Goal: Information Seeking & Learning: Learn about a topic

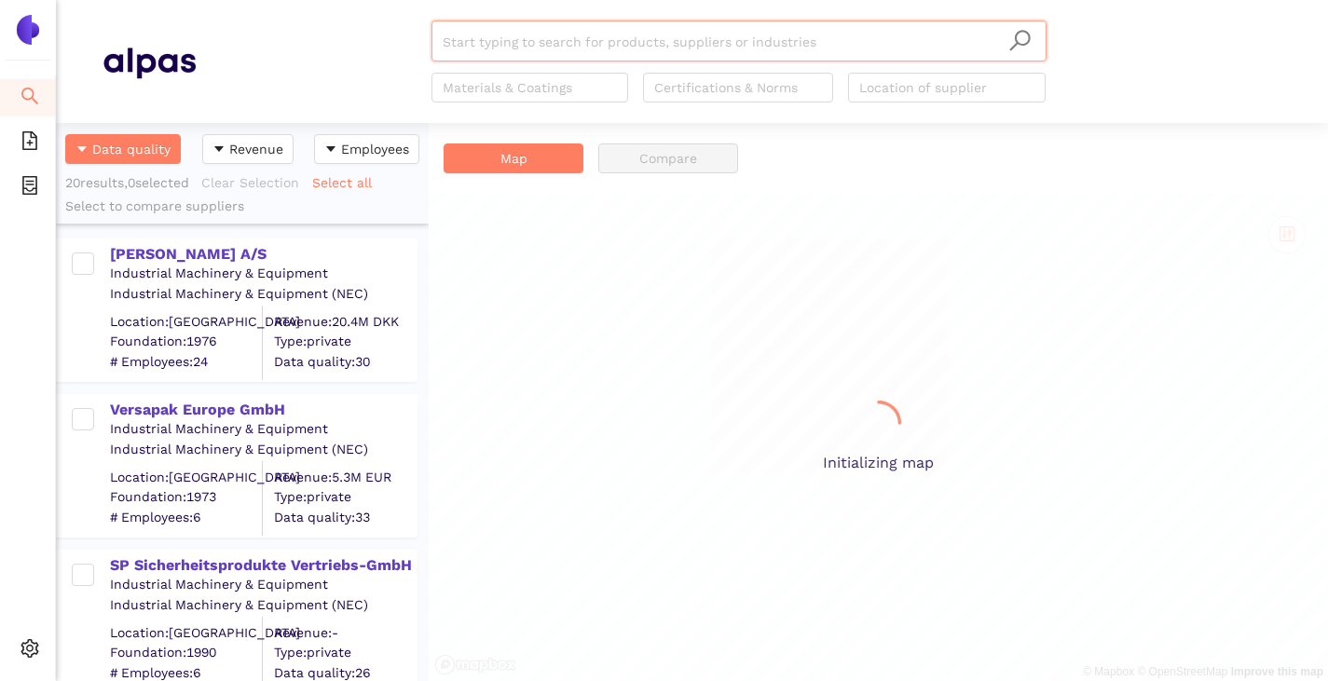
scroll to position [544, 359]
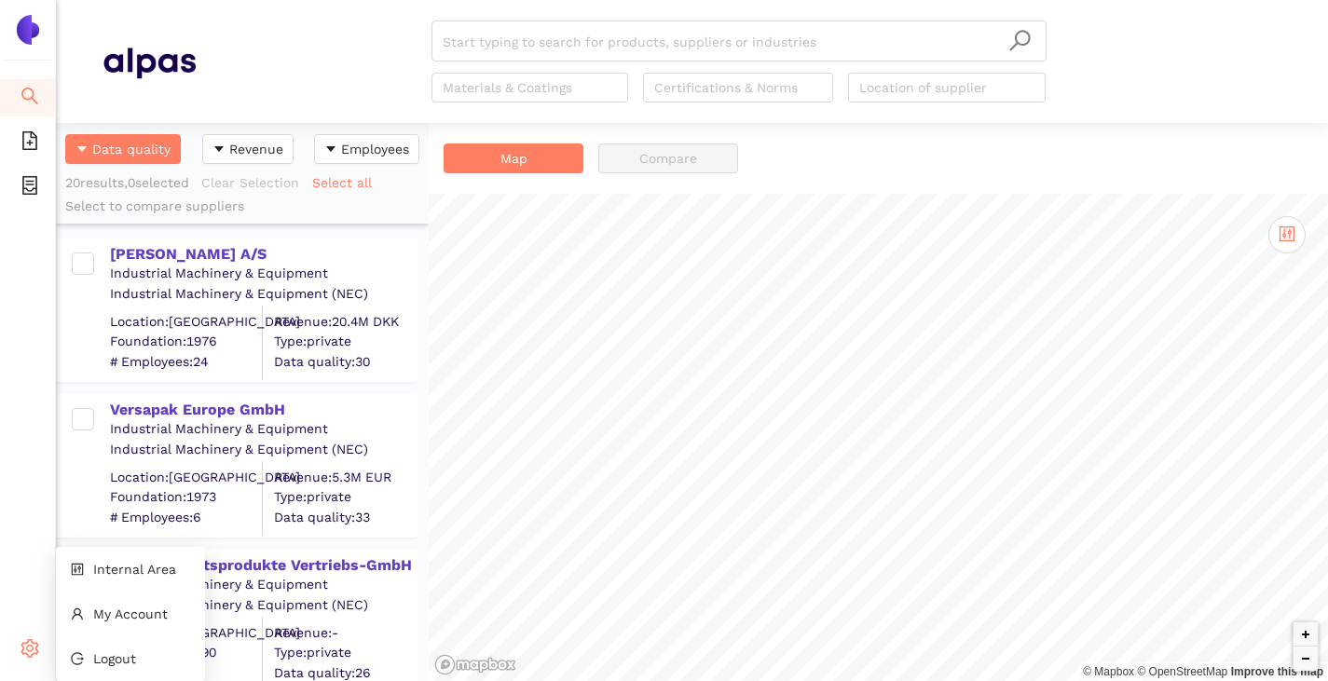
click at [18, 649] on div "Settings" at bounding box center [28, 651] width 56 height 37
click at [79, 572] on icon "control" at bounding box center [77, 569] width 13 height 13
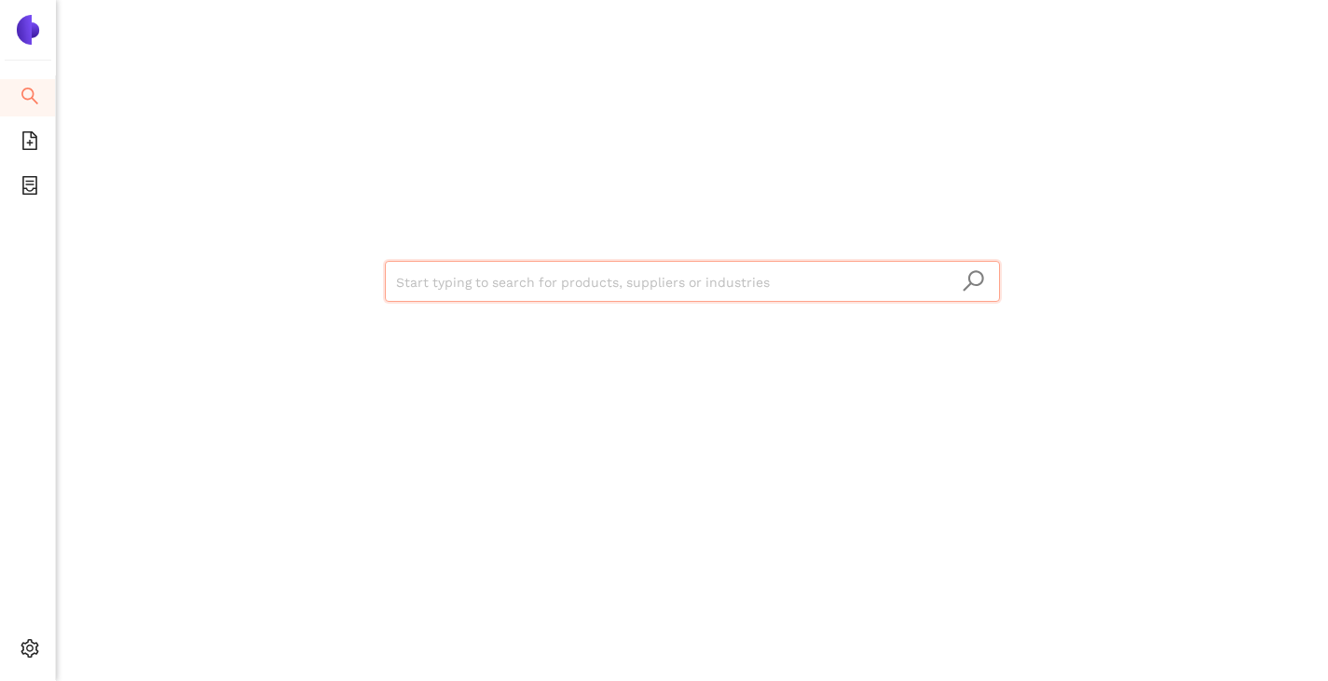
click at [420, 286] on input "search" at bounding box center [692, 282] width 593 height 41
click at [433, 274] on input "search" at bounding box center [692, 282] width 593 height 41
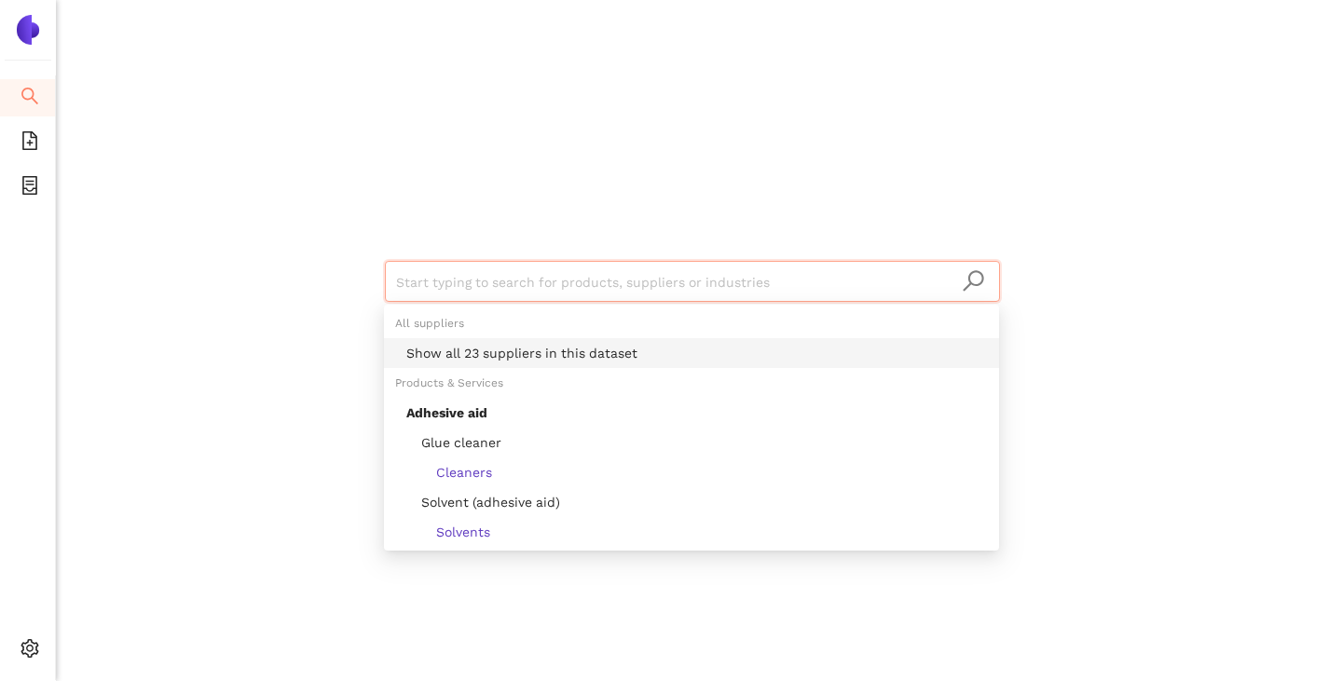
click at [311, 268] on div "Start typing to search for products, suppliers or industries" at bounding box center [692, 279] width 1118 height 558
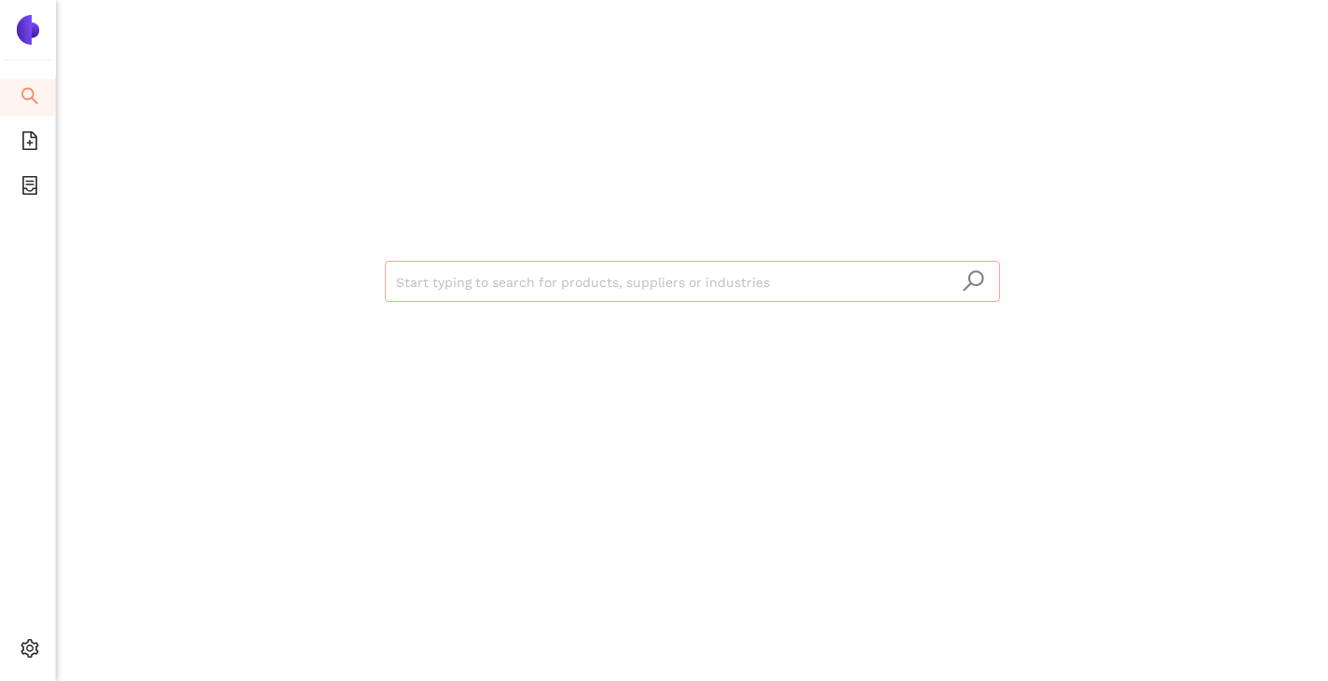
click at [541, 295] on input "search" at bounding box center [692, 282] width 593 height 41
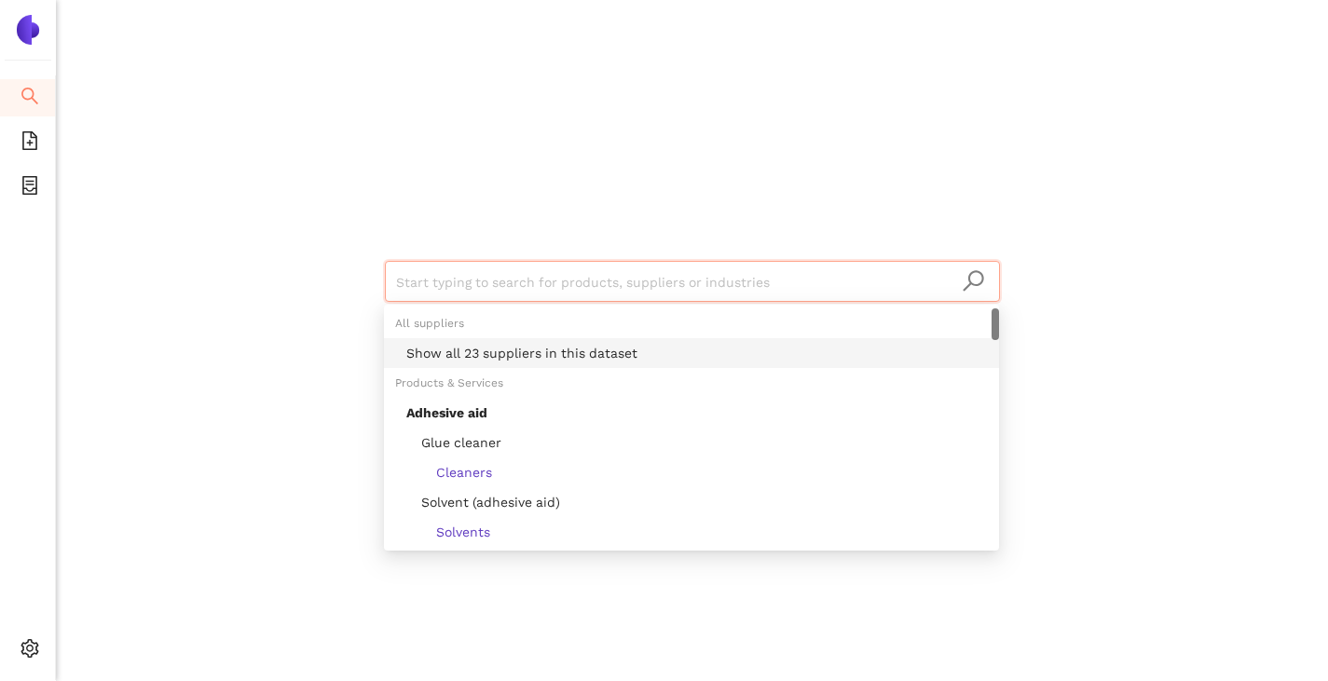
click at [510, 353] on div "Show all 23 suppliers in this dataset" at bounding box center [696, 353] width 581 height 21
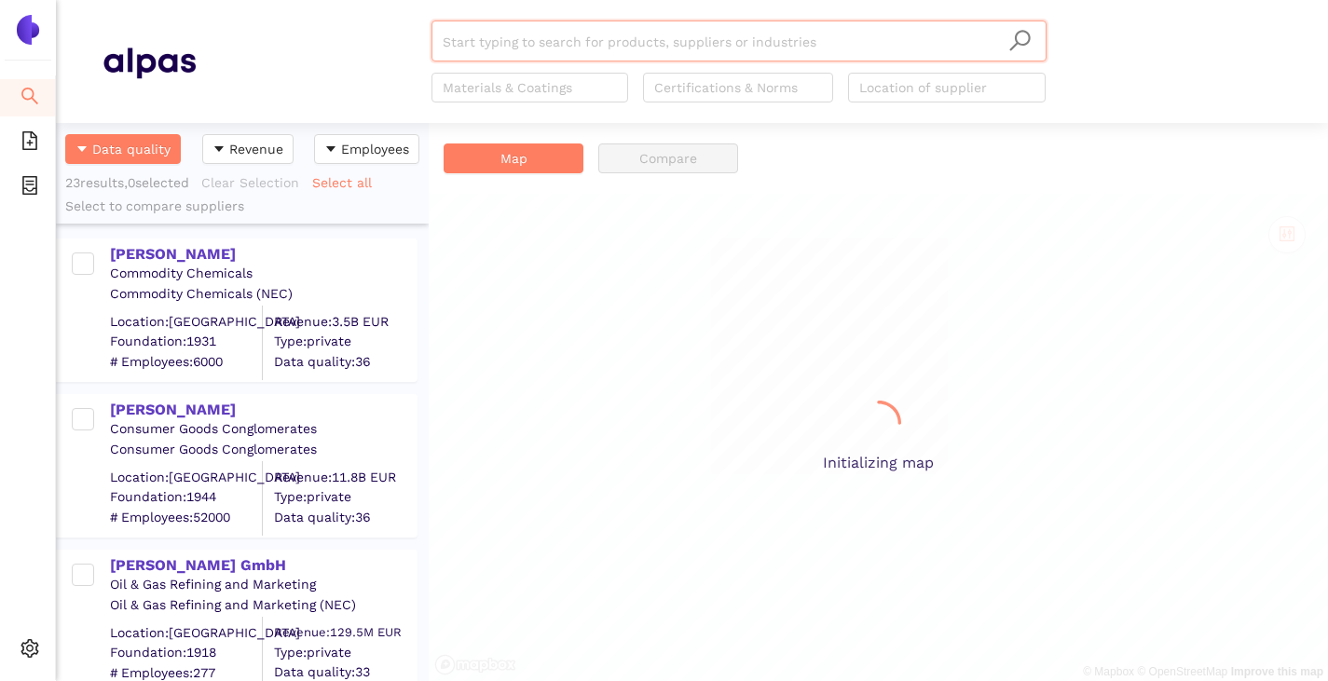
scroll to position [544, 359]
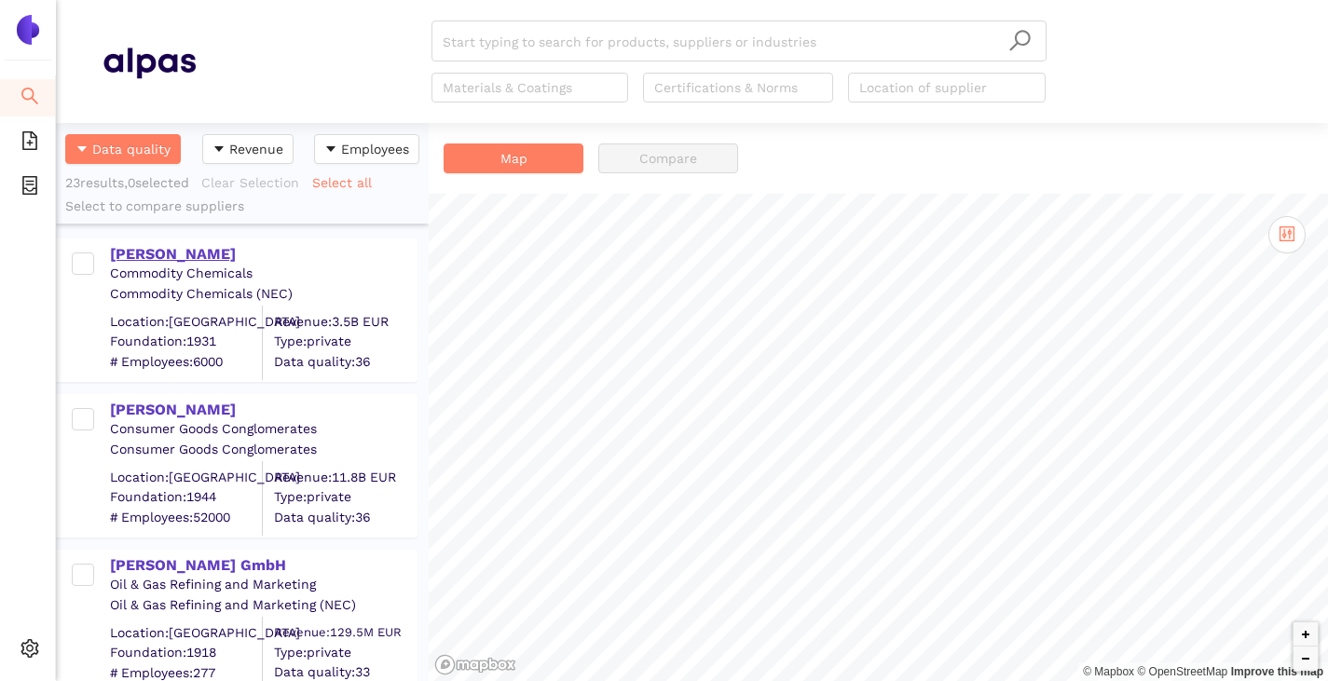
click at [139, 258] on div "[PERSON_NAME]" at bounding box center [263, 254] width 306 height 21
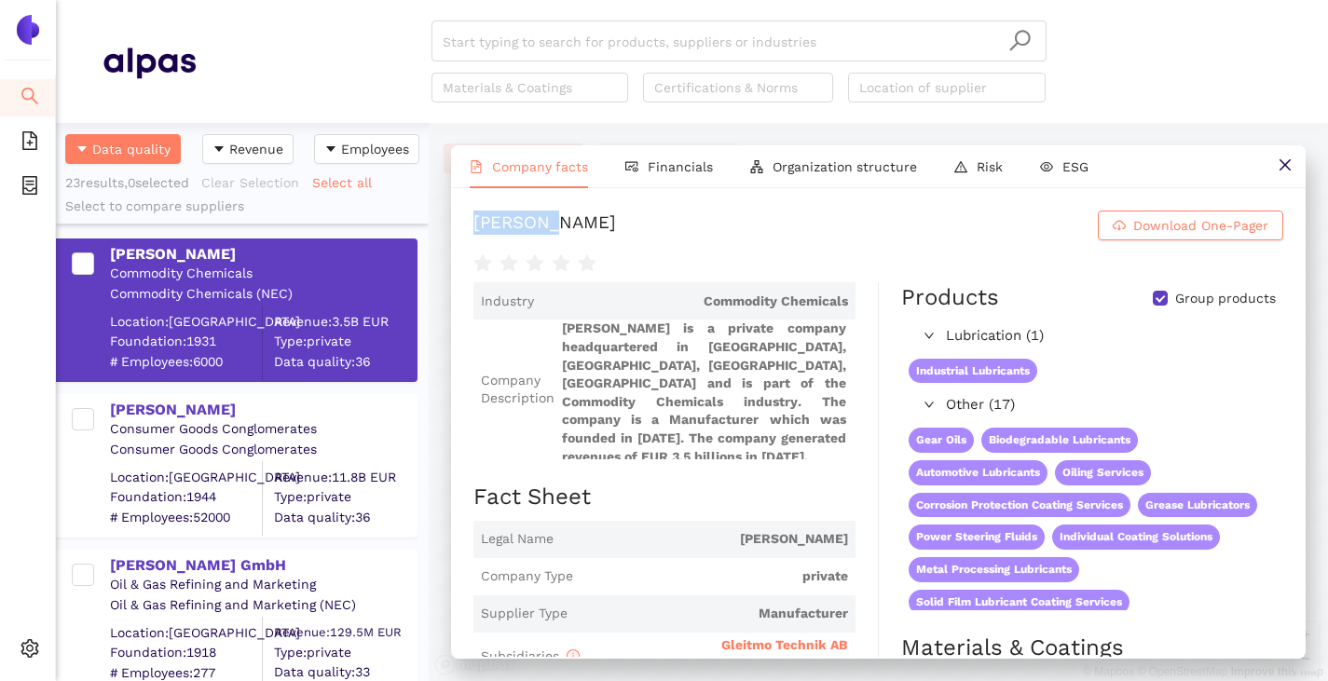
drag, startPoint x: 536, startPoint y: 232, endPoint x: 463, endPoint y: 228, distance: 72.8
click at [463, 228] on div "FUCHS SE Download One-Pager Industry Commodity Chemicals Company Description FU…" at bounding box center [878, 422] width 855 height 469
copy div "[PERSON_NAME]"
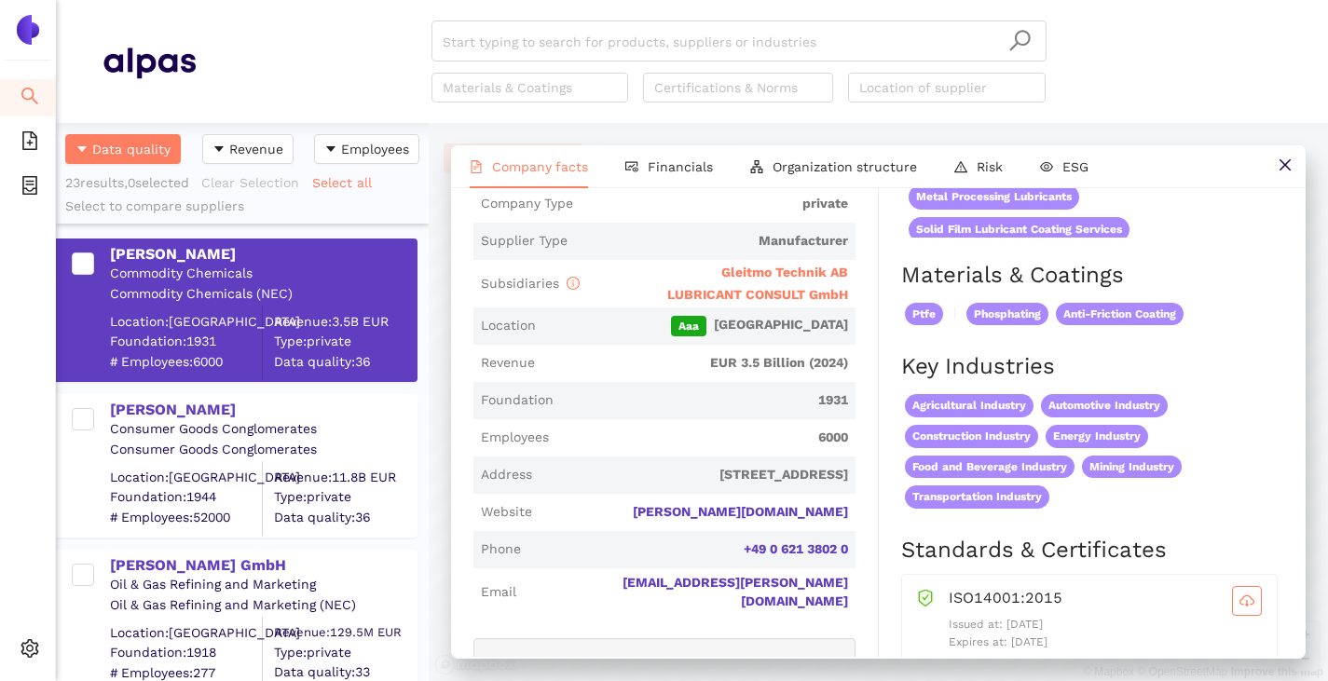
scroll to position [0, 0]
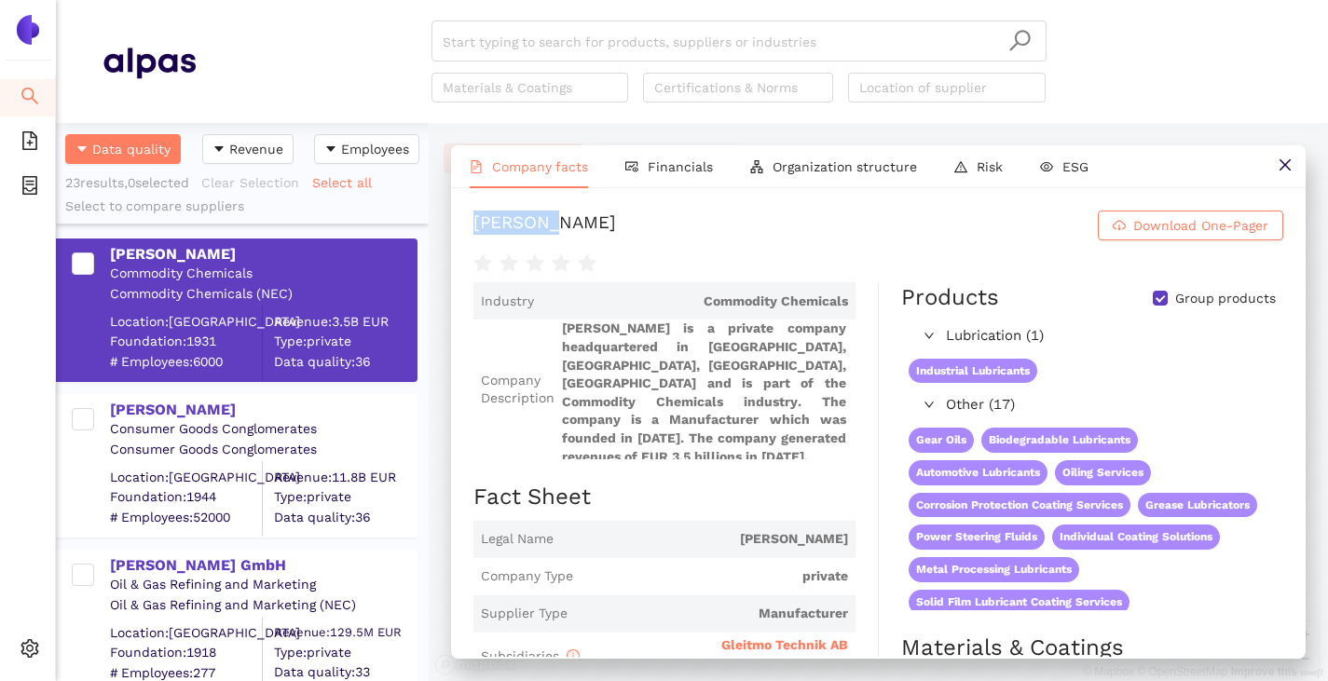
click at [1154, 306] on input "Group products" at bounding box center [1160, 298] width 15 height 15
checkbox input "false"
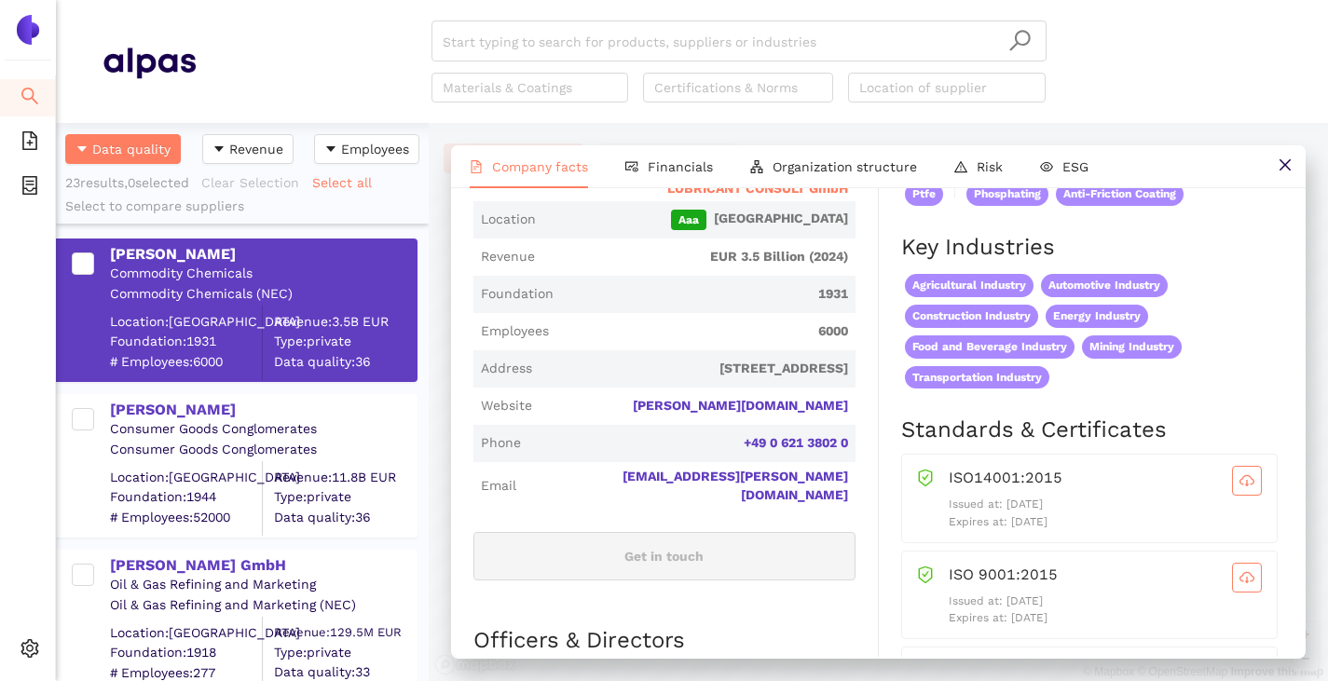
scroll to position [559, 0]
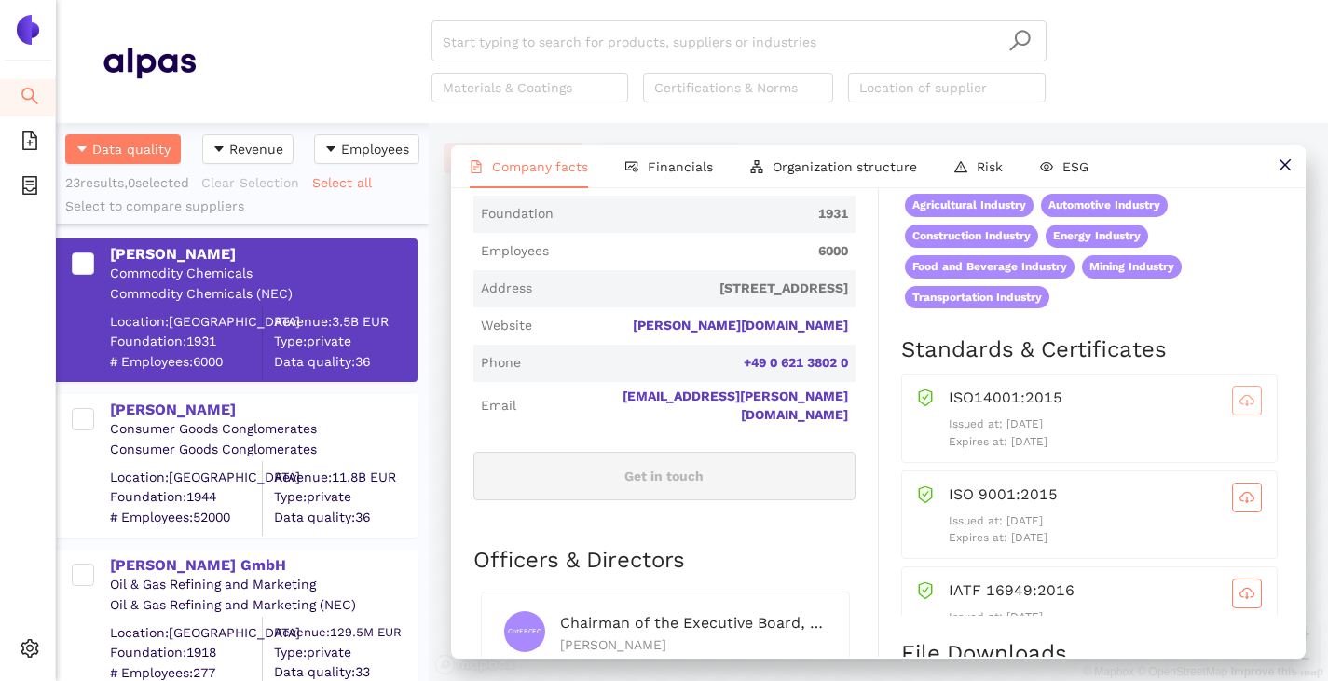
click at [1233, 408] on span "cloud-download" at bounding box center [1247, 400] width 28 height 15
click at [1239, 505] on icon "cloud-download" at bounding box center [1246, 497] width 15 height 15
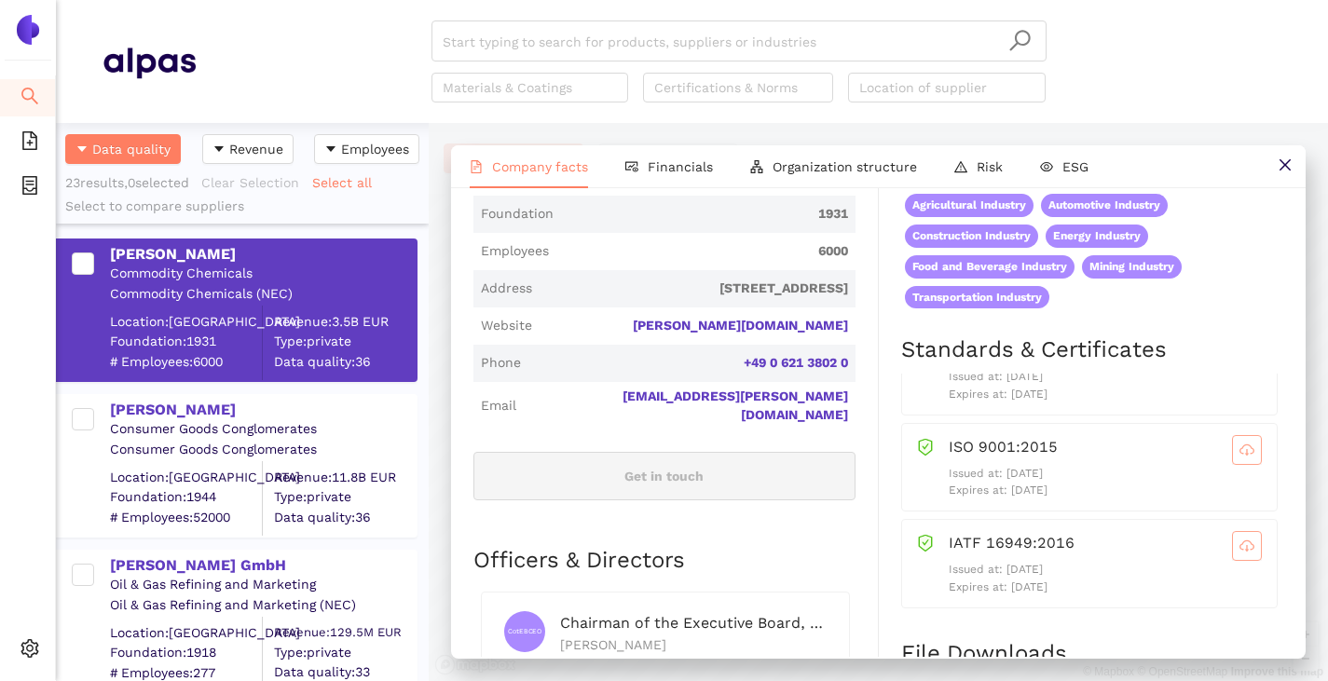
click at [1239, 554] on icon "cloud-download" at bounding box center [1246, 546] width 15 height 15
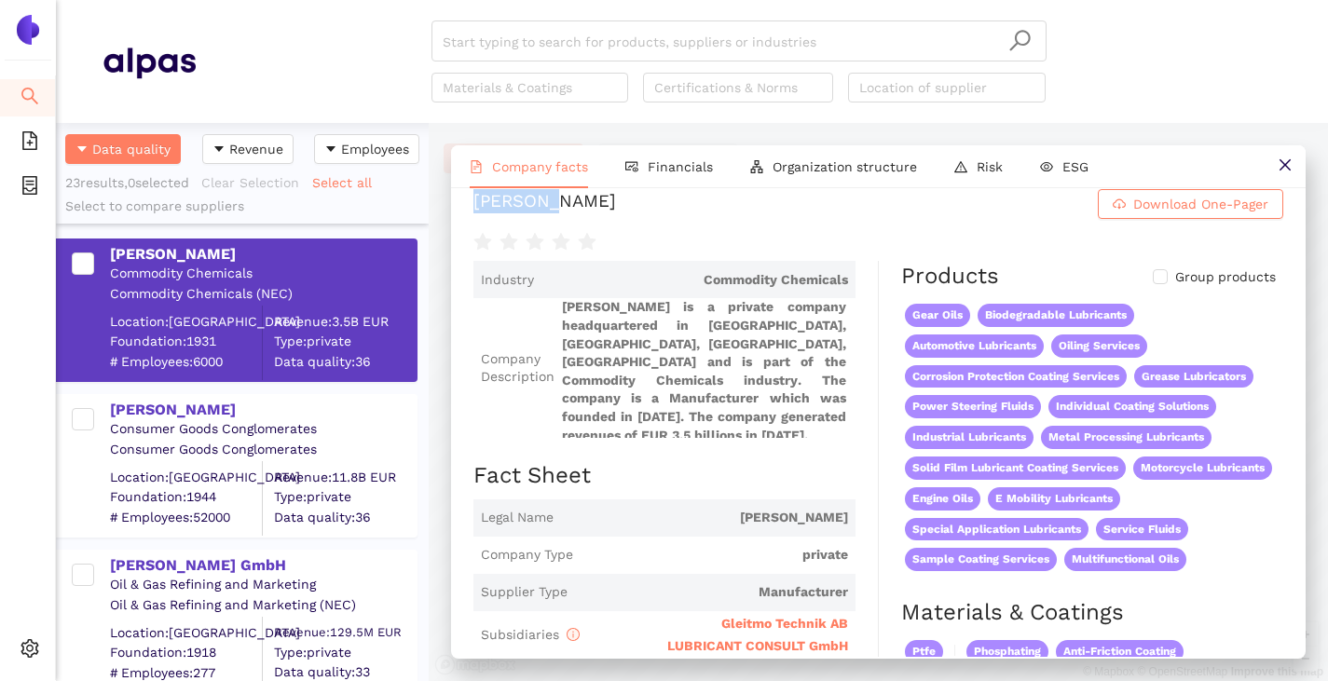
scroll to position [0, 0]
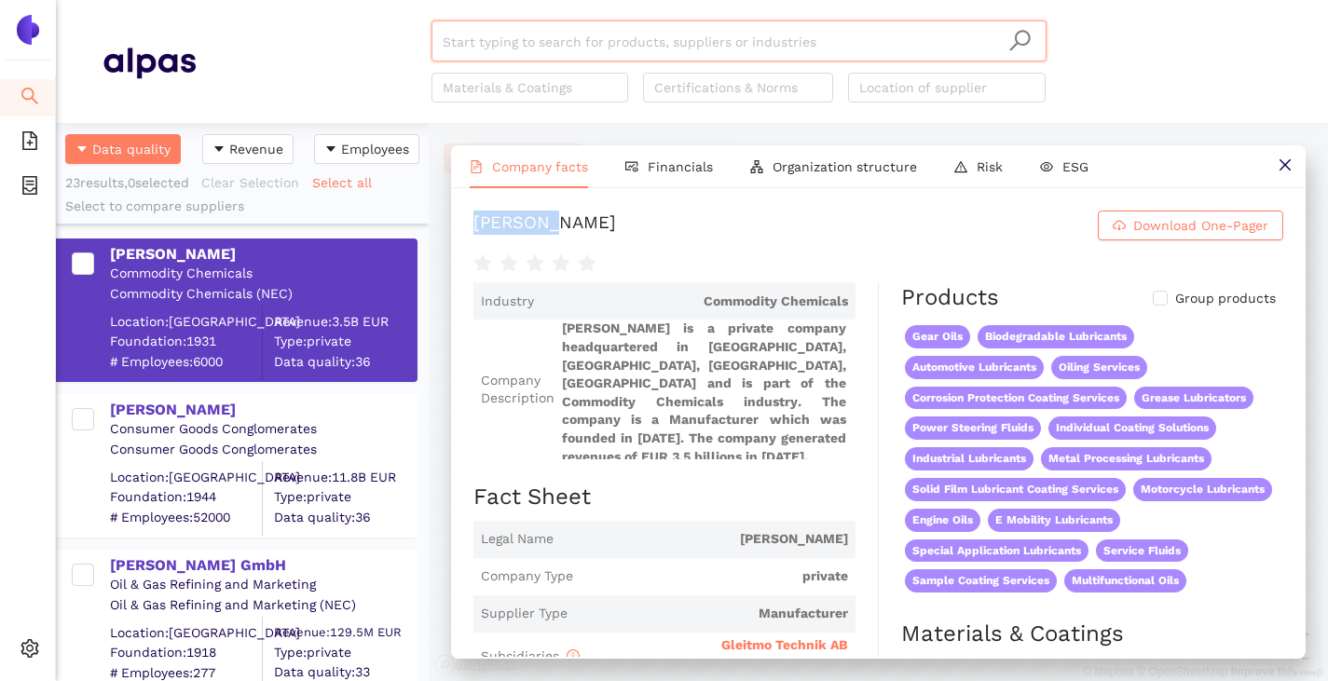
click at [488, 44] on input "search" at bounding box center [739, 41] width 593 height 41
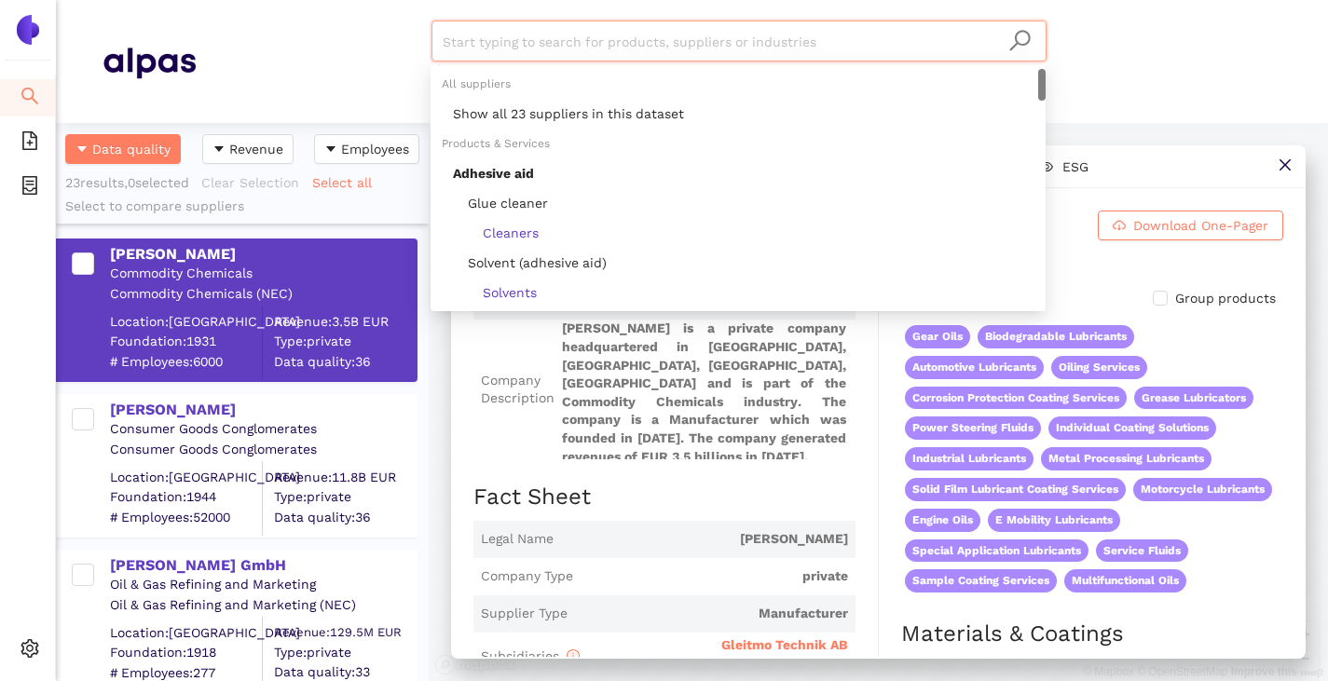
paste input "Addinol Lubricants Romania SRL"
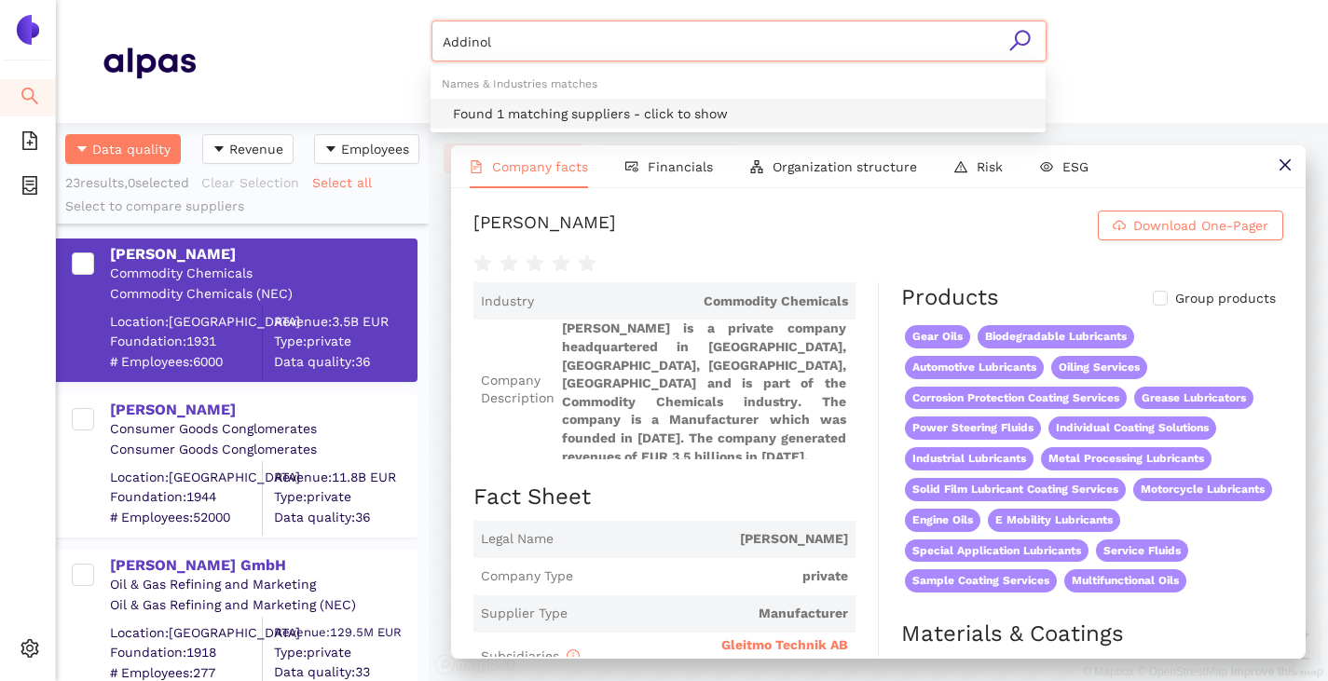
click at [500, 109] on div "Found 1 matching suppliers - click to show" at bounding box center [743, 113] width 581 height 21
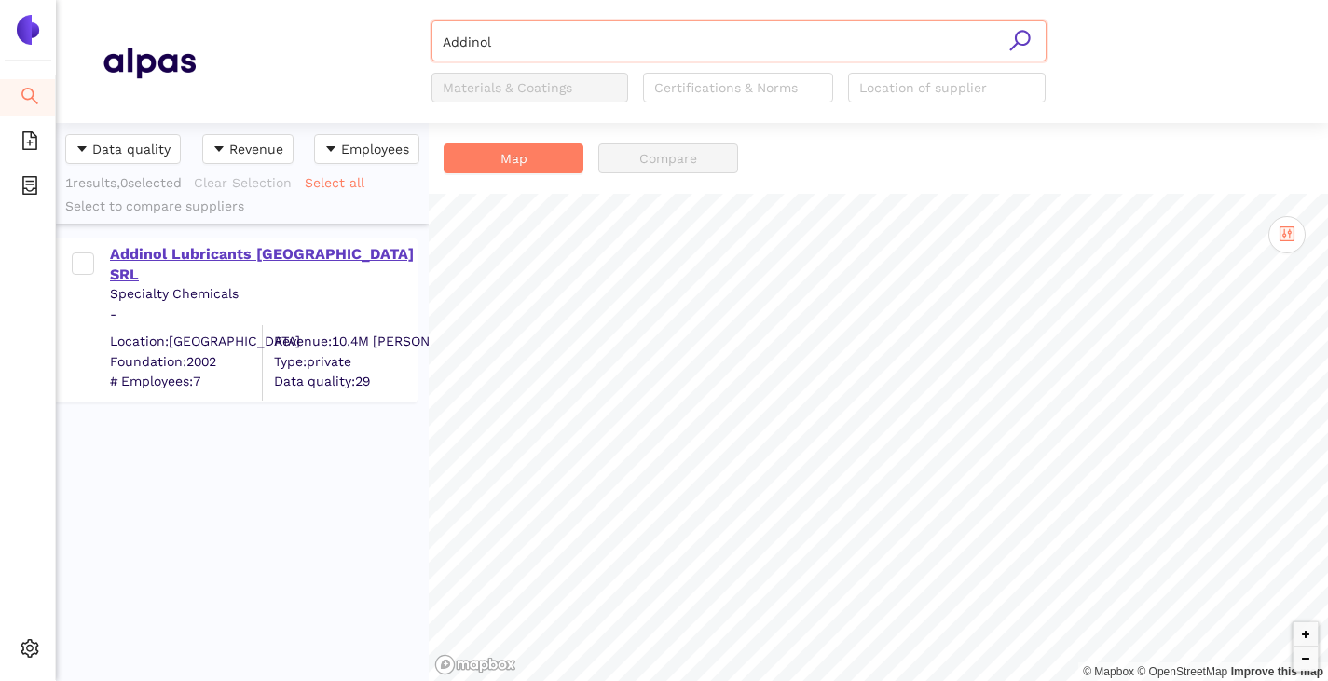
click at [204, 254] on div "Addinol Lubricants Romania SRL" at bounding box center [263, 265] width 306 height 42
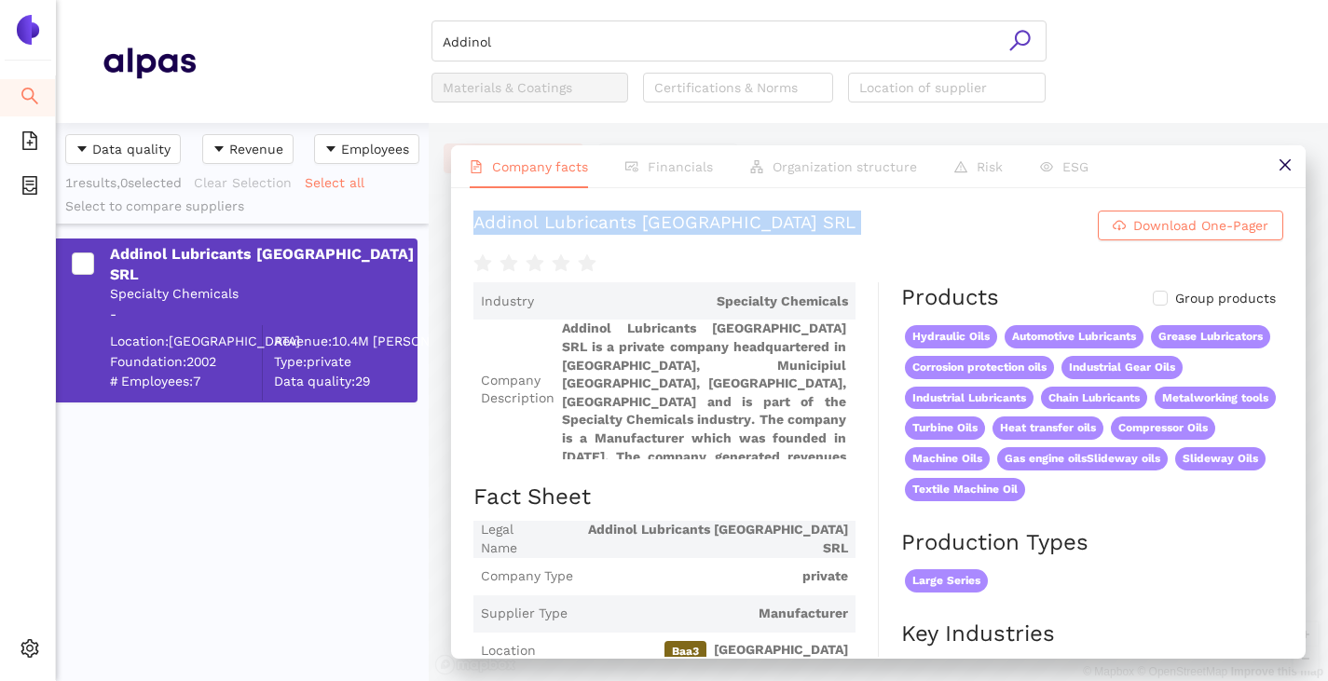
drag, startPoint x: 471, startPoint y: 233, endPoint x: 937, endPoint y: 257, distance: 466.6
click at [937, 257] on div "Addinol Lubricants Romania SRL Download One-Pager Industry Specialty Chemicals …" at bounding box center [878, 422] width 855 height 469
copy div "Addinol Lubricants Romania SRL Download One-Pager"
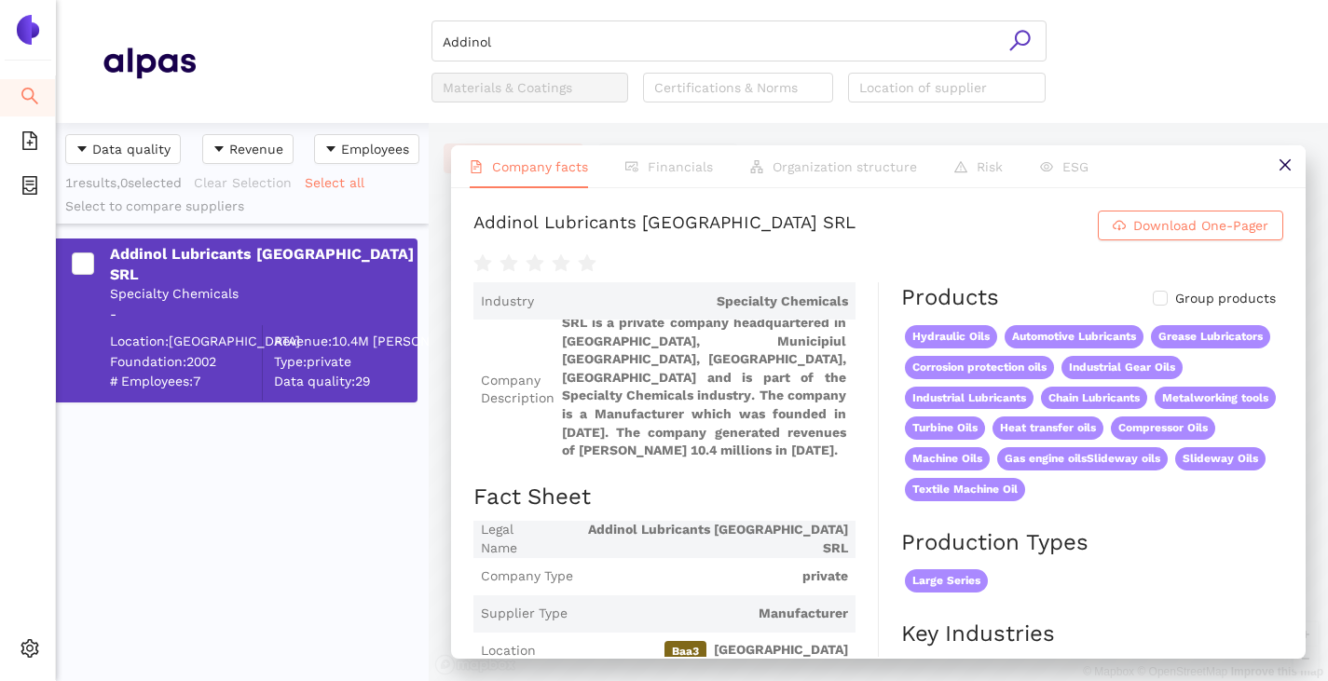
click at [1220, 348] on div "Hydraulic Oils Automotive Lubricants Grease Lubricators Corrosion protection oi…" at bounding box center [1092, 414] width 382 height 184
click at [623, 48] on input "Addinol" at bounding box center [739, 41] width 593 height 41
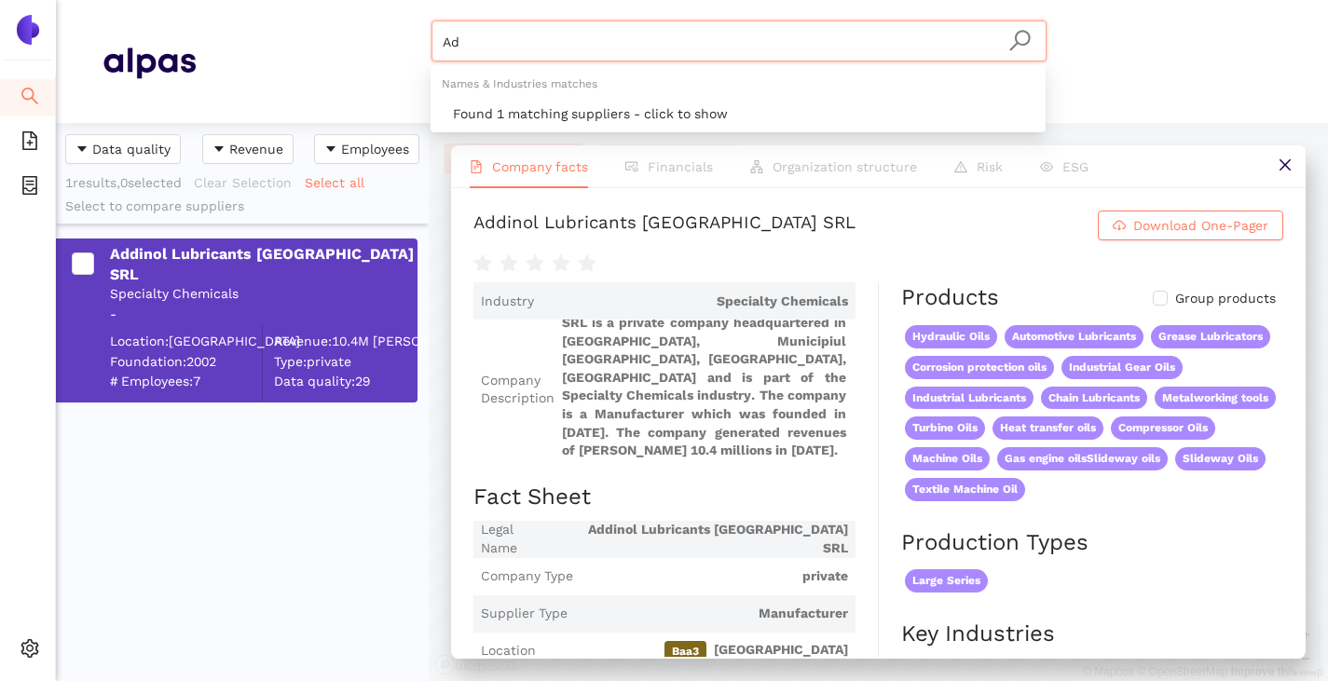
type input "A"
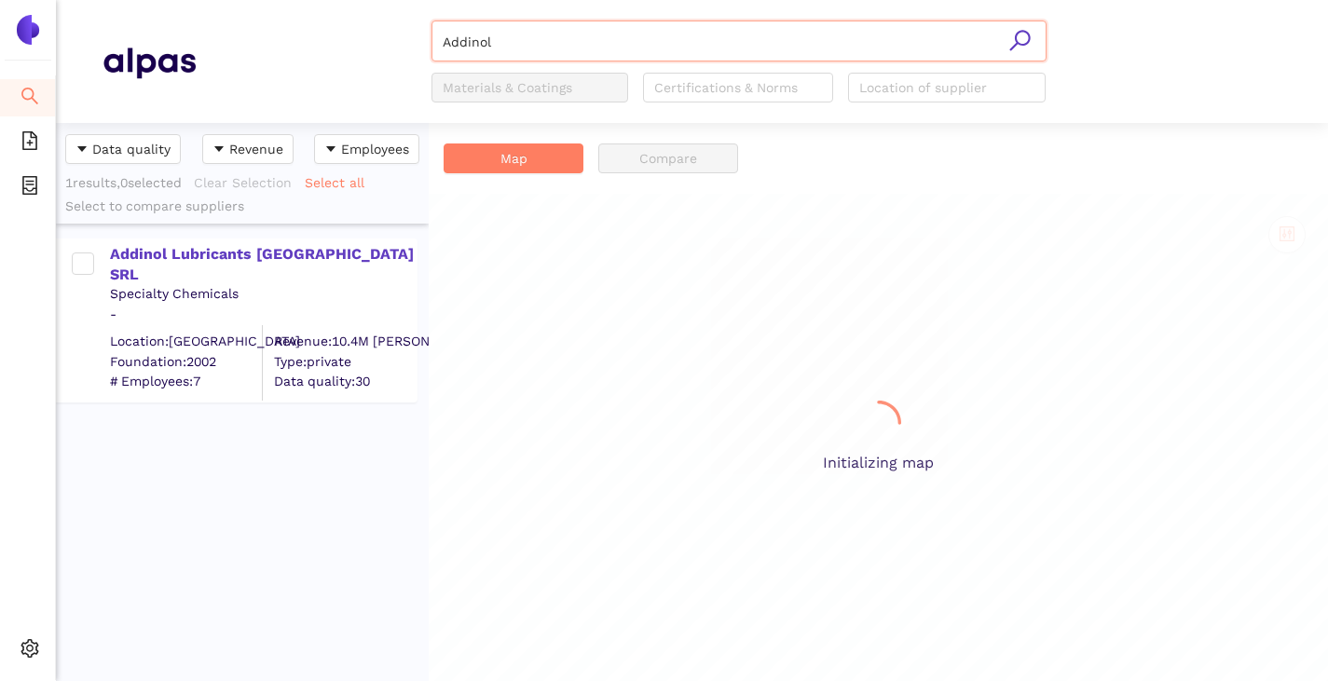
scroll to position [544, 359]
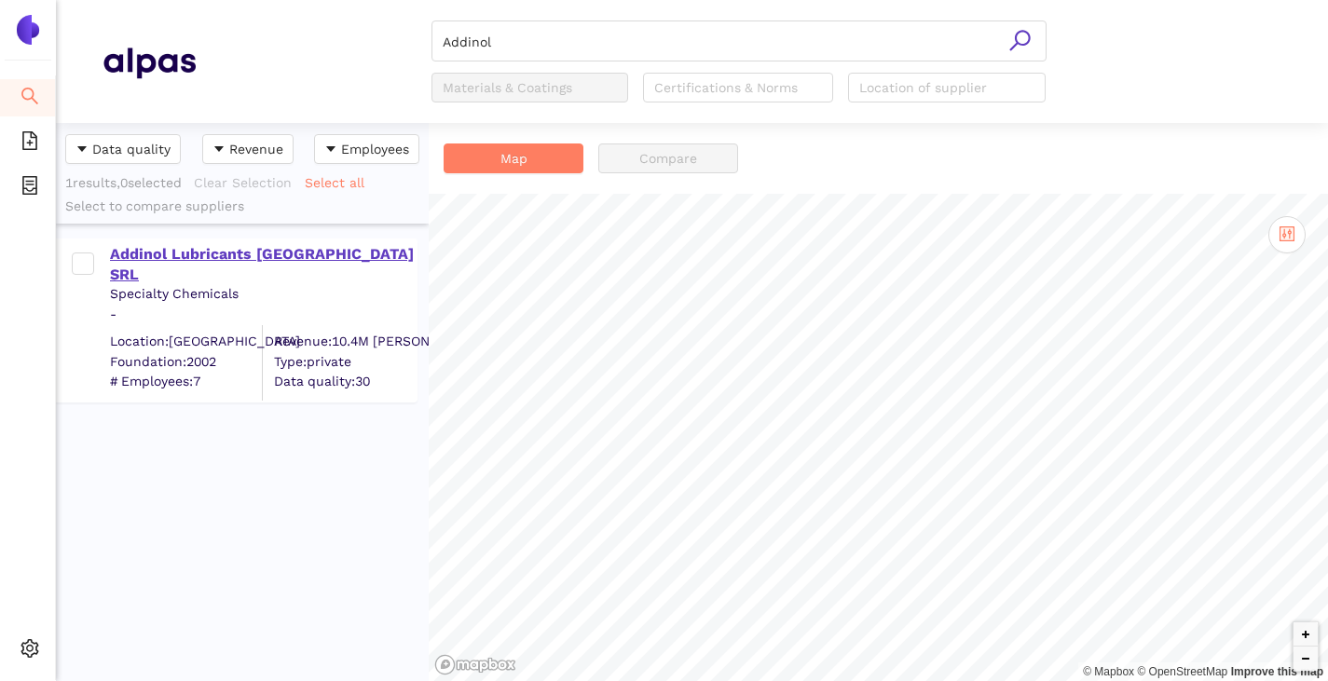
click at [157, 256] on div "Addinol Lubricants [GEOGRAPHIC_DATA] SRL" at bounding box center [263, 265] width 306 height 42
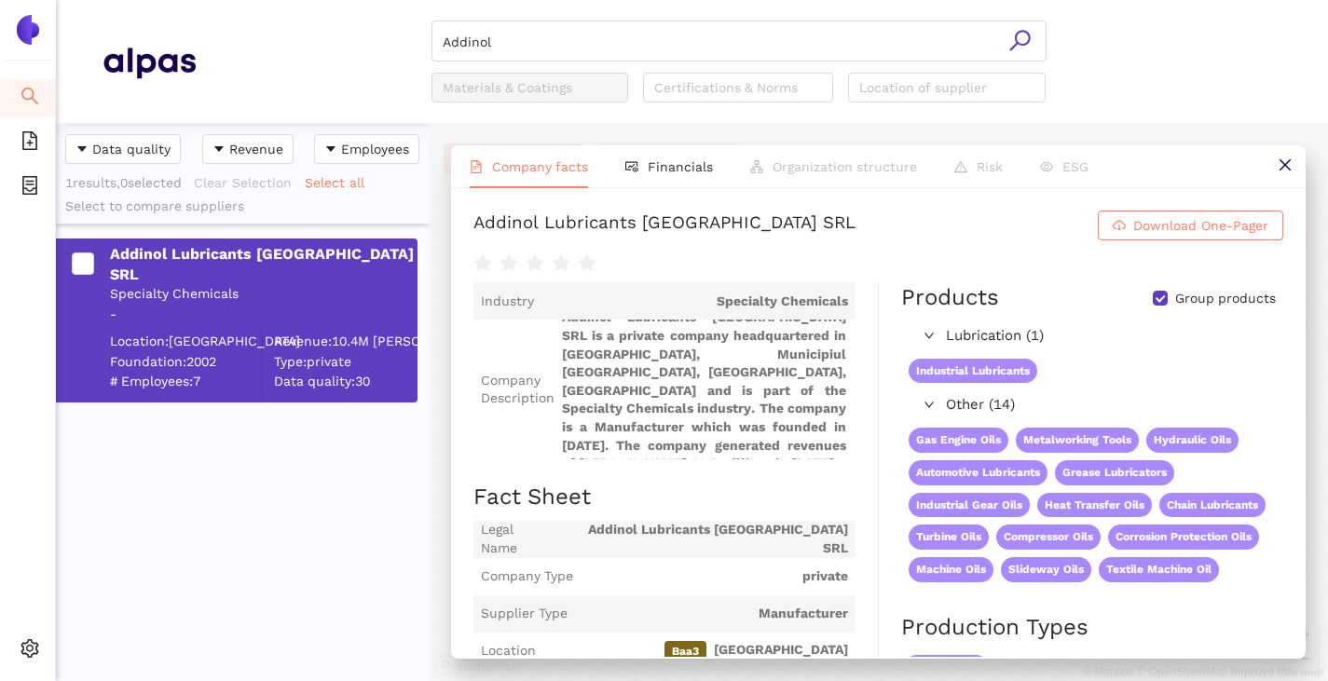
scroll to position [0, 0]
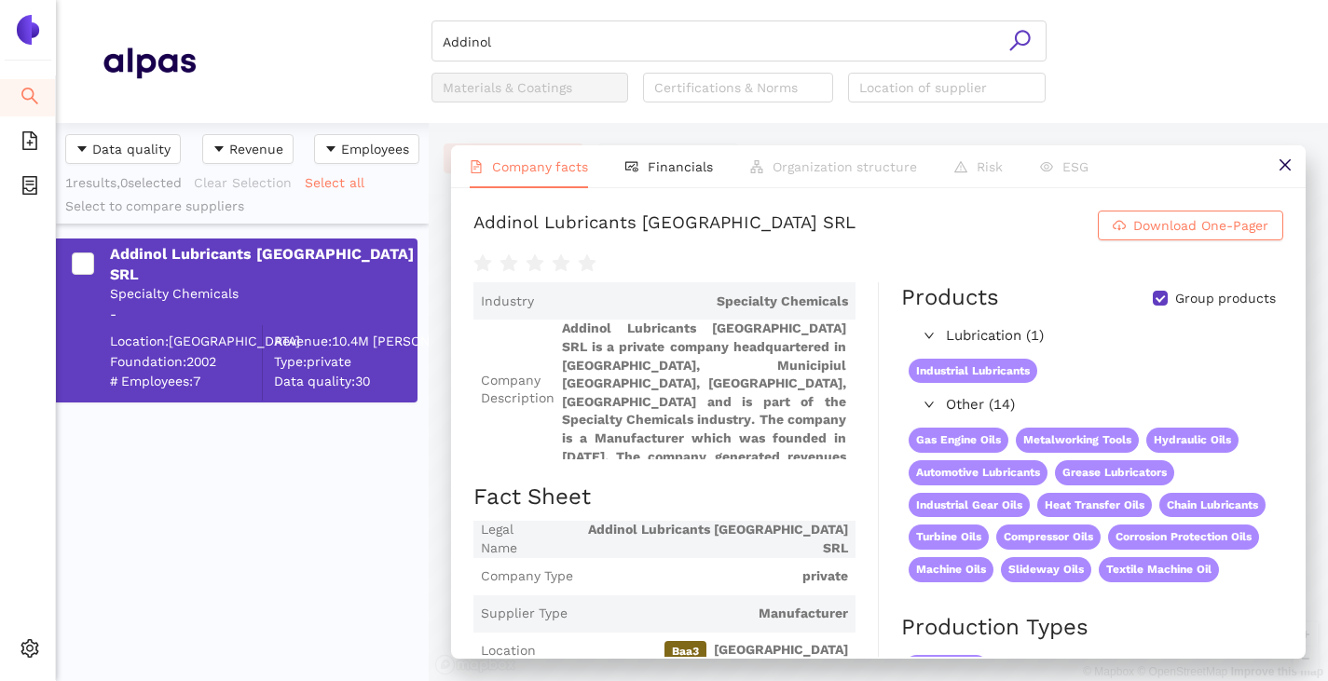
click at [762, 504] on h2 "Fact Sheet" at bounding box center [664, 498] width 382 height 32
drag, startPoint x: 469, startPoint y: 224, endPoint x: 994, endPoint y: 229, distance: 525.6
click at [994, 229] on div "Addinol Lubricants Romania SRL Download One-Pager Industry Specialty Chemicals …" at bounding box center [878, 422] width 855 height 469
copy div "Addinol Lubricants [GEOGRAPHIC_DATA] SRL"
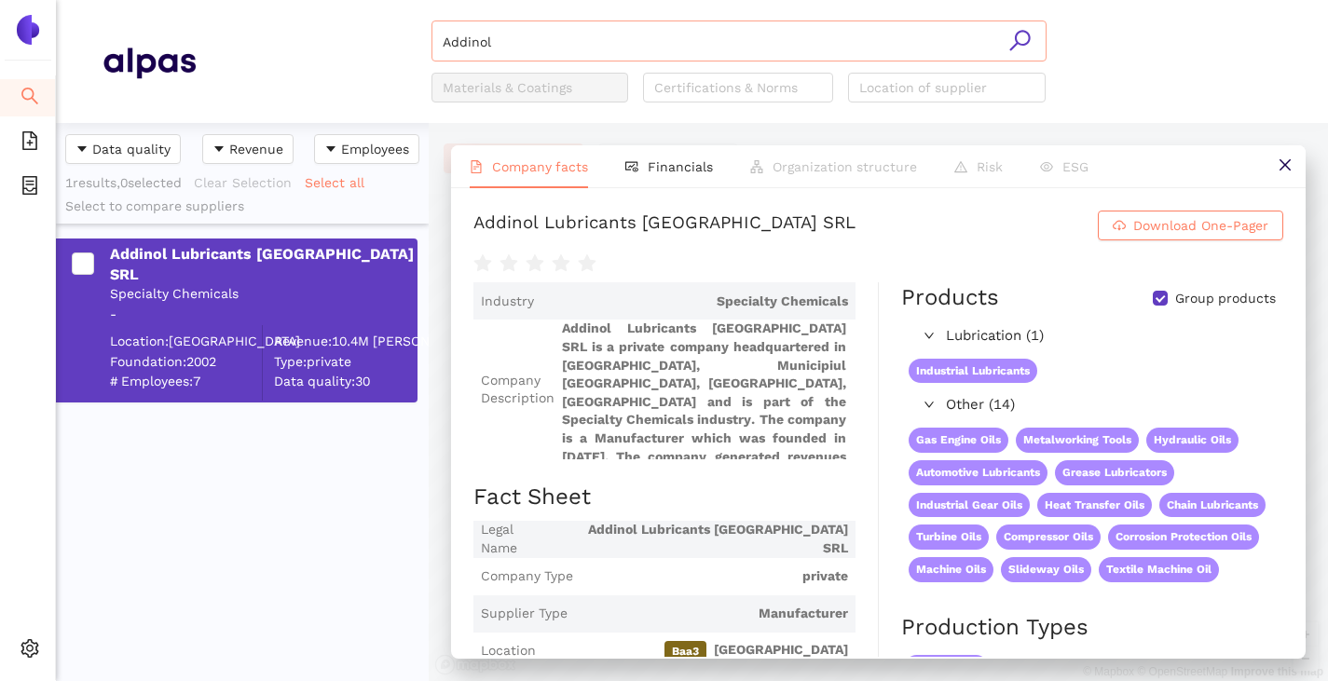
click at [564, 48] on input "Addinol" at bounding box center [739, 41] width 593 height 41
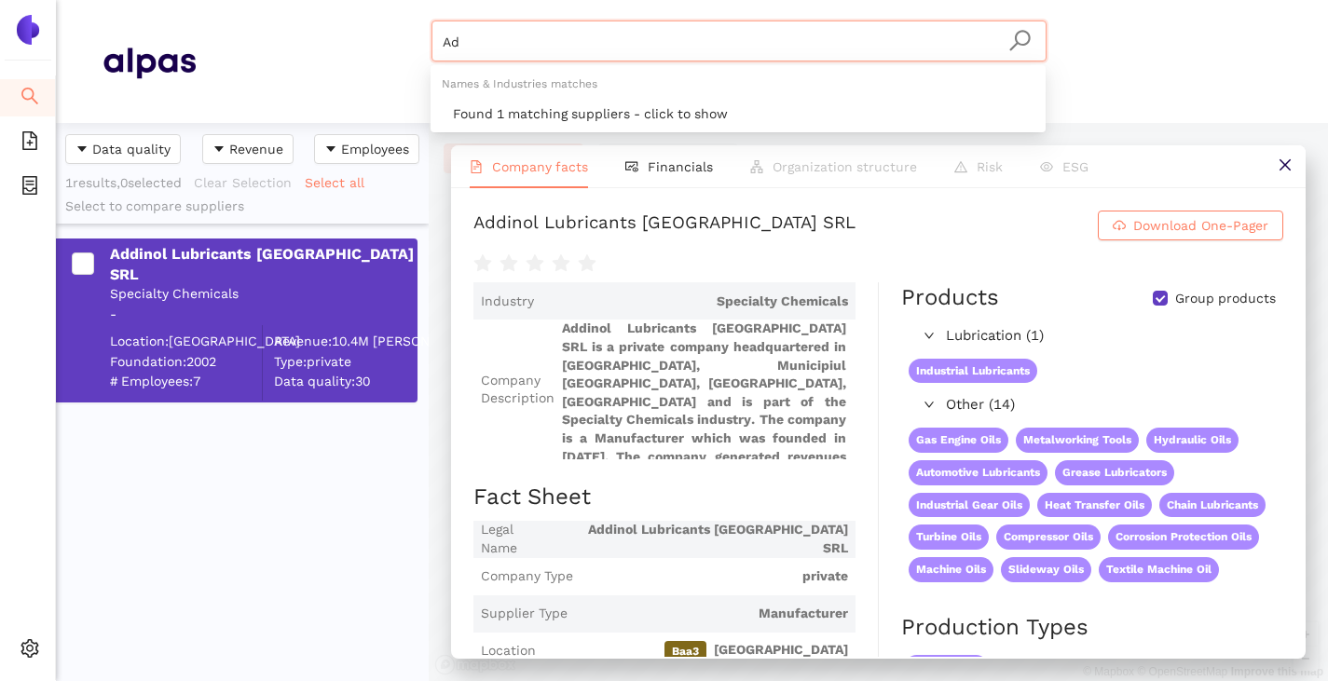
type input "A"
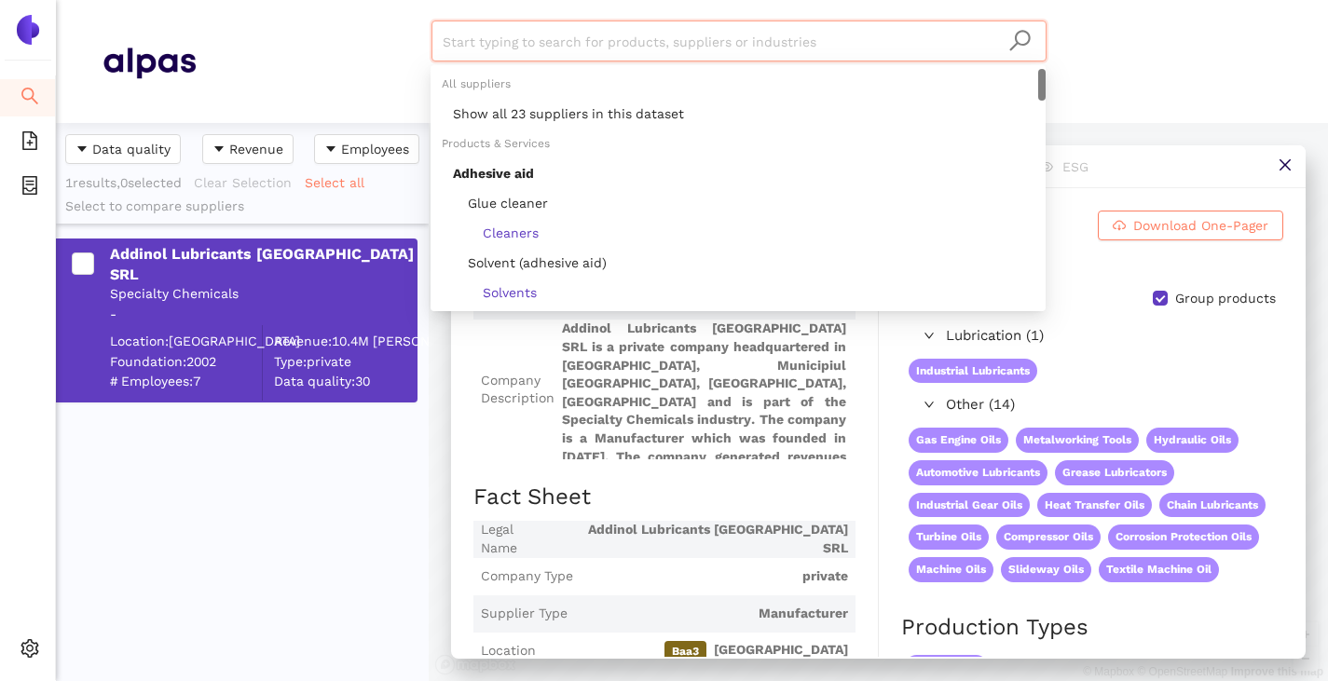
paste input "[PERSON_NAME]"
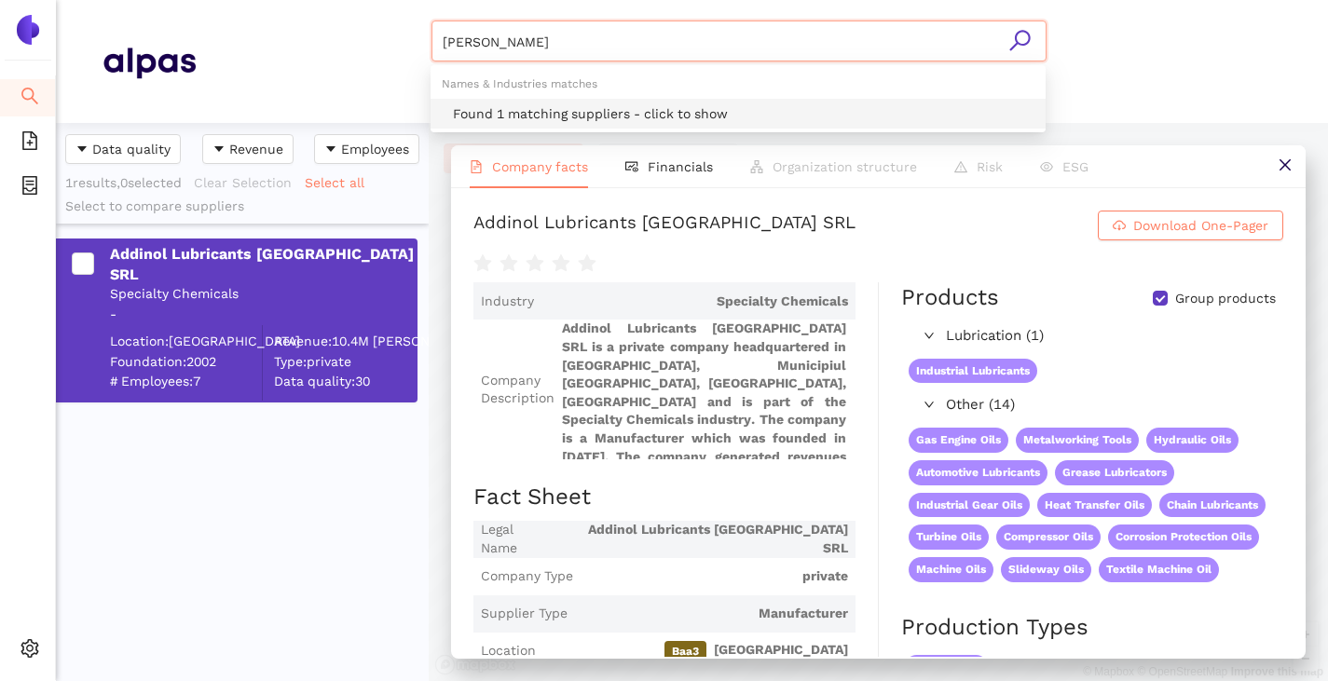
click at [576, 104] on div "Found 1 matching suppliers - click to show" at bounding box center [743, 113] width 581 height 21
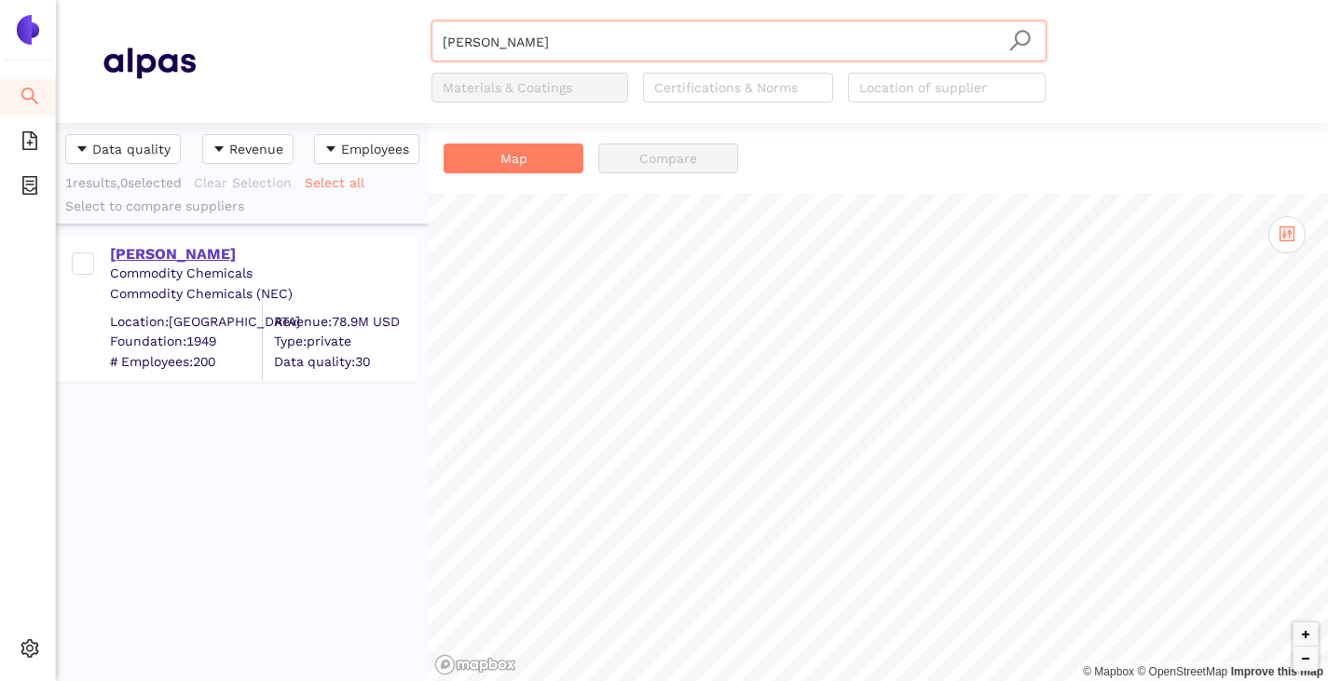
click at [168, 257] on div "[PERSON_NAME]" at bounding box center [263, 254] width 306 height 21
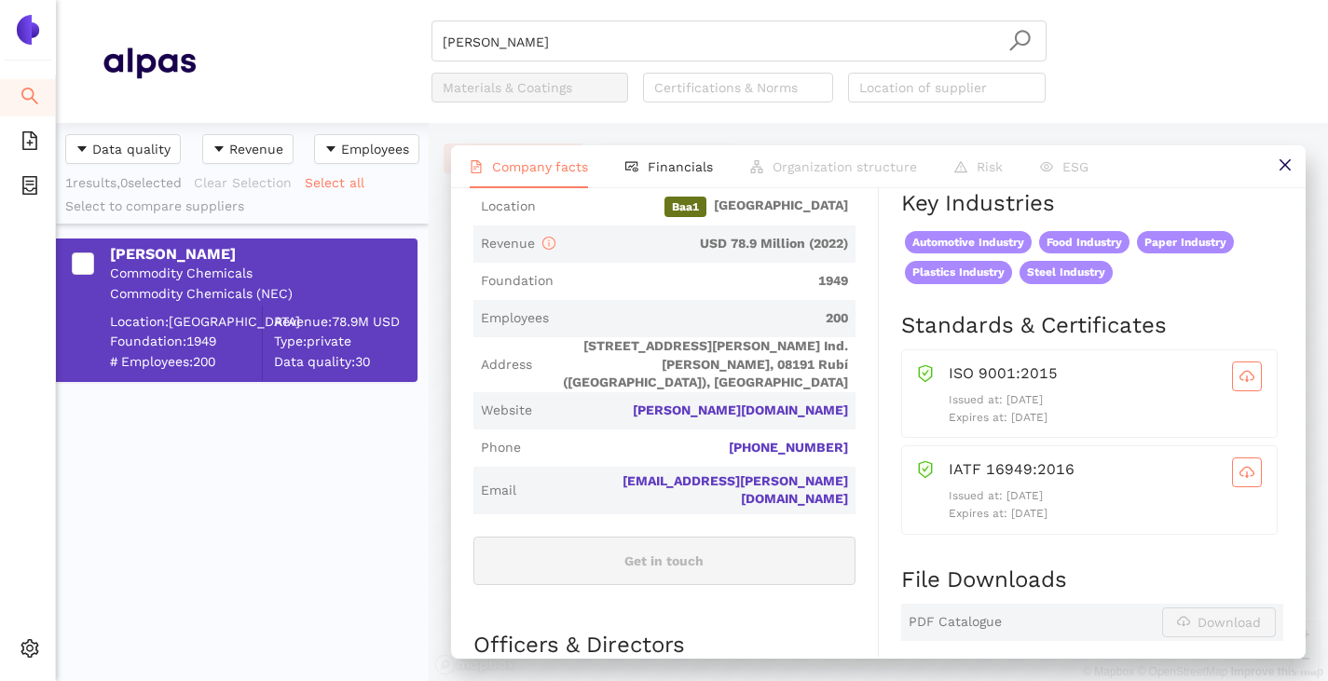
scroll to position [466, 0]
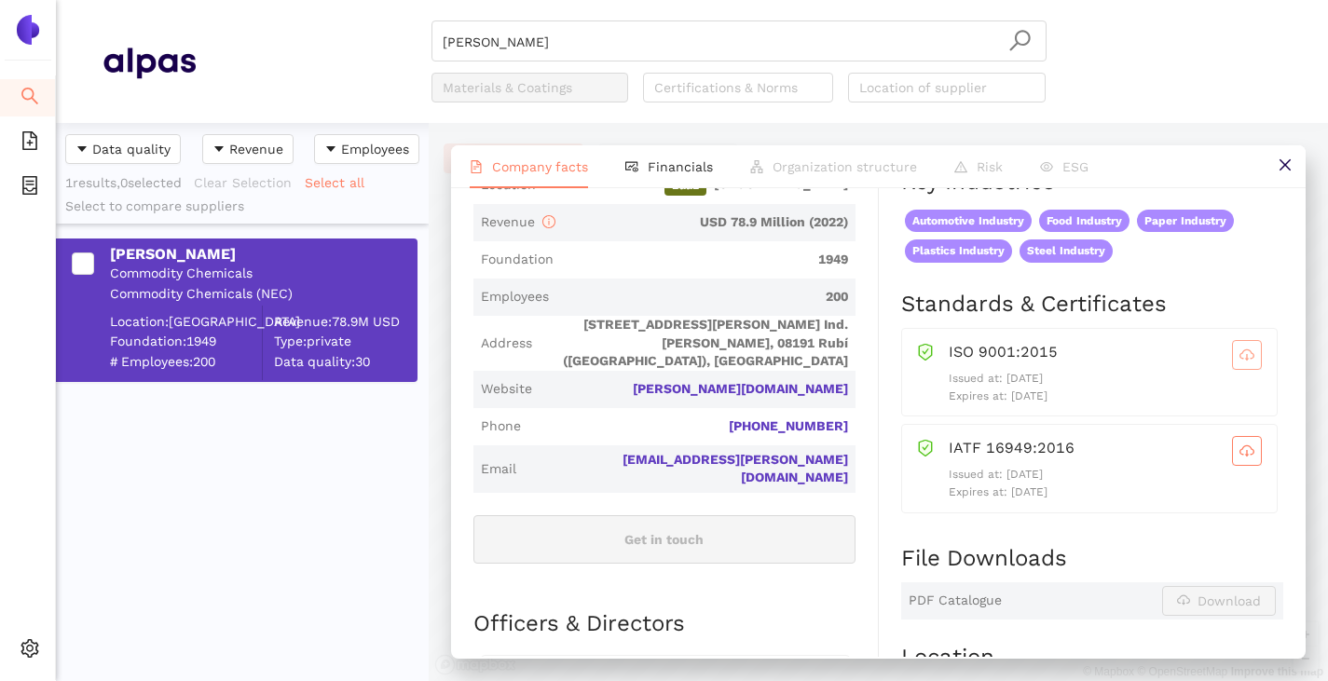
click at [1239, 363] on icon "cloud-download" at bounding box center [1246, 355] width 15 height 15
click at [1239, 456] on icon "cloud-download" at bounding box center [1246, 450] width 15 height 10
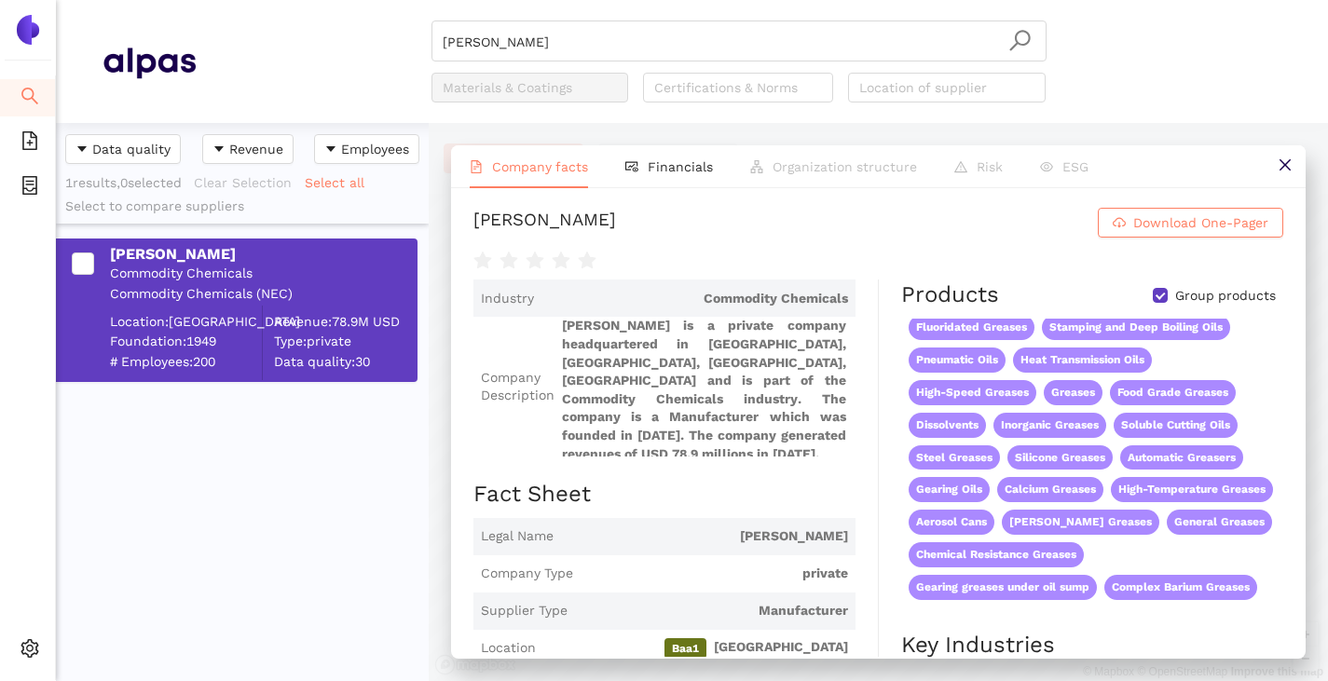
scroll to position [0, 0]
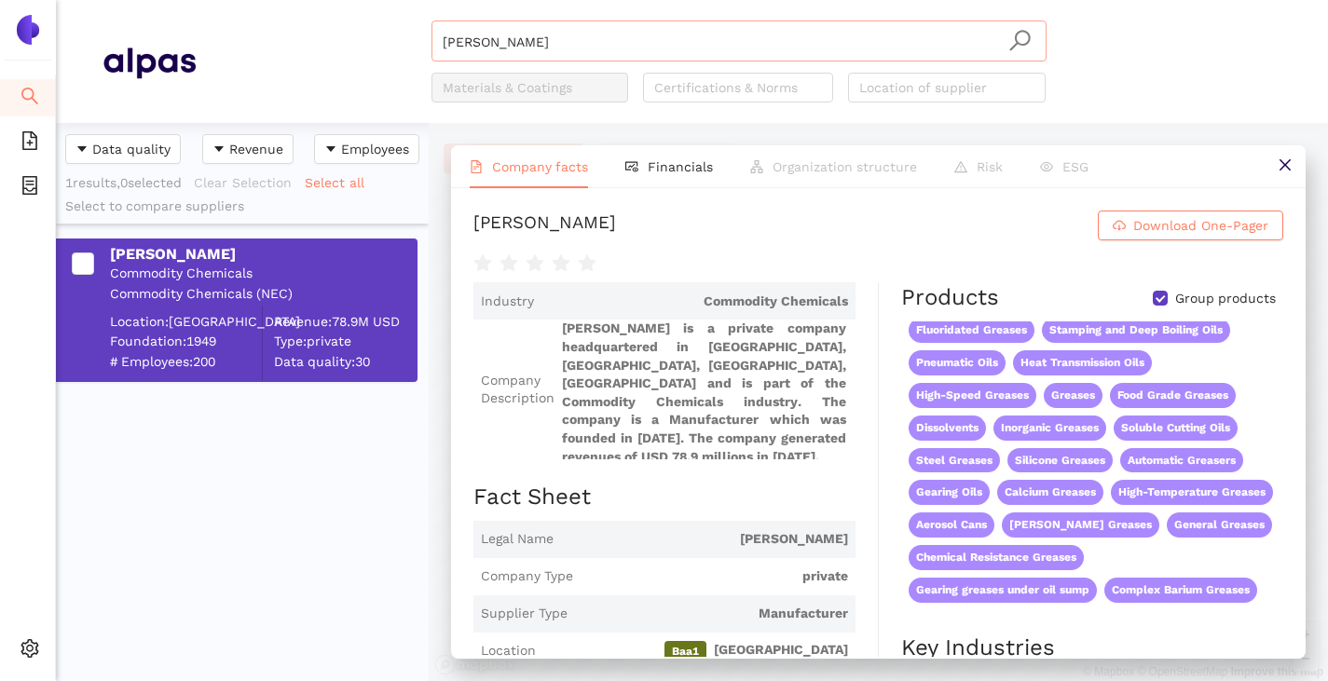
click at [568, 44] on input "[PERSON_NAME]" at bounding box center [739, 41] width 593 height 41
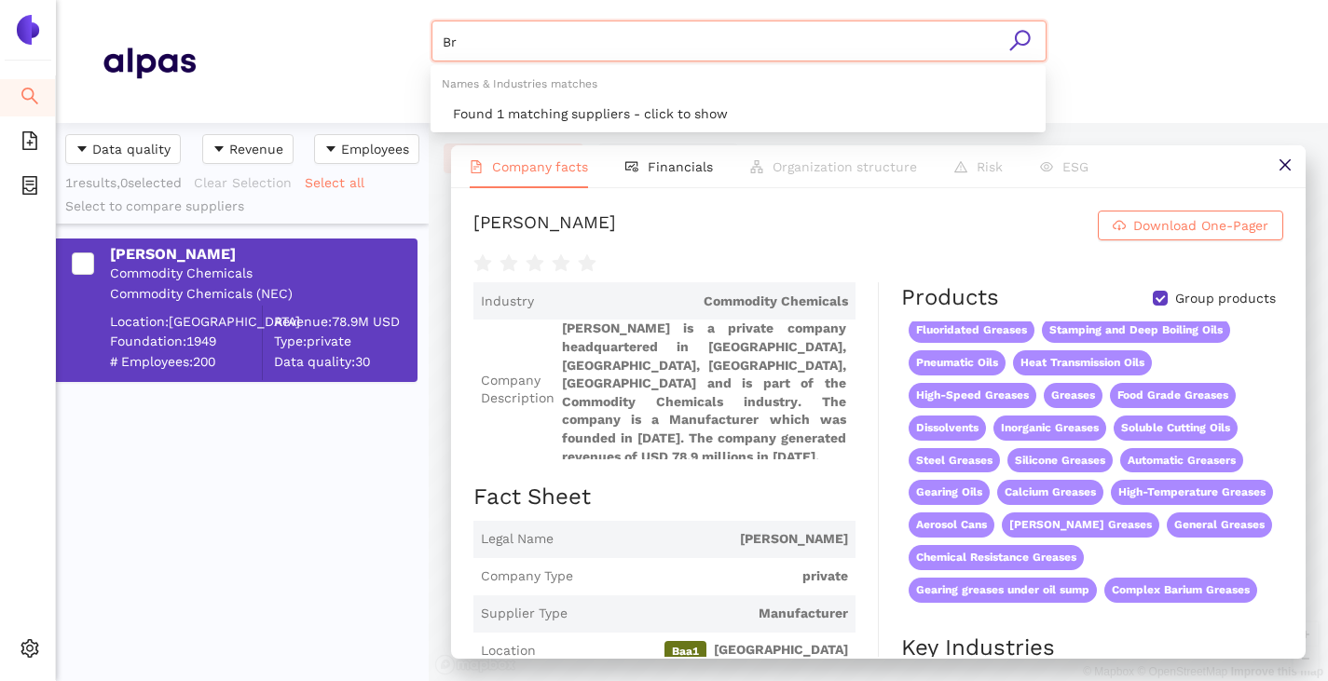
type input "B"
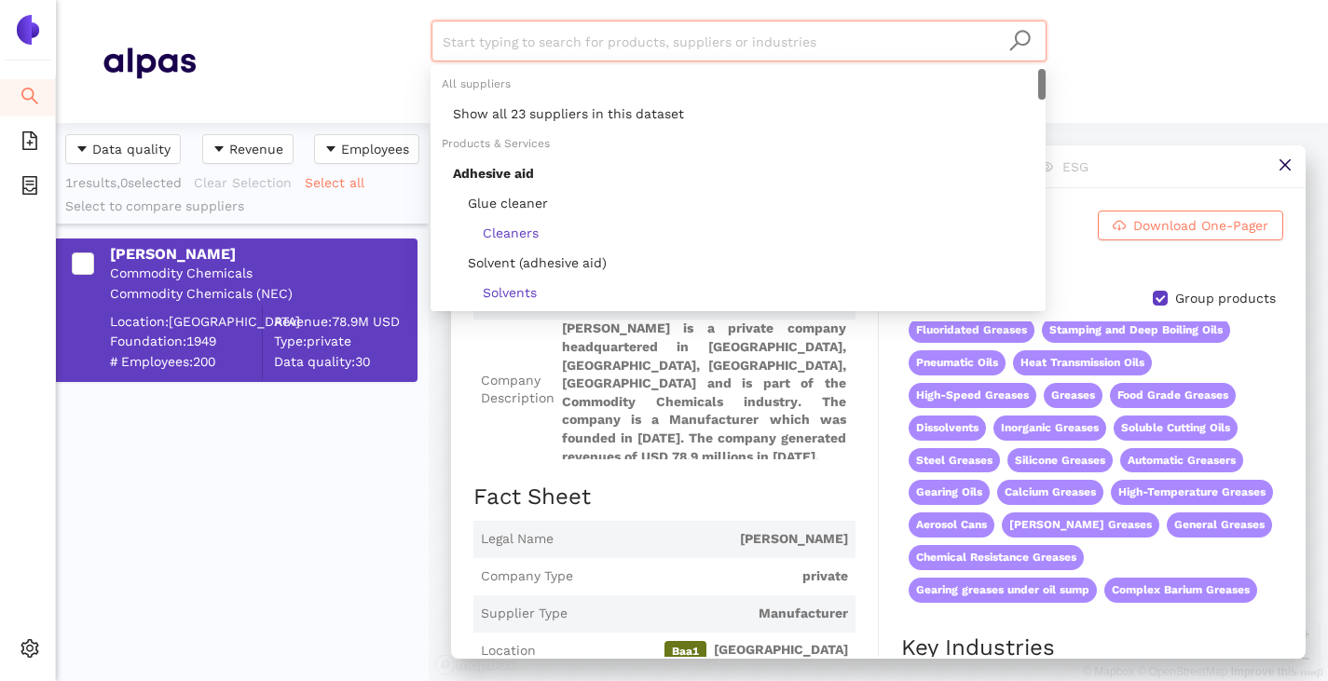
paste input "[PERSON_NAME] GmbH"
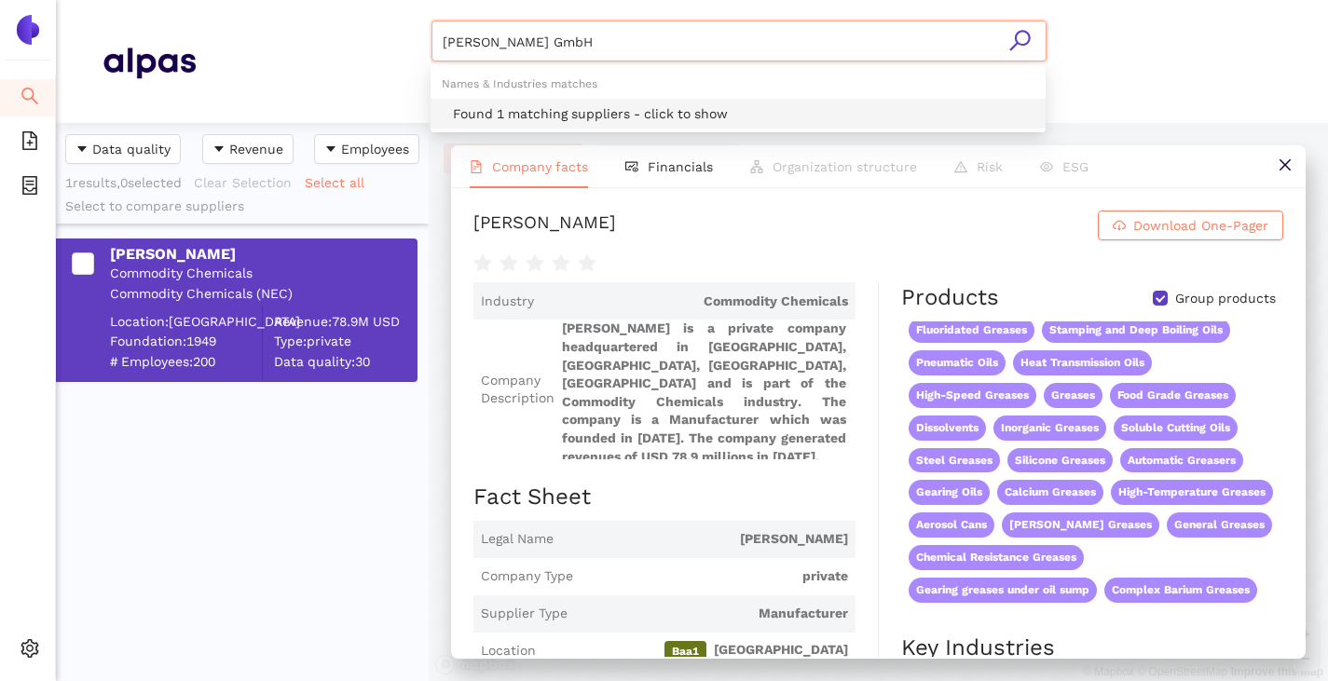
click at [541, 103] on div "Found 1 matching suppliers - click to show" at bounding box center [743, 113] width 581 height 21
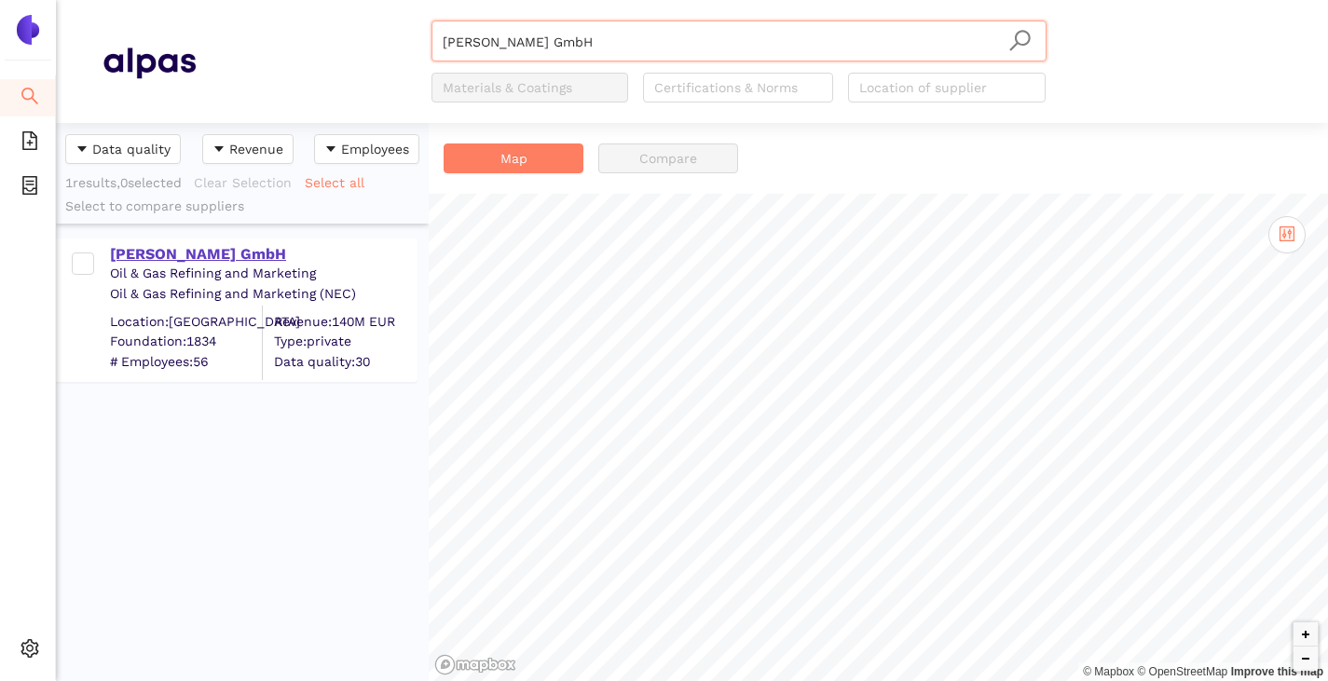
type input "[PERSON_NAME] GmbH"
click at [235, 253] on div "[PERSON_NAME] GmbH" at bounding box center [263, 254] width 306 height 21
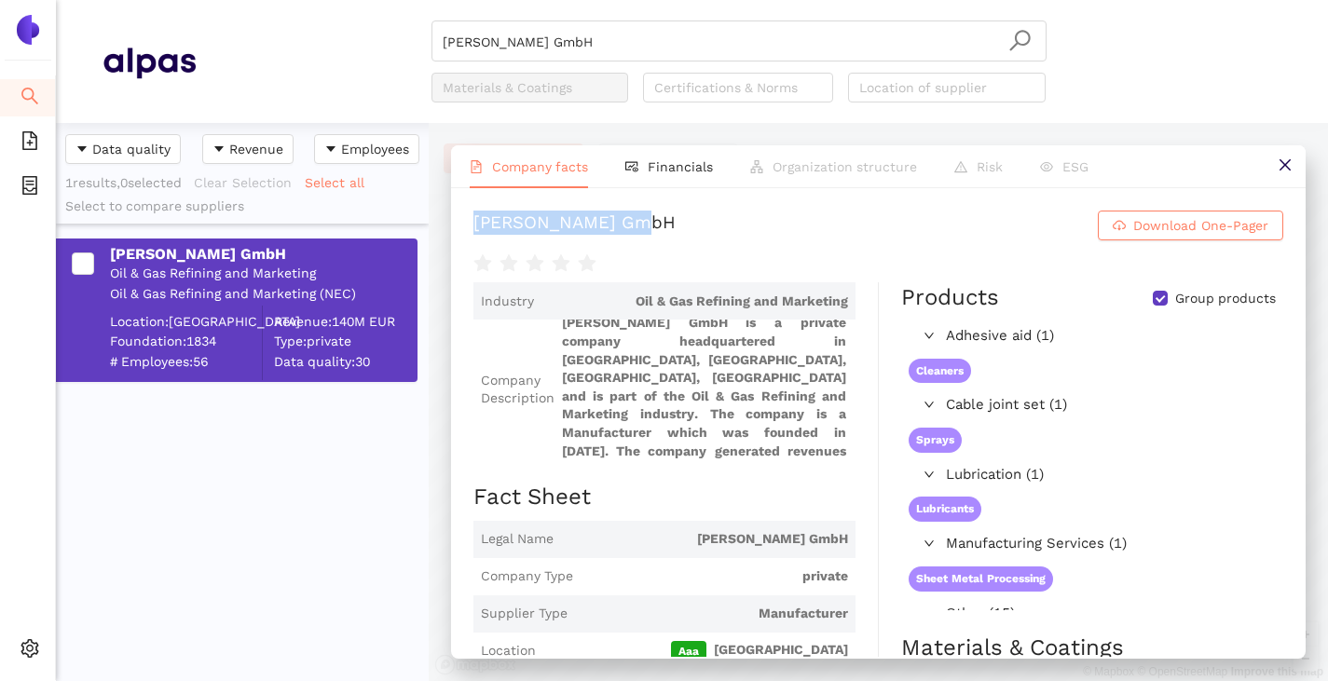
drag, startPoint x: 474, startPoint y: 232, endPoint x: 760, endPoint y: 227, distance: 286.1
click at [760, 227] on h1 "Carl Bechem GmbH Download One-Pager" at bounding box center [878, 226] width 810 height 30
copy div "[PERSON_NAME] GmbH"
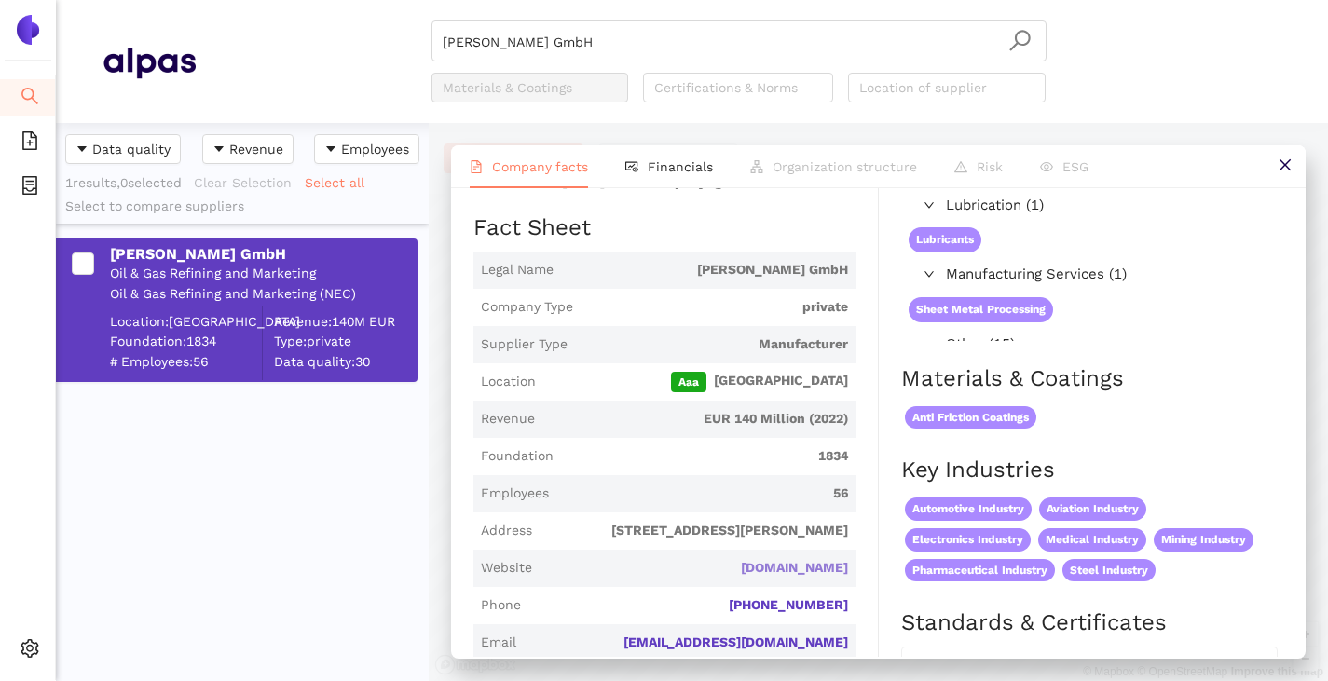
scroll to position [93, 0]
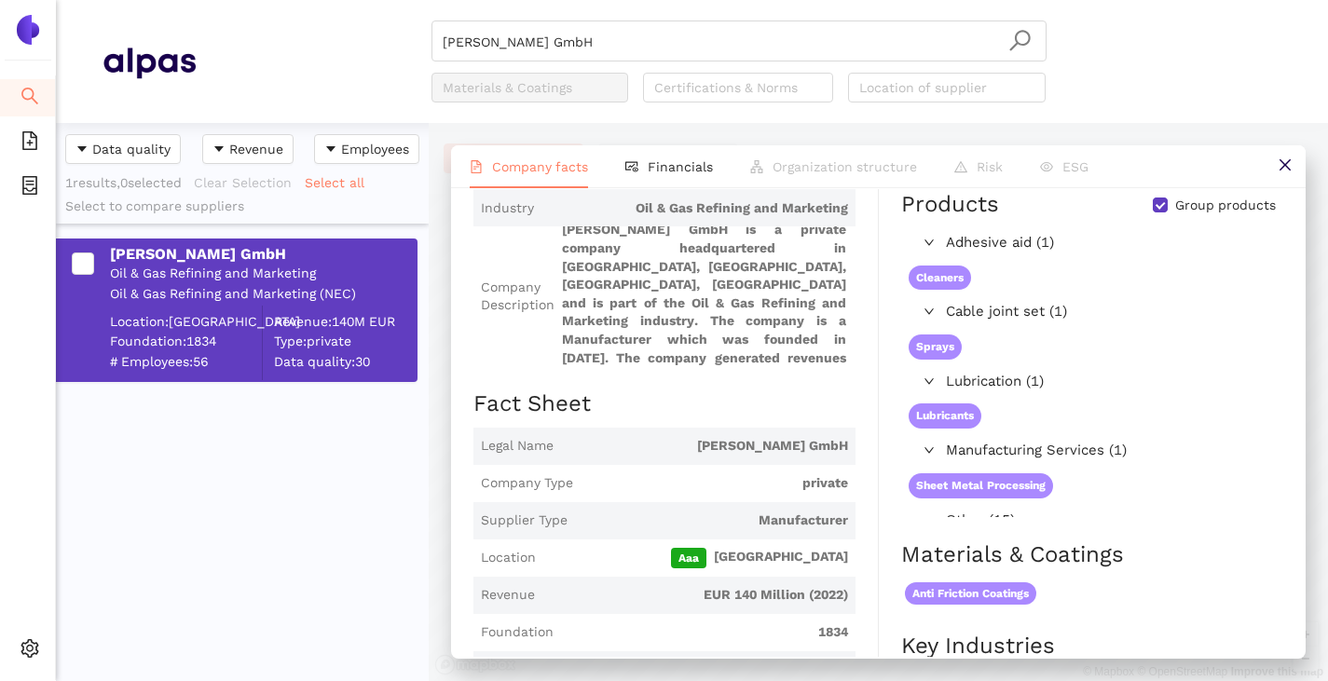
click at [1153, 212] on input "Group products" at bounding box center [1160, 205] width 15 height 15
checkbox input "false"
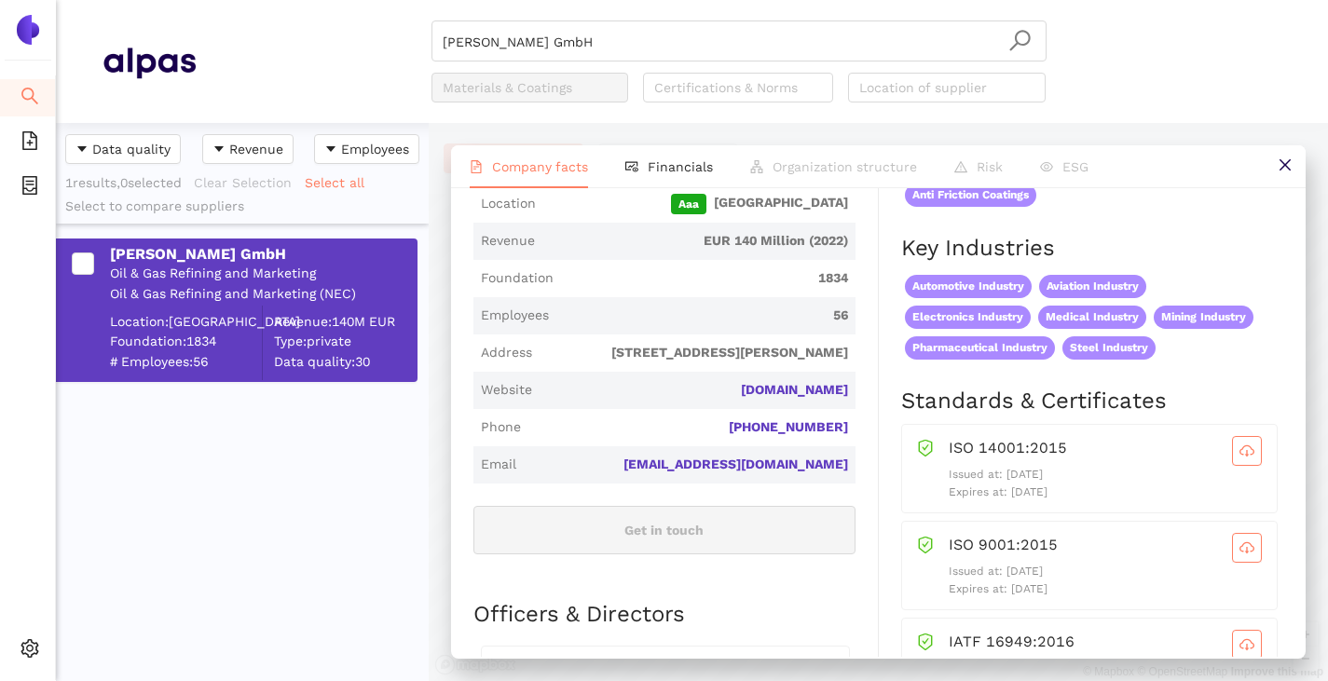
scroll to position [559, 0]
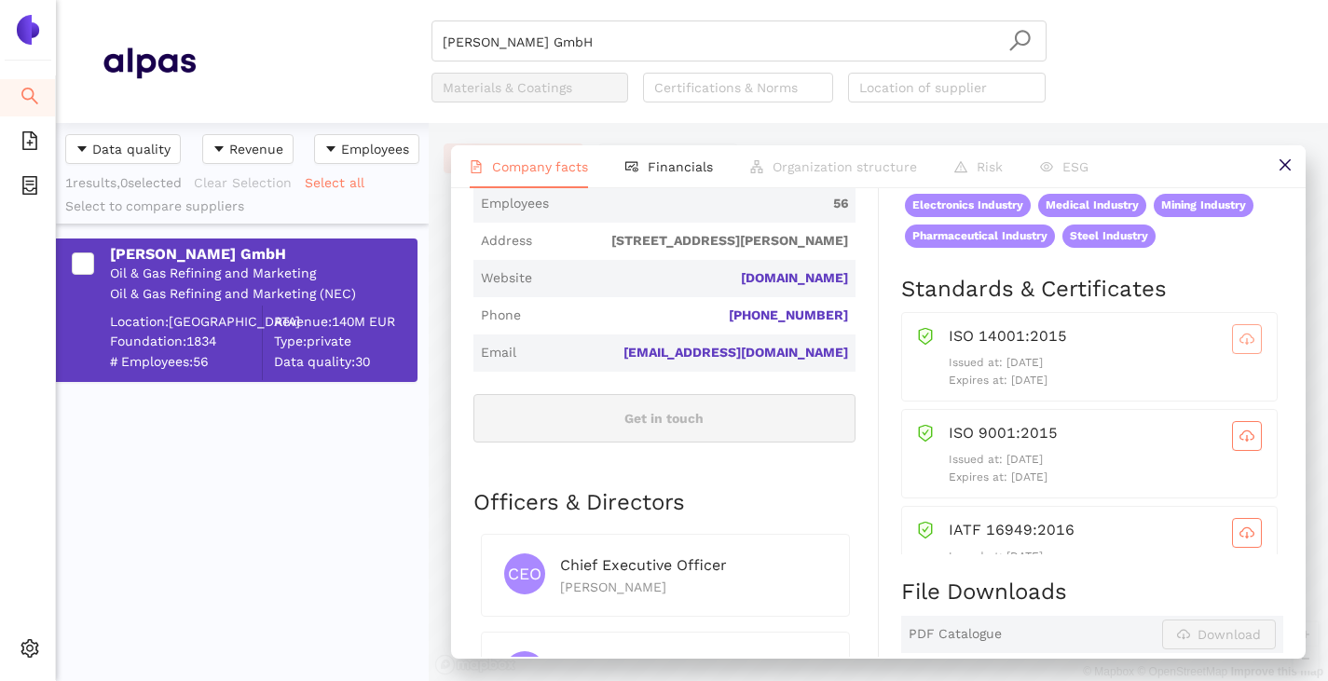
click at [1239, 344] on icon "cloud-download" at bounding box center [1246, 339] width 15 height 10
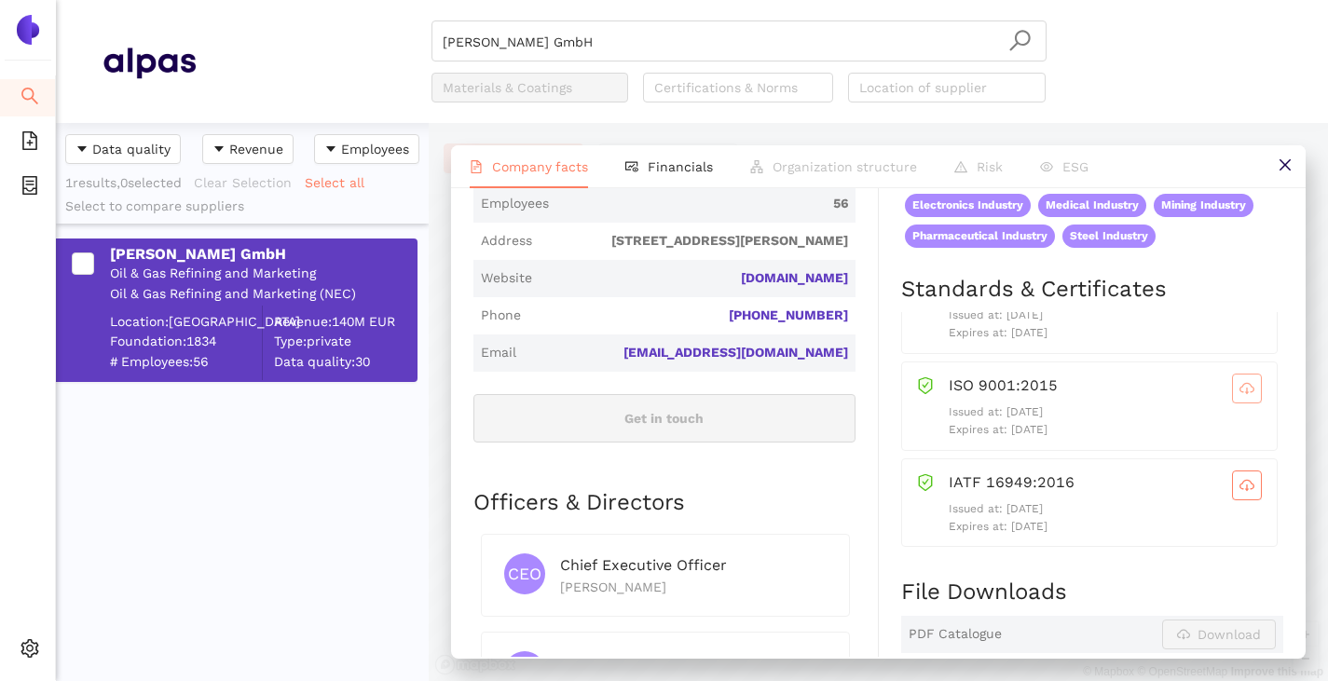
click at [1239, 396] on icon "cloud-download" at bounding box center [1246, 388] width 15 height 15
click at [1239, 493] on icon "cloud-download" at bounding box center [1246, 485] width 15 height 15
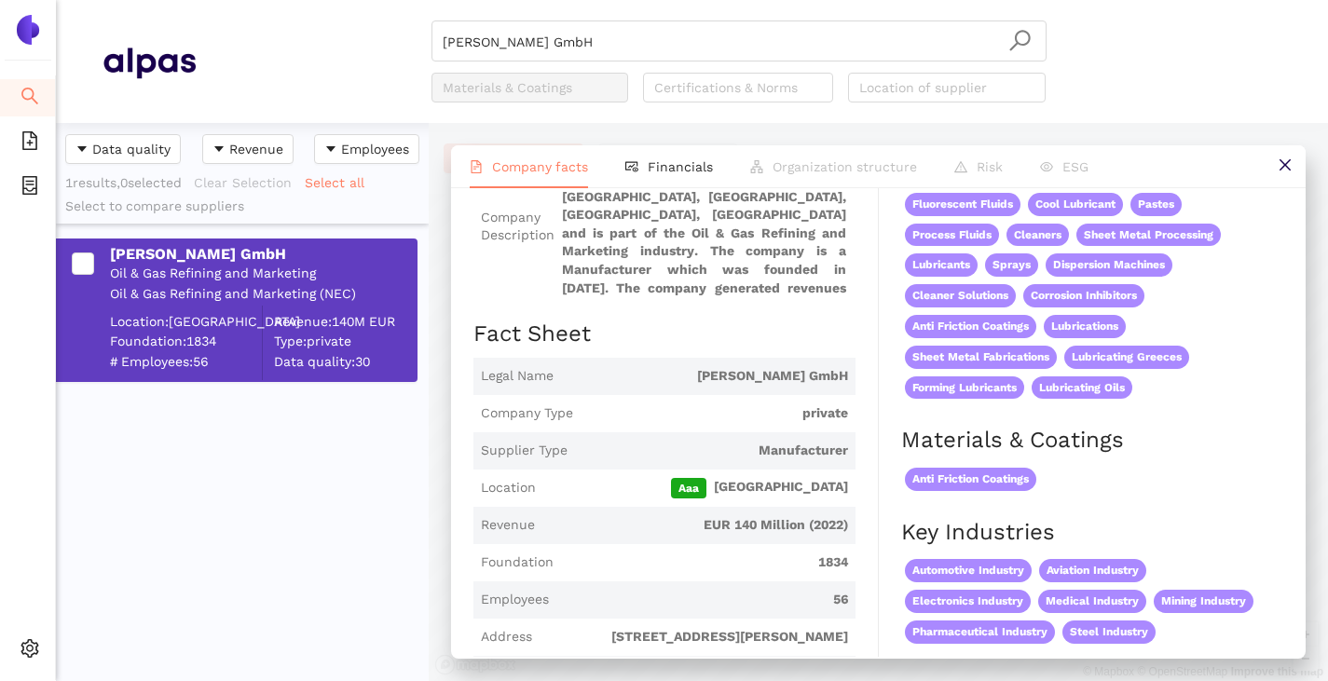
scroll to position [0, 0]
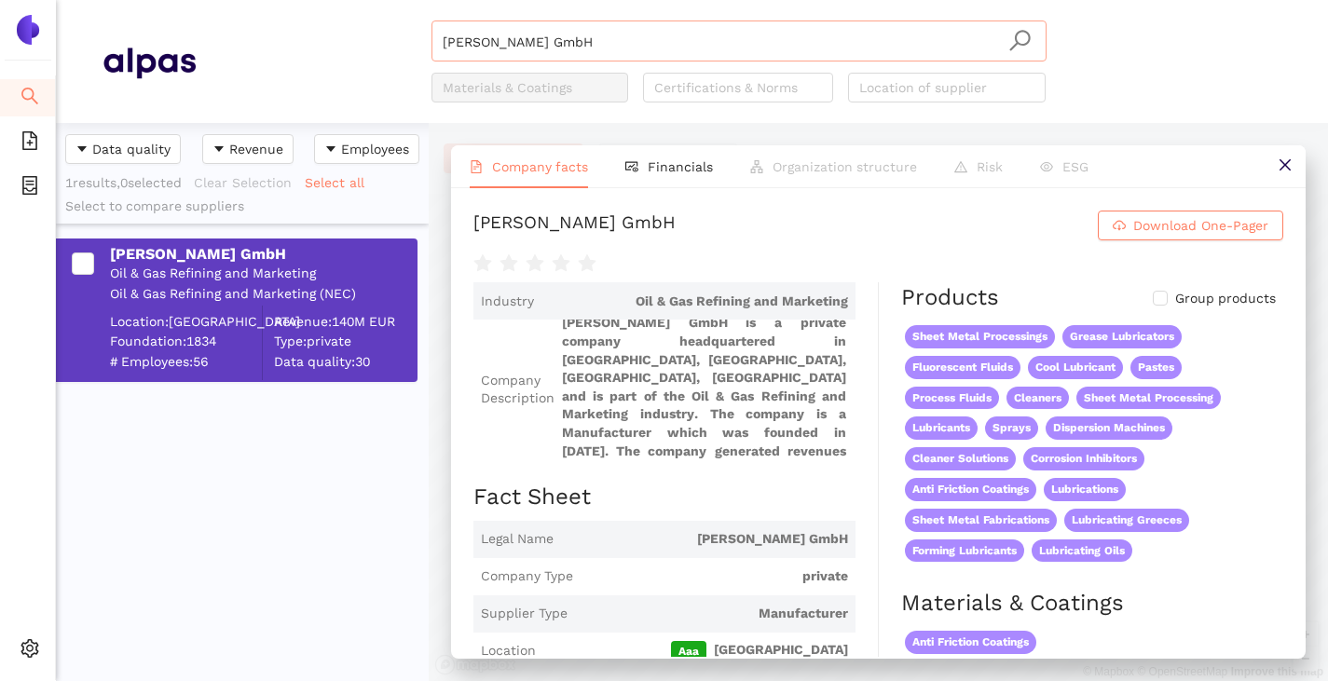
click at [683, 34] on input "[PERSON_NAME] GmbH" at bounding box center [739, 41] width 593 height 41
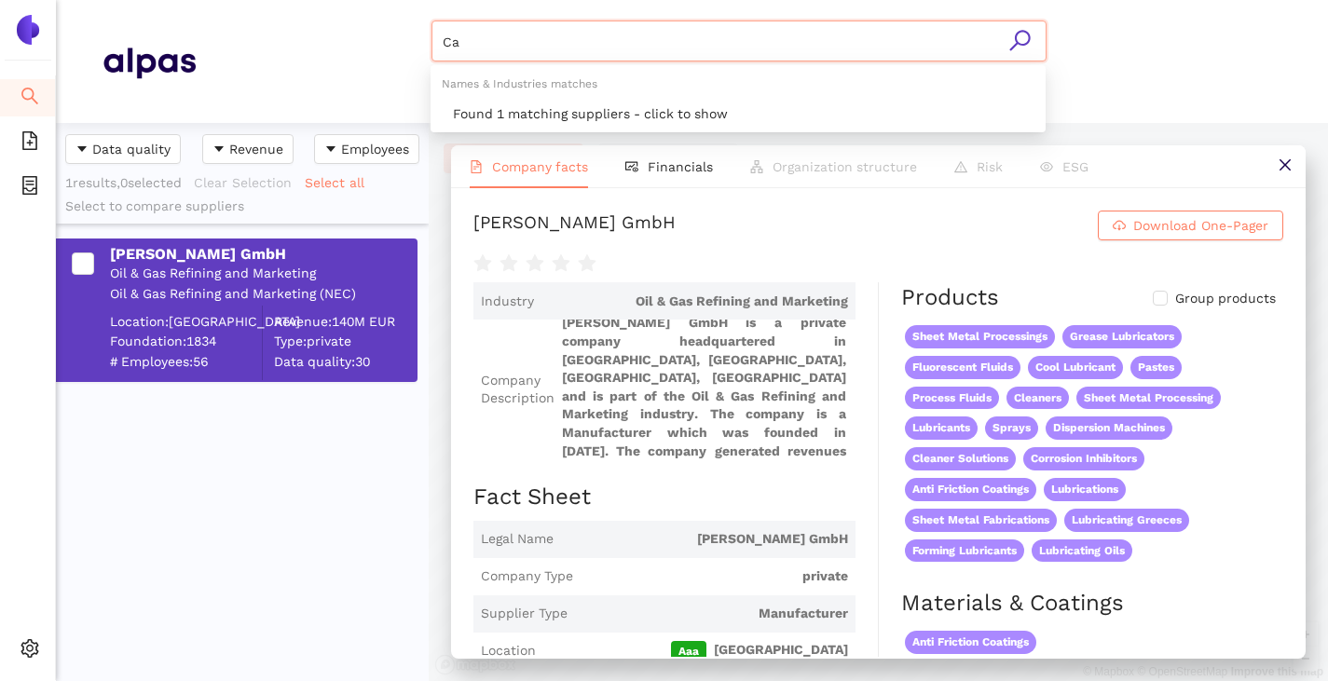
type input "C"
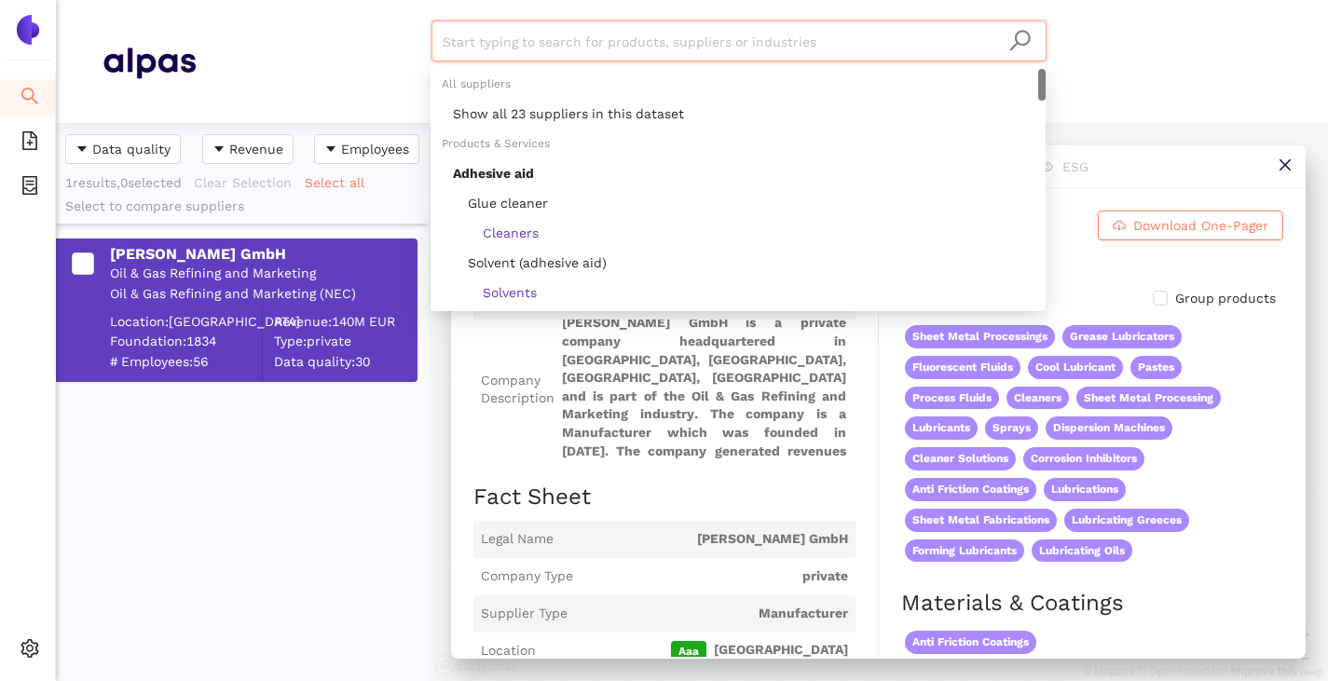
paste input "Castrol Österreich Lubricants GmbH"
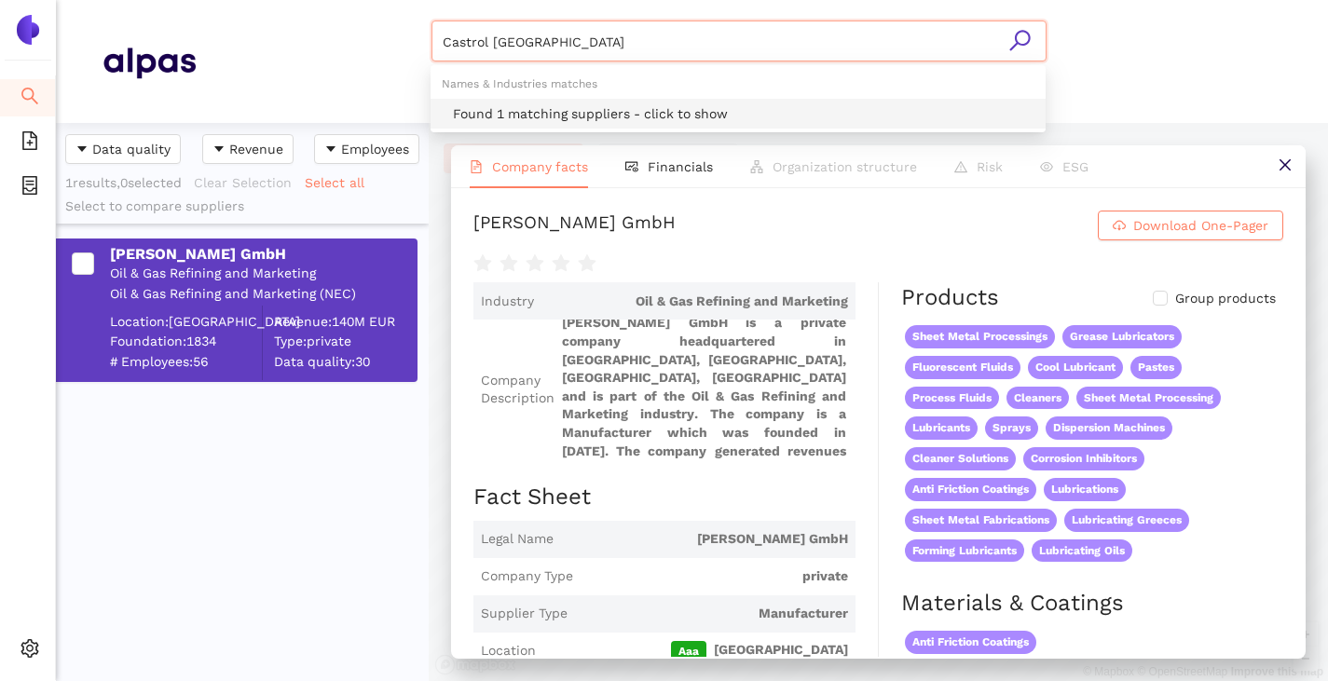
click at [527, 109] on div "Found 1 matching suppliers - click to show" at bounding box center [743, 113] width 581 height 21
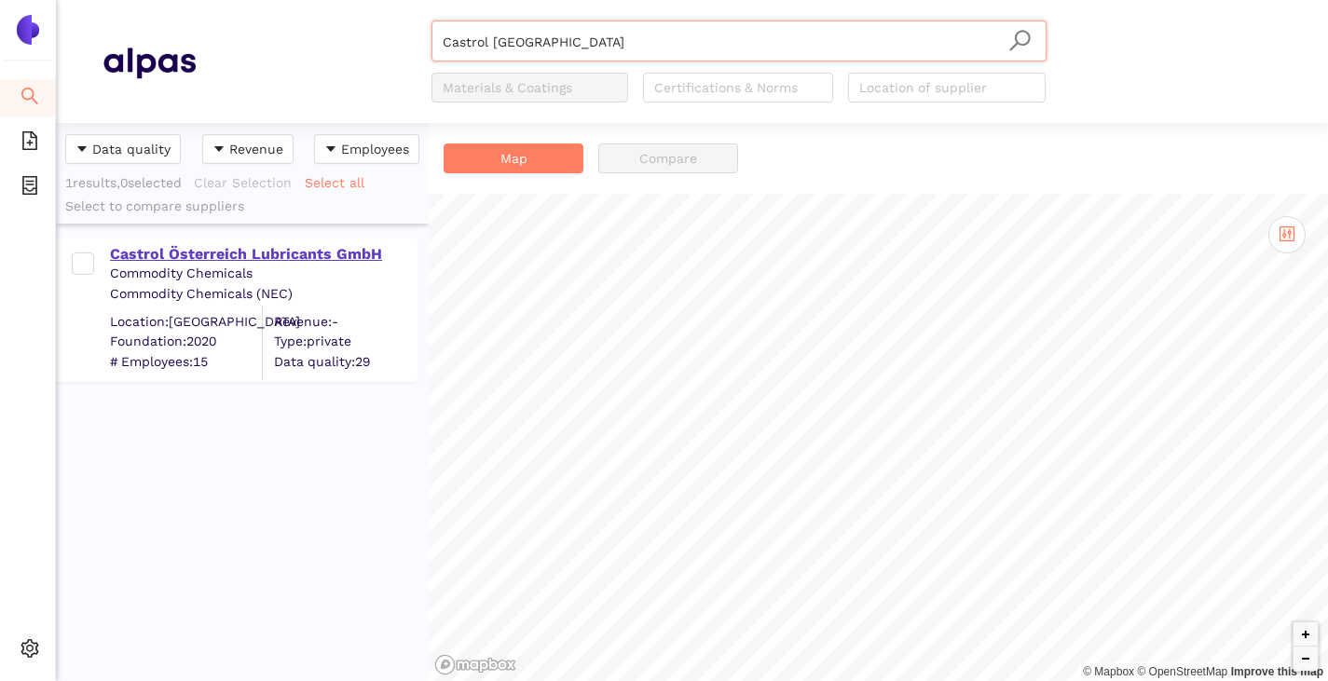
click at [253, 250] on div "Castrol Österreich Lubricants GmbH" at bounding box center [263, 254] width 306 height 21
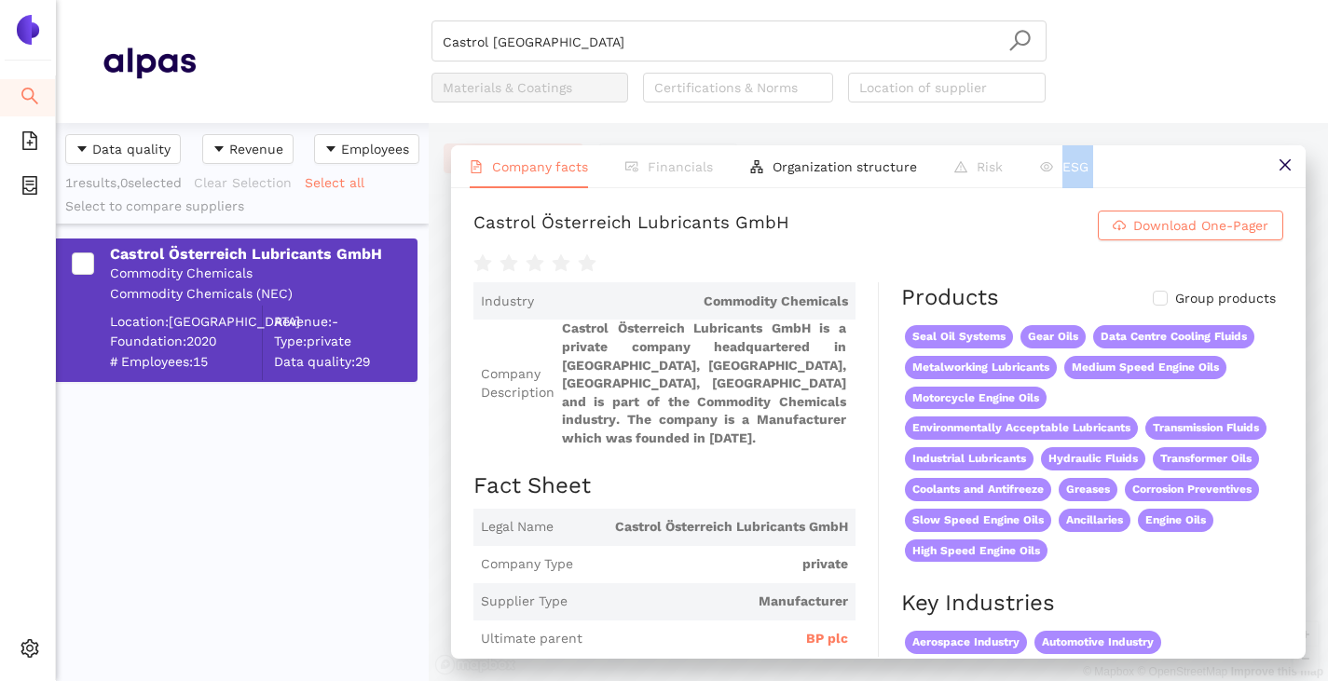
drag, startPoint x: 464, startPoint y: 232, endPoint x: 1027, endPoint y: 187, distance: 564.6
click at [1027, 187] on div "Company facts Financials Organization structure Risk ESG Castrol Österreich Lub…" at bounding box center [878, 401] width 855 height 513
click at [1006, 228] on h1 "Castrol Österreich Lubricants GmbH Download One-Pager" at bounding box center [878, 226] width 810 height 30
drag, startPoint x: 1006, startPoint y: 233, endPoint x: 625, endPoint y: 285, distance: 383.8
click at [625, 275] on div "Castrol Österreich Lubricants GmbH Download One-Pager" at bounding box center [878, 243] width 810 height 64
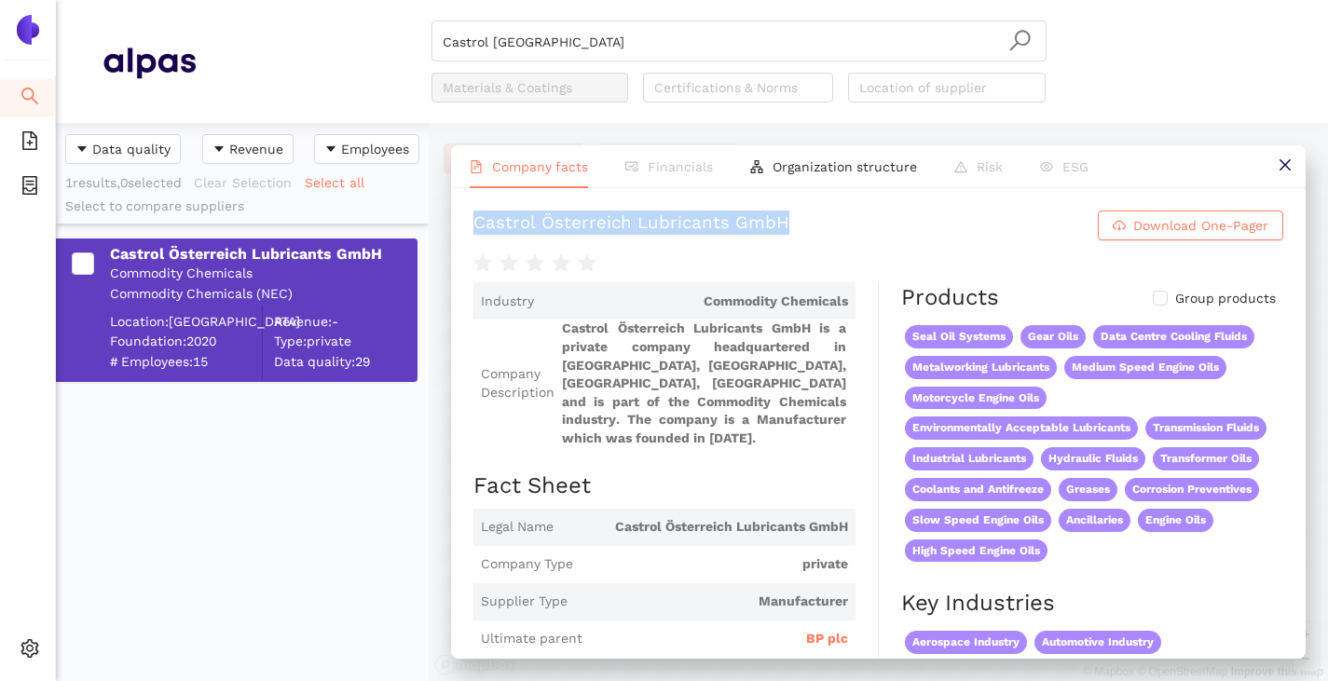
drag, startPoint x: 473, startPoint y: 227, endPoint x: 992, endPoint y: 225, distance: 518.1
click at [789, 225] on div "Castrol Österreich Lubricants GmbH" at bounding box center [631, 226] width 316 height 30
copy div "Castrol Österreich Lubricants GmbH"
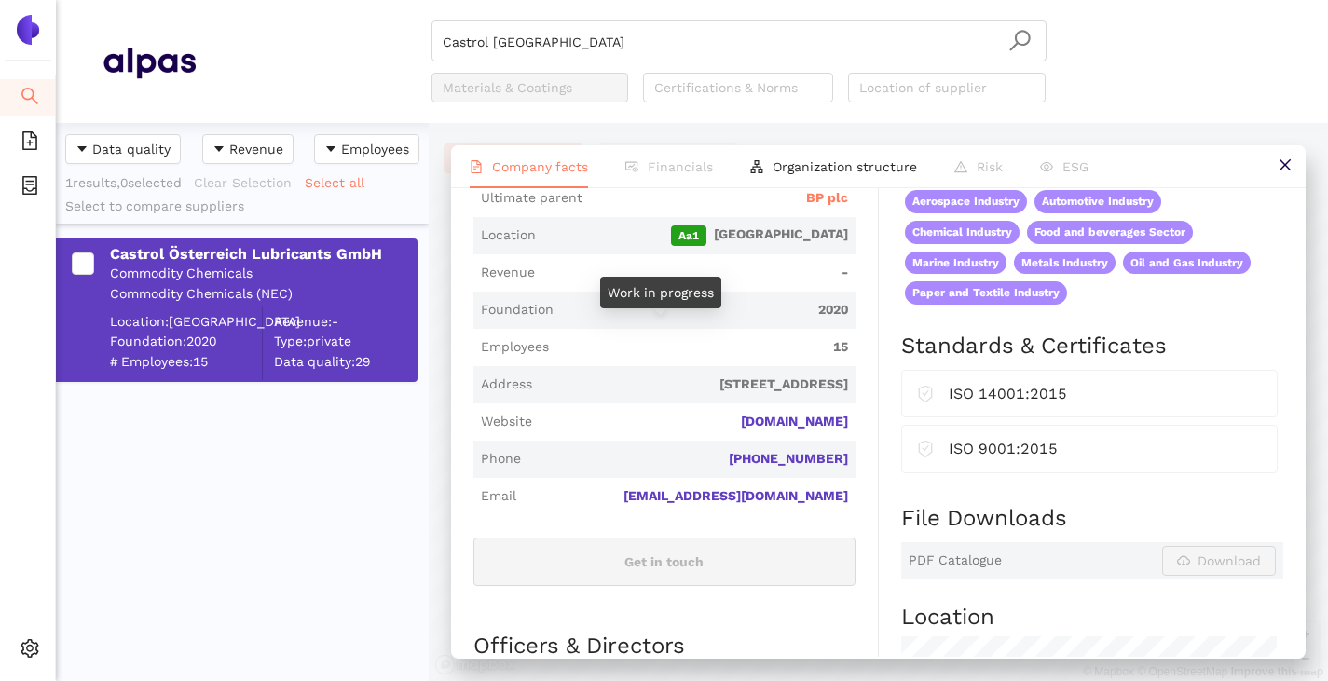
scroll to position [280, 0]
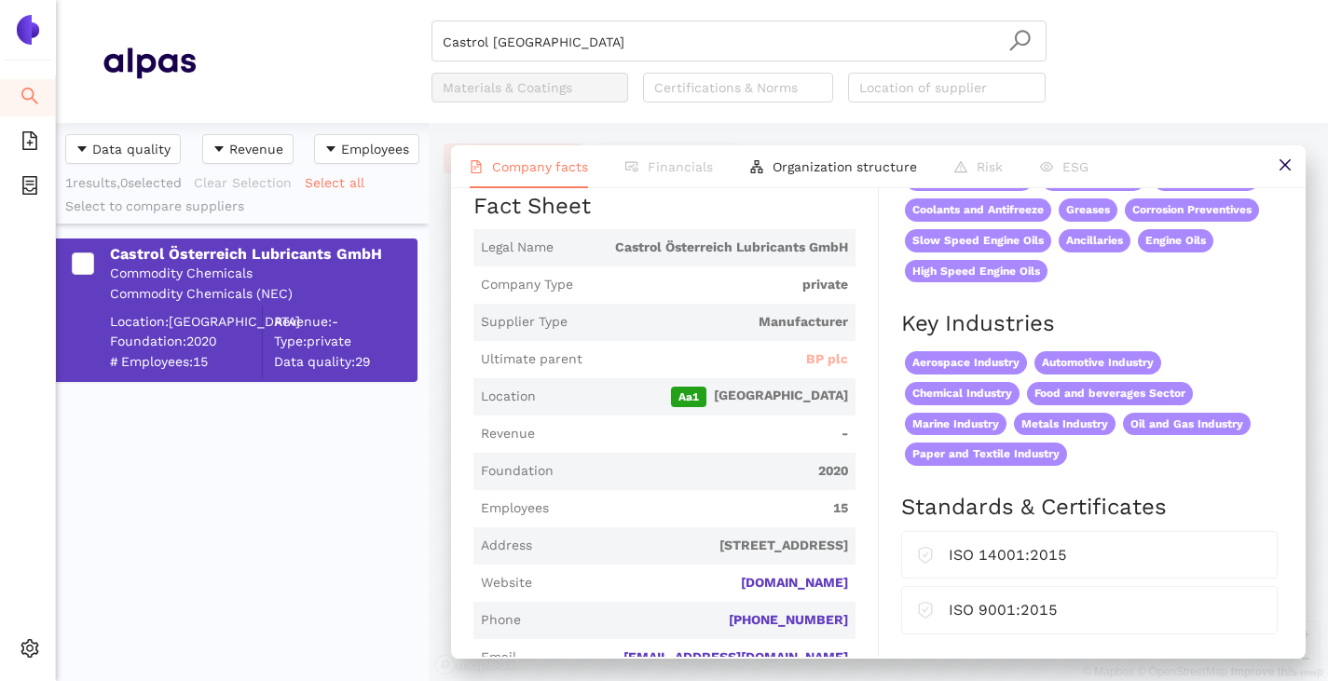
click at [814, 361] on span "BP plc" at bounding box center [827, 359] width 42 height 19
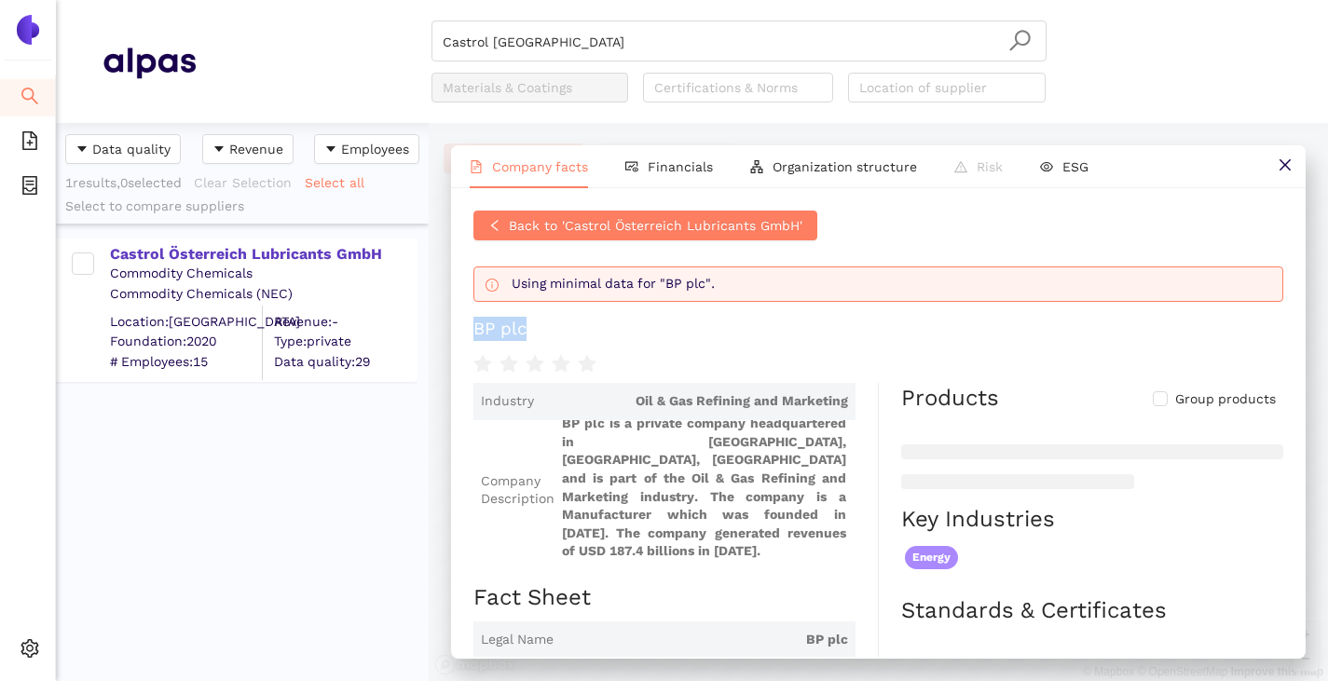
drag, startPoint x: 465, startPoint y: 339, endPoint x: 597, endPoint y: 356, distance: 133.4
click at [597, 356] on div "Back to 'Castrol Österreich Lubricants GmbH' Using minimal data for "BP plc". B…" at bounding box center [878, 422] width 855 height 469
copy div "BP plc"
click at [602, 55] on input "Castrol Österreich" at bounding box center [739, 41] width 593 height 41
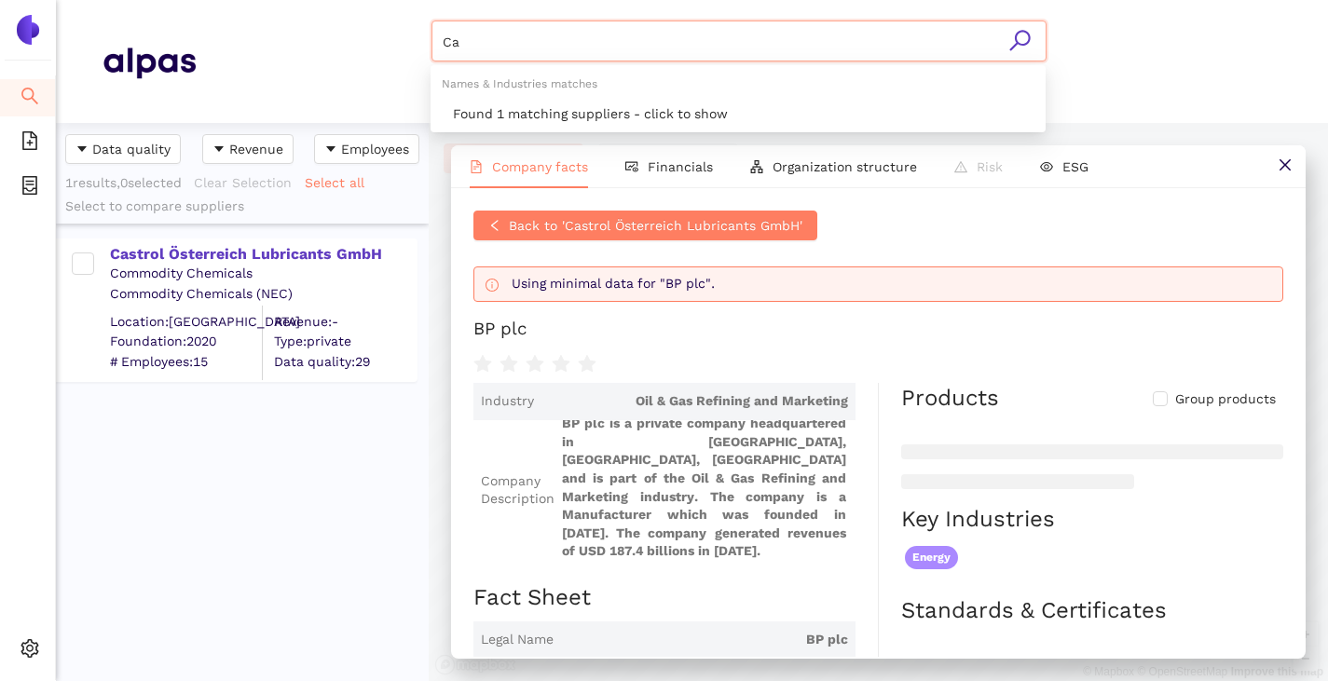
type input "C"
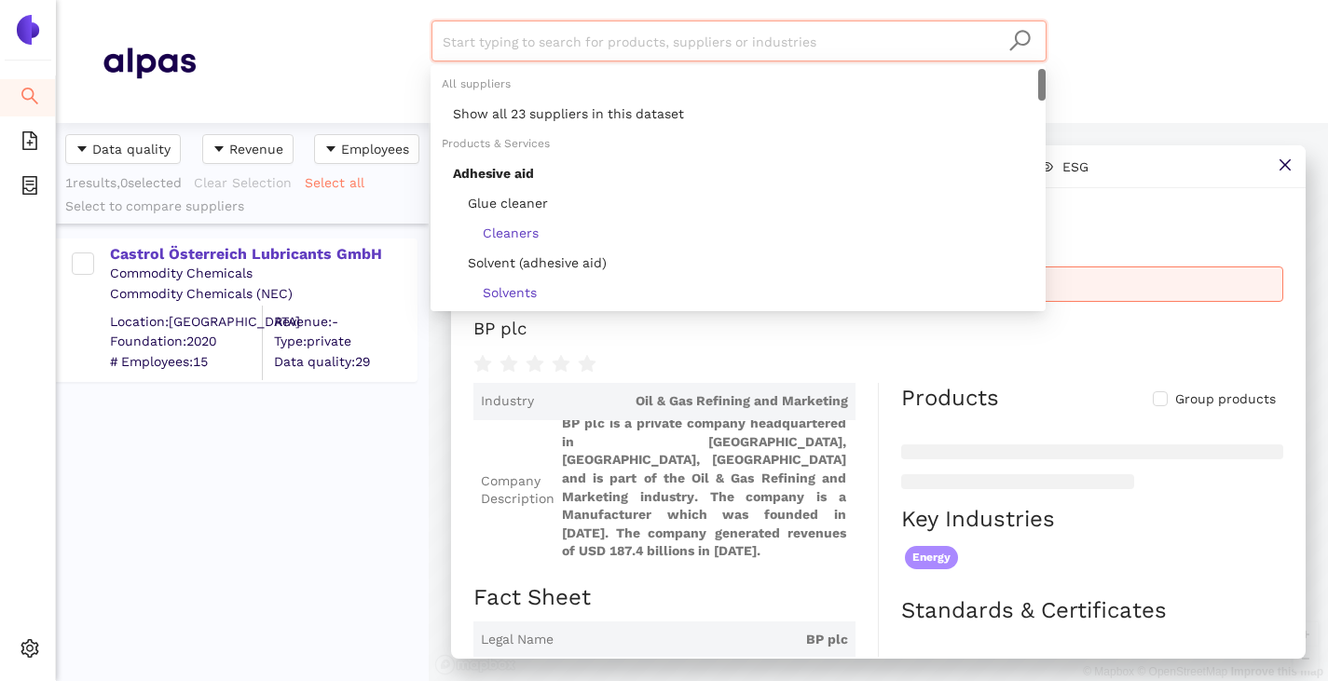
paste input "Condat SA"
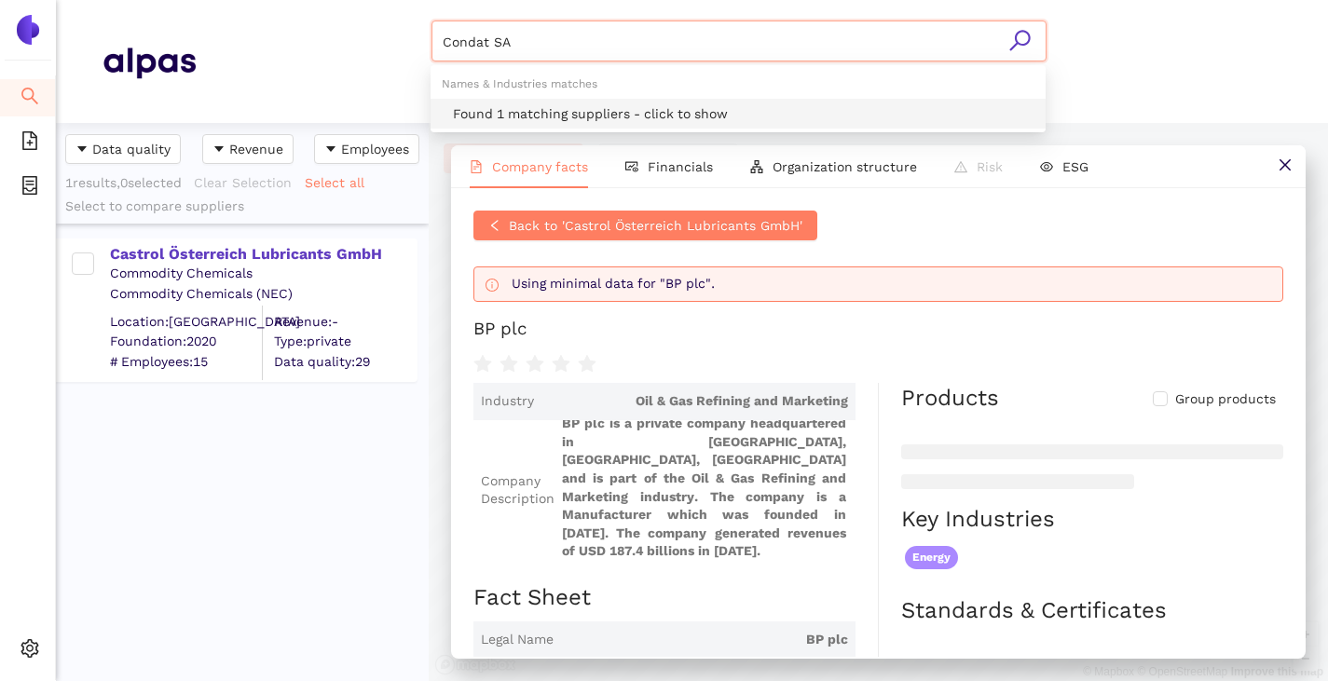
click at [584, 102] on div "Found 1 matching suppliers - click to show" at bounding box center [738, 114] width 615 height 30
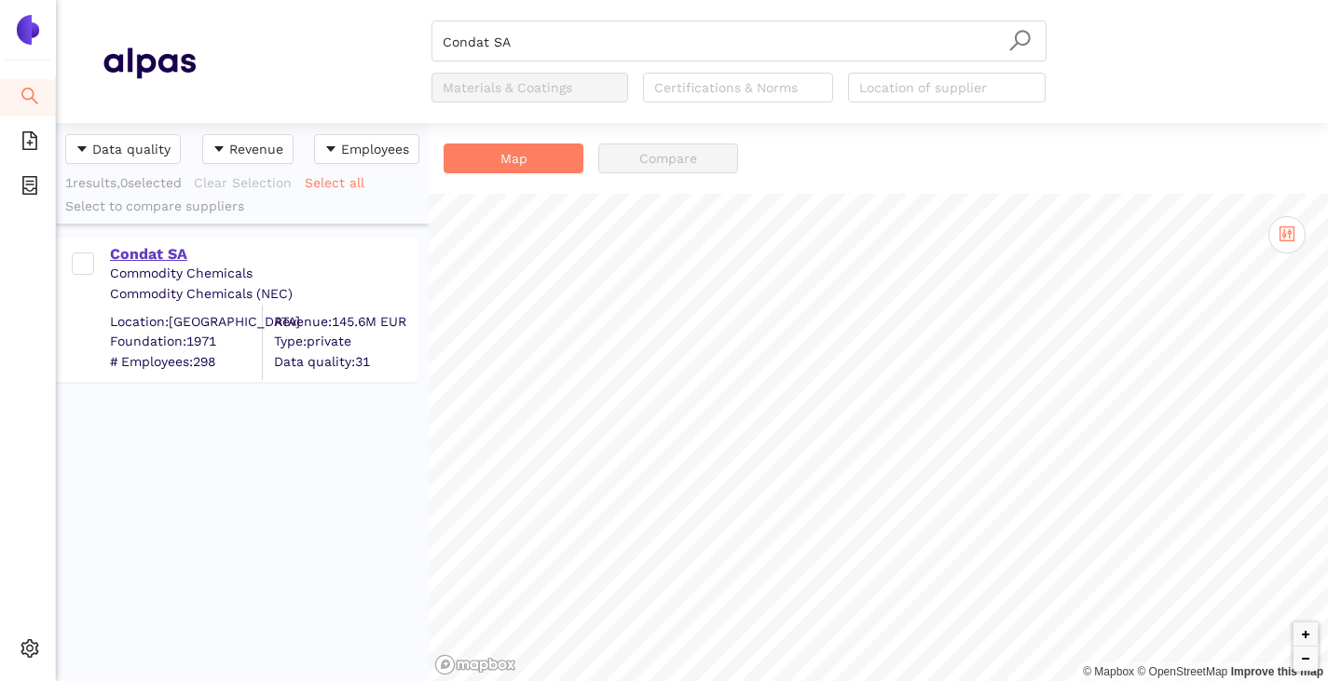
click at [141, 255] on div "Condat SA" at bounding box center [263, 254] width 306 height 21
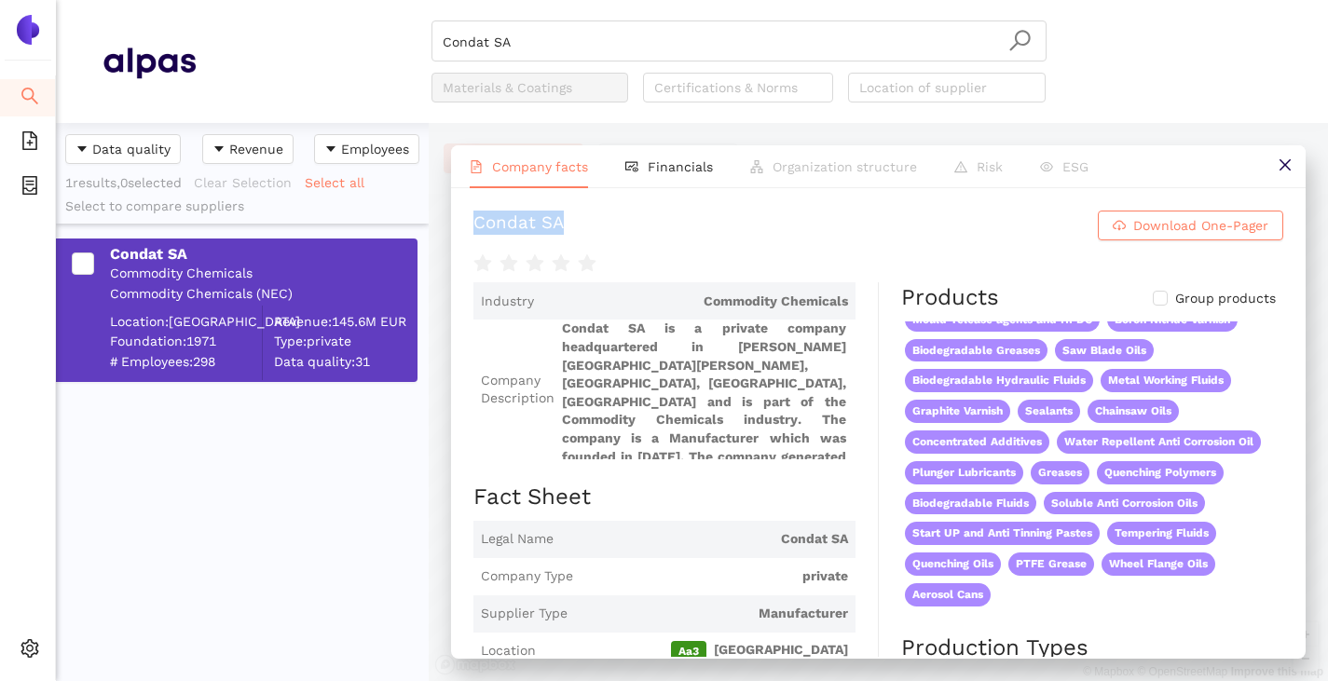
drag, startPoint x: 527, startPoint y: 242, endPoint x: 660, endPoint y: 240, distance: 133.3
click at [660, 240] on h1 "Condat SA Download One-Pager" at bounding box center [878, 226] width 810 height 30
copy div "Condat SA"
click at [520, 49] on input "Condat SA" at bounding box center [739, 41] width 593 height 41
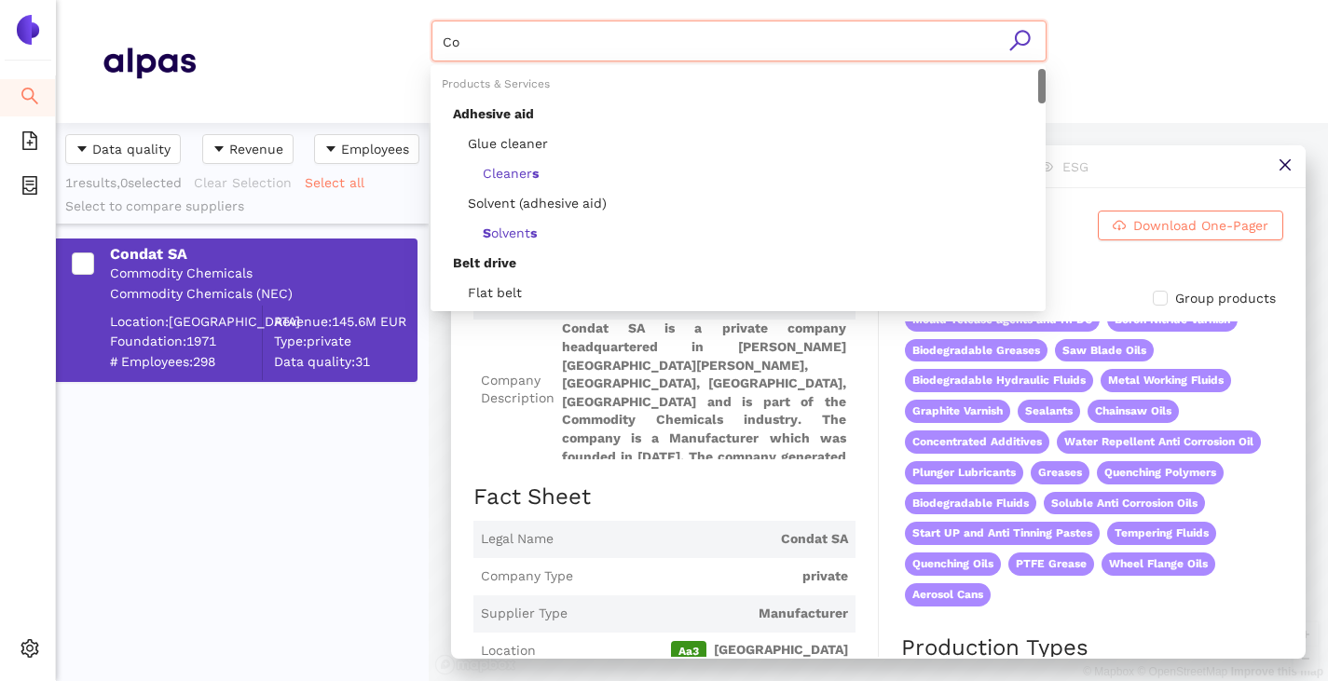
type input "C"
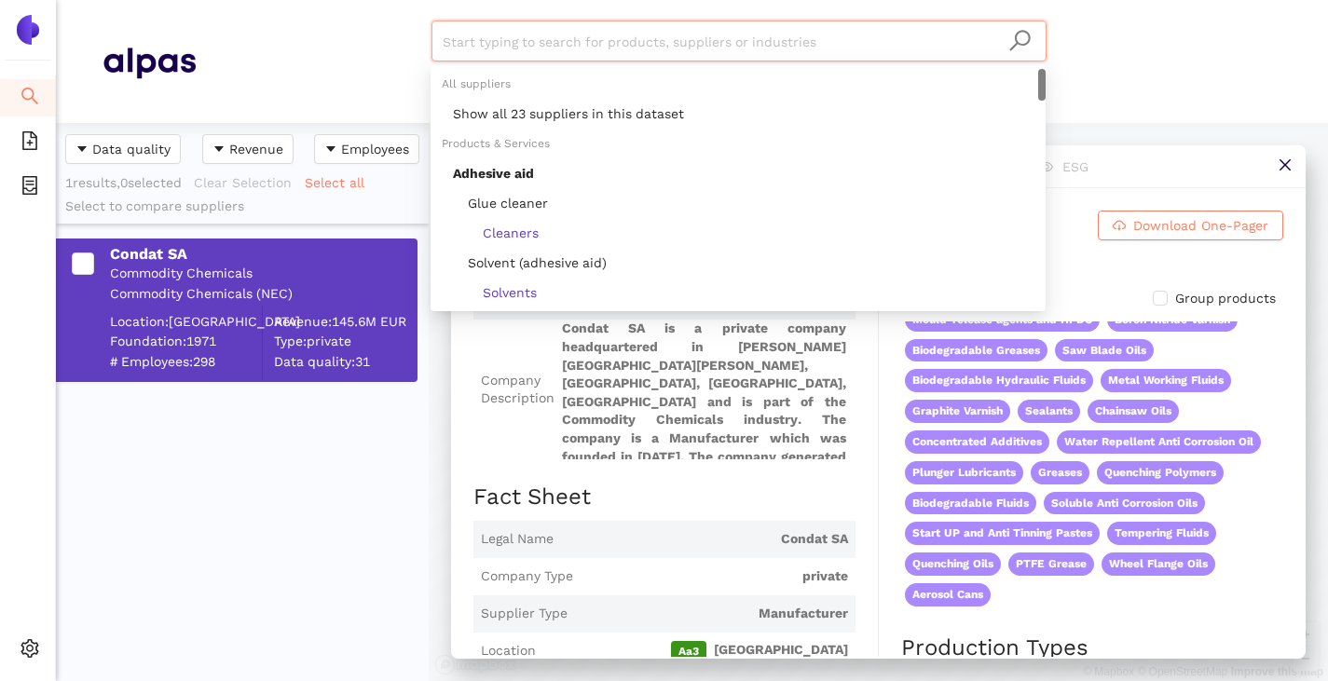
paste input "Eurol B.V."
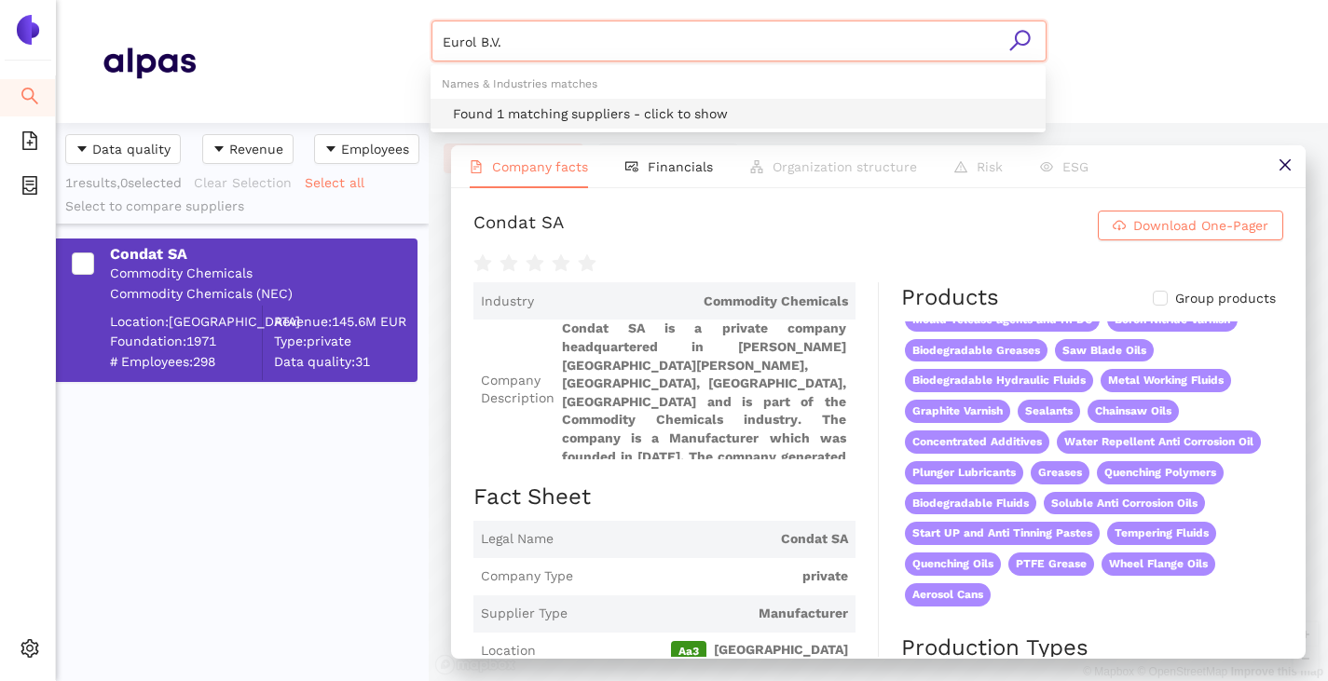
click at [499, 113] on div "Found 1 matching suppliers - click to show" at bounding box center [743, 113] width 581 height 21
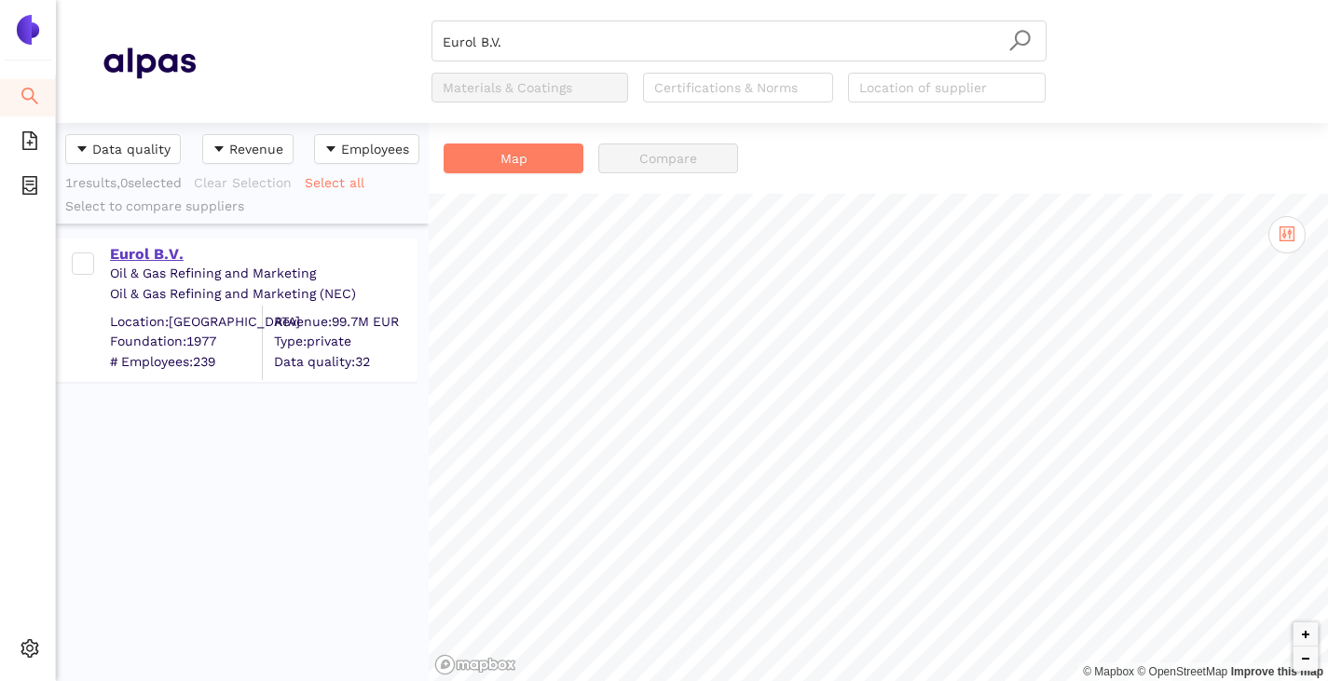
click at [117, 241] on div "Eurol B.V." at bounding box center [263, 252] width 306 height 24
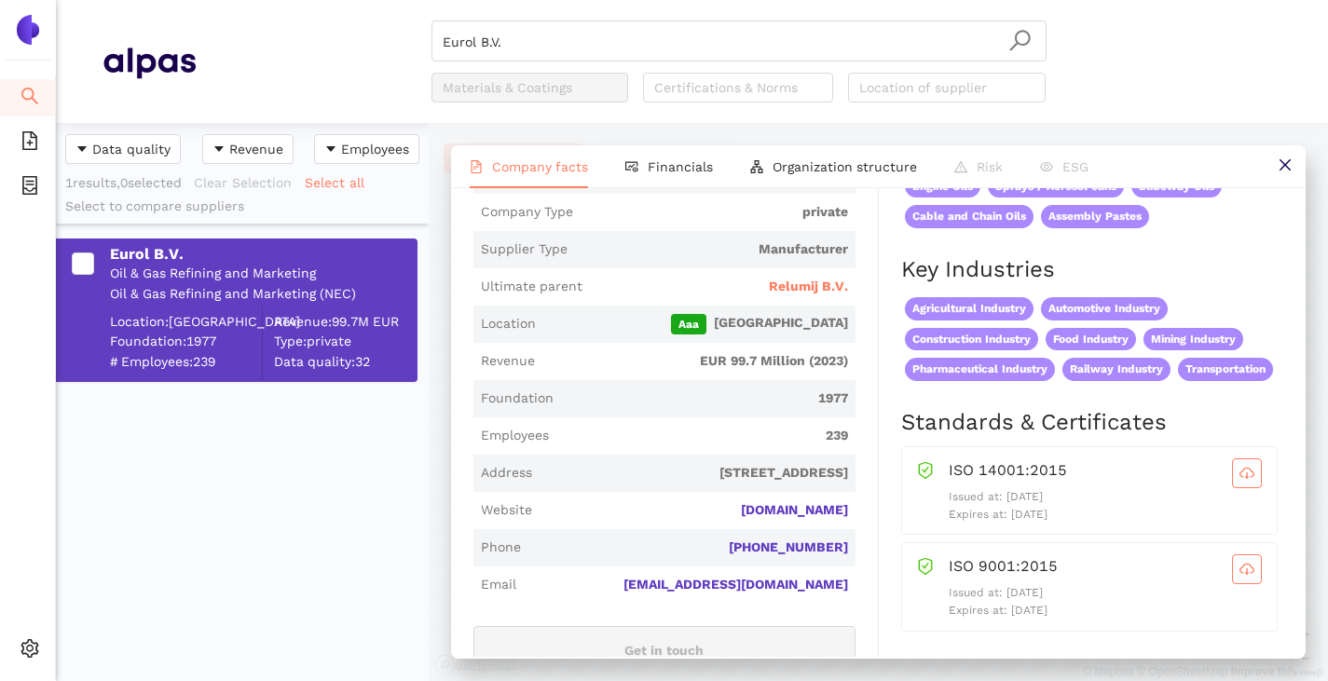
scroll to position [466, 0]
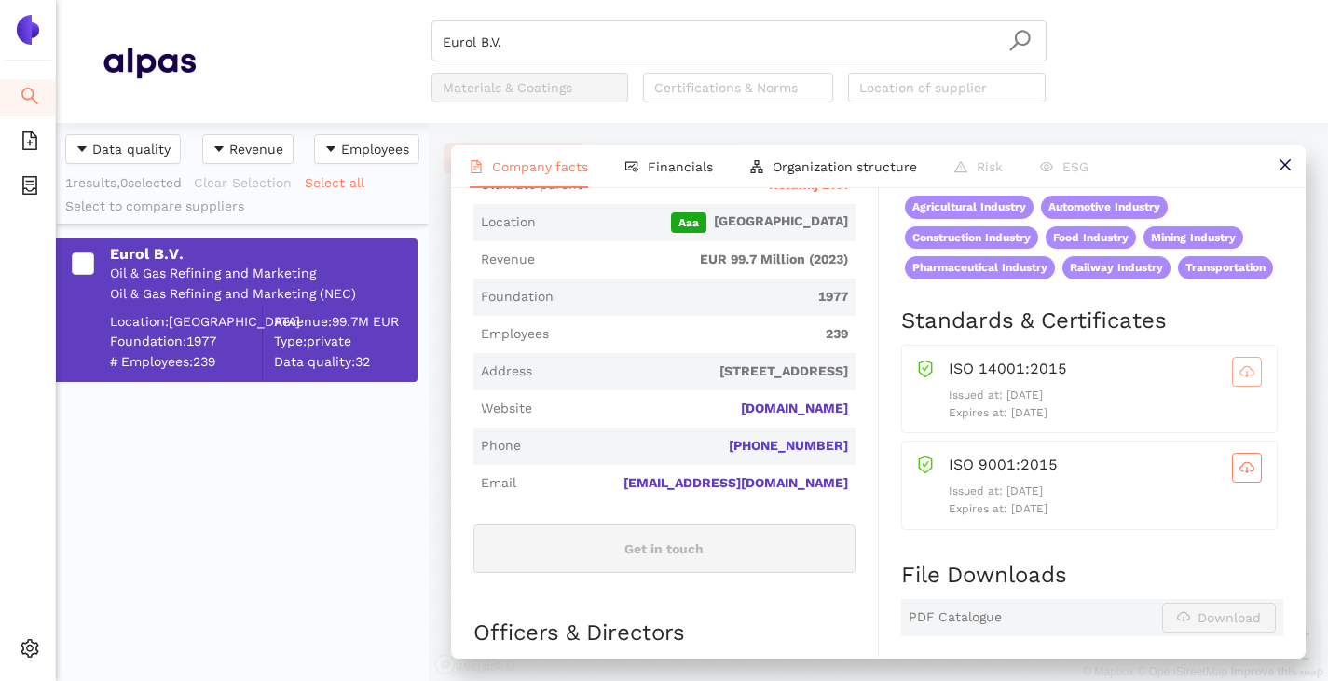
click at [1239, 379] on icon "cloud-download" at bounding box center [1246, 371] width 15 height 15
click at [1245, 473] on icon "cloud-download" at bounding box center [1247, 470] width 4 height 7
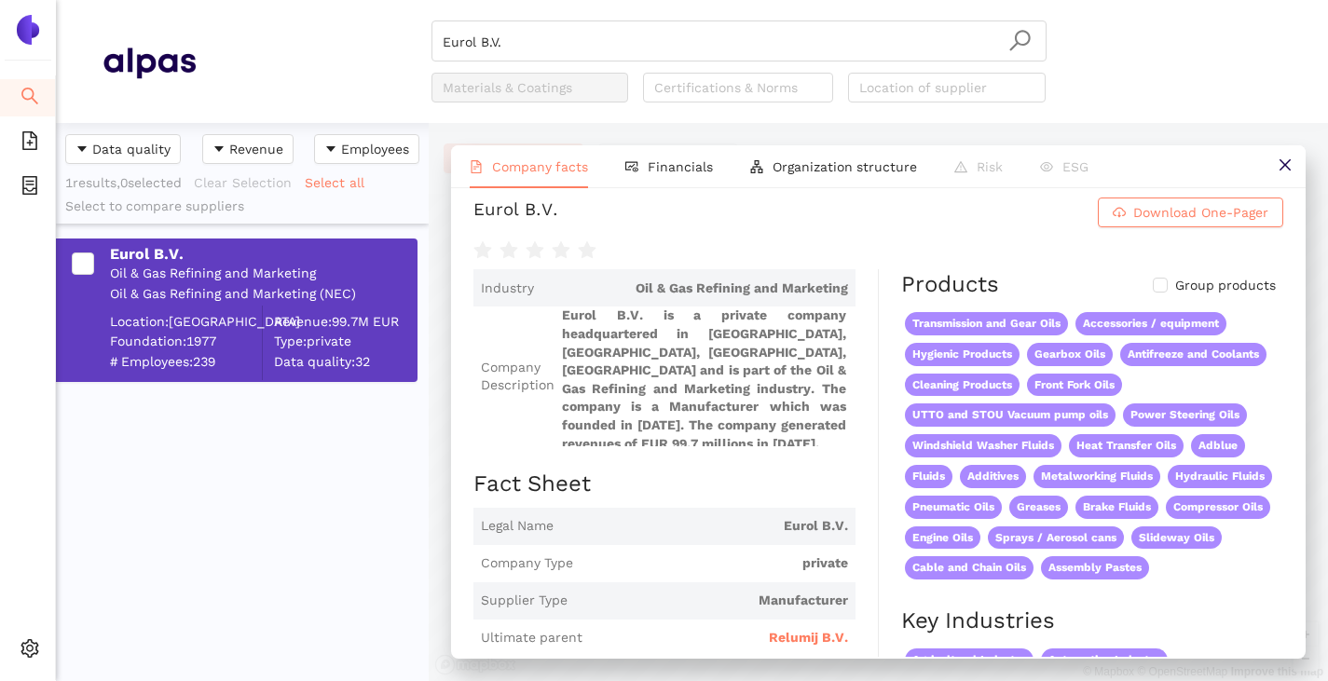
scroll to position [0, 0]
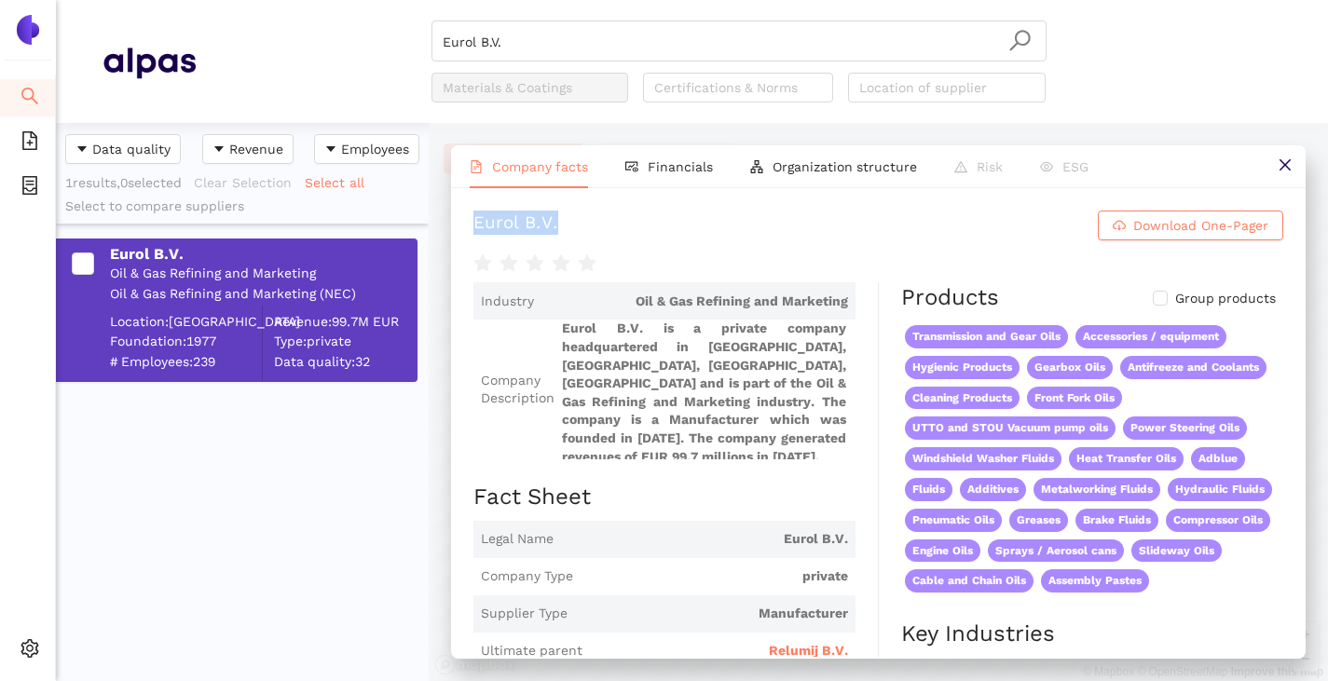
drag, startPoint x: 465, startPoint y: 231, endPoint x: 651, endPoint y: 212, distance: 187.4
click at [651, 211] on div "Eurol B.V. Download One-Pager Industry Oil & Gas Refining and Marketing Company…" at bounding box center [878, 422] width 855 height 469
copy div "Eurol B.V."
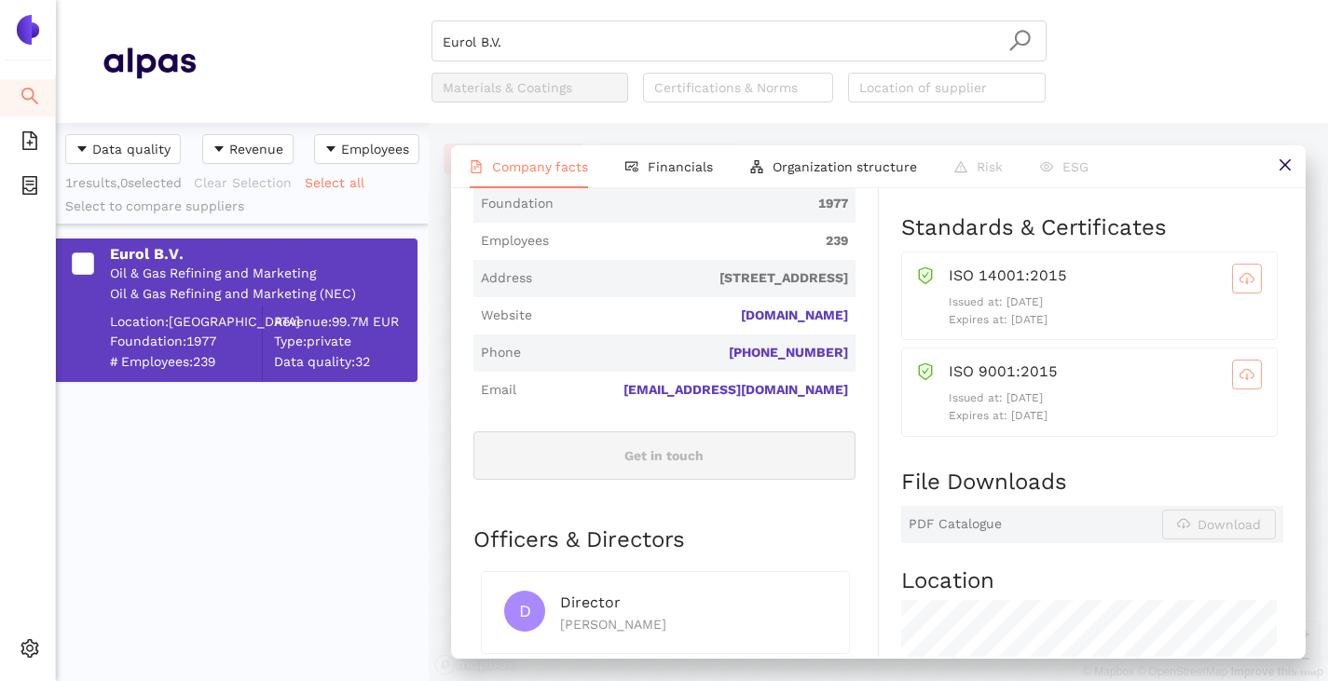
scroll to position [373, 0]
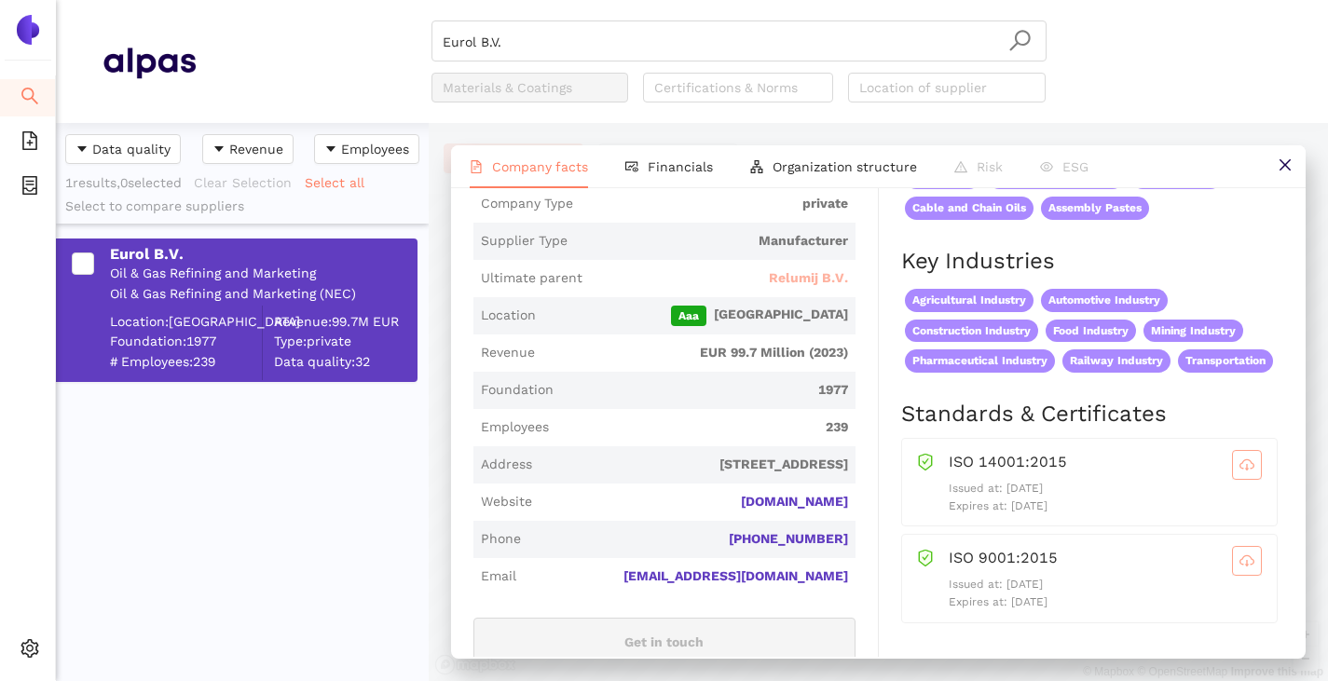
click at [781, 275] on span "Relumij B.V." at bounding box center [808, 278] width 79 height 19
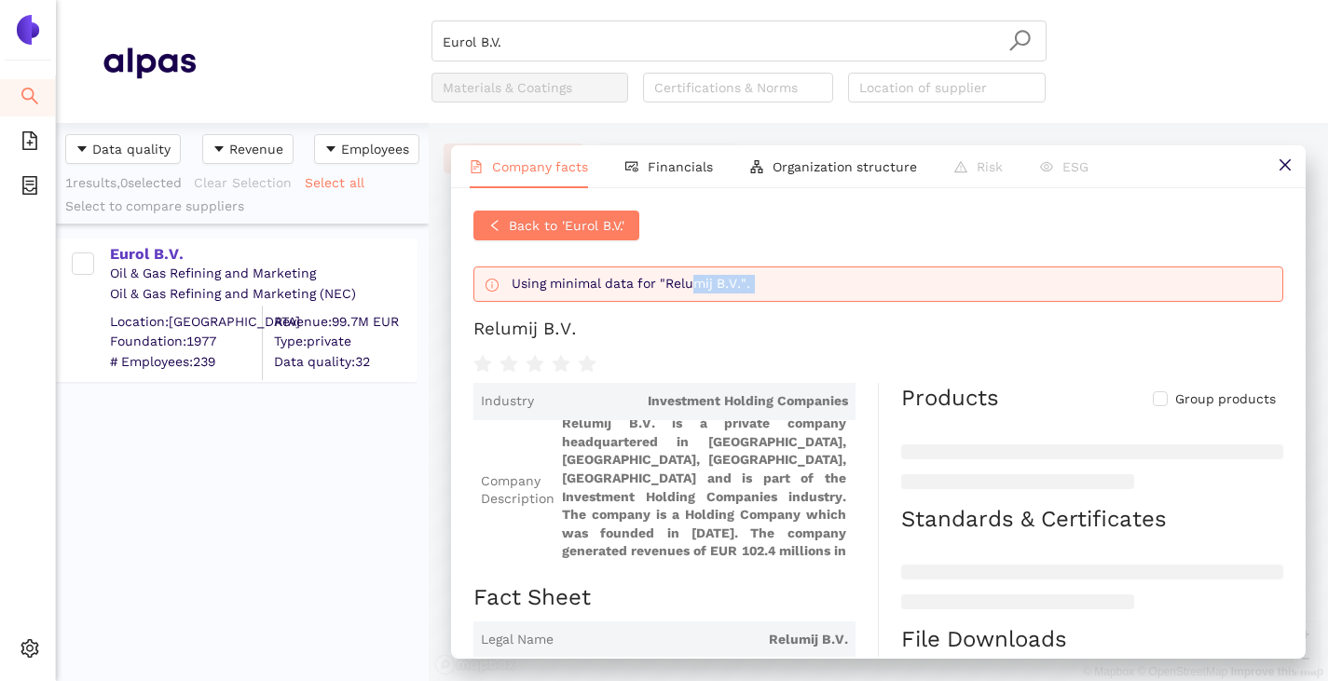
drag, startPoint x: 476, startPoint y: 324, endPoint x: 684, endPoint y: 332, distance: 207.9
click at [691, 301] on div "Back to 'Eurol B.V.' Using minimal data for "Relumij B.V.". Relumij B.V." at bounding box center [878, 293] width 810 height 165
drag, startPoint x: 653, startPoint y: 350, endPoint x: 468, endPoint y: 347, distance: 185.5
click at [468, 347] on div "Back to 'Eurol B.V.' Using minimal data for "Relumij B.V.". Relumij B.V. Indust…" at bounding box center [878, 422] width 855 height 469
copy div "Relumij B.V."
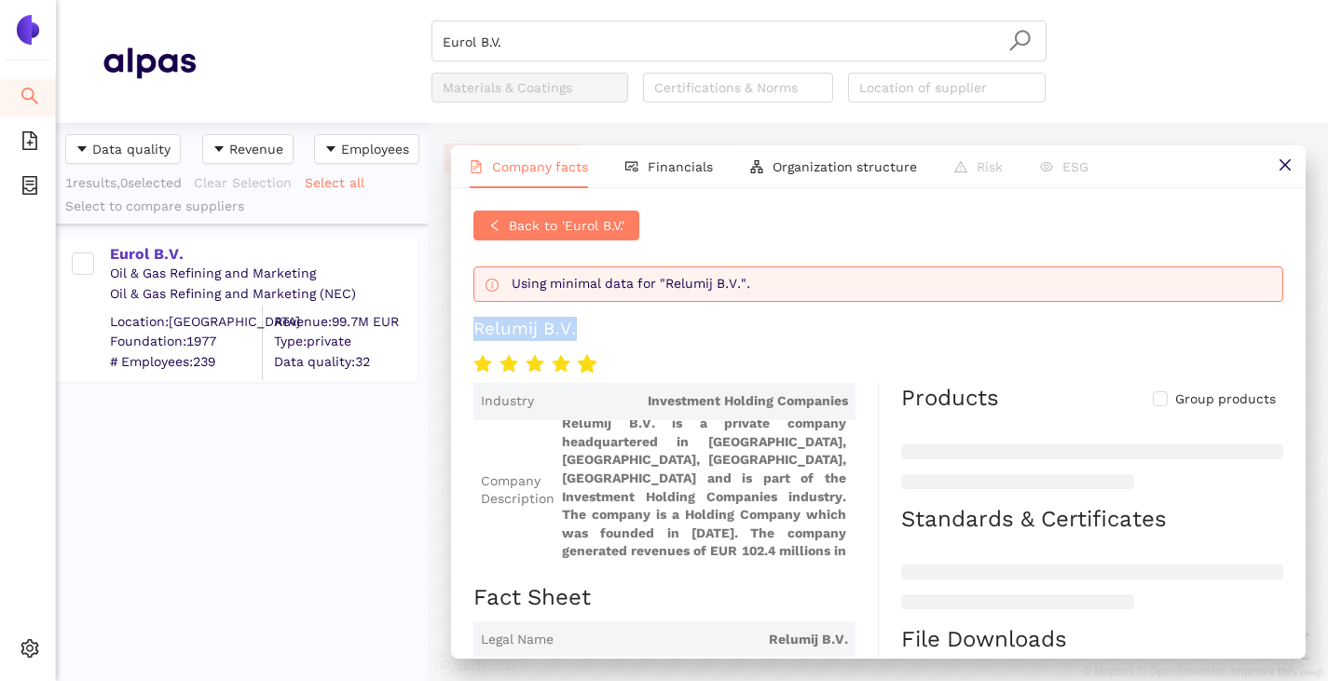
copy div "Relumij B.V."
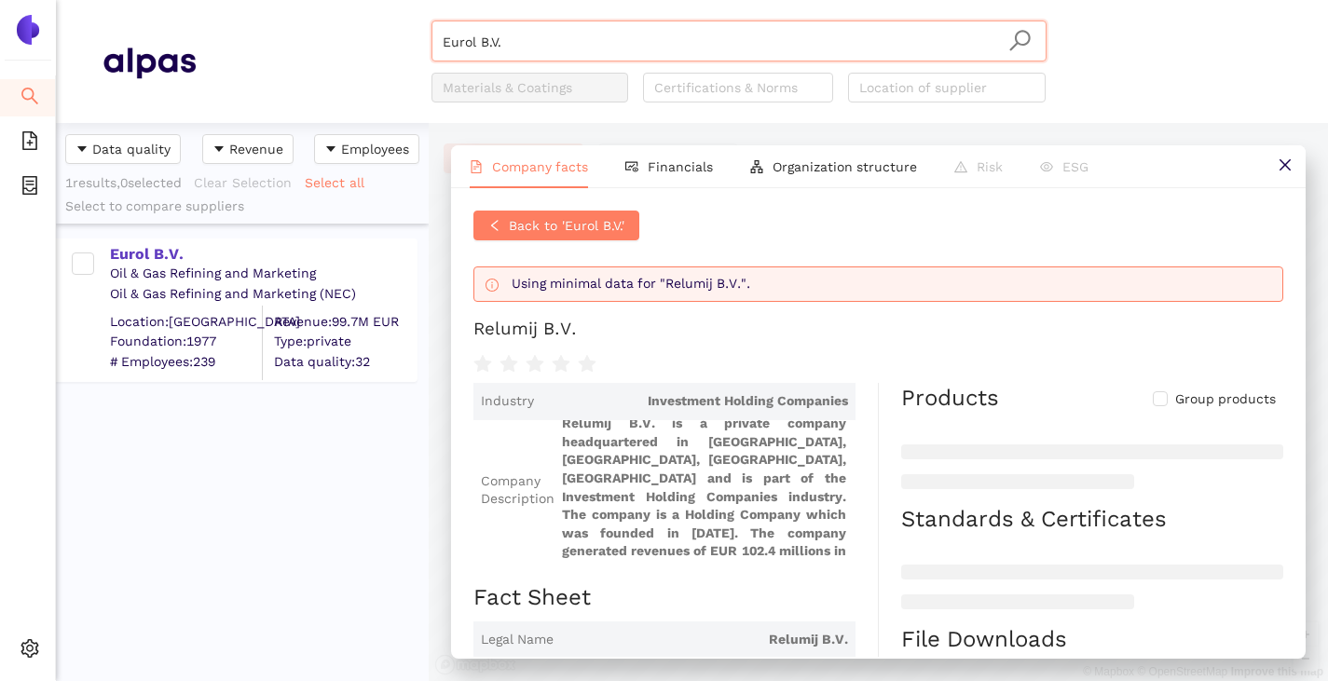
click at [540, 46] on input "Eurol B.V." at bounding box center [739, 41] width 593 height 41
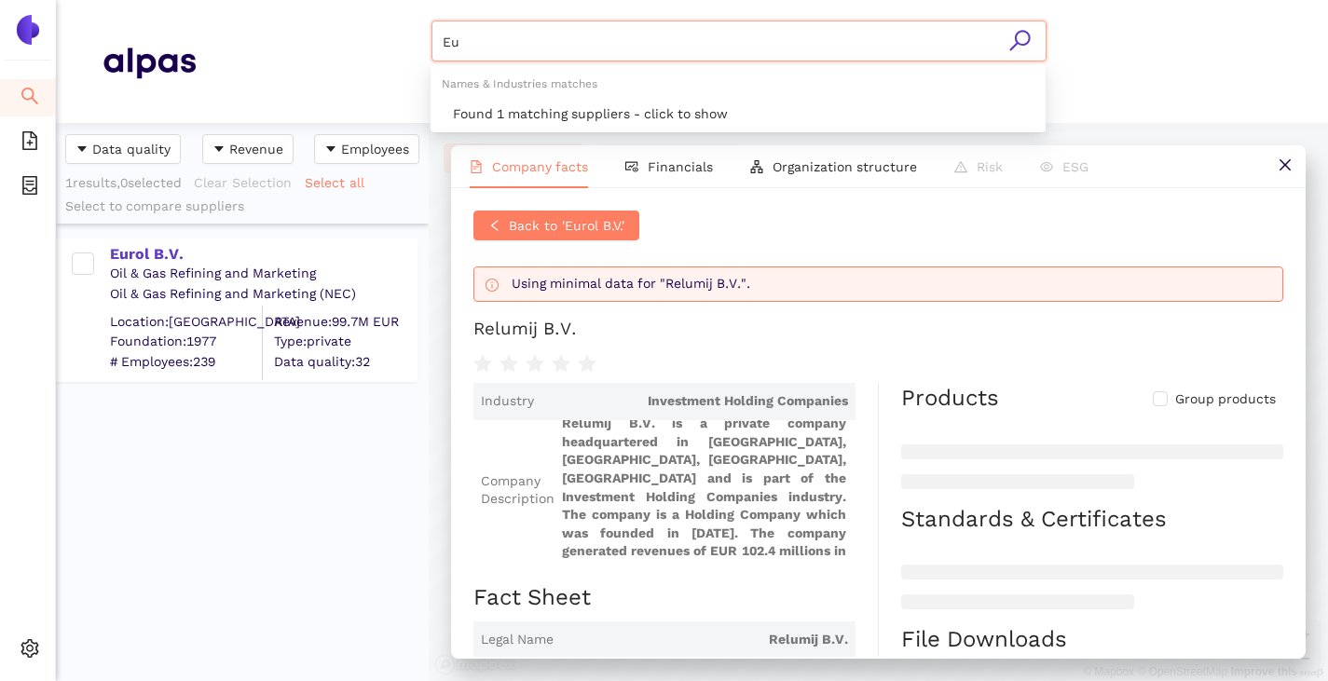
type input "E"
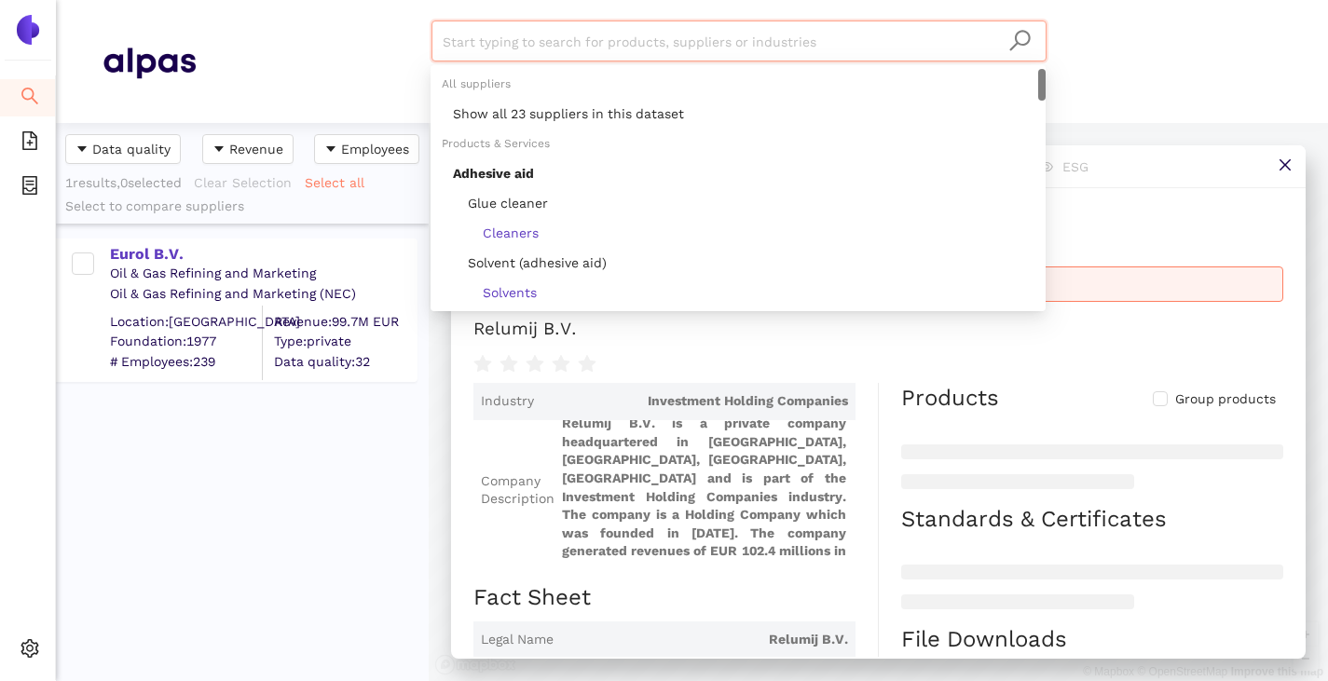
paste input "Gleitmo Technik AB"
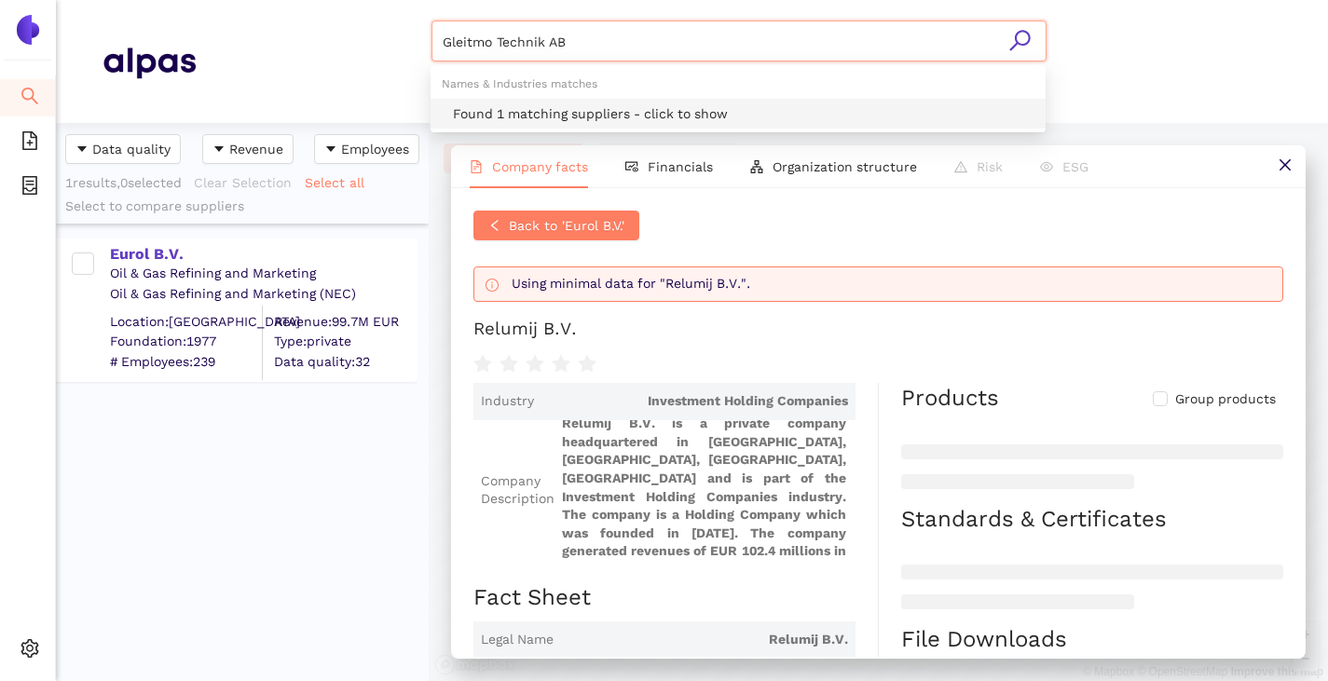
click at [545, 121] on div "Found 1 matching suppliers - click to show" at bounding box center [743, 113] width 581 height 21
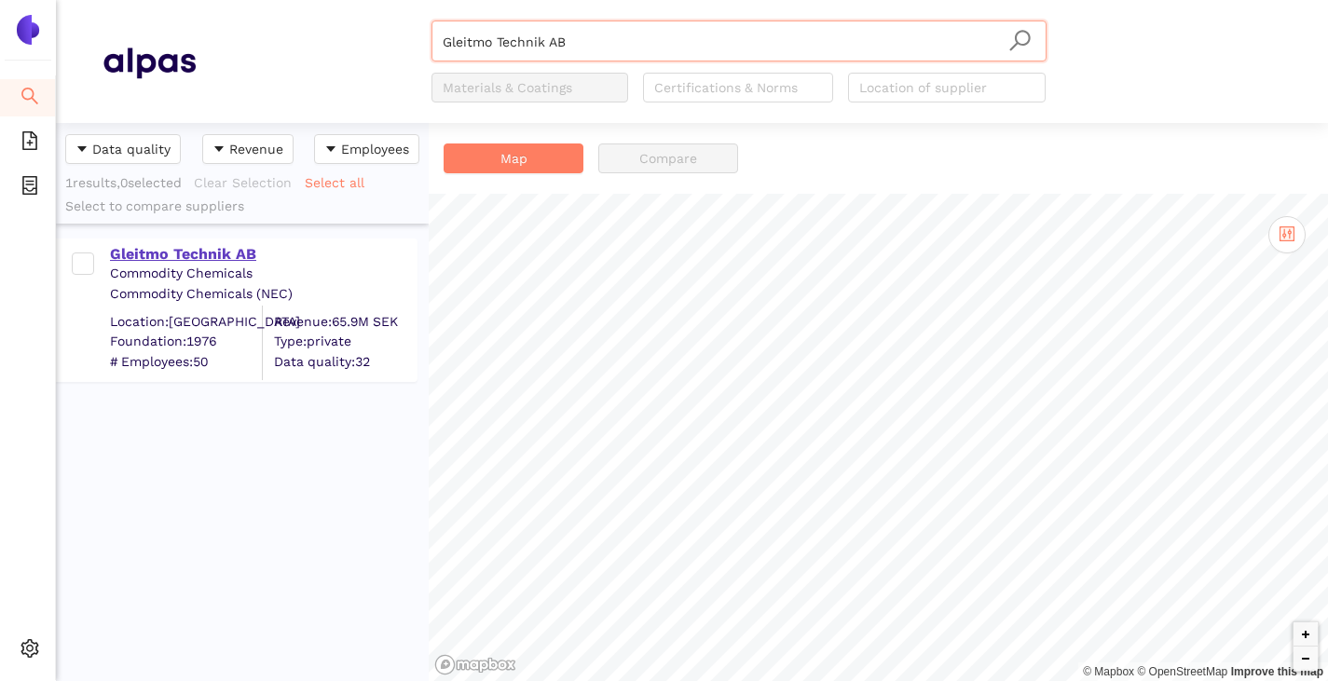
click at [137, 252] on div "Gleitmo Technik AB" at bounding box center [263, 254] width 306 height 21
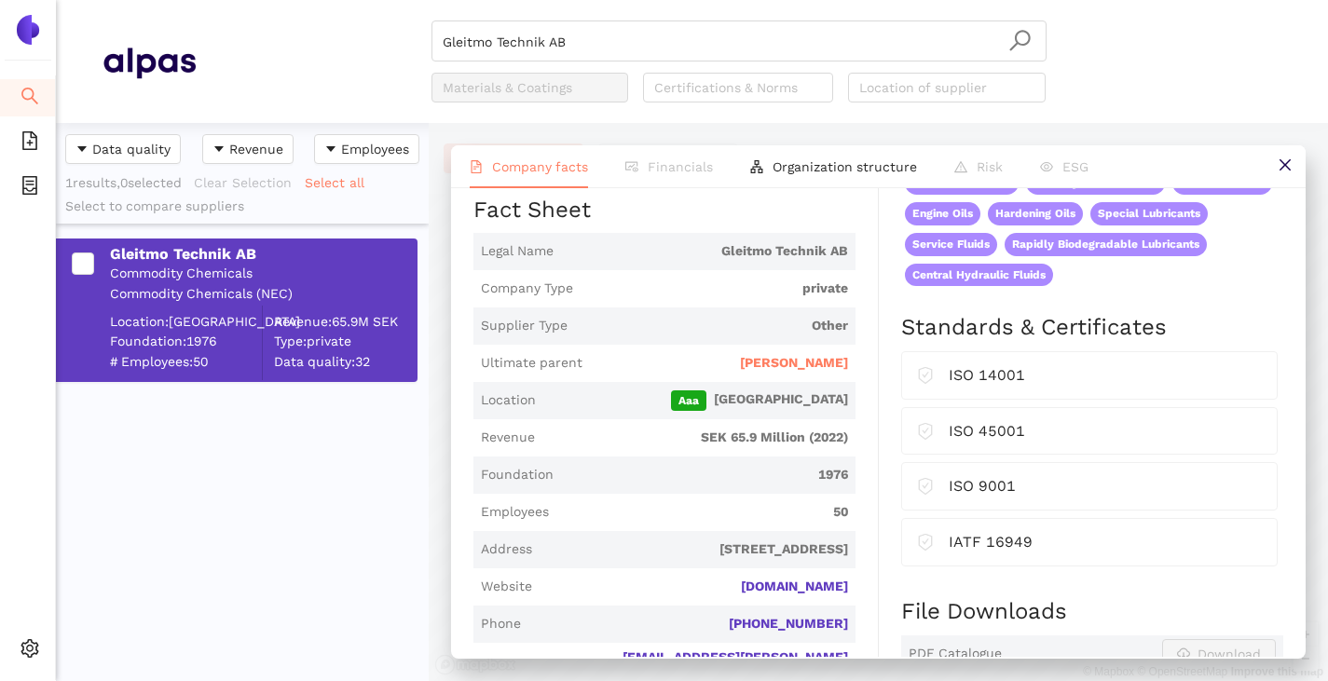
scroll to position [280, 0]
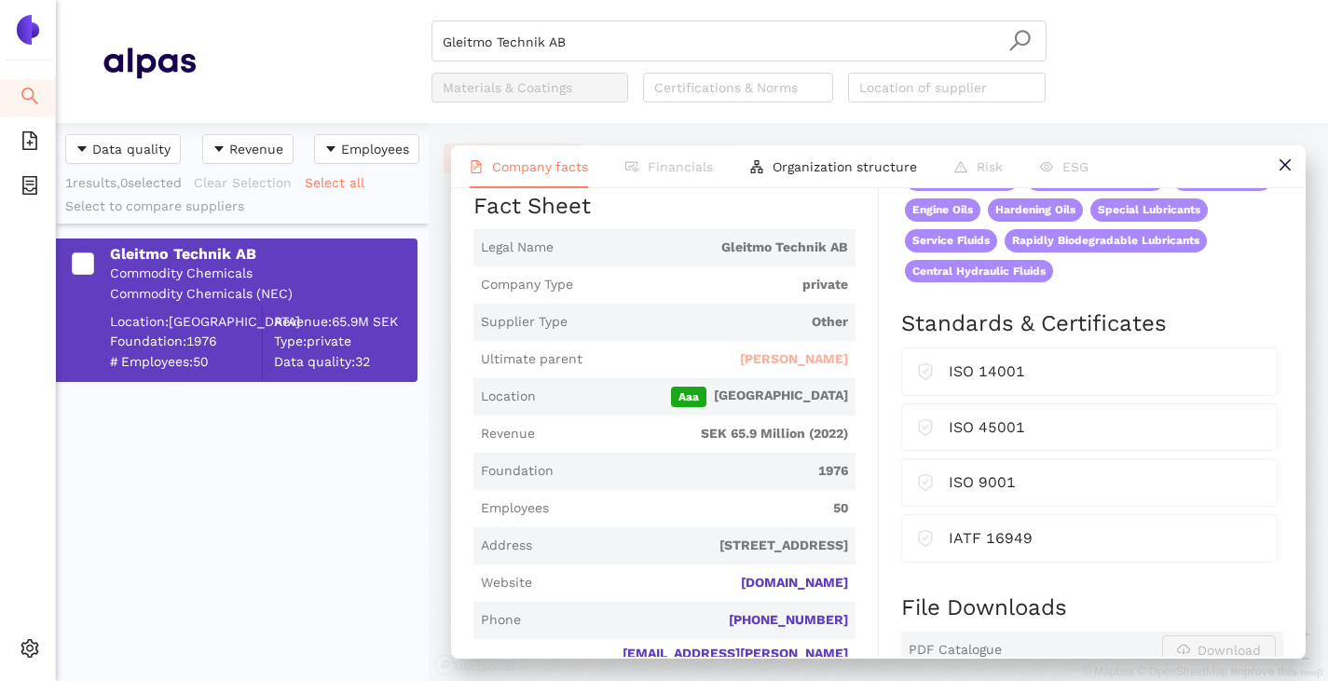
click at [799, 369] on span "FUCHS SE" at bounding box center [794, 359] width 108 height 19
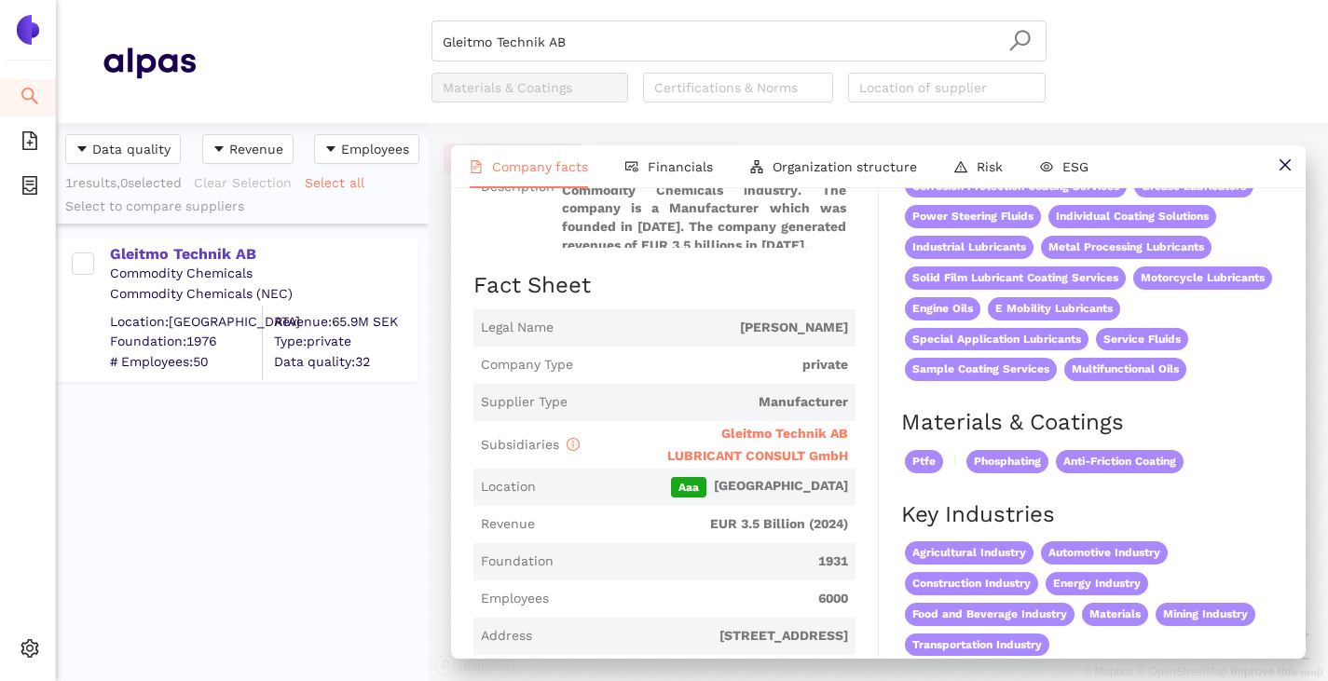
scroll to position [280, 0]
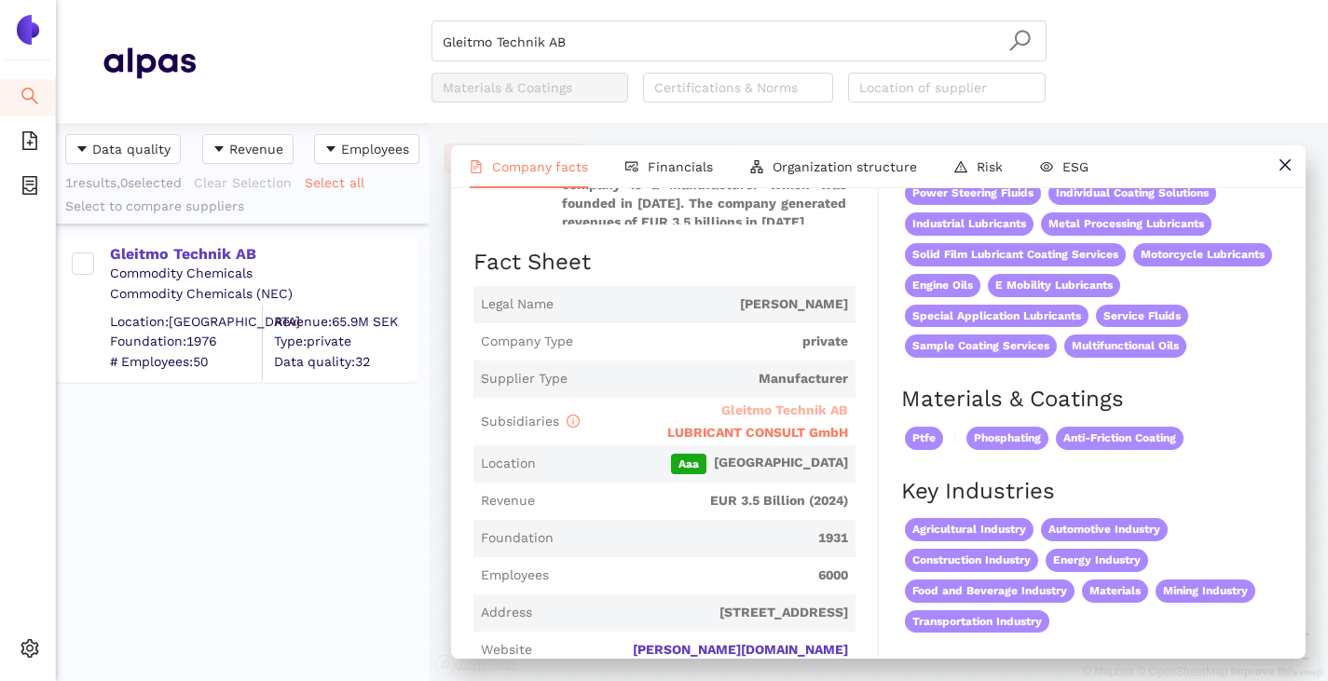
click at [765, 417] on span "Gleitmo Technik AB" at bounding box center [784, 410] width 127 height 15
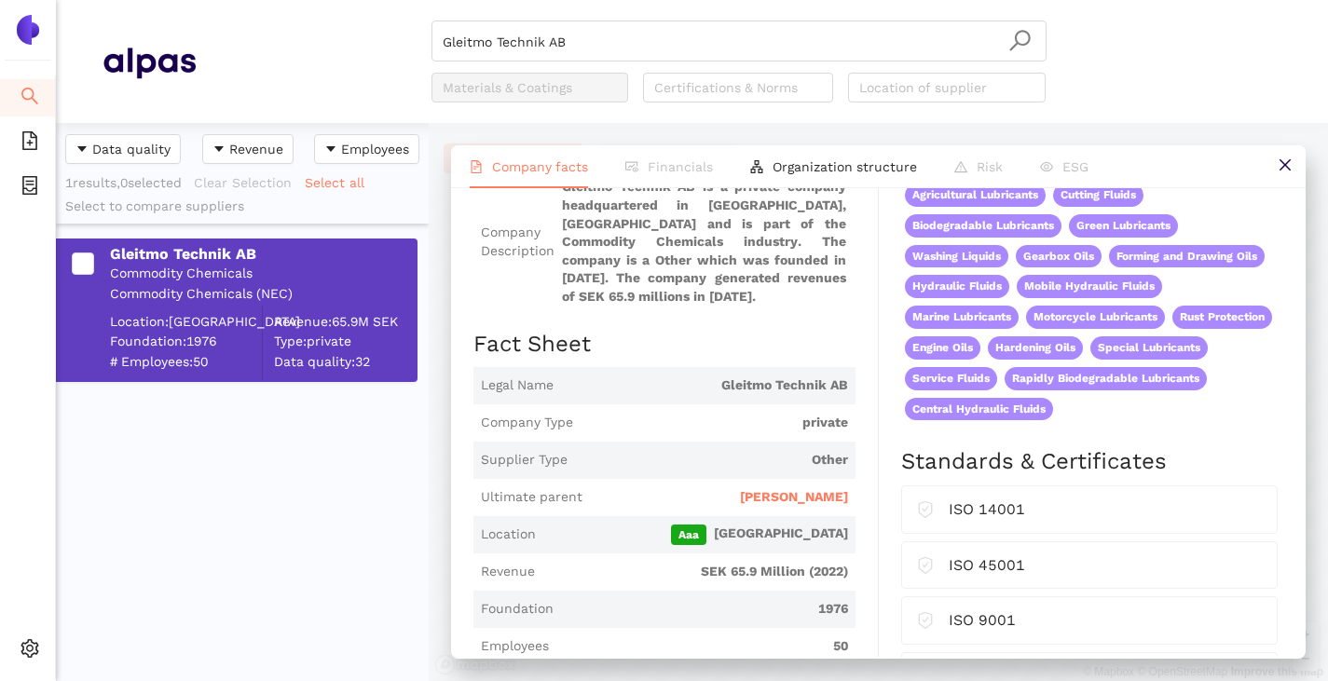
scroll to position [0, 0]
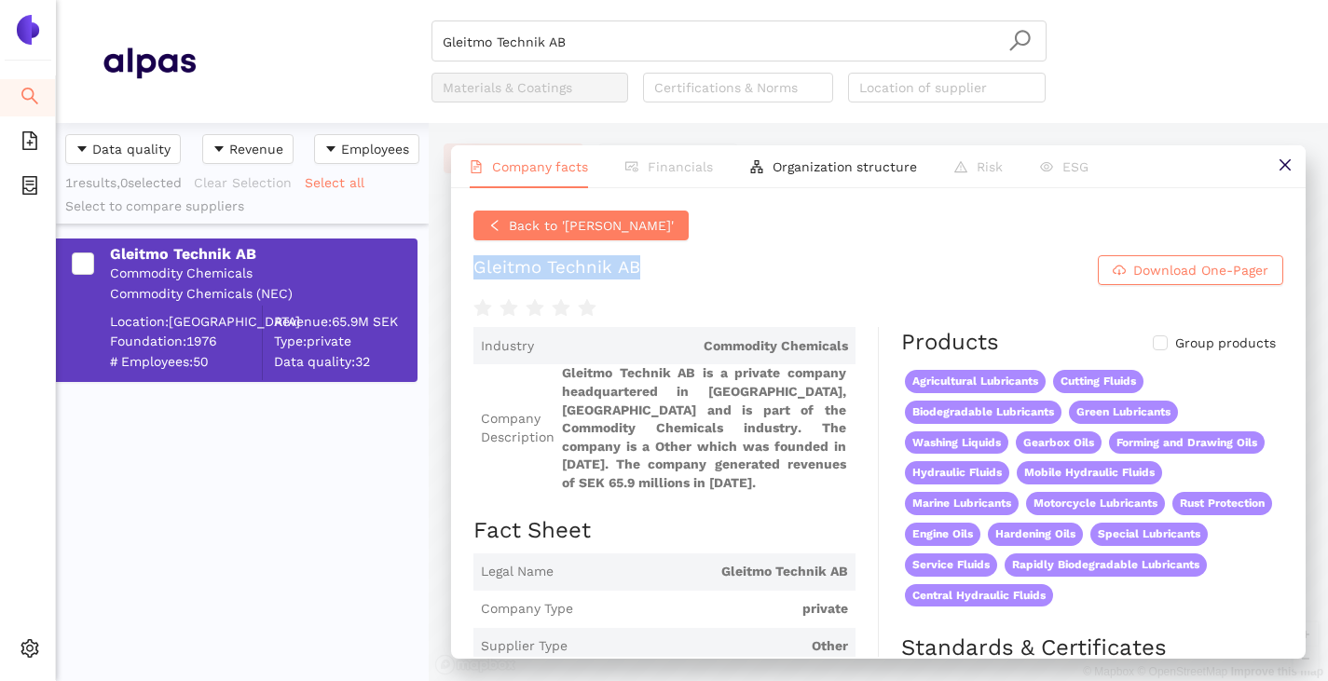
drag, startPoint x: 475, startPoint y: 288, endPoint x: 803, endPoint y: 282, distance: 328.1
click at [803, 282] on h1 "Gleitmo Technik AB Download One-Pager" at bounding box center [878, 270] width 810 height 30
copy div "Gleitmo Technik AB"
click at [576, 46] on input "Gleitmo Technik AB" at bounding box center [739, 41] width 593 height 41
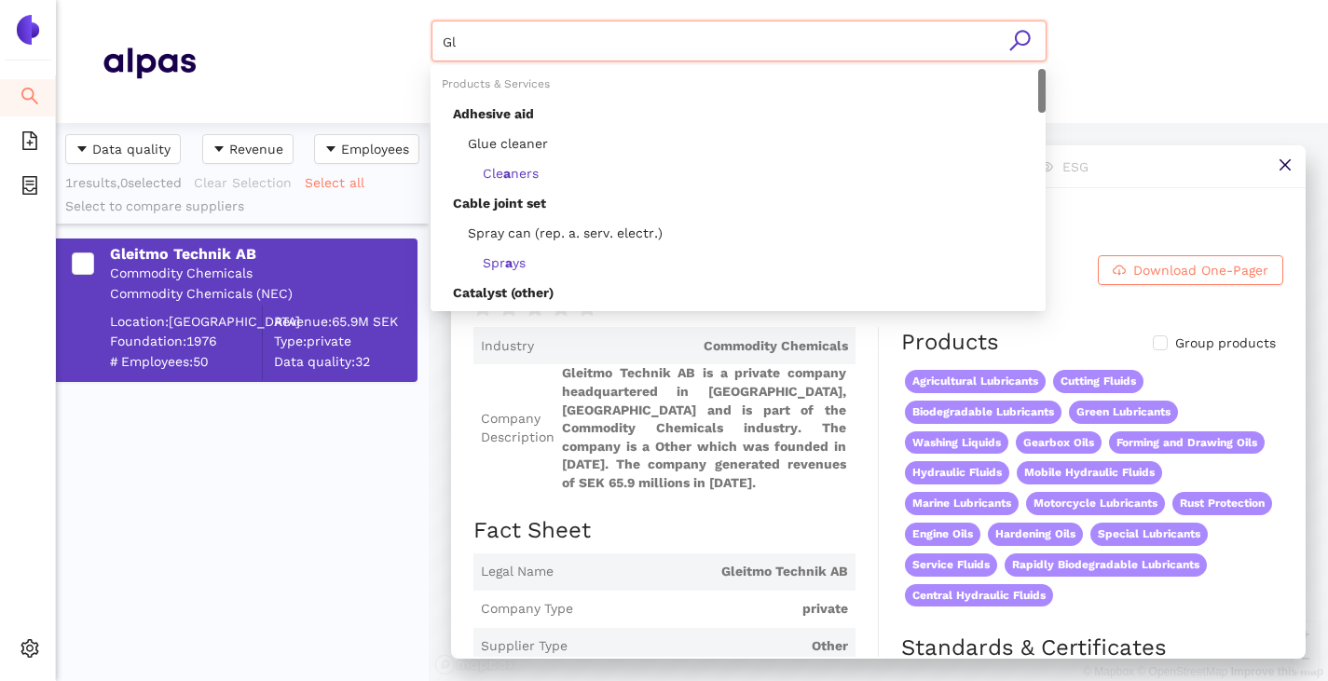
type input "G"
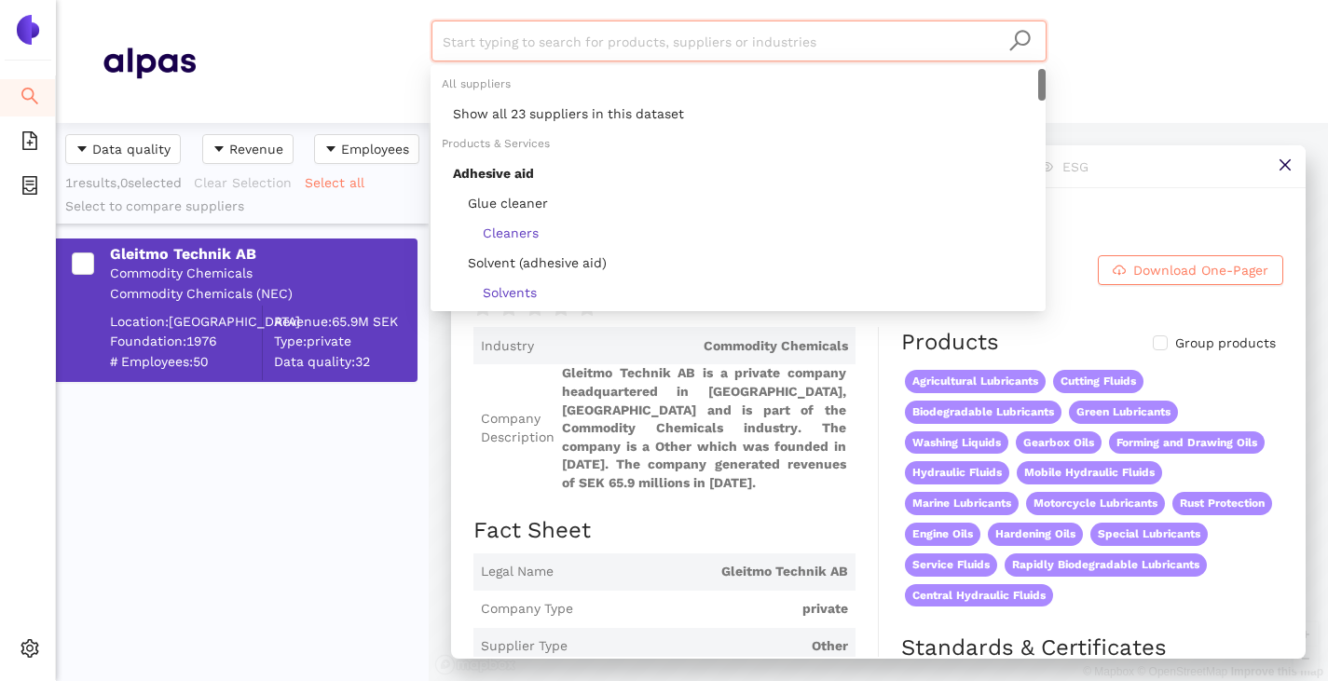
paste input "[PERSON_NAME] GmbH"
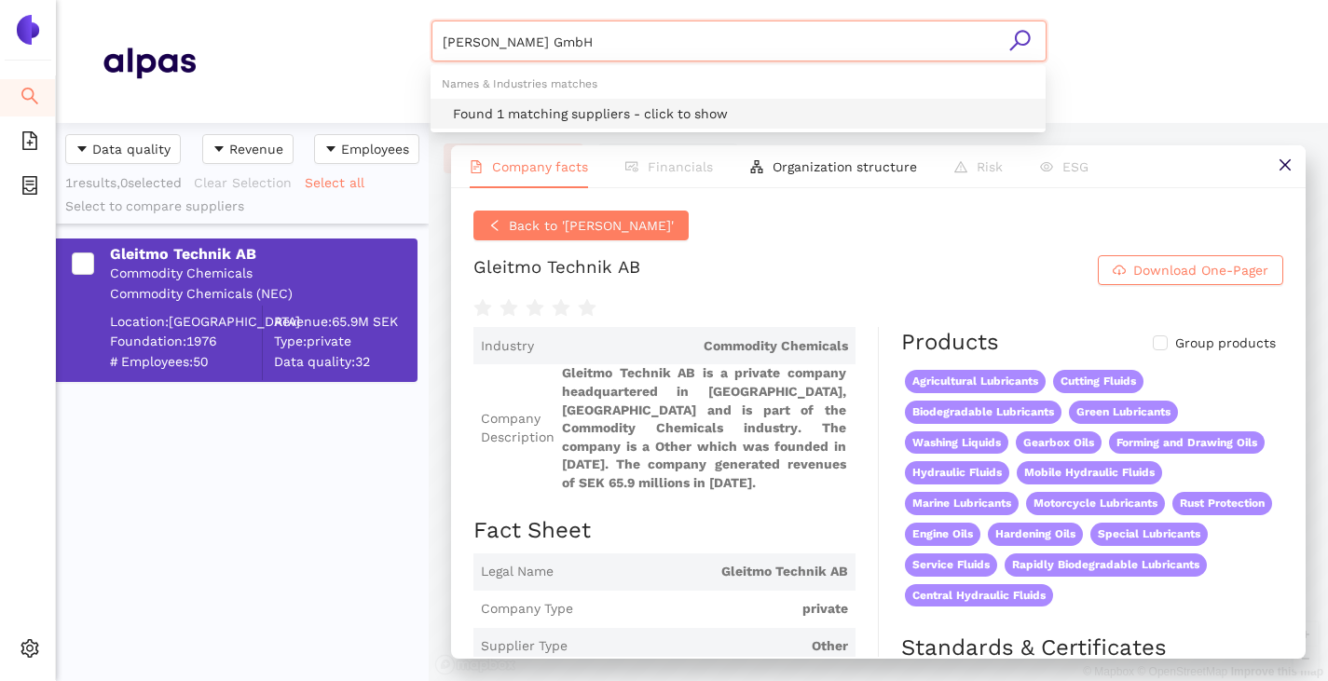
click at [540, 117] on div "Found 1 matching suppliers - click to show" at bounding box center [743, 113] width 581 height 21
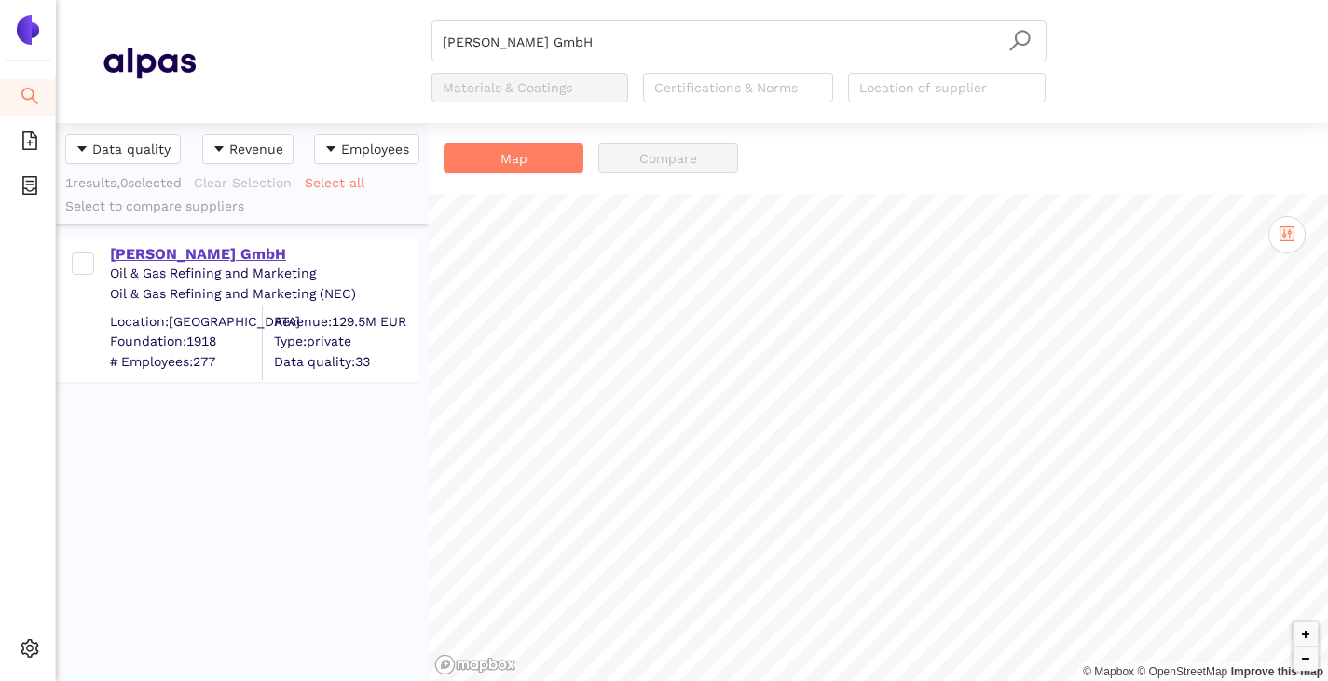
click at [191, 249] on div "[PERSON_NAME] GmbH" at bounding box center [263, 254] width 306 height 21
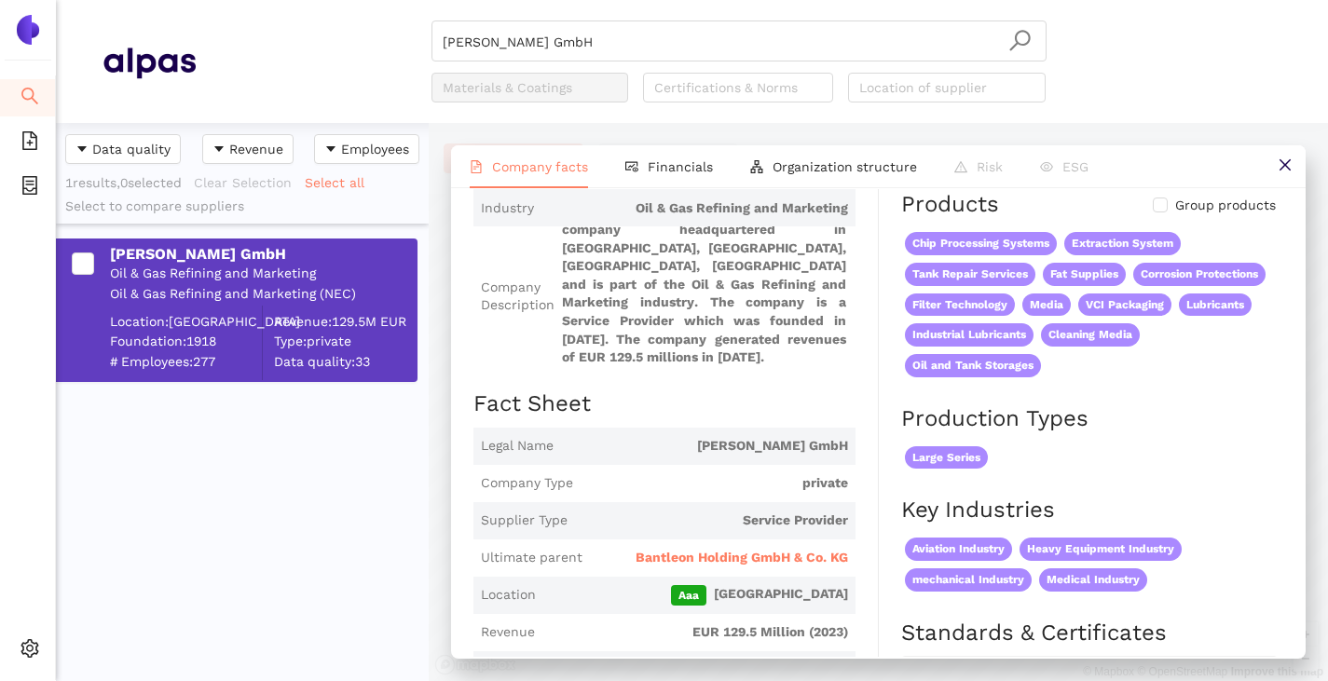
scroll to position [280, 0]
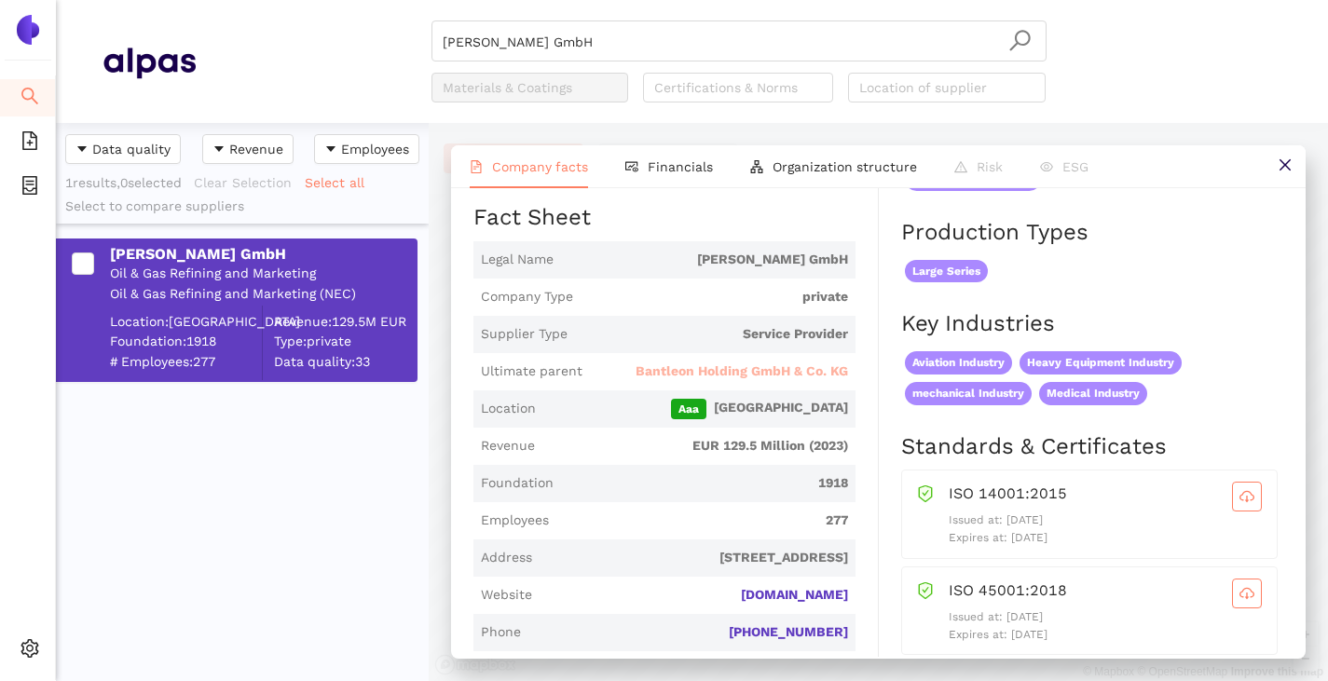
click at [733, 381] on span "Bantleon Holding GmbH & Co. KG" at bounding box center [742, 372] width 212 height 19
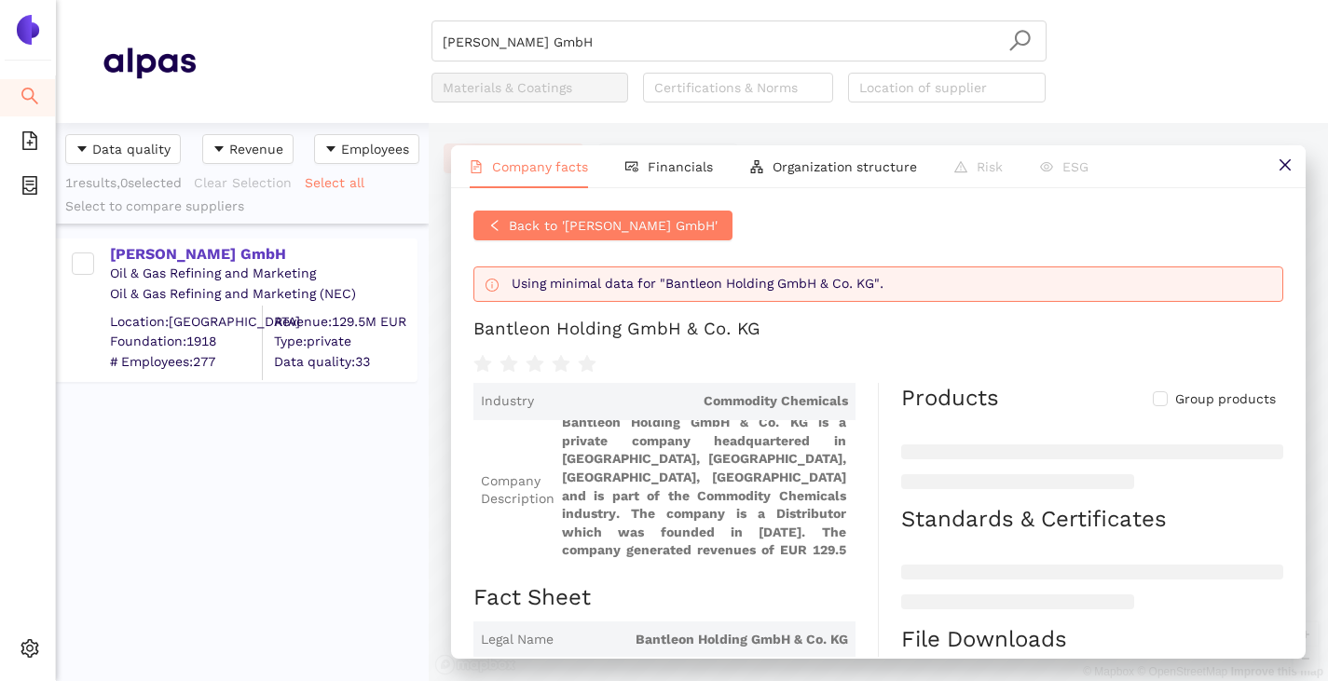
scroll to position [280, 0]
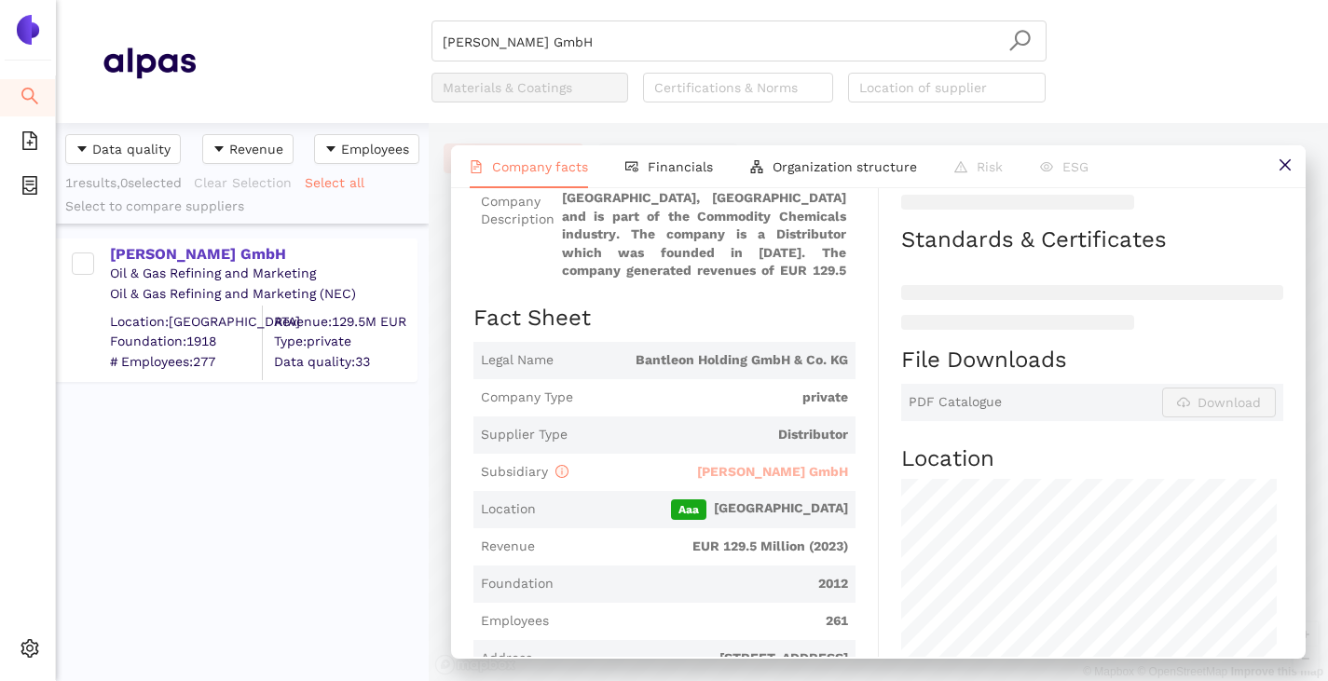
click at [741, 479] on span "[PERSON_NAME] GmbH" at bounding box center [772, 471] width 151 height 15
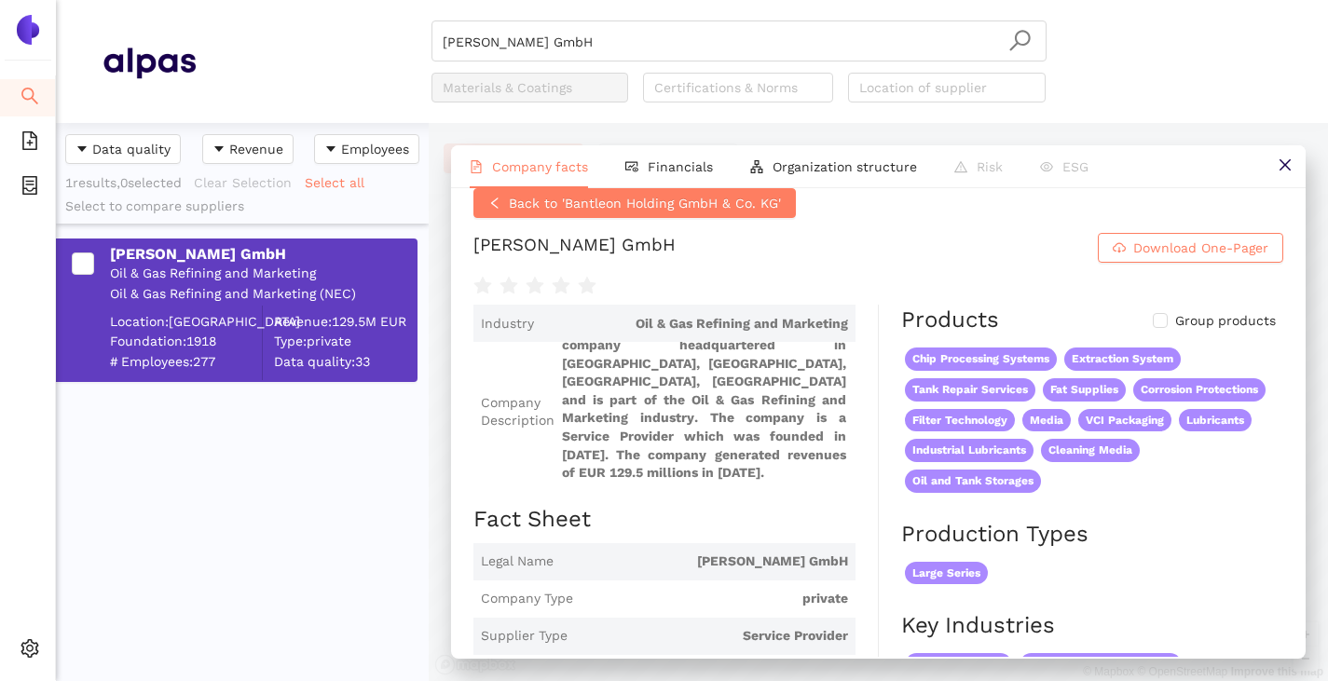
scroll to position [0, 0]
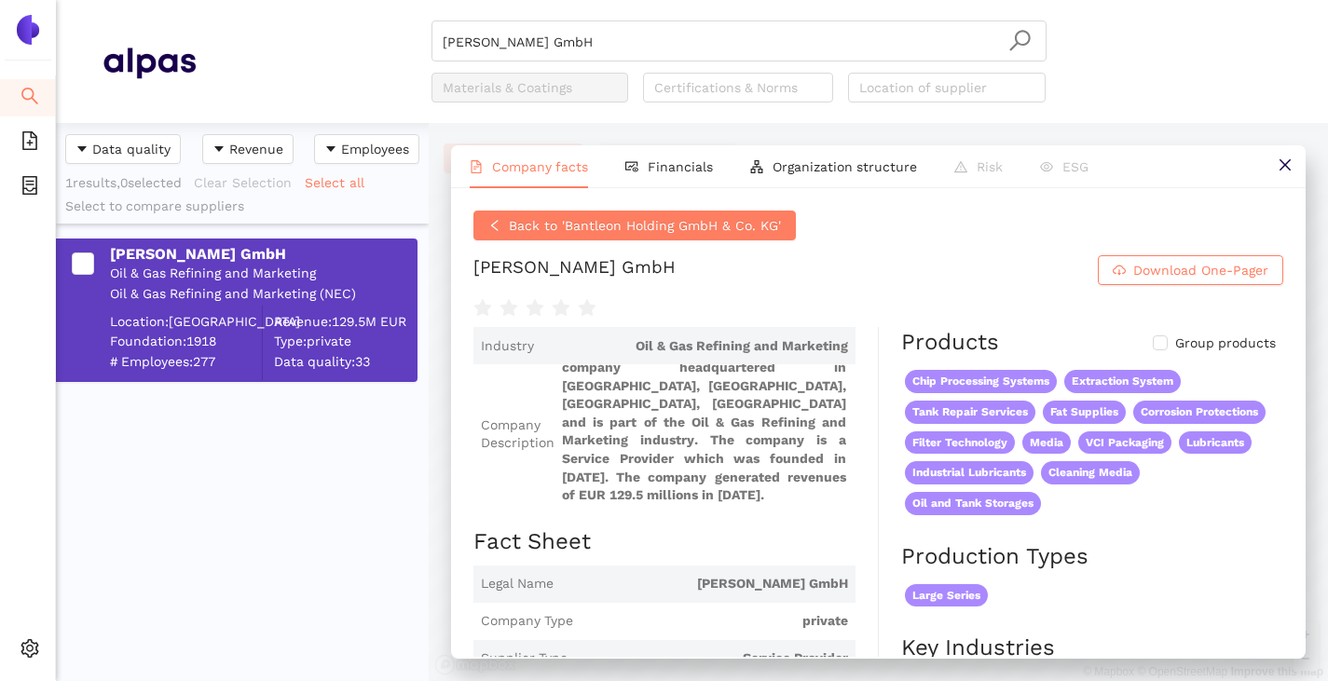
drag, startPoint x: 486, startPoint y: 273, endPoint x: 922, endPoint y: 295, distance: 435.8
click at [922, 285] on h1 "Hermann Bantleon GmbH Download One-Pager" at bounding box center [878, 270] width 810 height 30
copy div "[PERSON_NAME] GmbH"
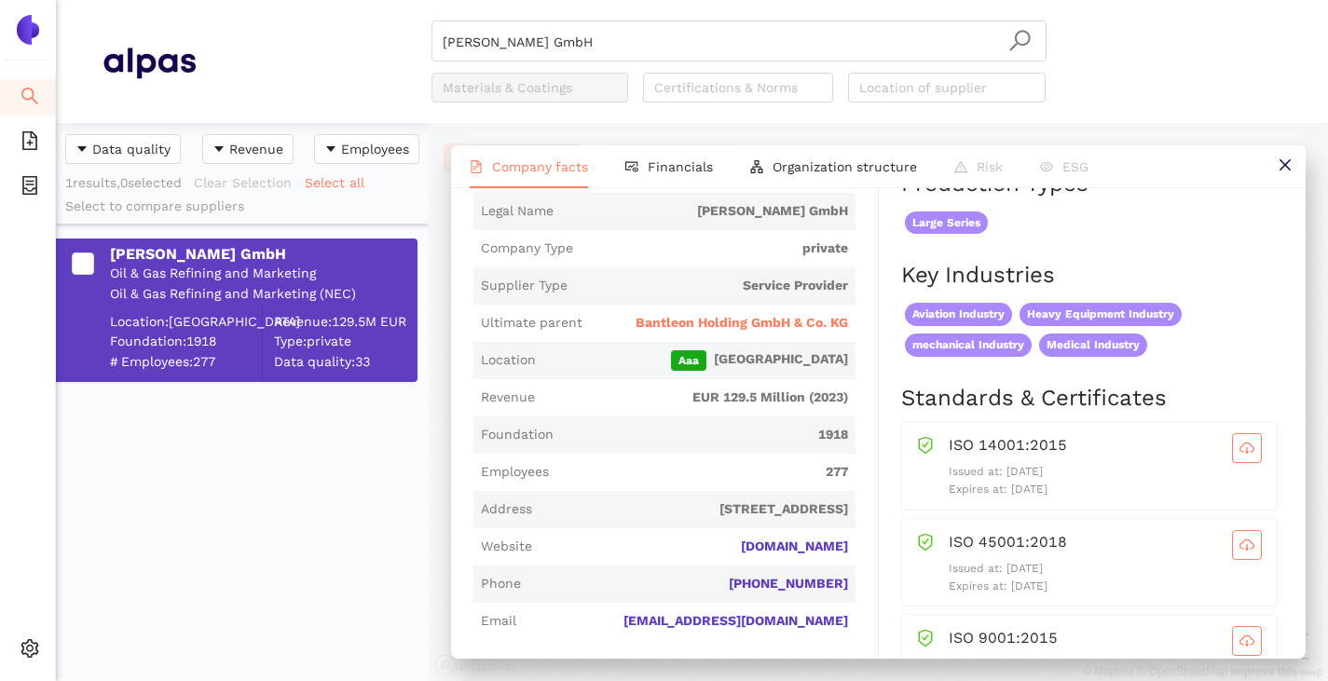
scroll to position [559, 0]
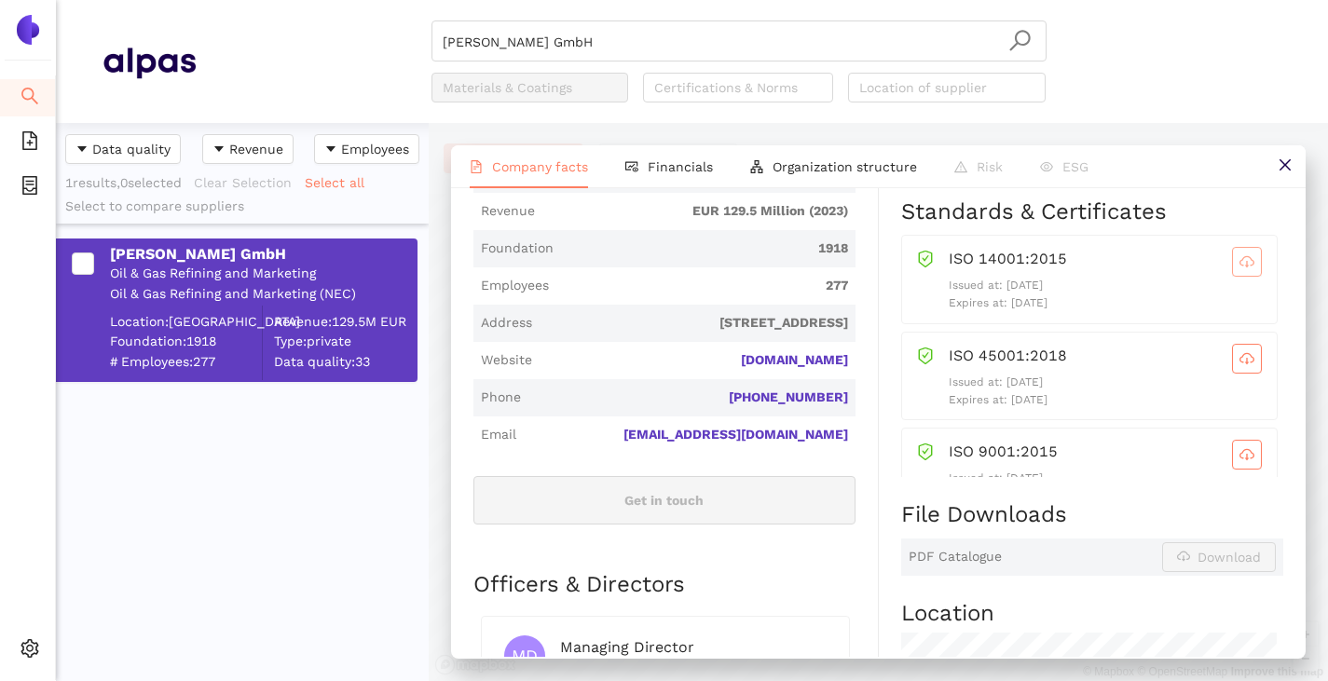
click at [1233, 269] on span "cloud-download" at bounding box center [1247, 261] width 28 height 15
click at [1232, 374] on button "button" at bounding box center [1247, 359] width 30 height 30
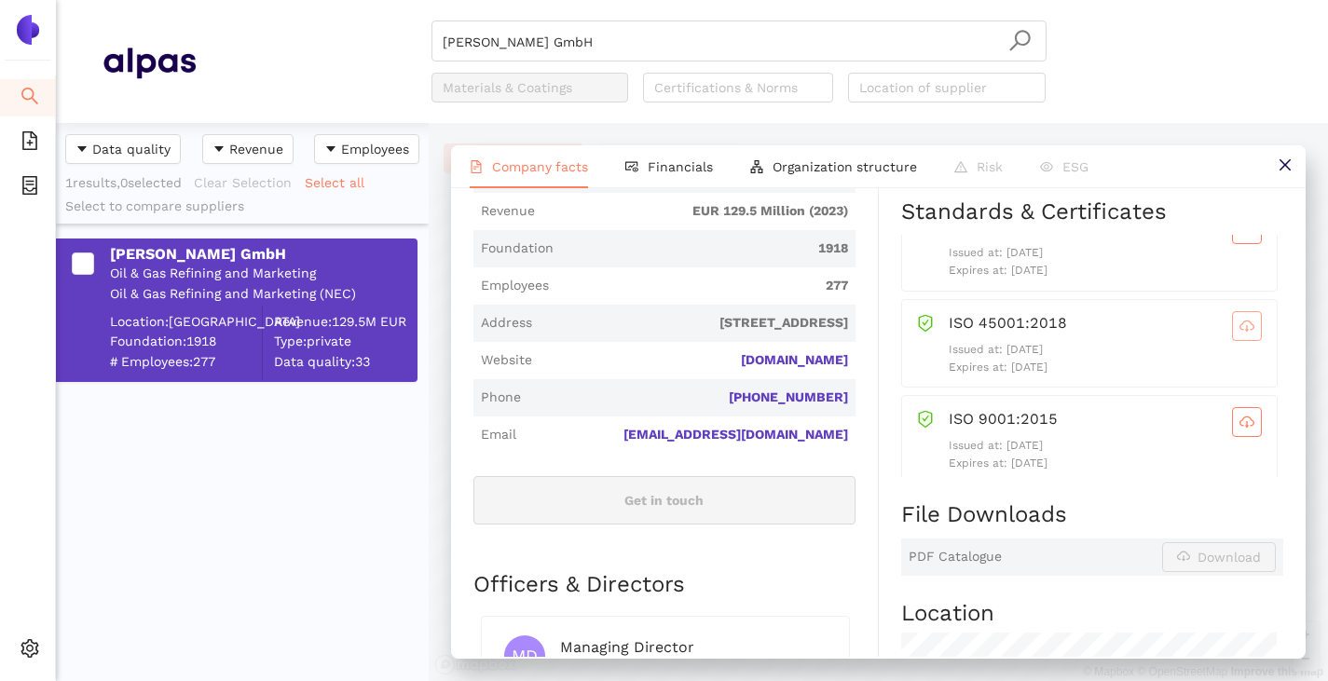
scroll to position [48, 0]
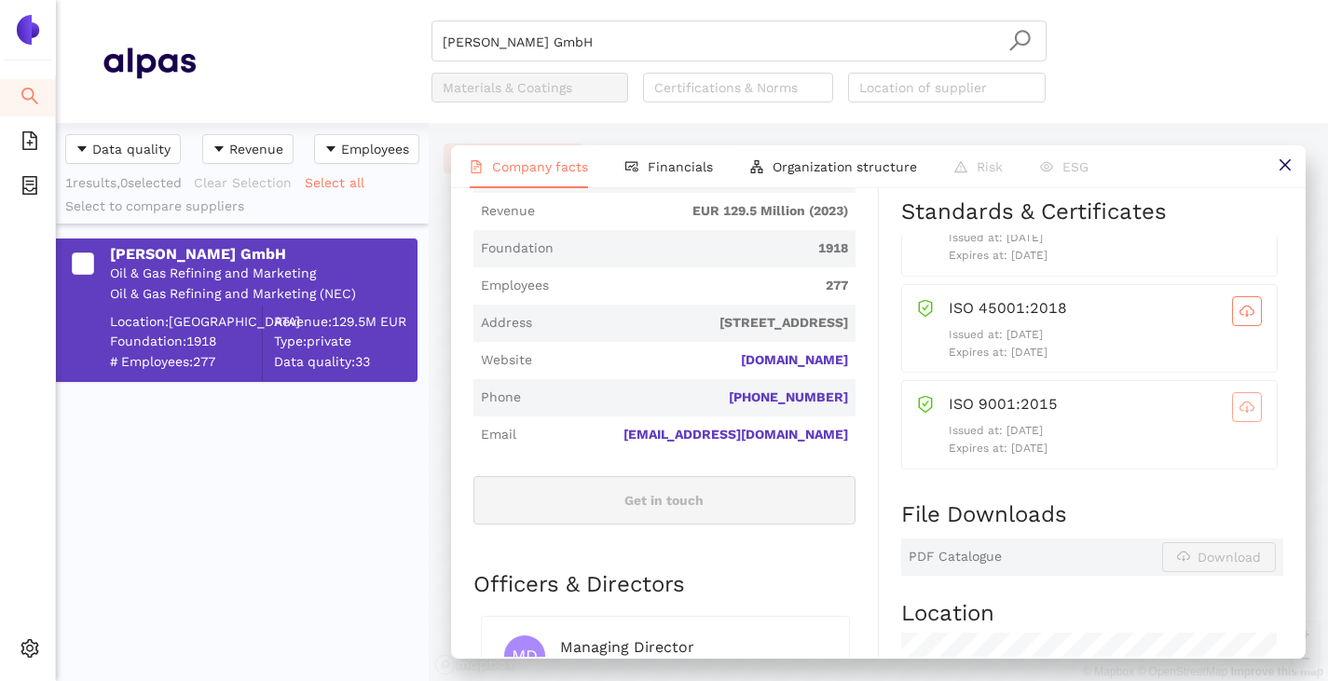
click at [1232, 417] on button "button" at bounding box center [1247, 407] width 30 height 30
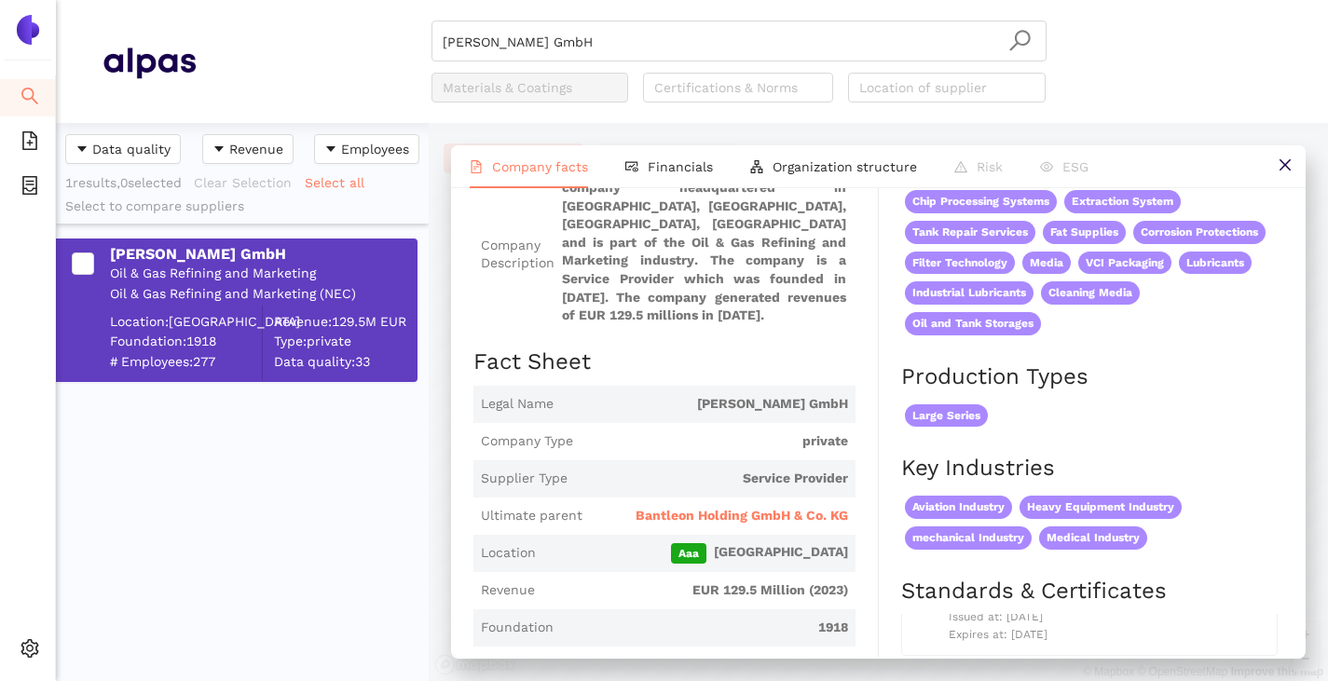
scroll to position [373, 0]
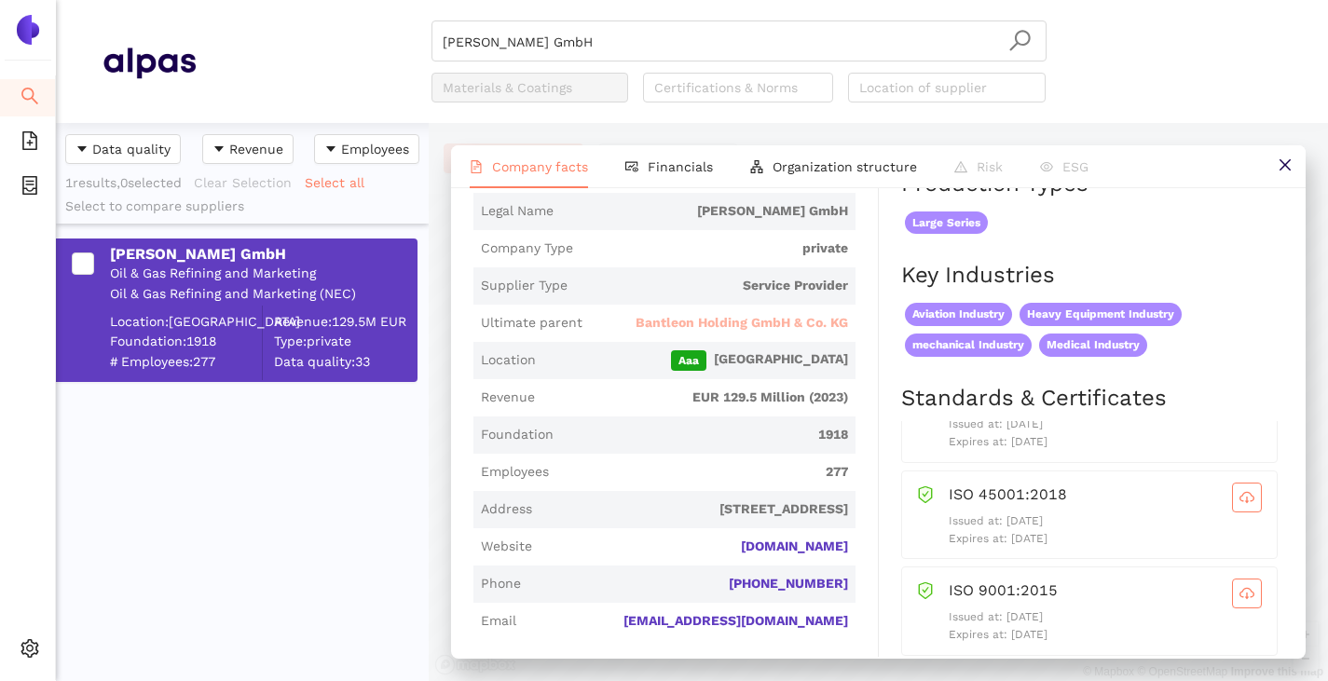
click at [673, 333] on span "Bantleon Holding GmbH & Co. KG" at bounding box center [742, 323] width 212 height 19
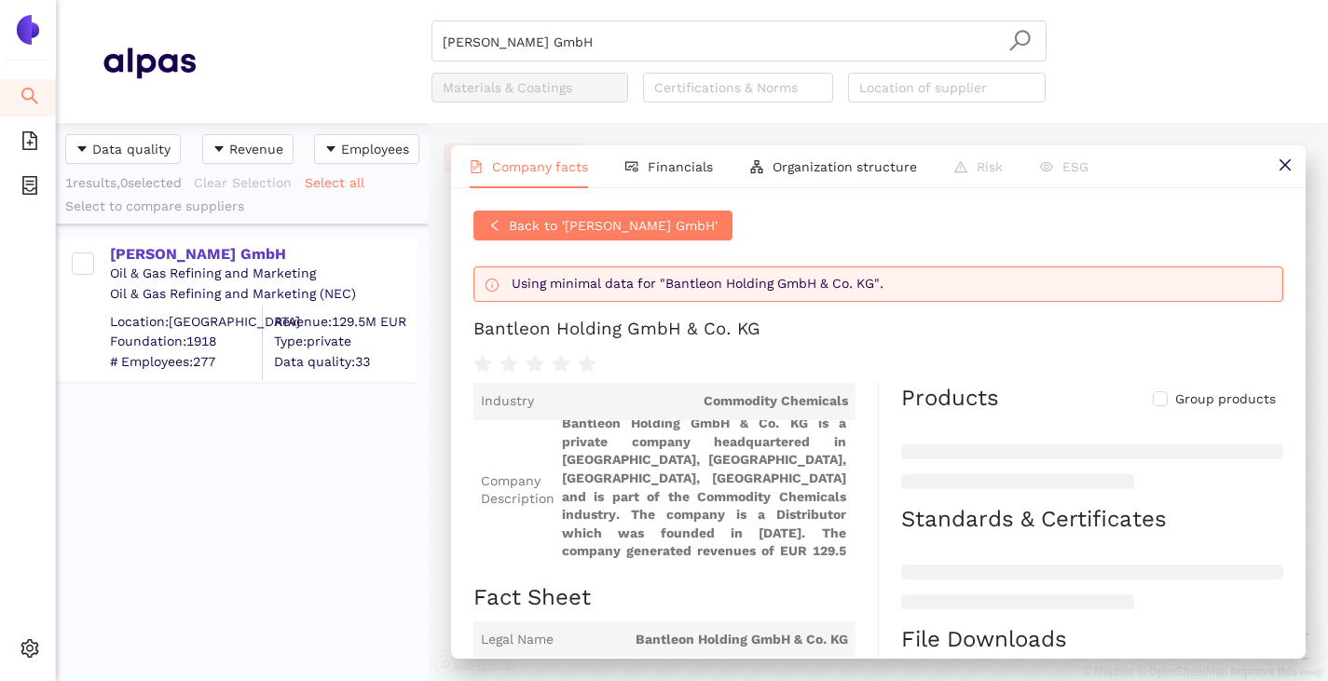
scroll to position [280, 0]
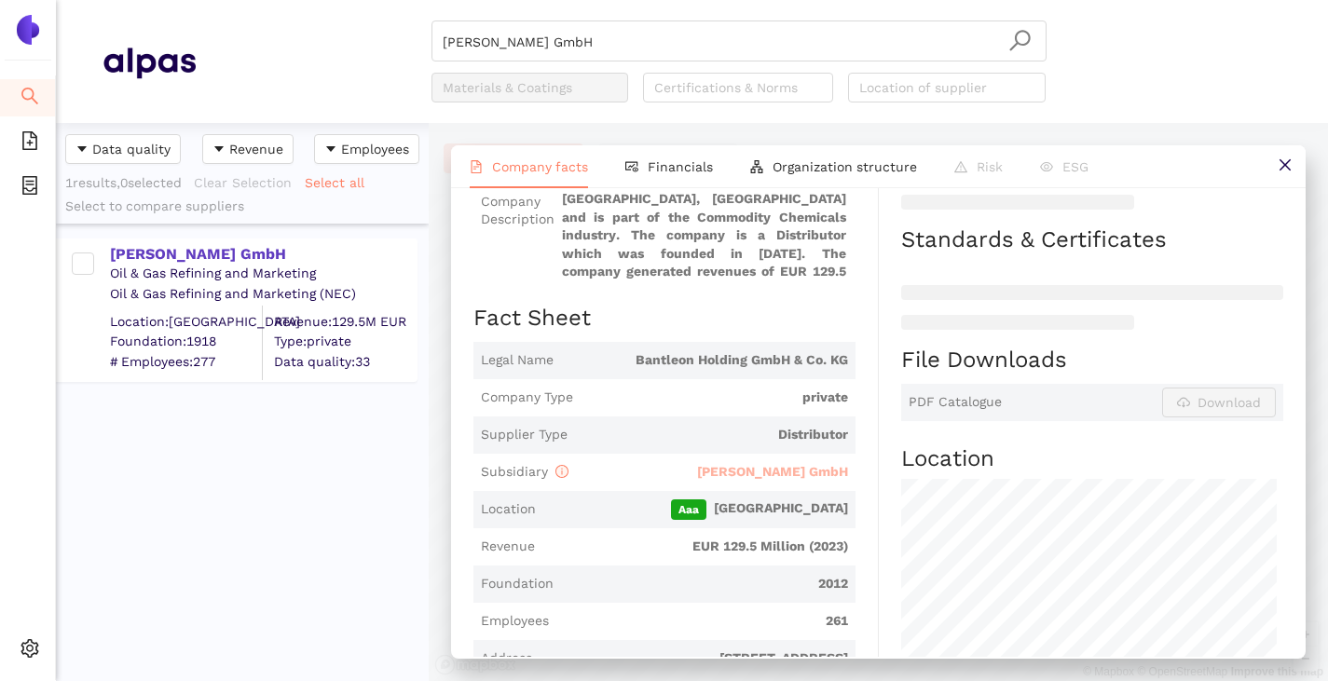
click at [759, 479] on span "[PERSON_NAME] GmbH" at bounding box center [772, 471] width 151 height 15
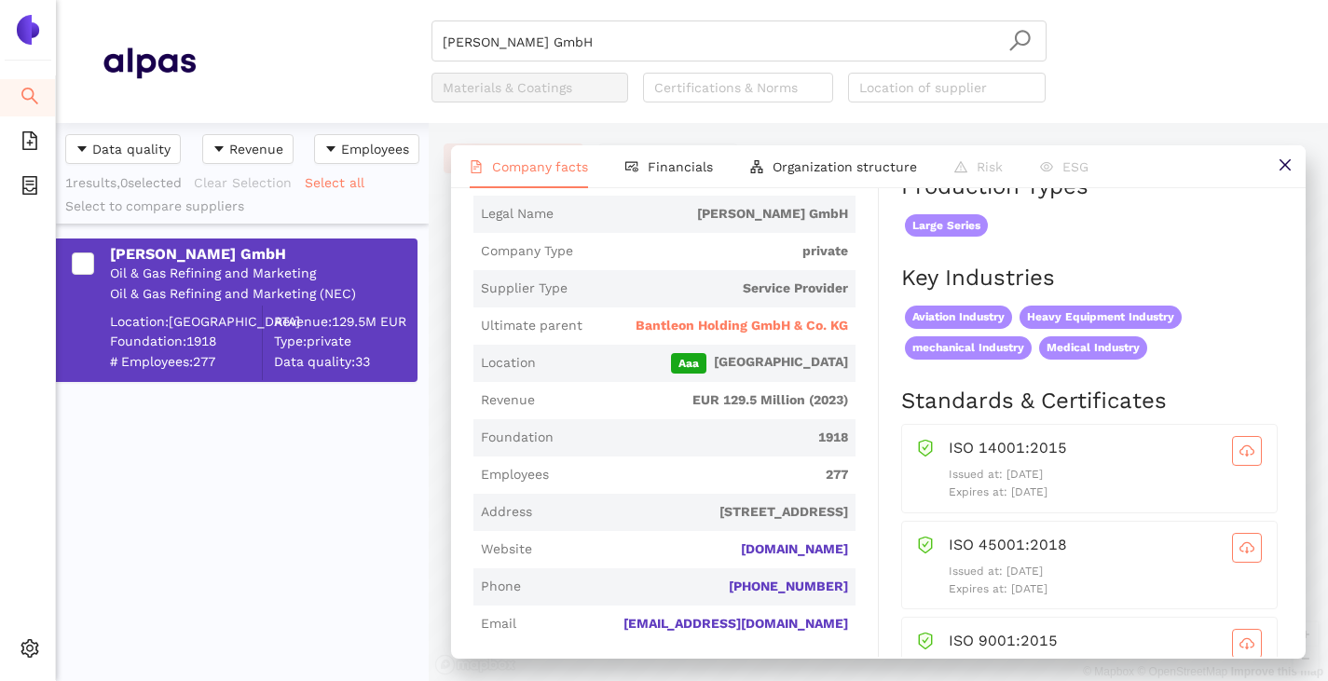
scroll to position [373, 0]
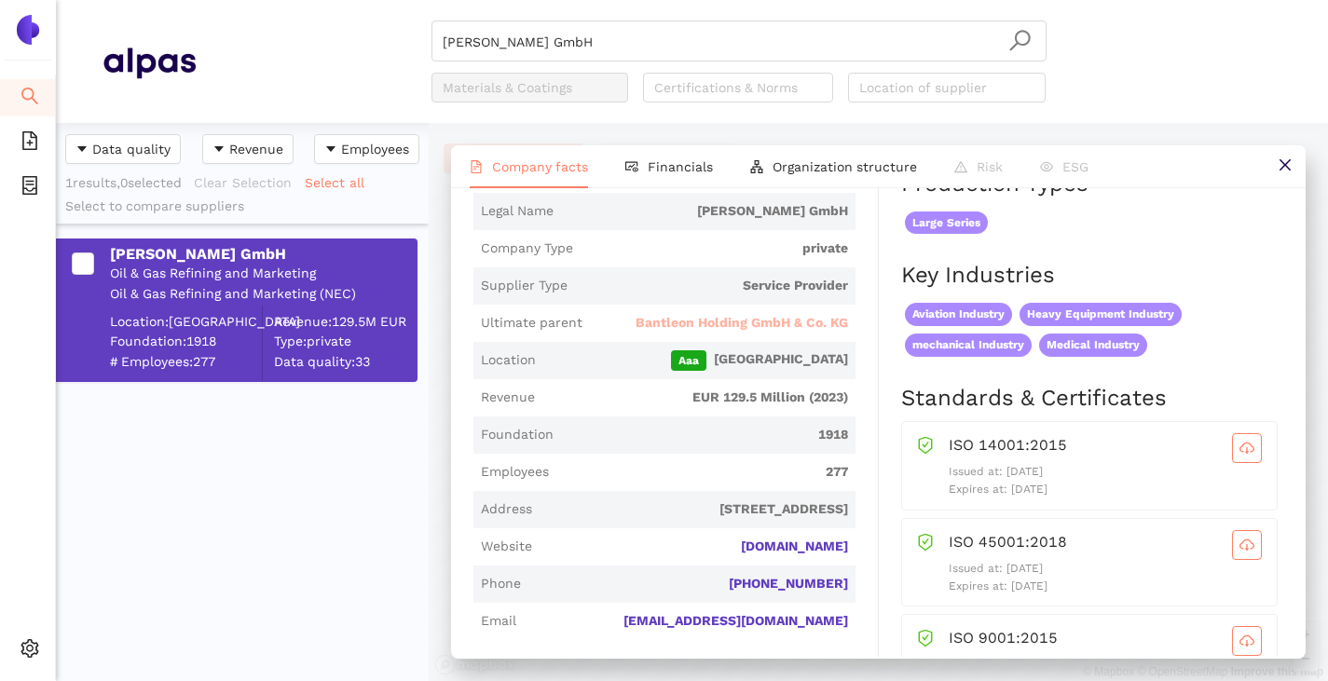
click at [733, 333] on span "Bantleon Holding GmbH & Co. KG" at bounding box center [742, 323] width 212 height 19
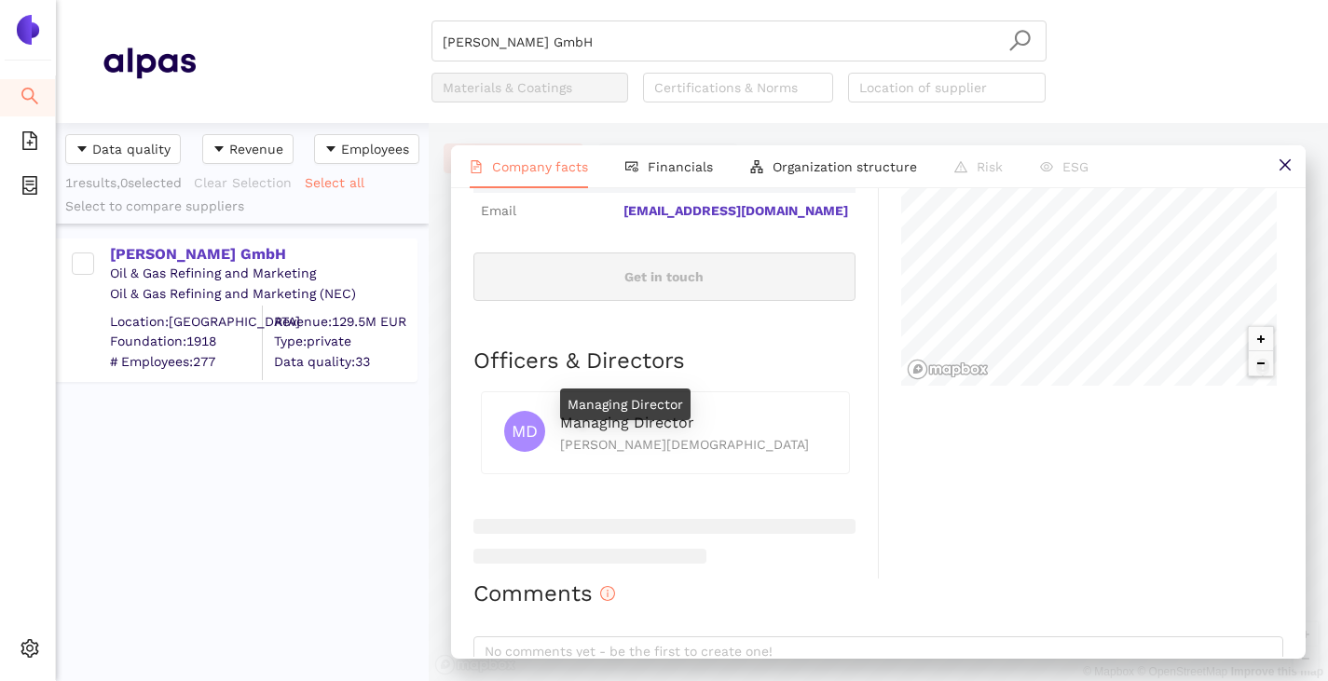
scroll to position [559, 0]
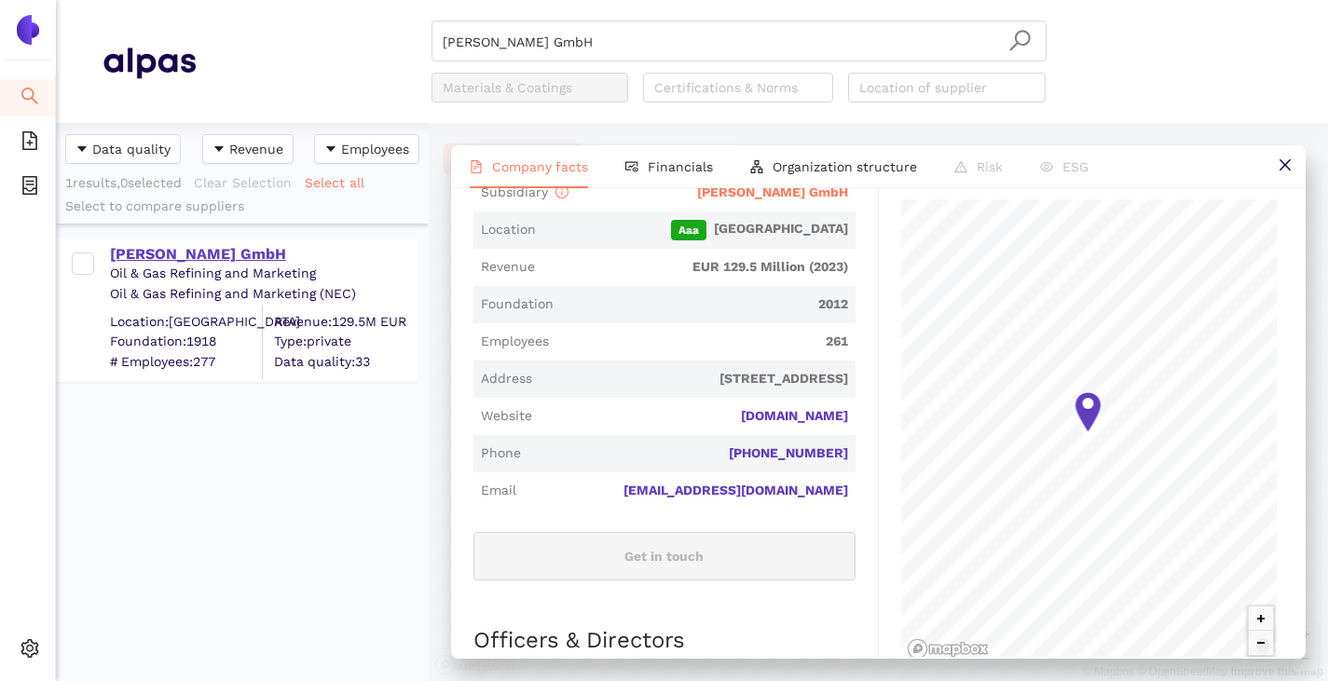
click at [199, 254] on div "[PERSON_NAME] GmbH" at bounding box center [263, 254] width 306 height 21
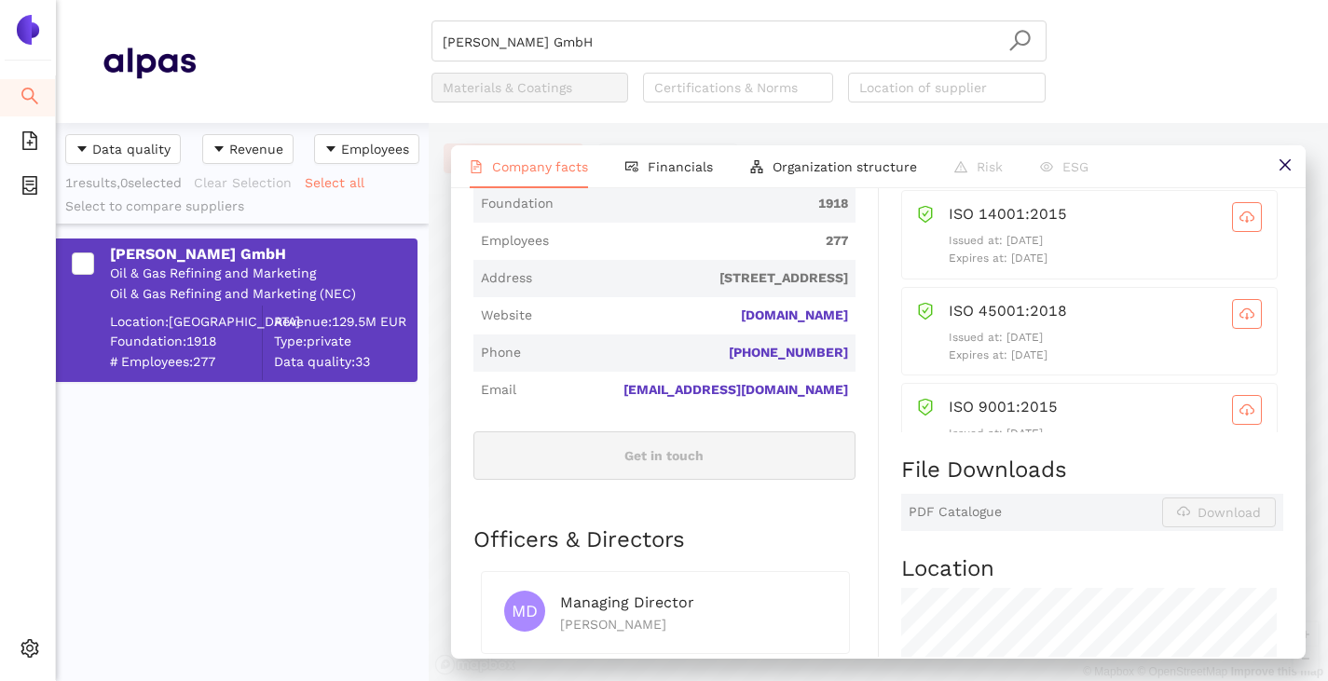
scroll to position [24, 0]
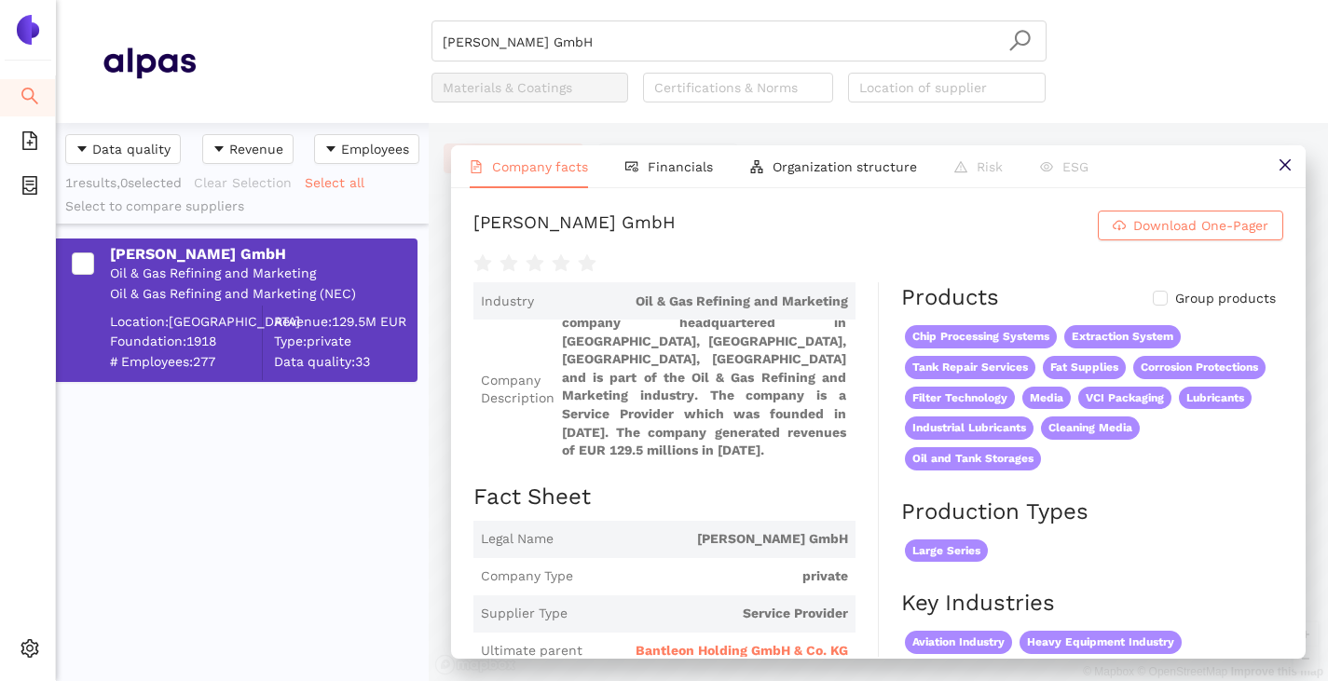
drag, startPoint x: 473, startPoint y: 233, endPoint x: 944, endPoint y: 226, distance: 470.7
click at [944, 226] on div "Hermann Bantleon GmbH Download One-Pager Industry Oil & Gas Refining and Market…" at bounding box center [878, 422] width 855 height 469
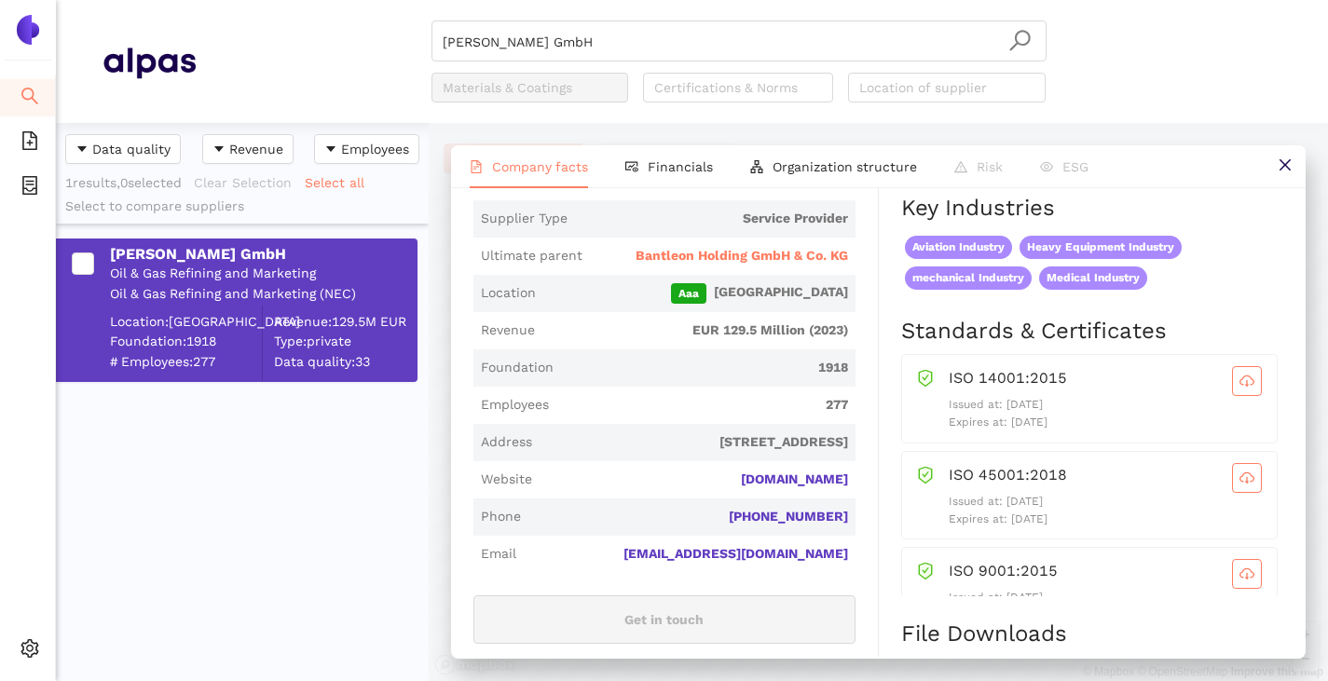
scroll to position [373, 0]
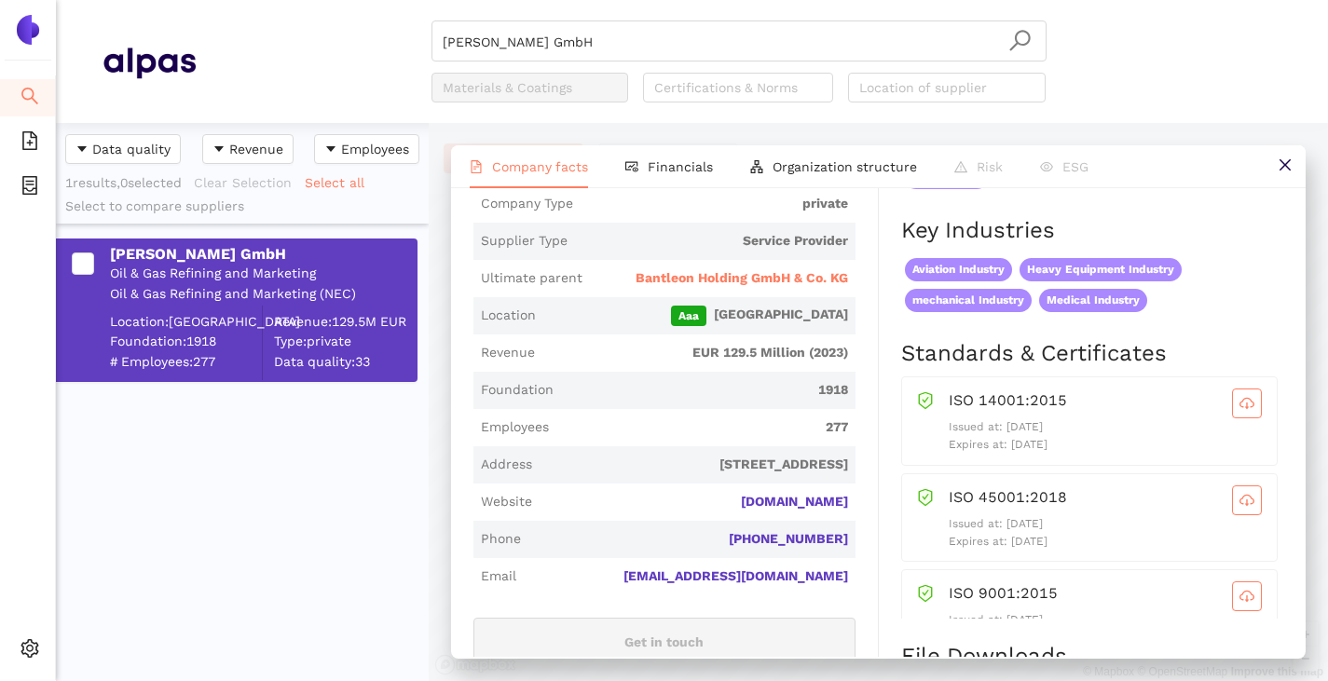
click at [710, 288] on span "Bantleon Holding GmbH & Co. KG" at bounding box center [742, 278] width 212 height 19
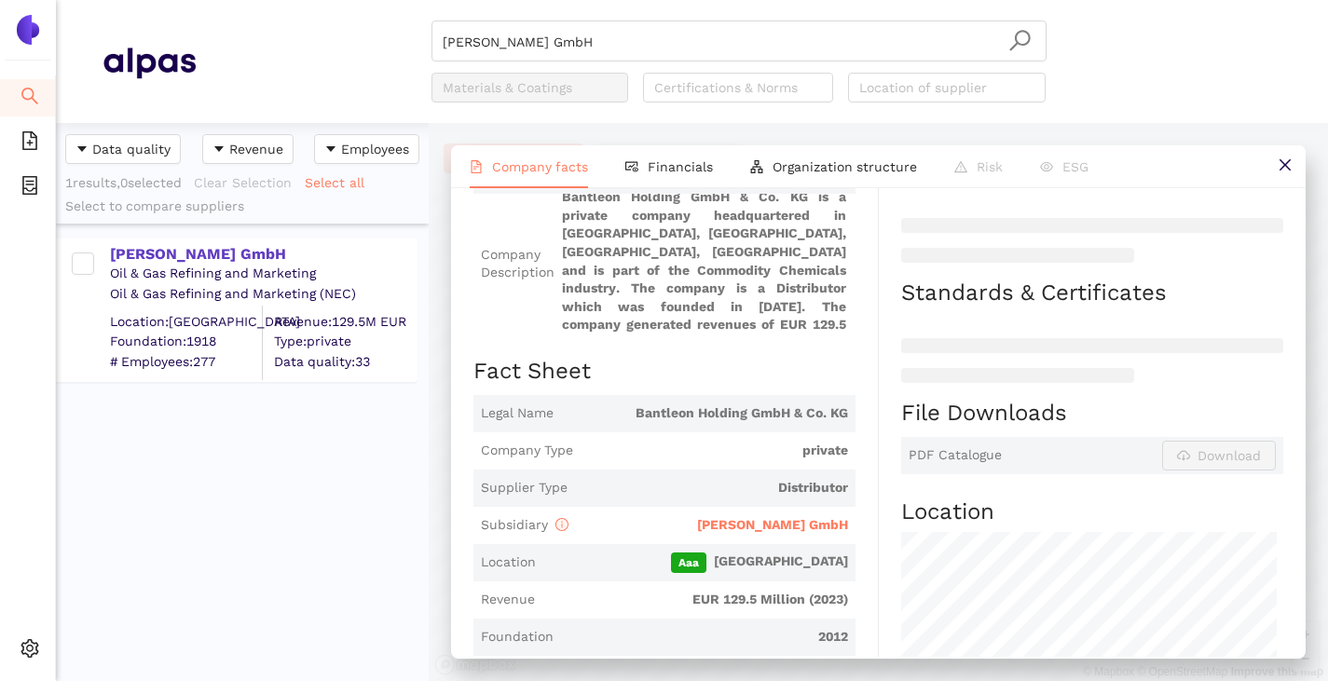
scroll to position [0, 0]
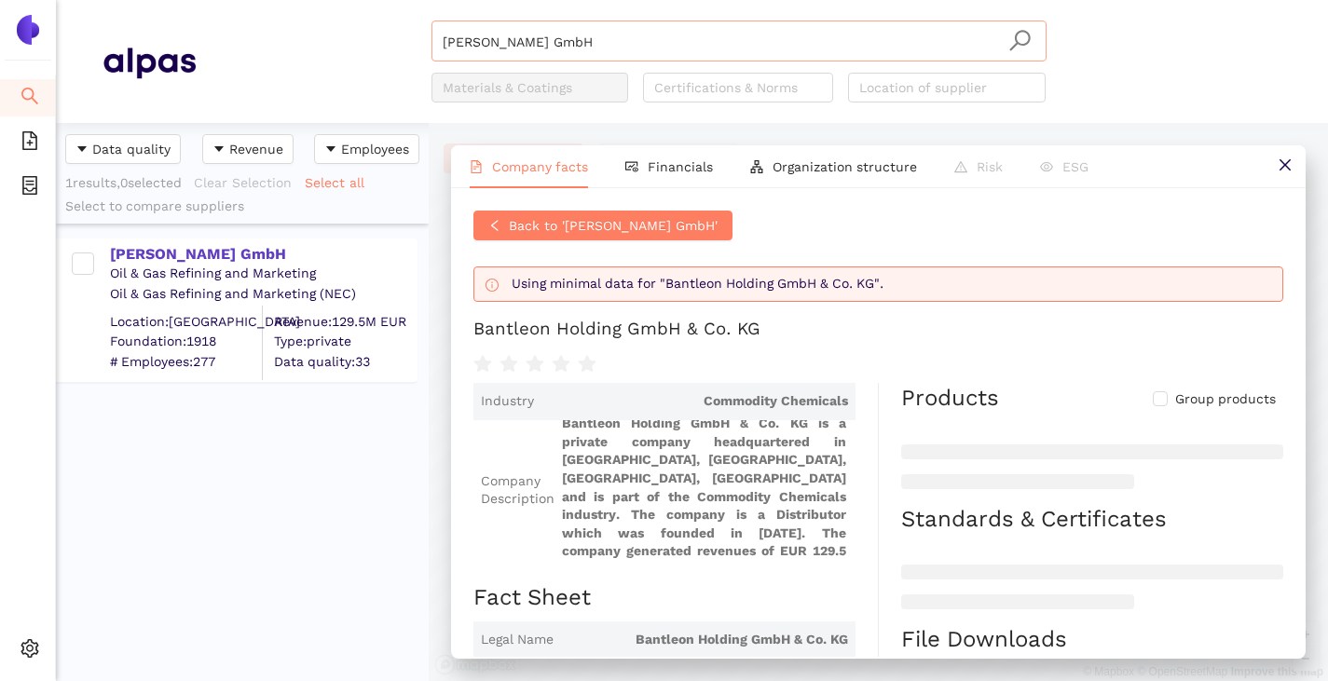
click at [637, 49] on input "[PERSON_NAME] GmbH" at bounding box center [739, 41] width 593 height 41
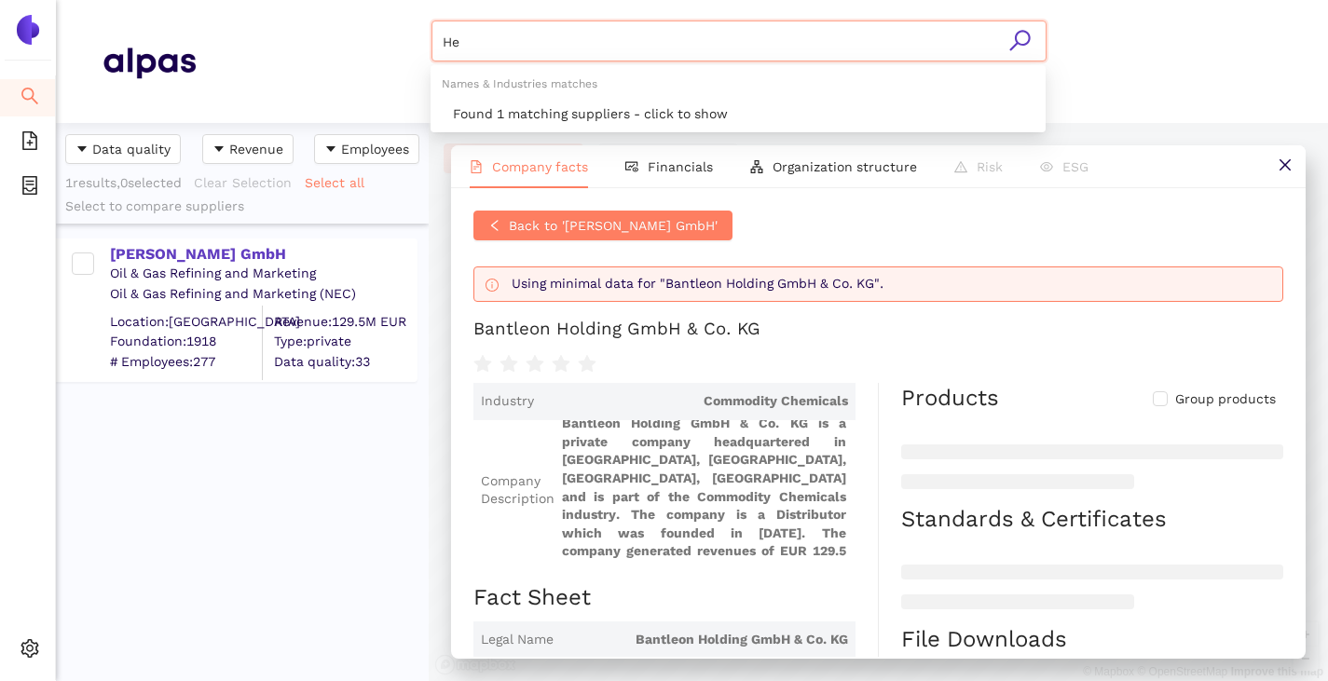
type input "H"
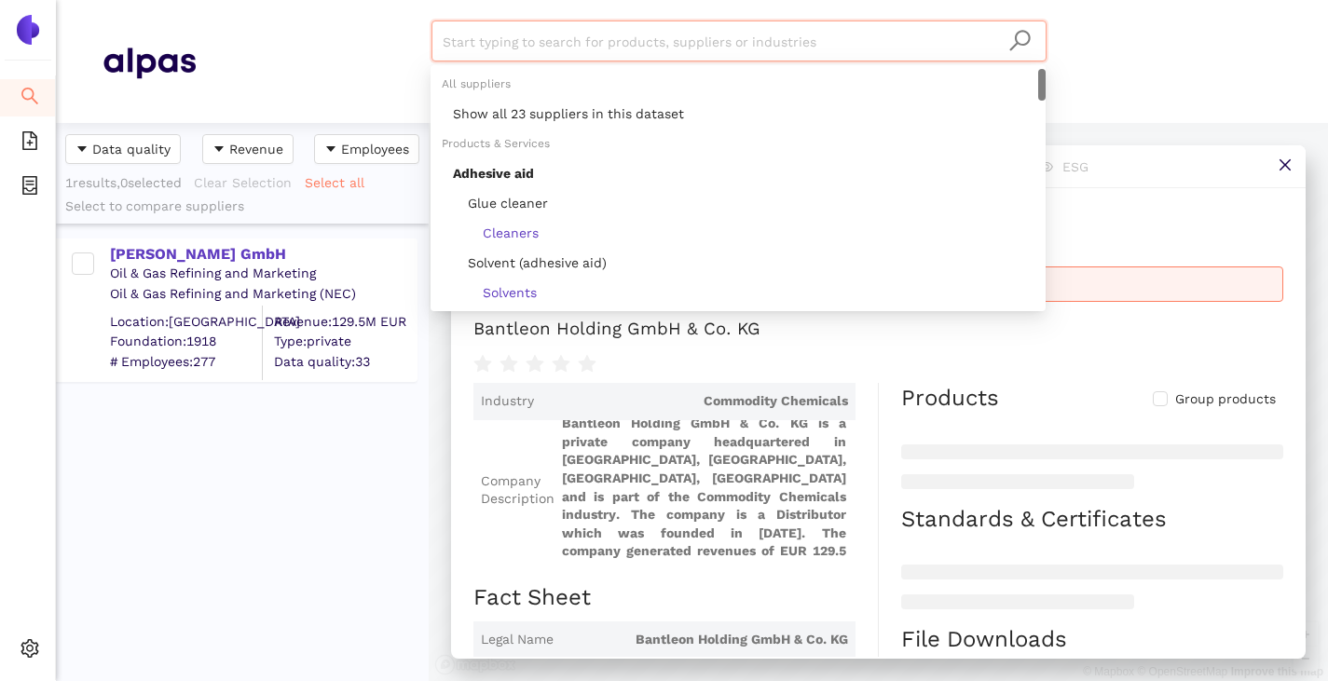
paste input "Igol France SAS"
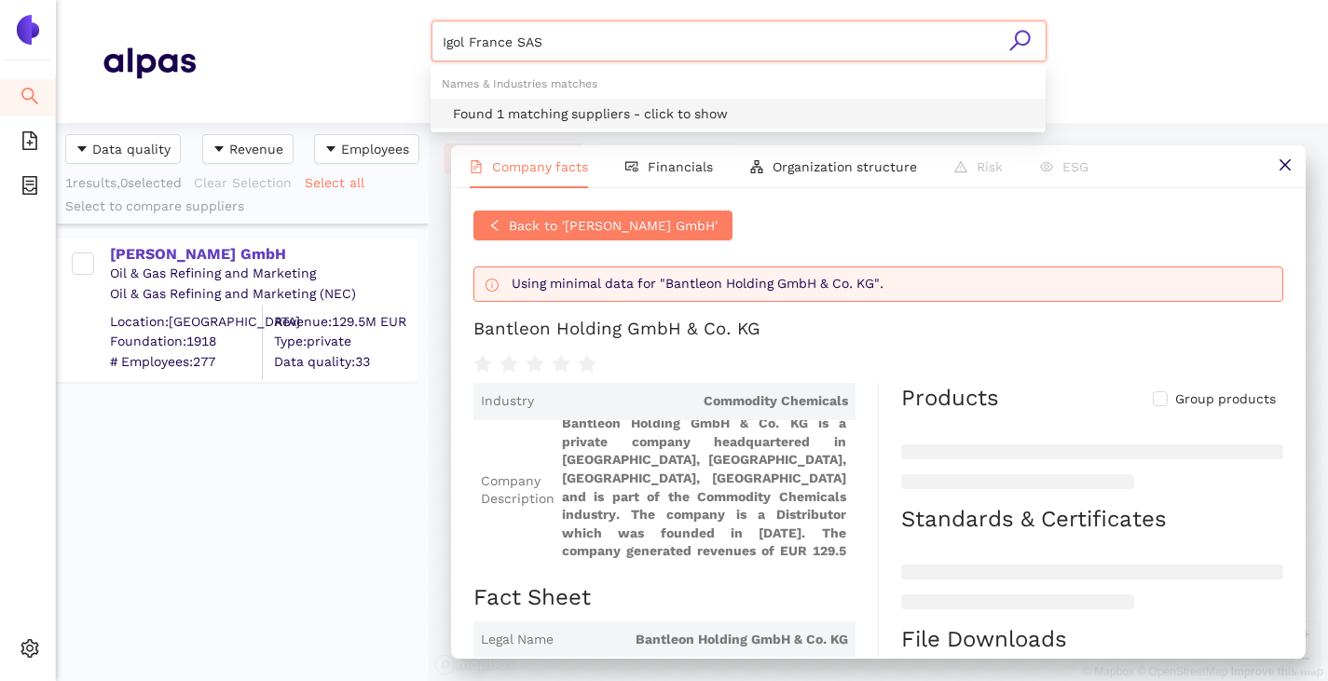
click at [609, 110] on div "Found 1 matching suppliers - click to show" at bounding box center [743, 113] width 581 height 21
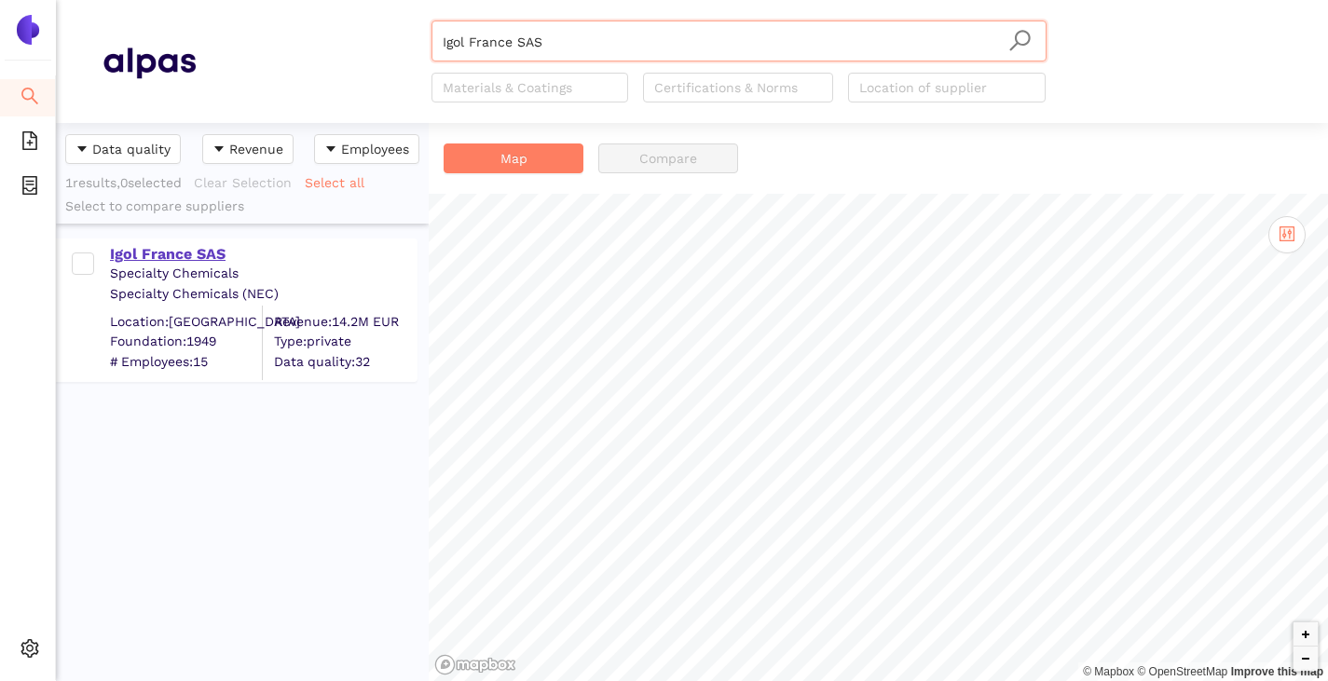
click at [181, 245] on div "Igol France SAS" at bounding box center [263, 254] width 306 height 21
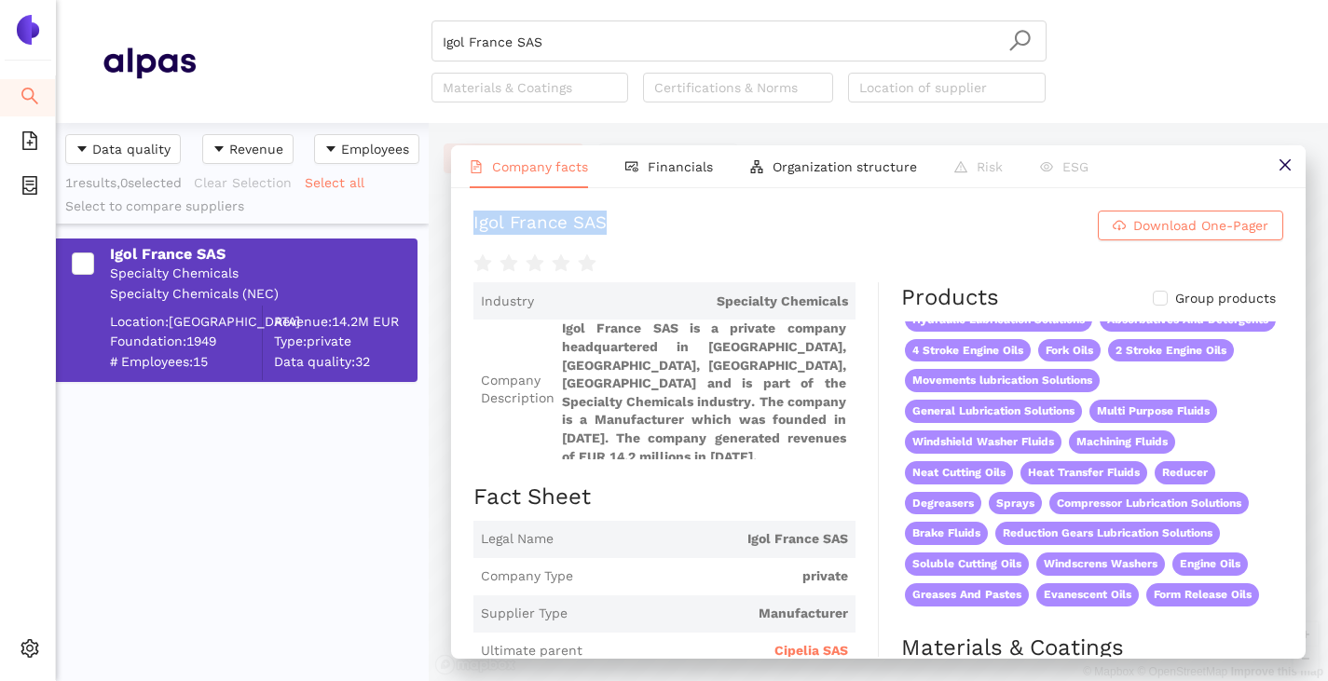
drag, startPoint x: 472, startPoint y: 233, endPoint x: 786, endPoint y: 226, distance: 314.1
click at [786, 226] on div "Igol France SAS Download One-Pager Industry Specialty Chemicals Company Descrip…" at bounding box center [878, 422] width 855 height 469
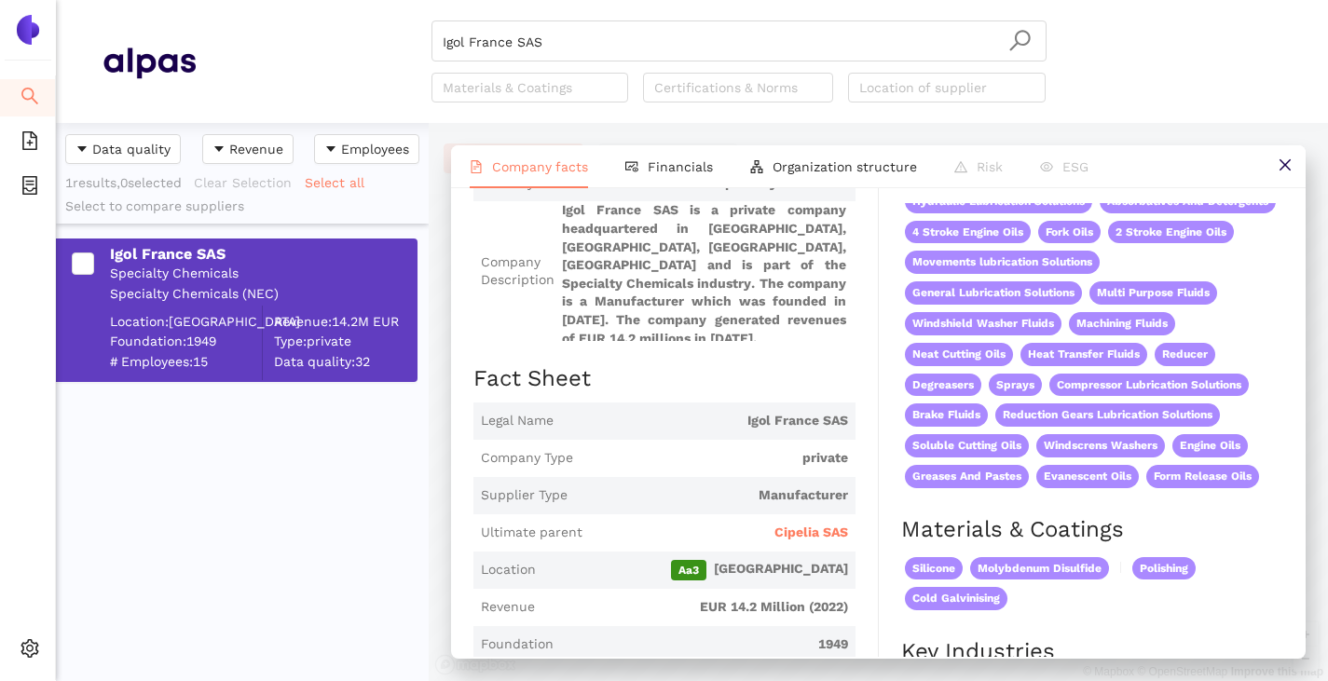
scroll to position [186, 0]
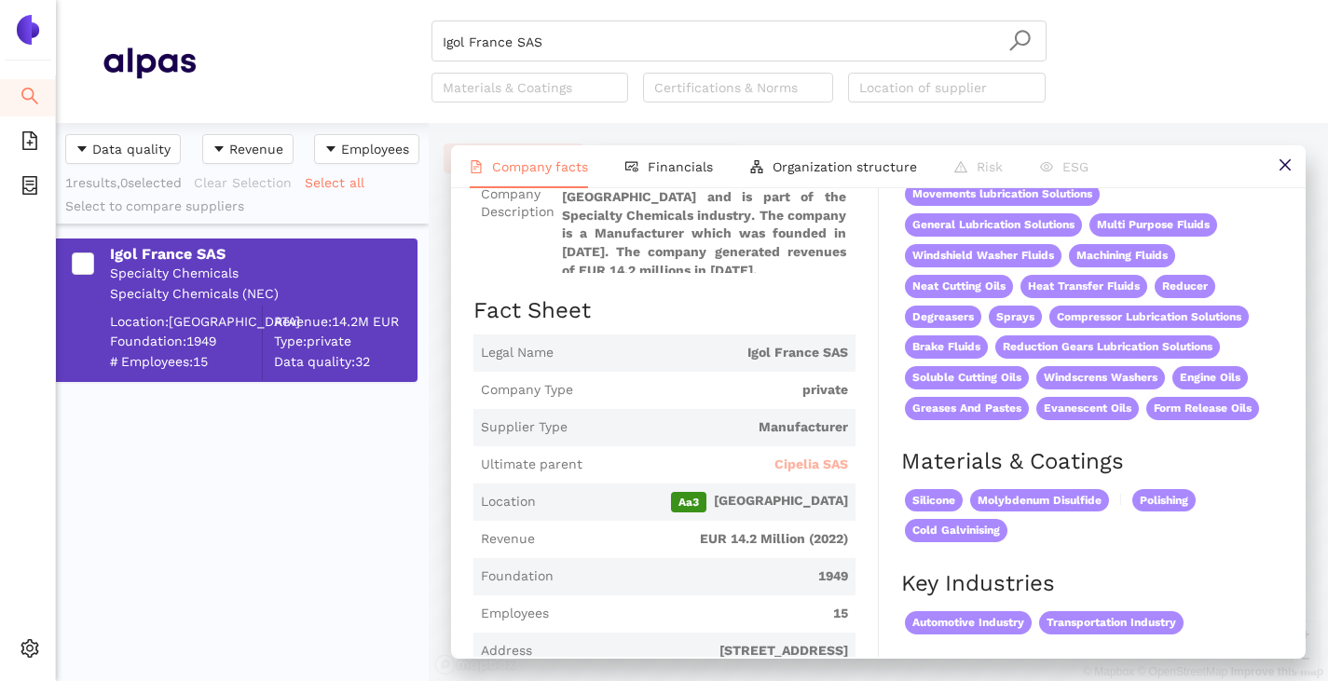
click at [803, 473] on span "Cipelia SAS" at bounding box center [811, 465] width 74 height 19
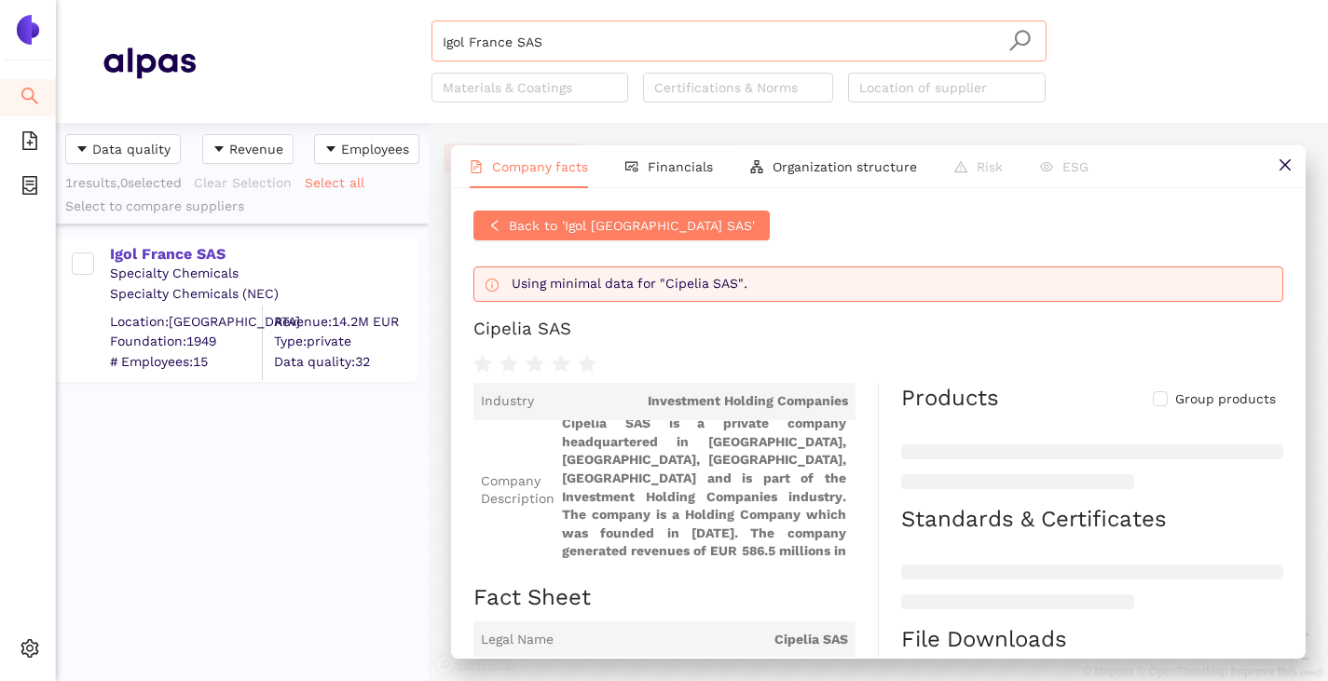
click at [544, 34] on input "Igol France SAS" at bounding box center [739, 41] width 593 height 41
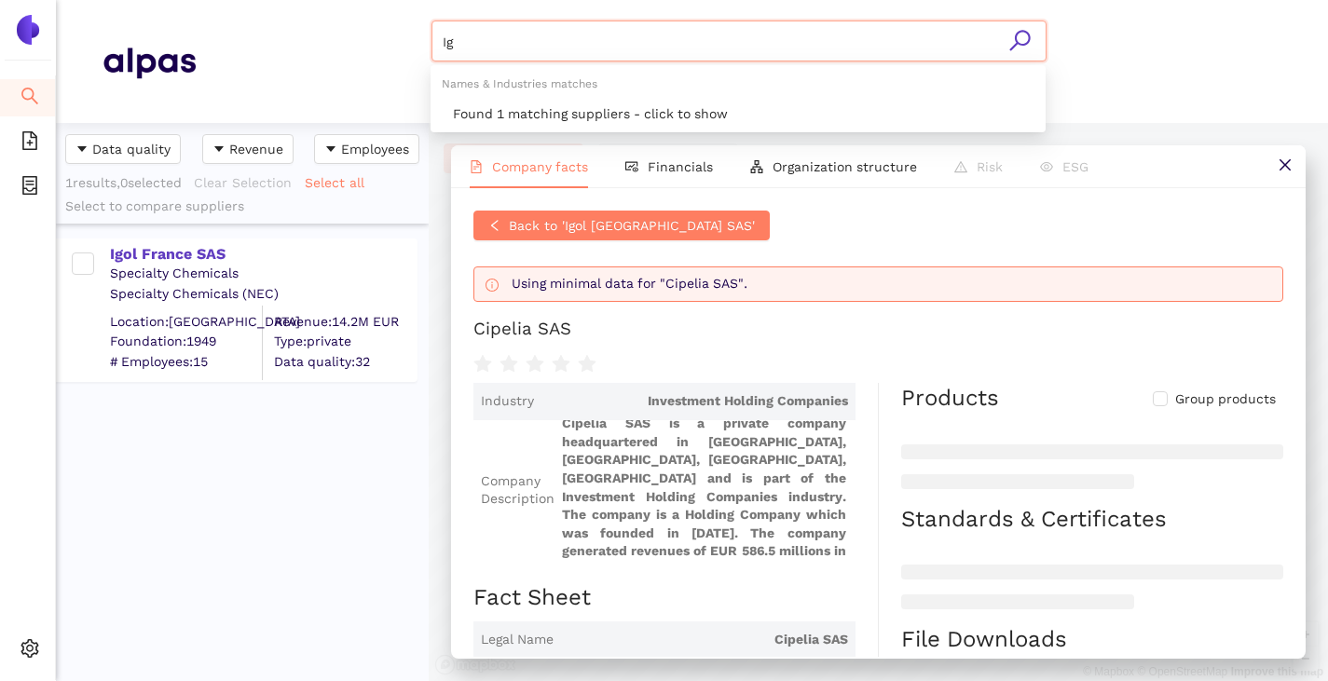
type input "I"
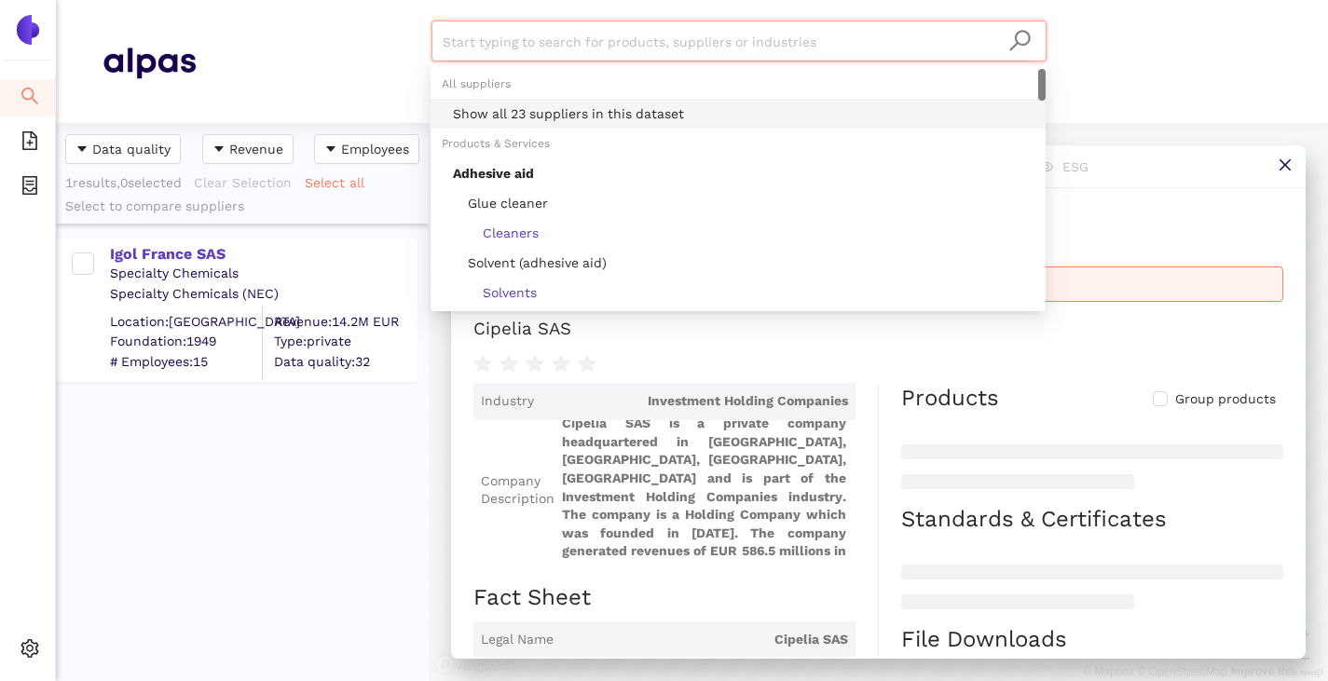
click at [529, 105] on div "Show all 23 suppliers in this dataset" at bounding box center [743, 113] width 581 height 21
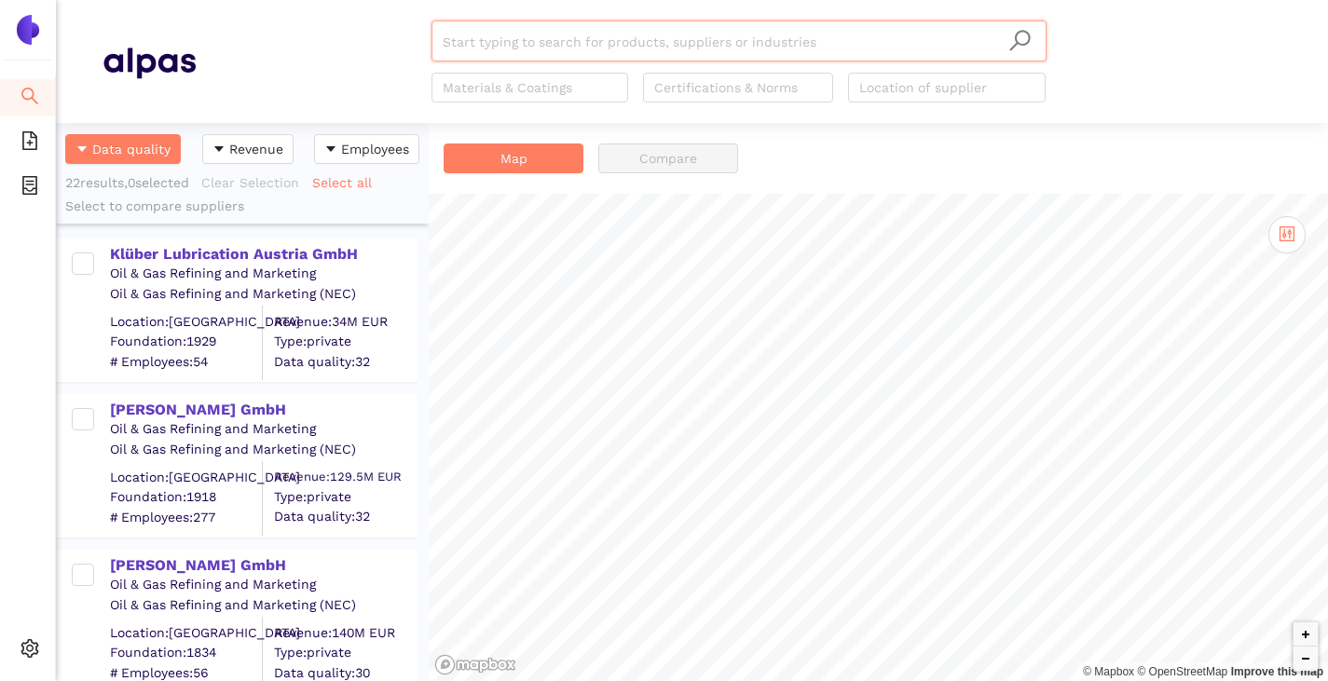
click at [541, 40] on input "search" at bounding box center [739, 41] width 593 height 41
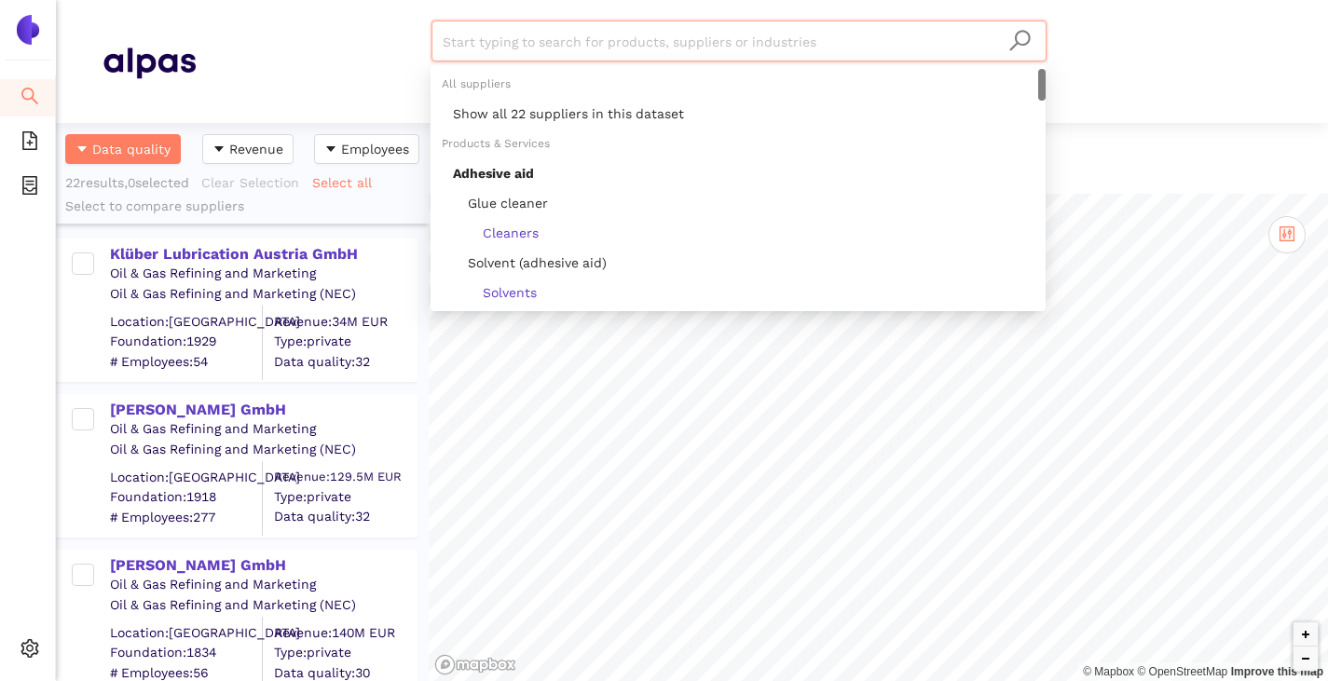
paste input "Addinol Lubricants [GEOGRAPHIC_DATA] SRL"
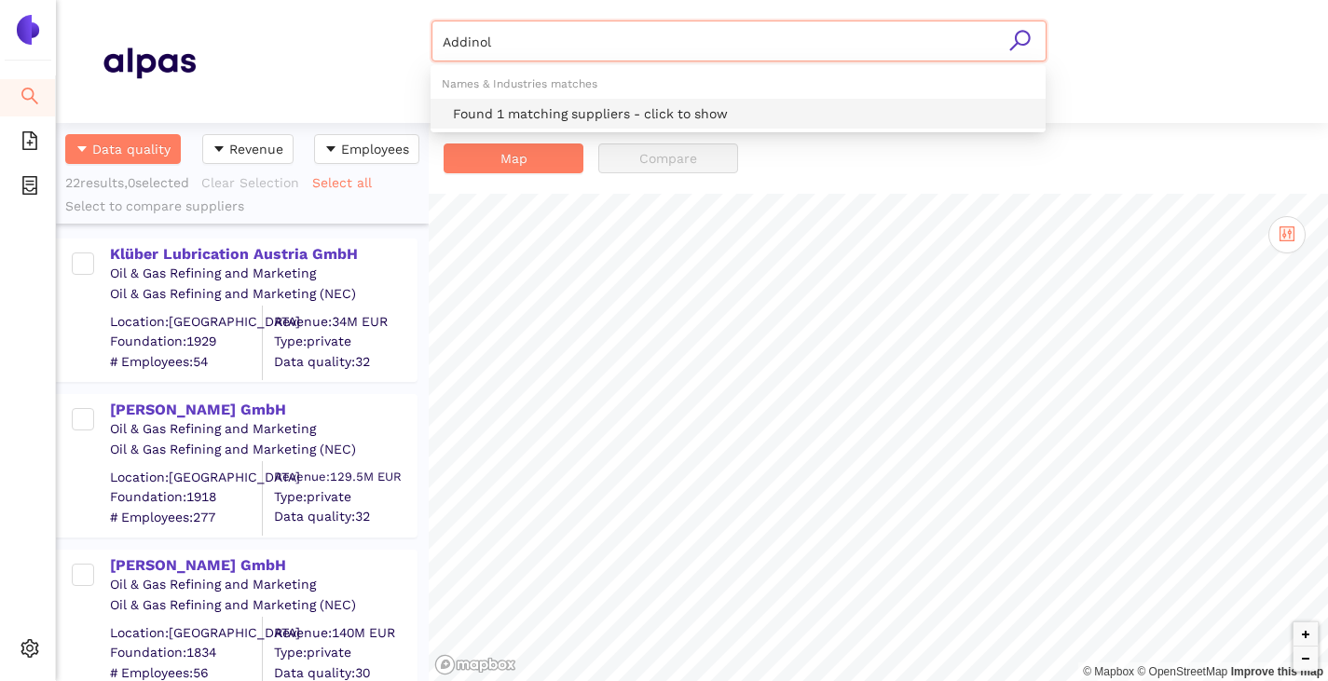
click at [508, 106] on div "Found 1 matching suppliers - click to show" at bounding box center [743, 113] width 581 height 21
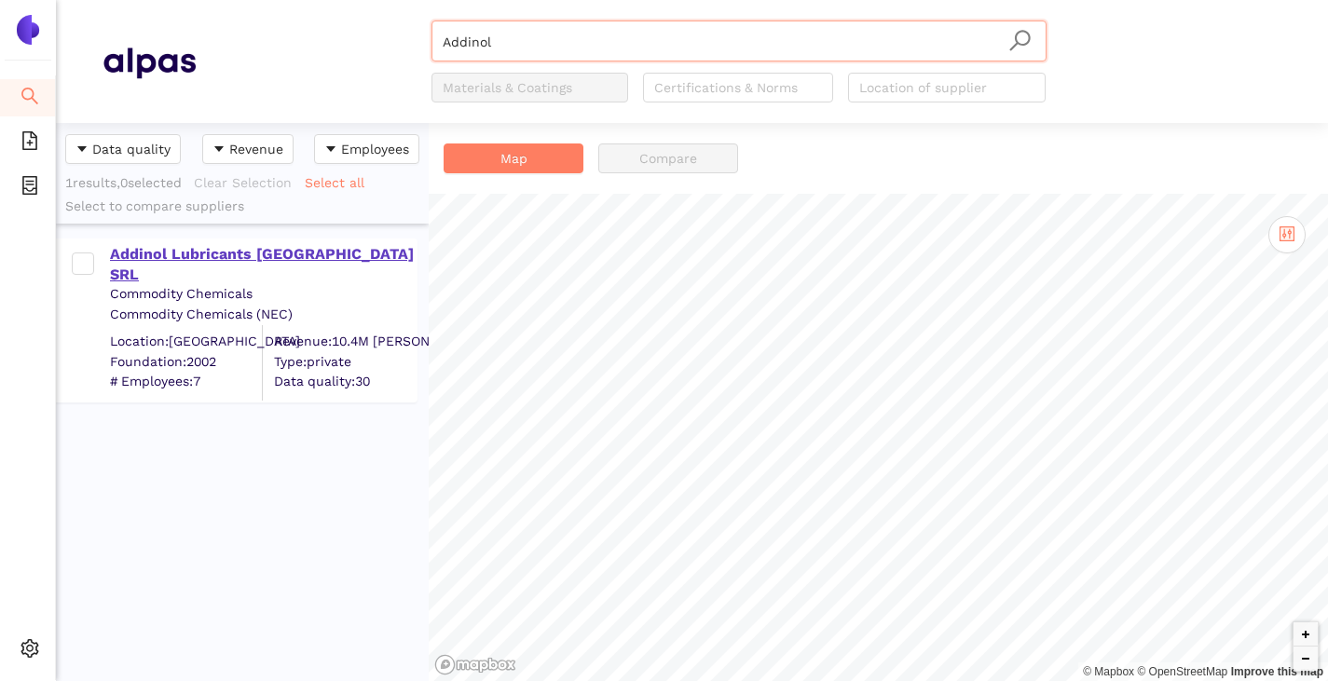
click at [222, 250] on div "Addinol Lubricants [GEOGRAPHIC_DATA] SRL" at bounding box center [263, 265] width 306 height 42
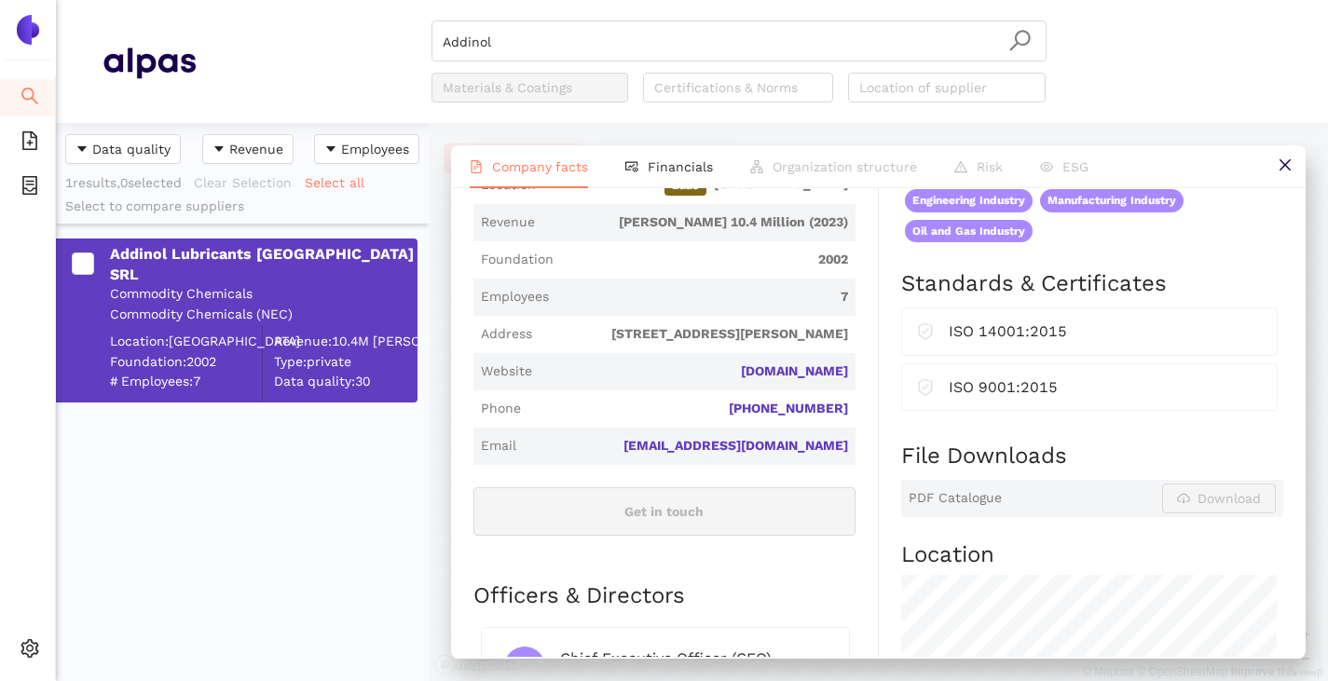
scroll to position [559, 0]
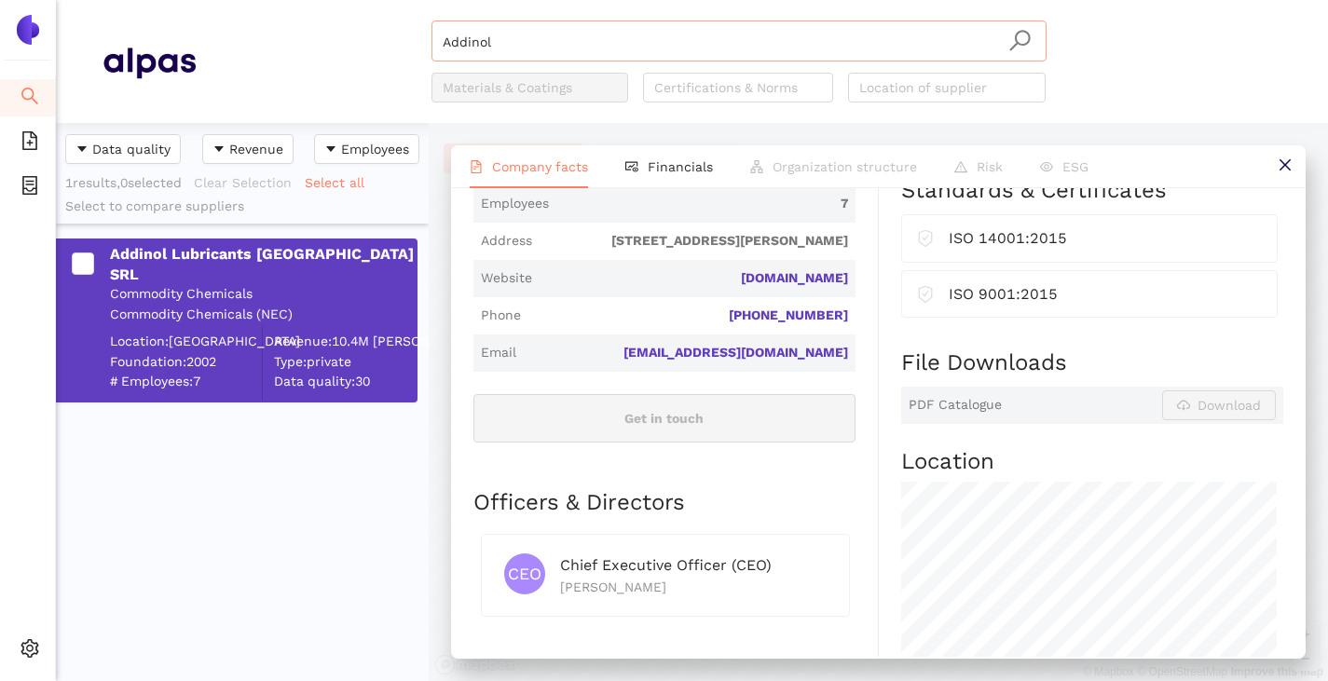
click at [548, 26] on input "Addinol" at bounding box center [739, 41] width 593 height 41
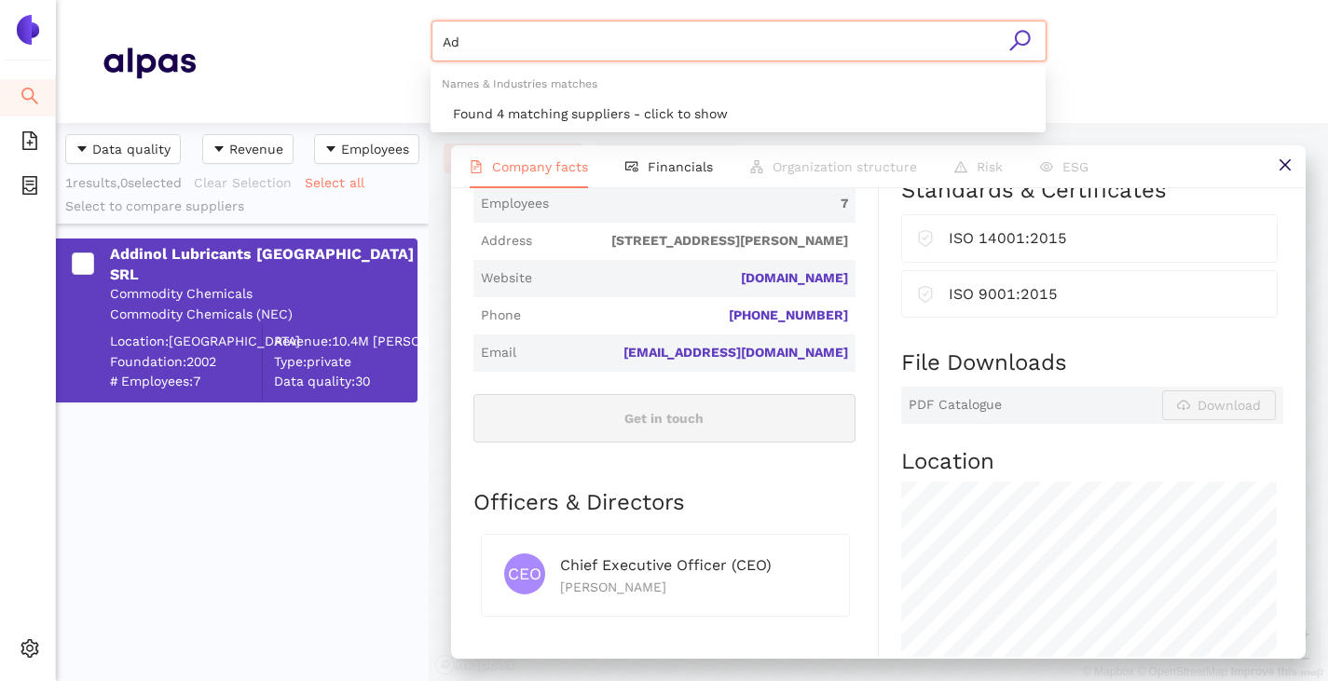
type input "A"
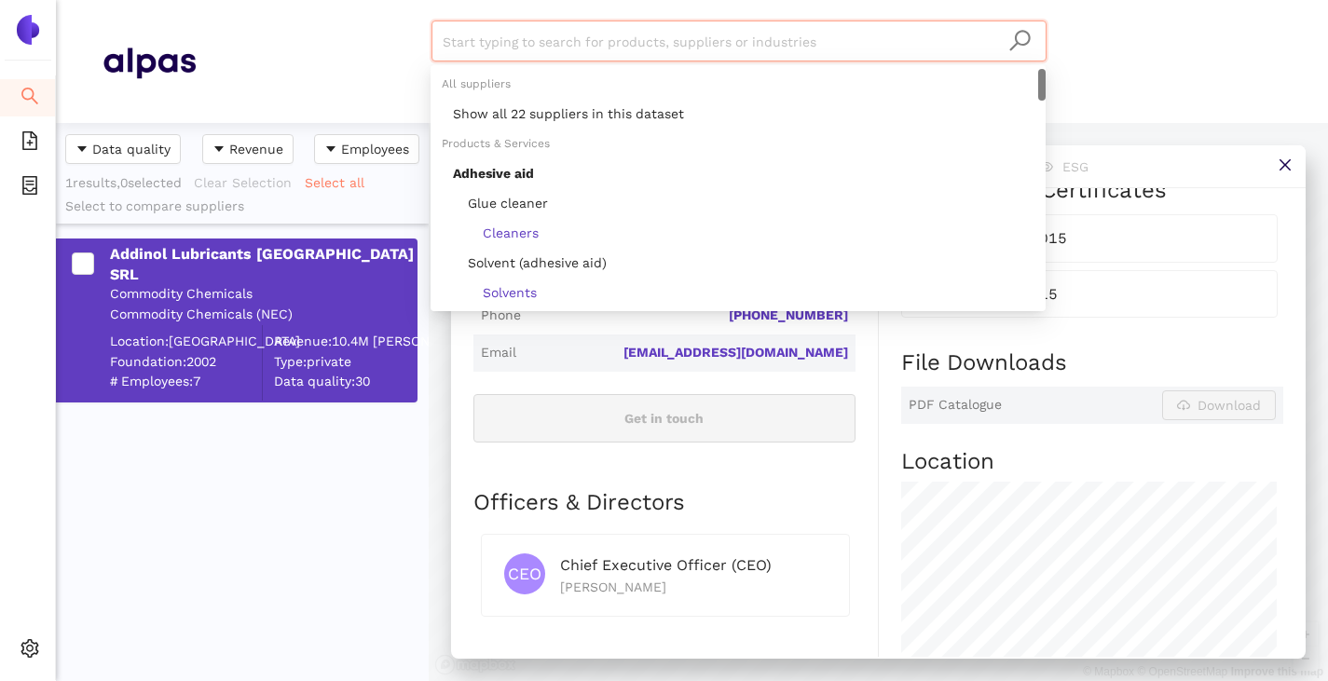
paste input "[PERSON_NAME]"
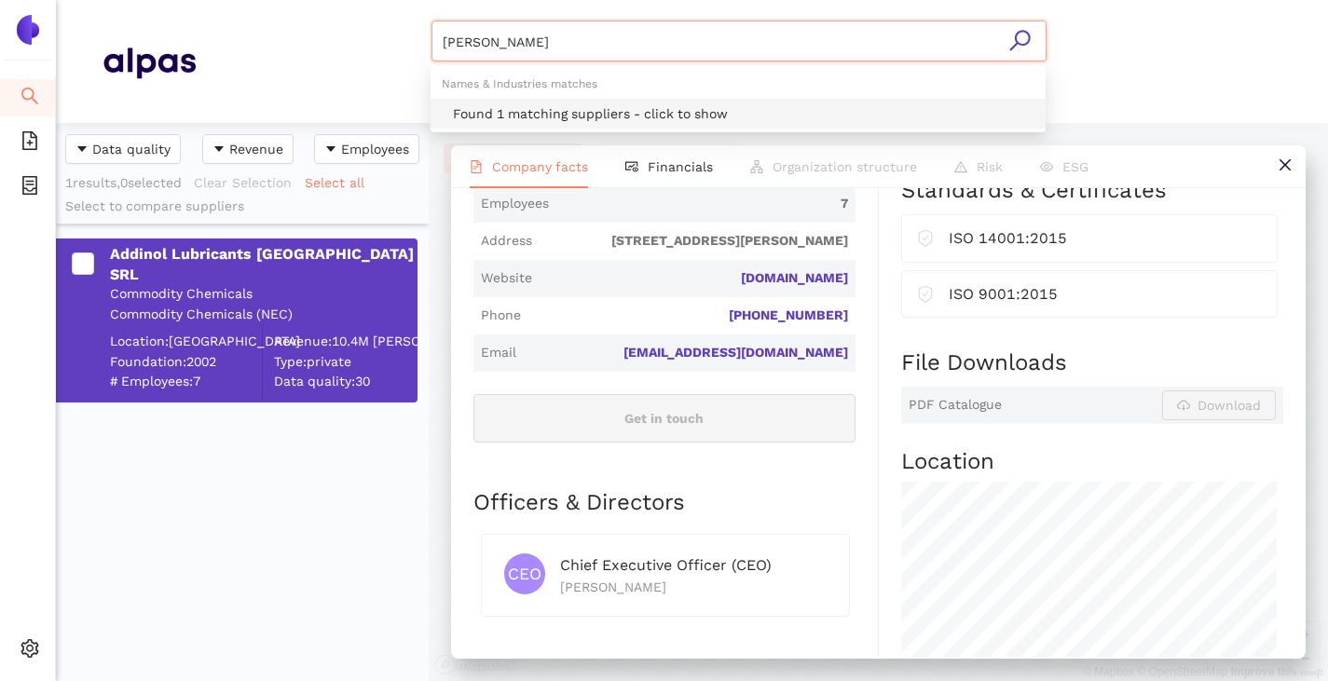
click at [510, 102] on div "Found 1 matching suppliers - click to show" at bounding box center [738, 114] width 615 height 30
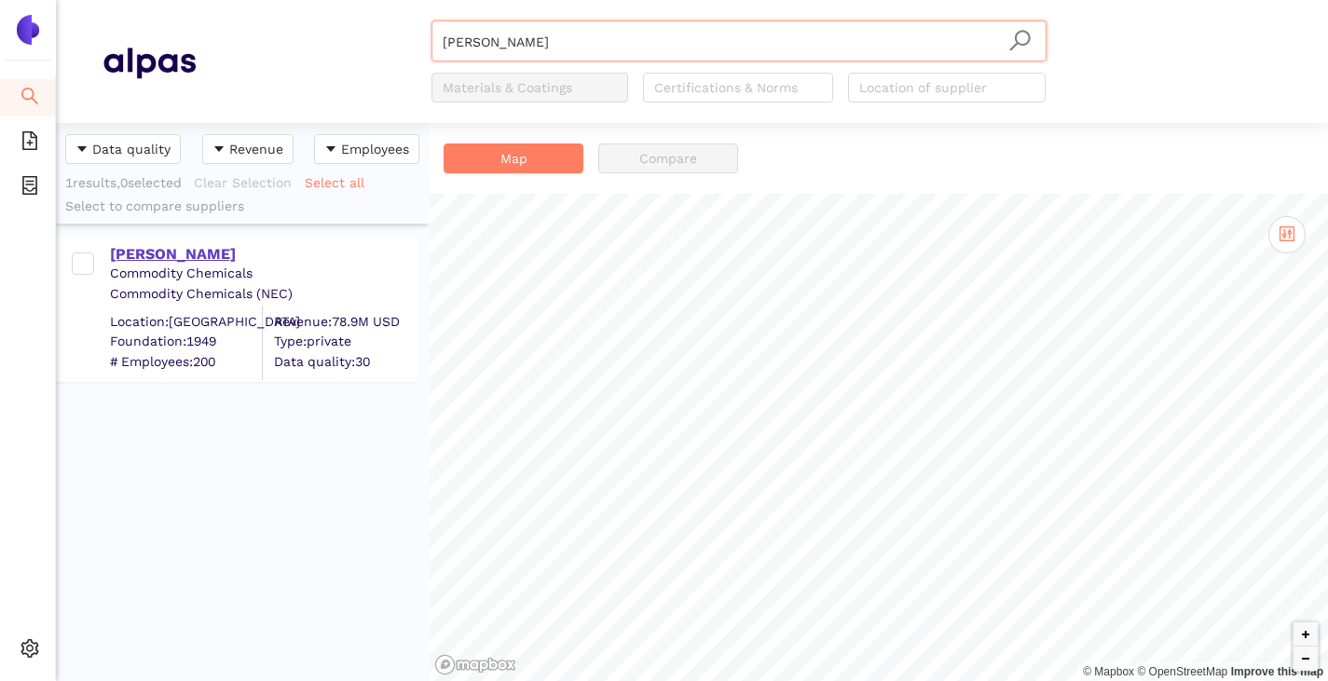
click at [197, 255] on div "[PERSON_NAME]" at bounding box center [263, 254] width 306 height 21
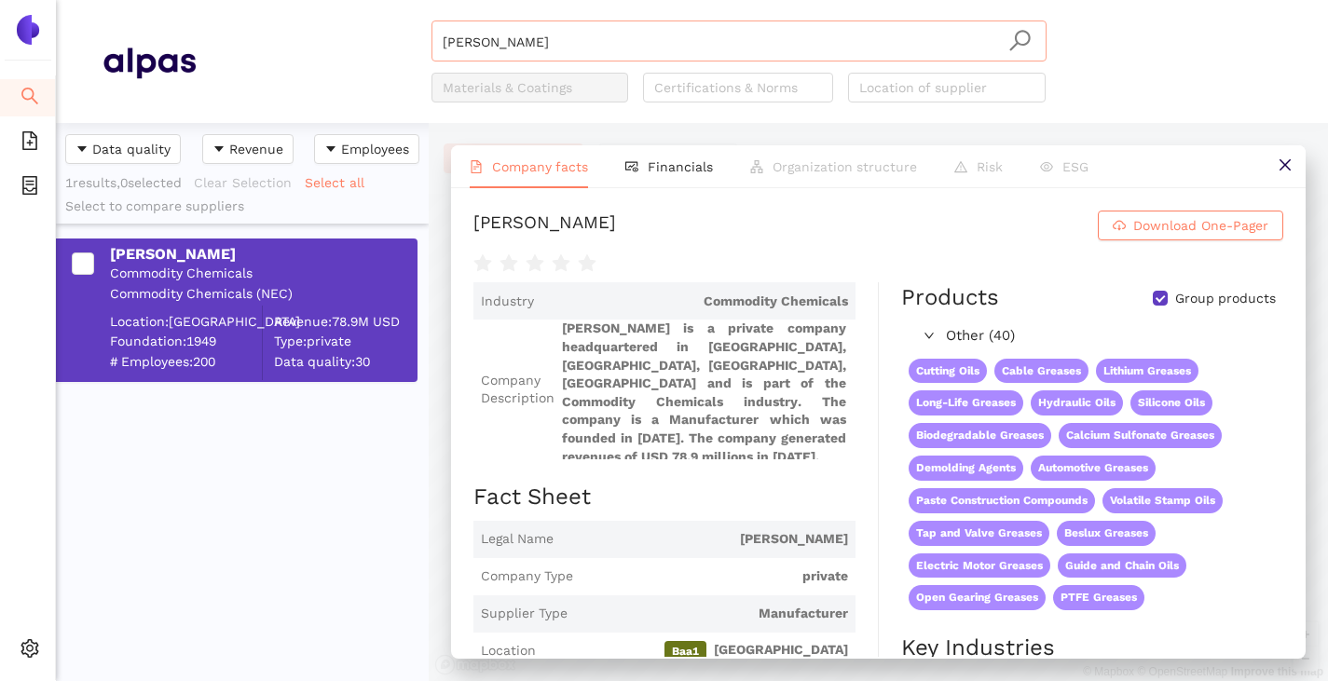
click at [552, 53] on input "[PERSON_NAME]" at bounding box center [739, 41] width 593 height 41
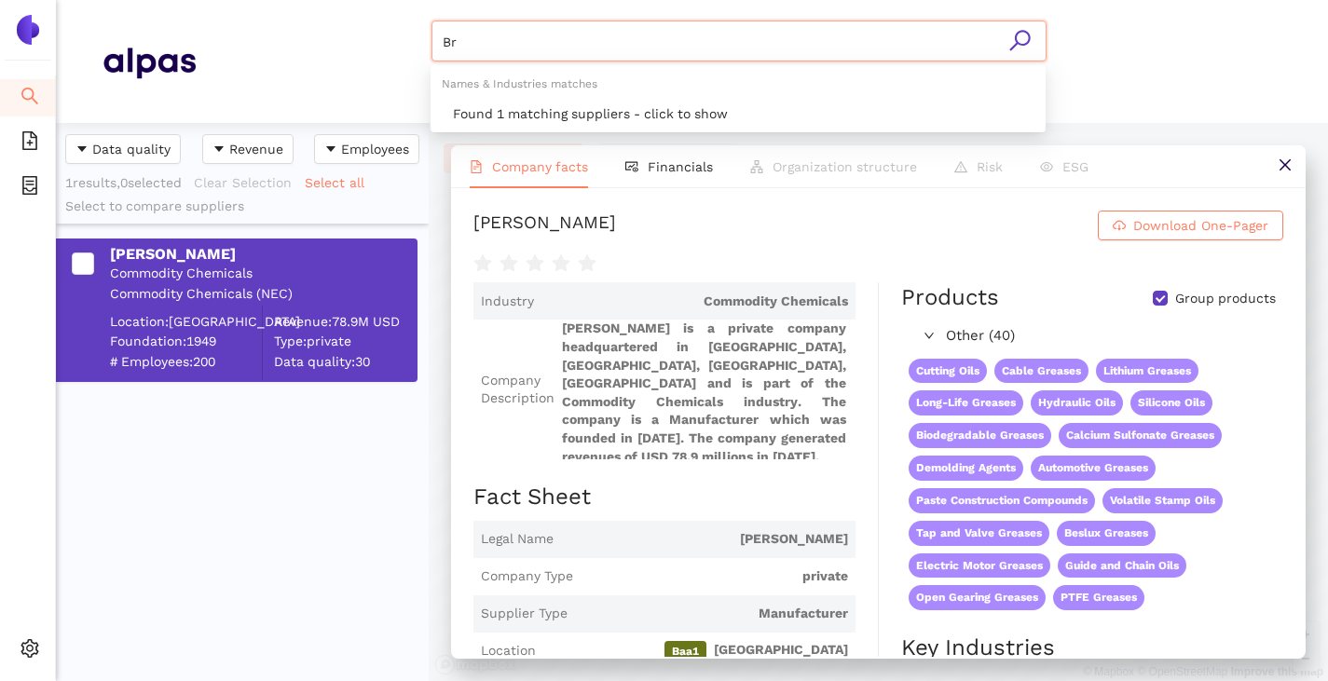
type input "B"
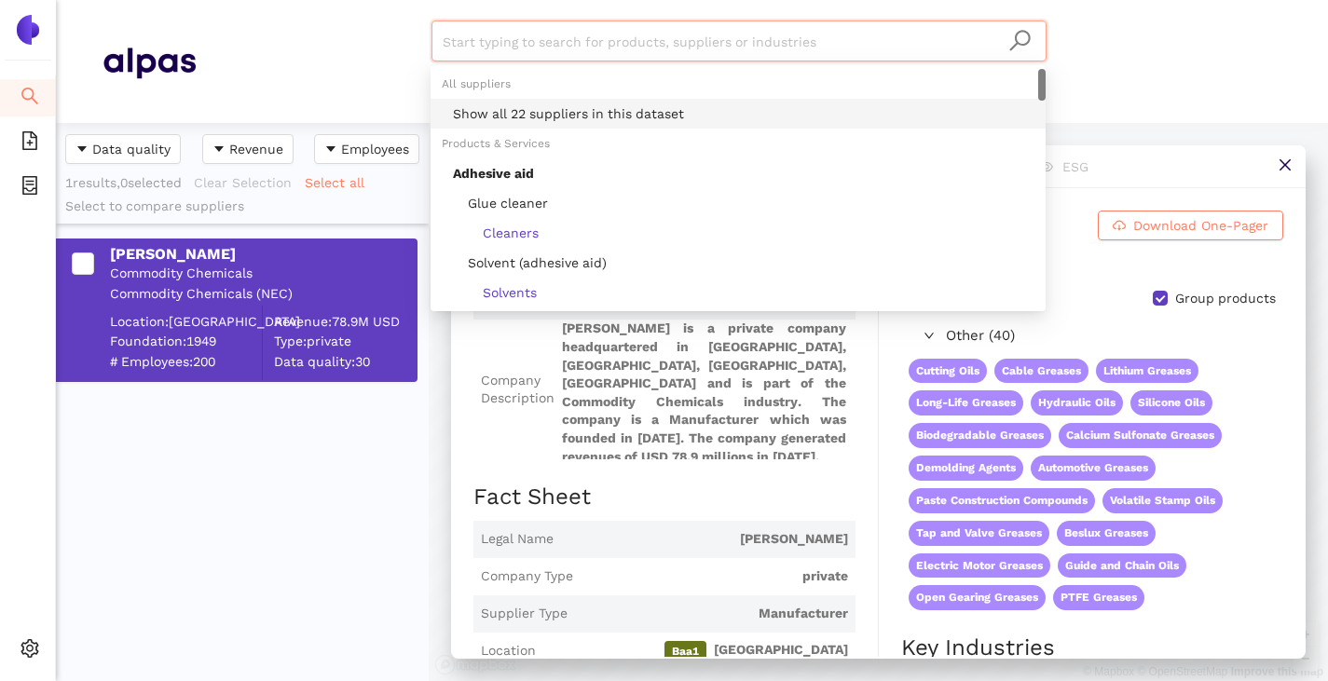
click at [544, 116] on div "Show all 22 suppliers in this dataset" at bounding box center [743, 113] width 581 height 21
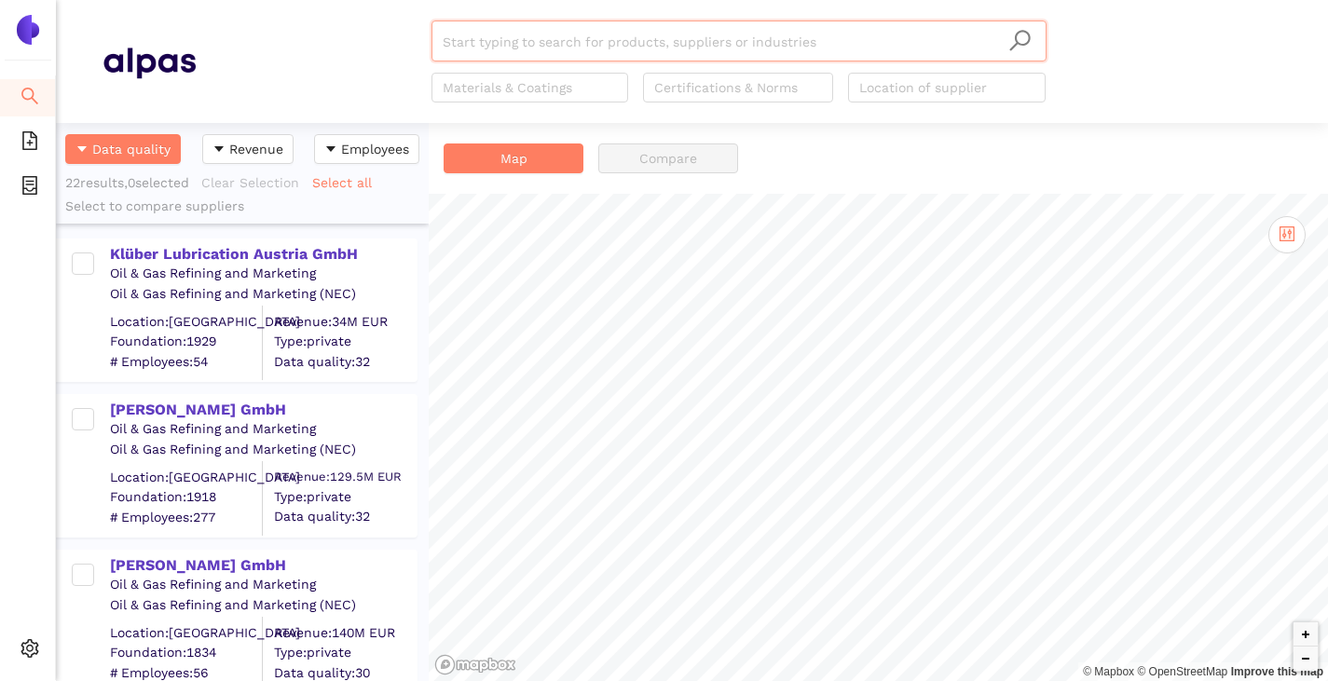
scroll to position [544, 359]
click at [199, 252] on div "Klüber Lubrication Austria GmbH" at bounding box center [263, 254] width 306 height 21
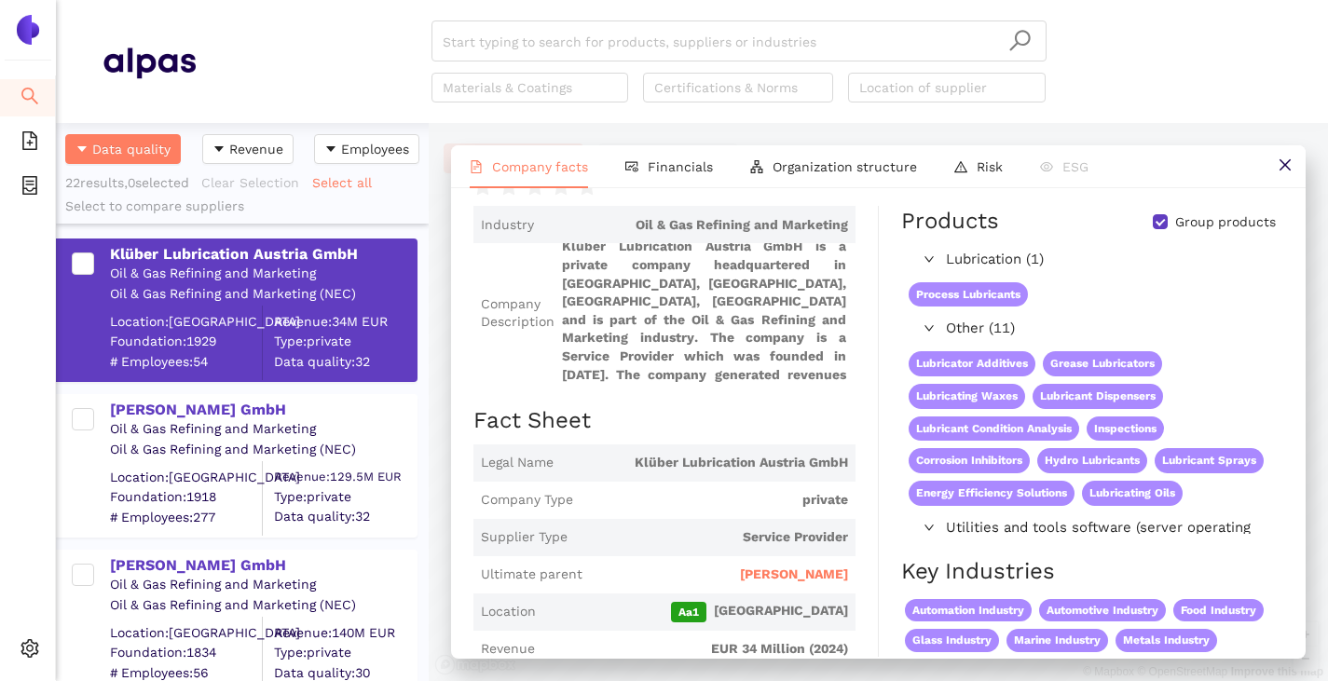
scroll to position [0, 0]
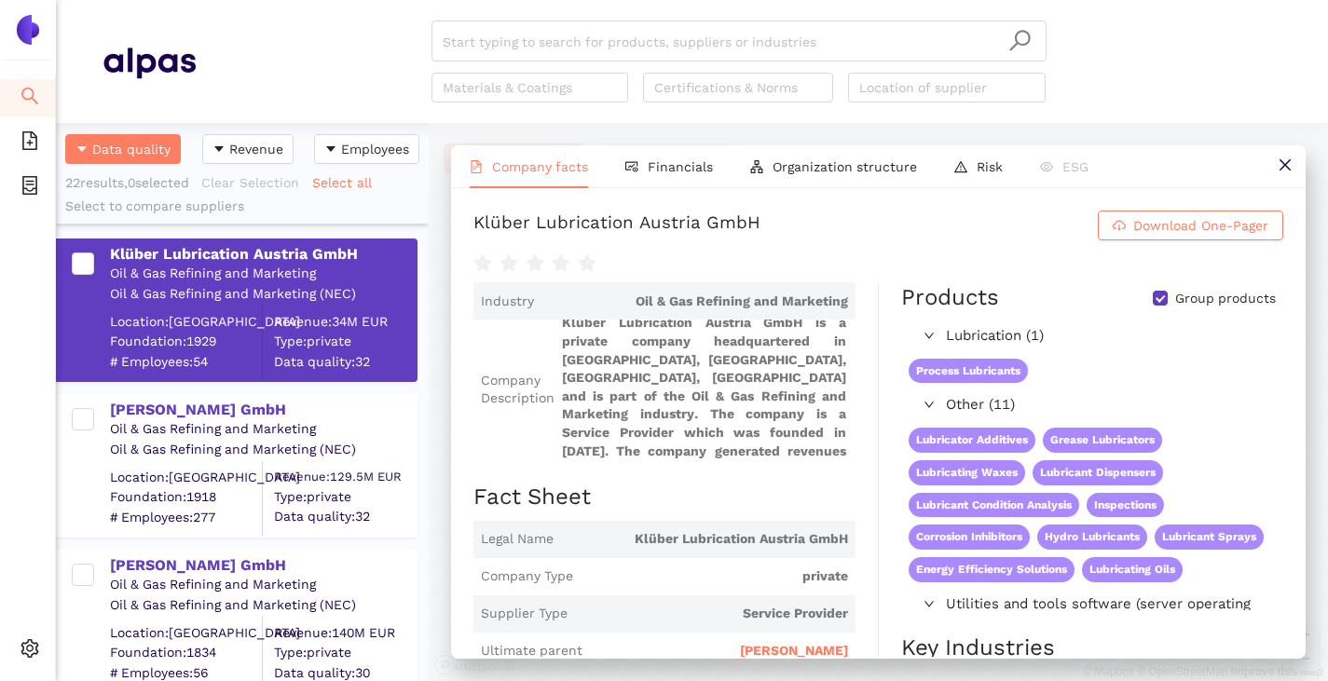
click at [1153, 306] on input "Group products" at bounding box center [1160, 298] width 15 height 15
checkbox input "false"
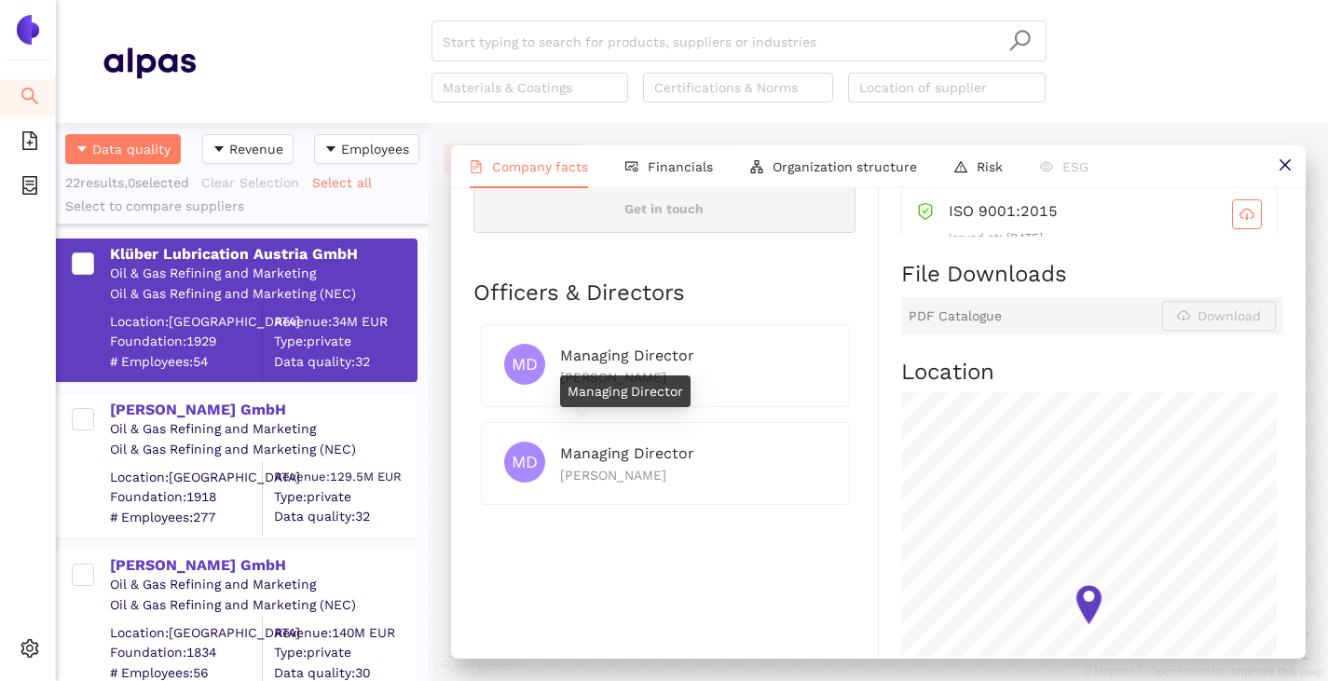
scroll to position [839, 0]
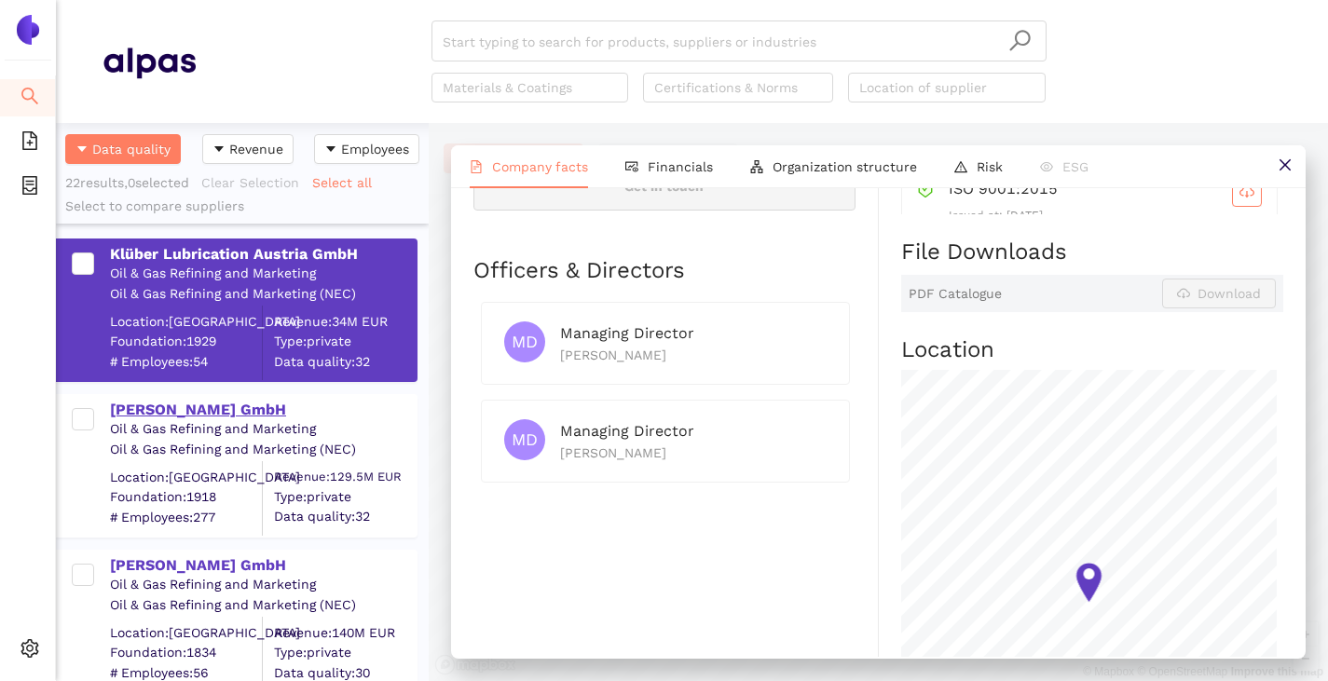
click at [221, 418] on div "[PERSON_NAME] GmbH" at bounding box center [263, 410] width 306 height 21
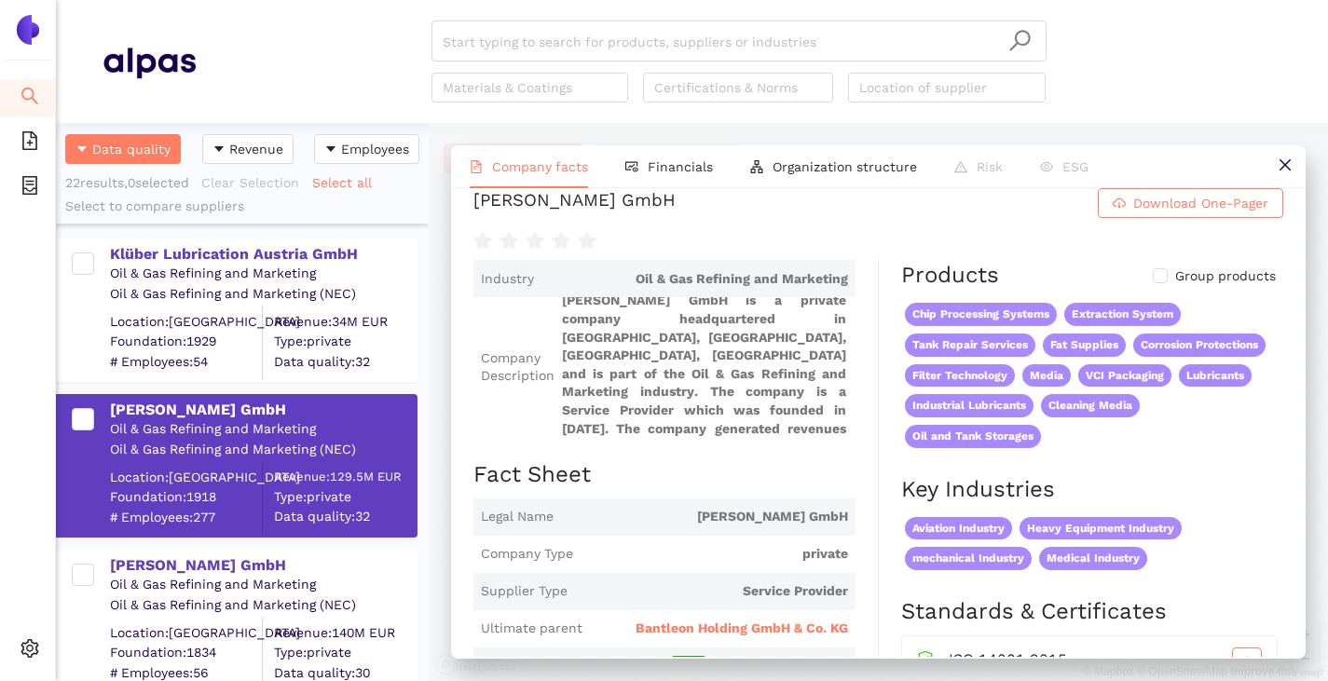
scroll to position [0, 0]
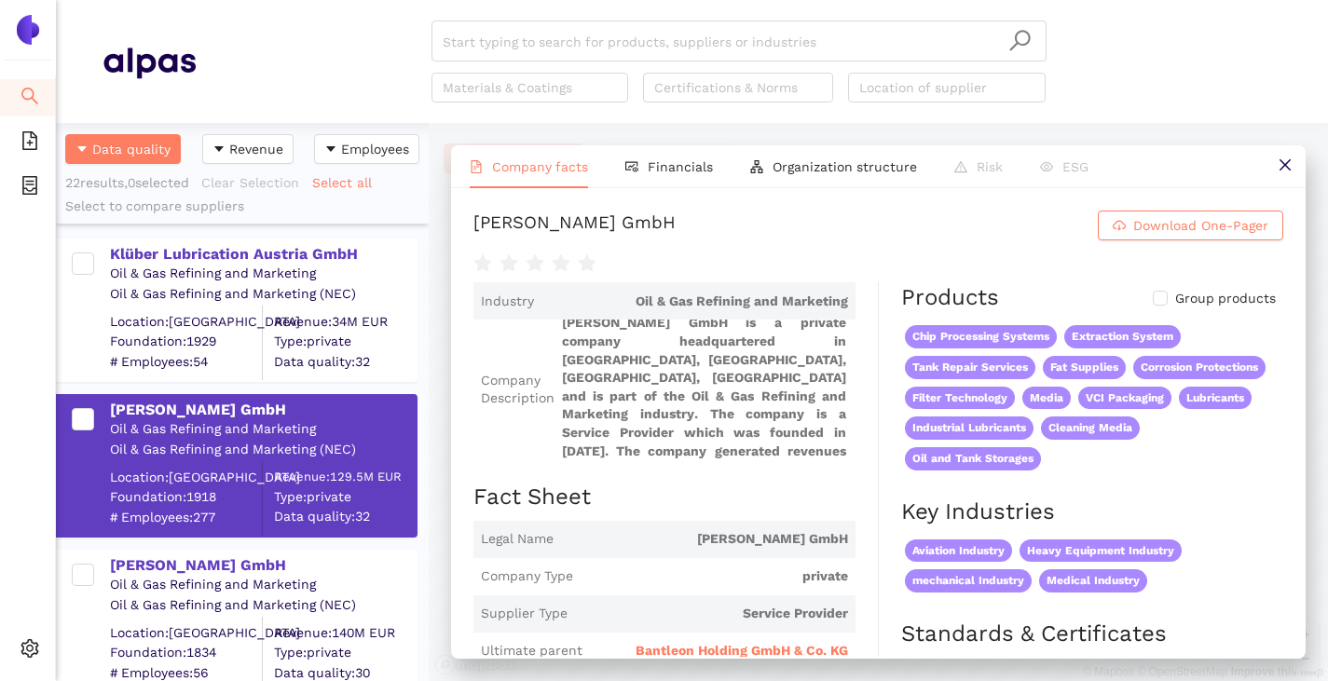
drag, startPoint x: 474, startPoint y: 228, endPoint x: 946, endPoint y: 204, distance: 472.2
click at [946, 204] on div "[PERSON_NAME] GmbH Download One-Pager Industry Oil & Gas Refining and Marketing…" at bounding box center [878, 422] width 855 height 469
copy div "[PERSON_NAME] GmbH"
click at [529, 34] on input "search" at bounding box center [739, 41] width 593 height 41
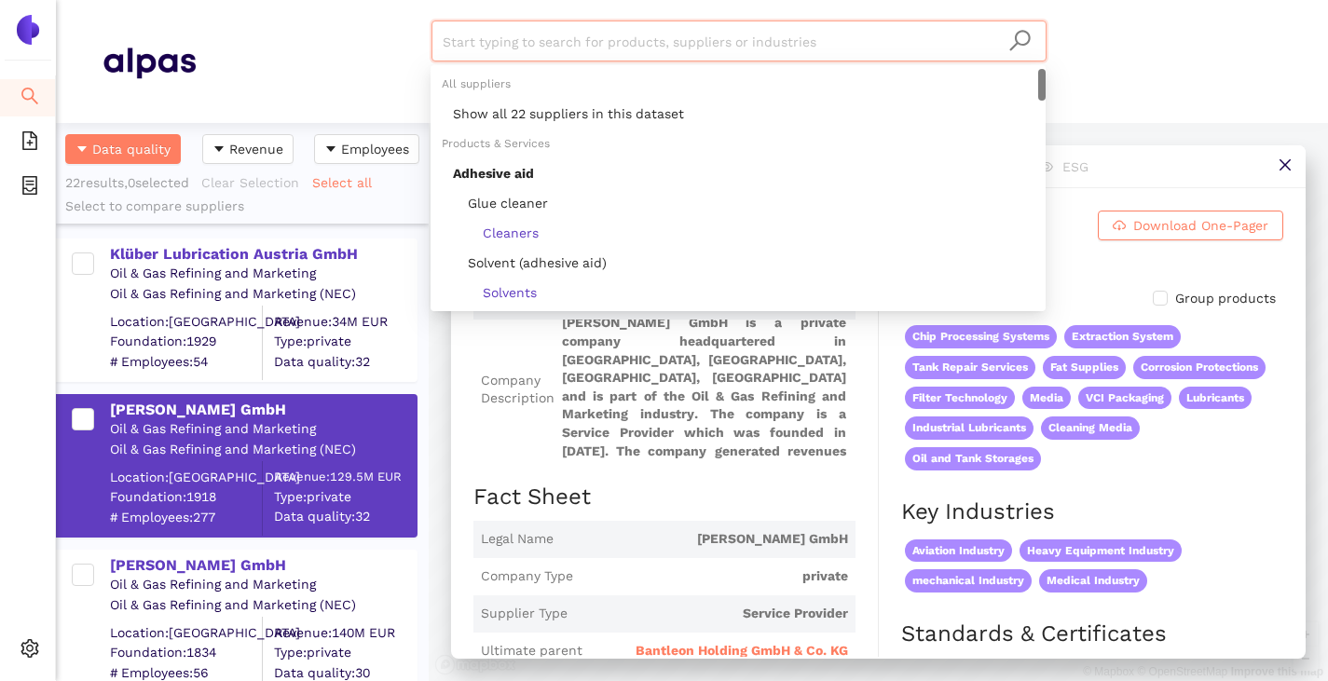
paste input "[PERSON_NAME] GmbH"
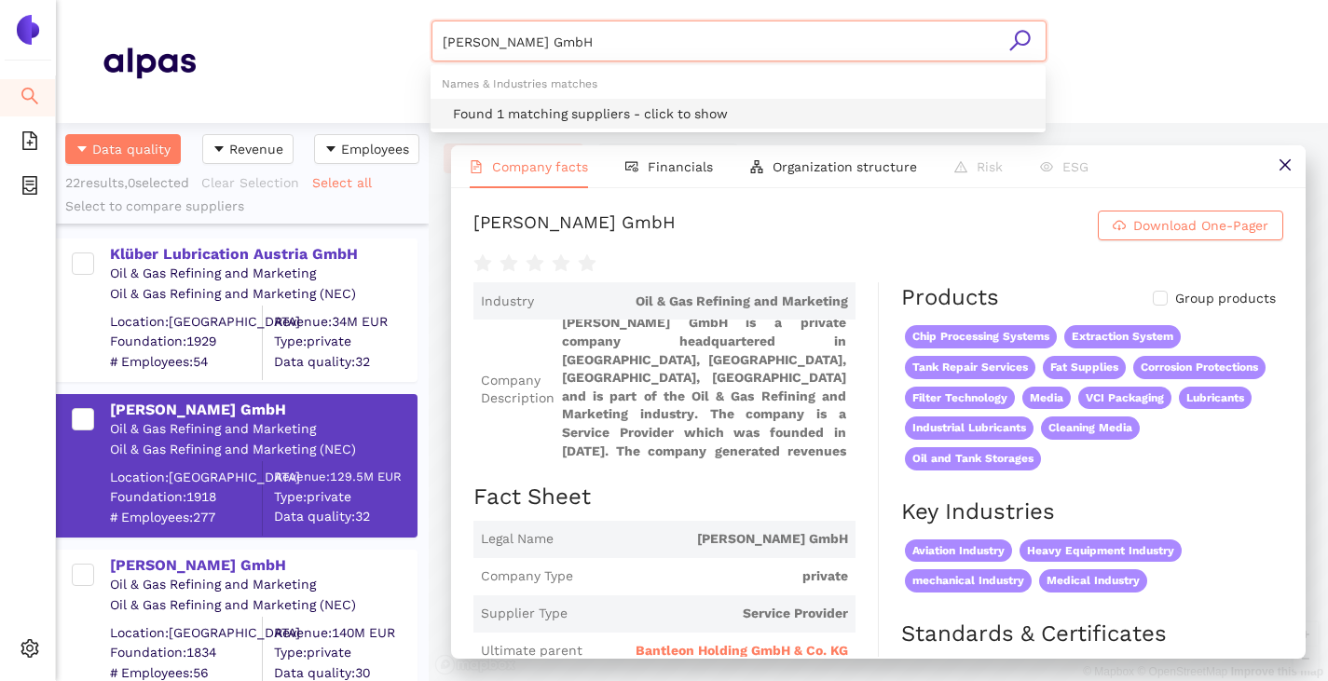
click at [513, 125] on div "Found 1 matching suppliers - click to show" at bounding box center [738, 114] width 615 height 30
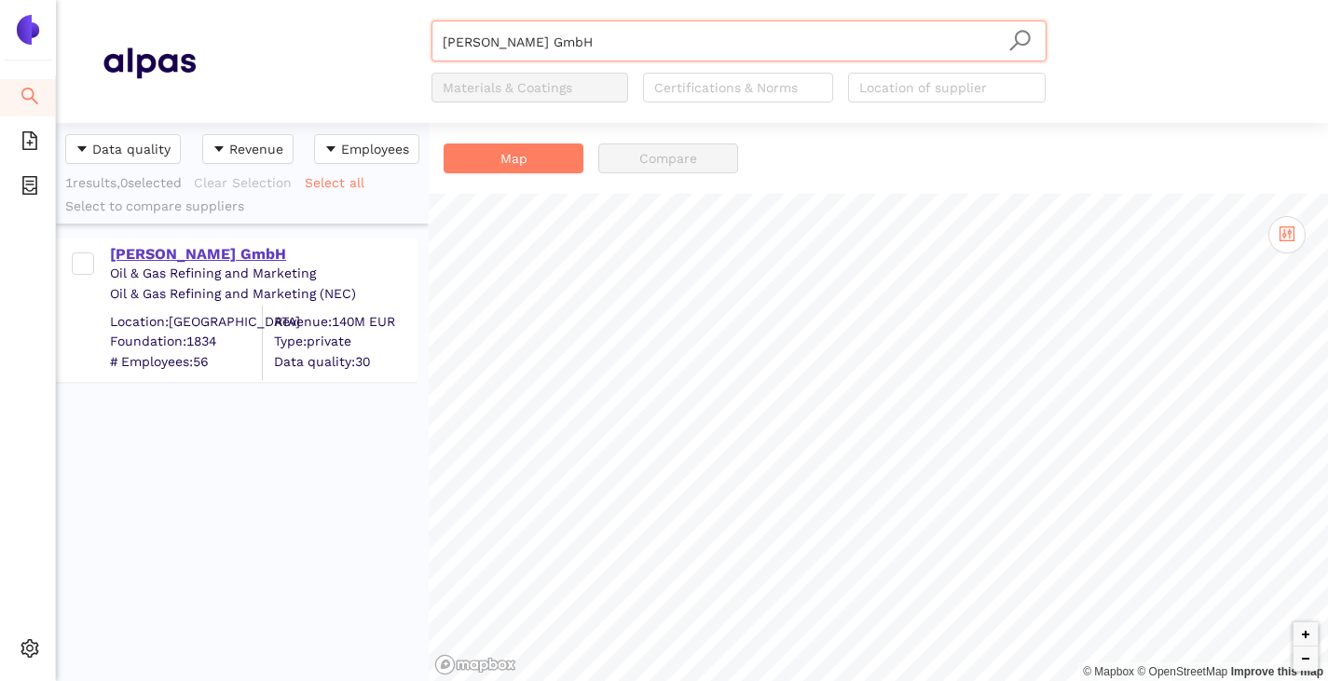
click at [162, 258] on div "[PERSON_NAME] GmbH" at bounding box center [263, 254] width 306 height 21
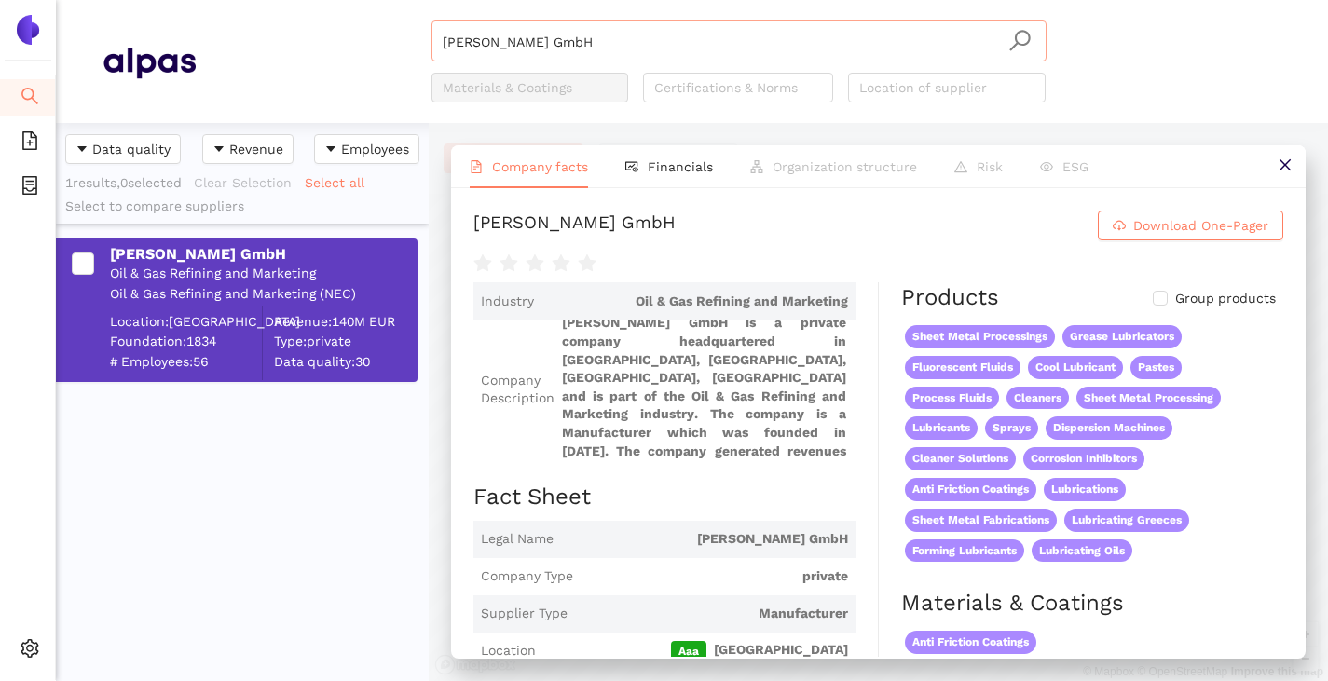
click at [609, 38] on input "[PERSON_NAME] GmbH" at bounding box center [739, 41] width 593 height 41
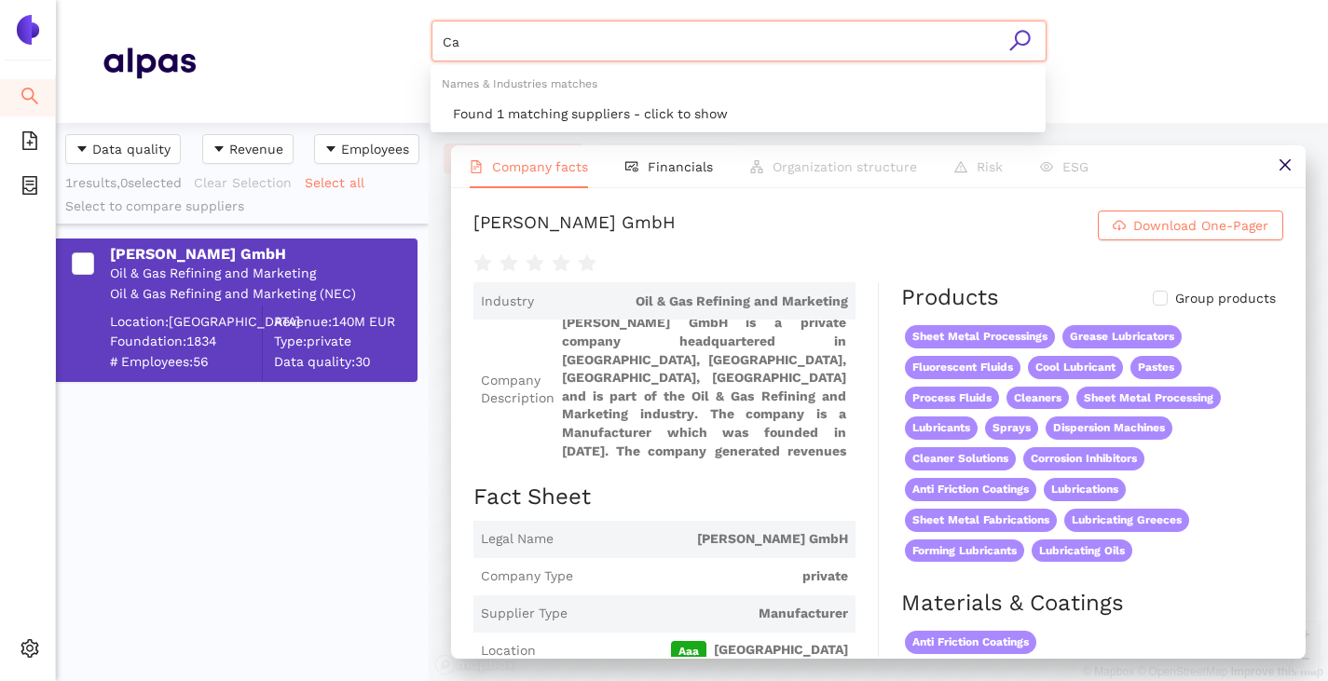
type input "C"
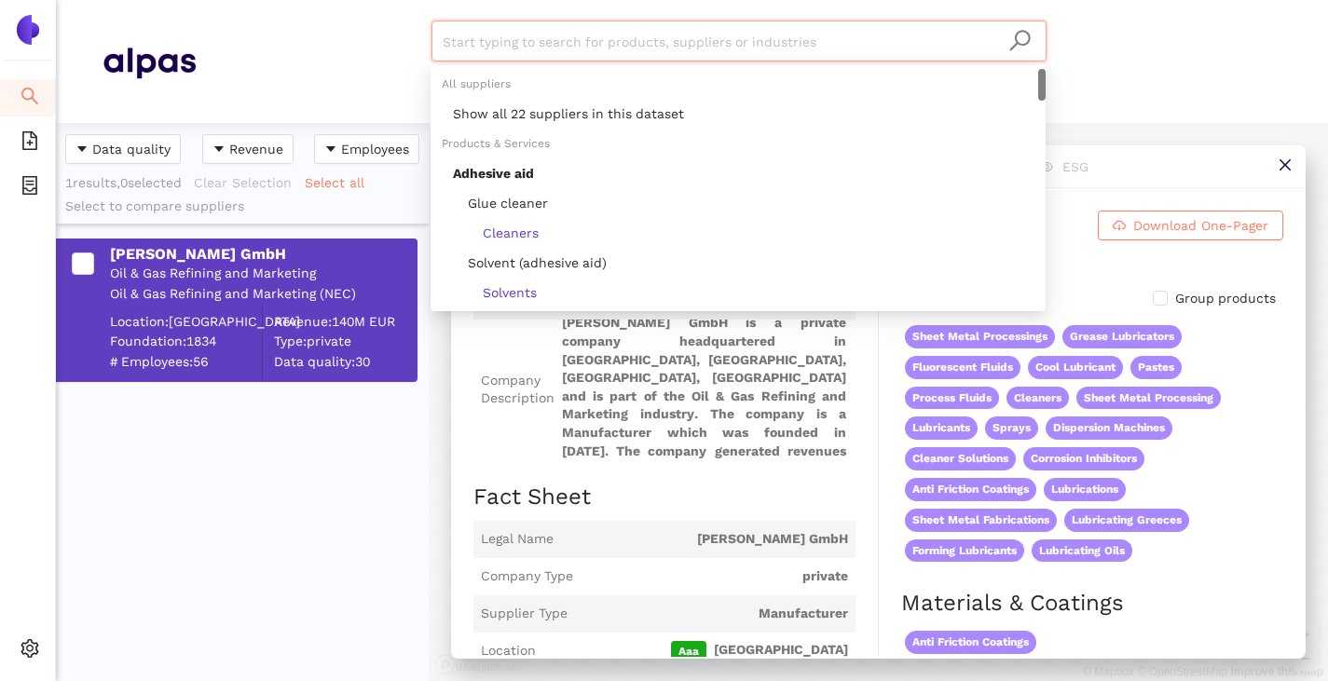
paste input "Castrol Österreich Lubricants GmbH"
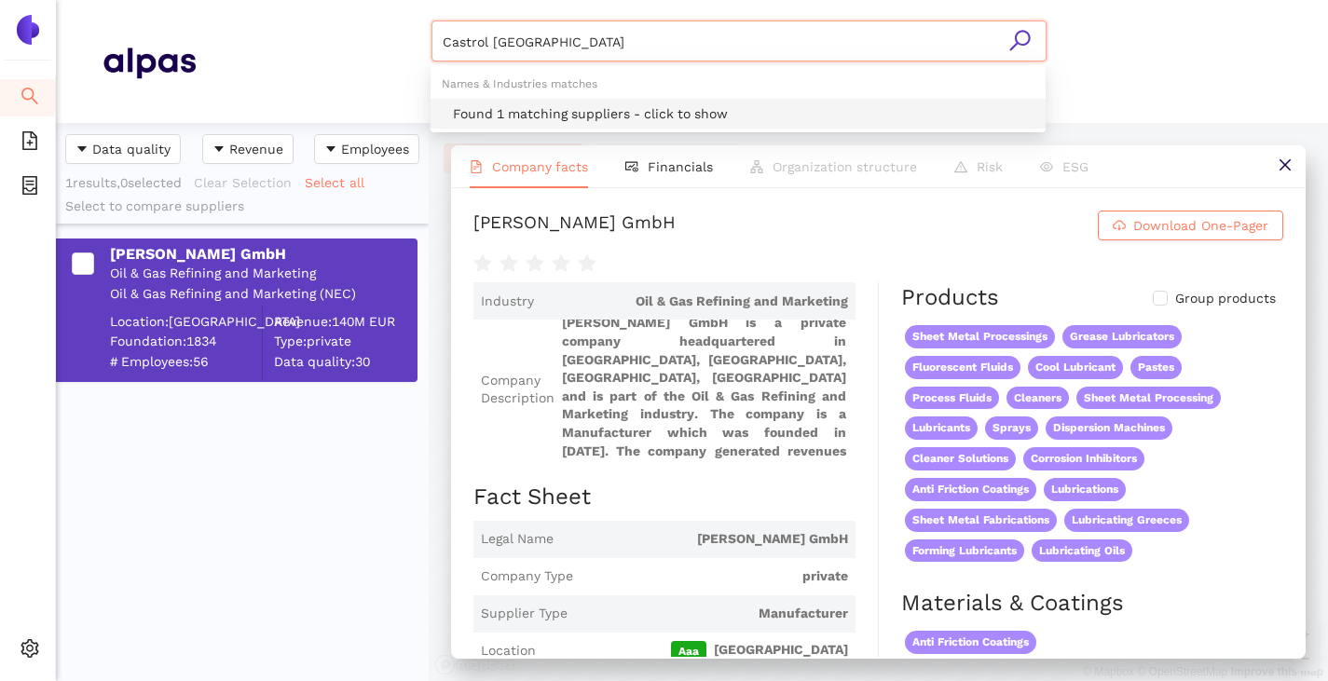
click at [528, 105] on div "Found 1 matching suppliers - click to show" at bounding box center [743, 113] width 581 height 21
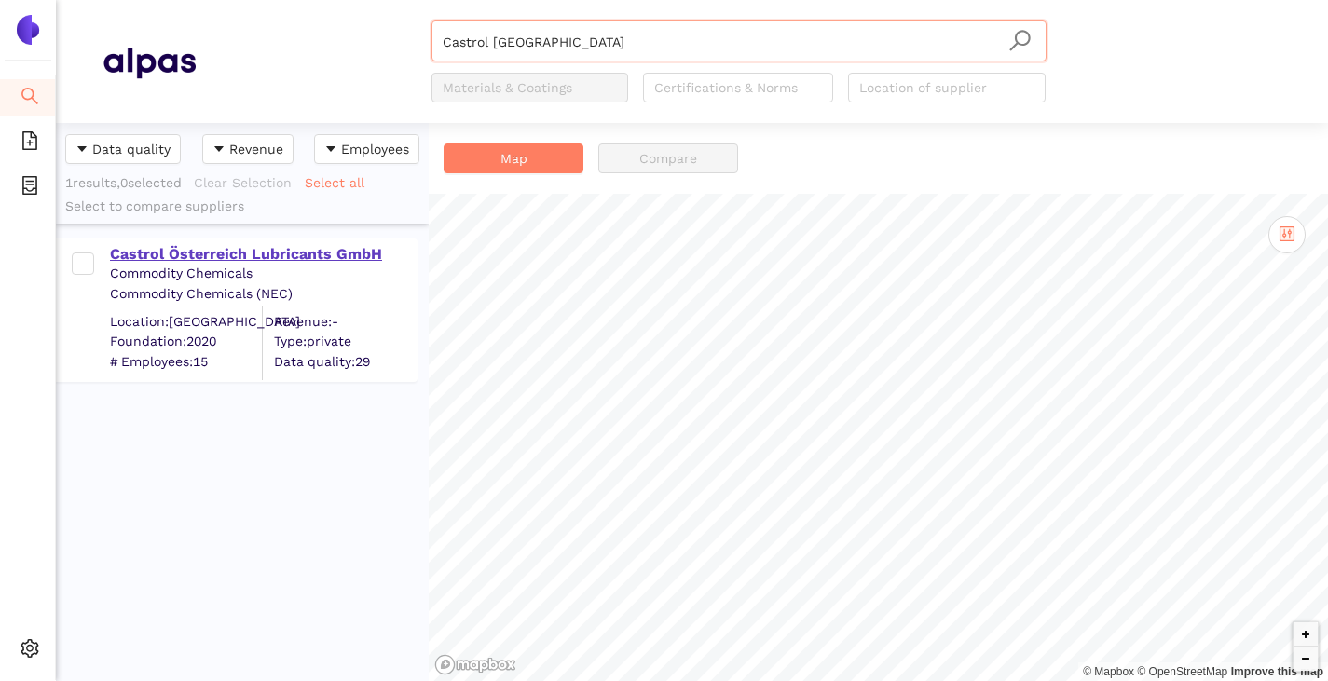
click at [268, 253] on div "Castrol Österreich Lubricants GmbH" at bounding box center [263, 254] width 306 height 21
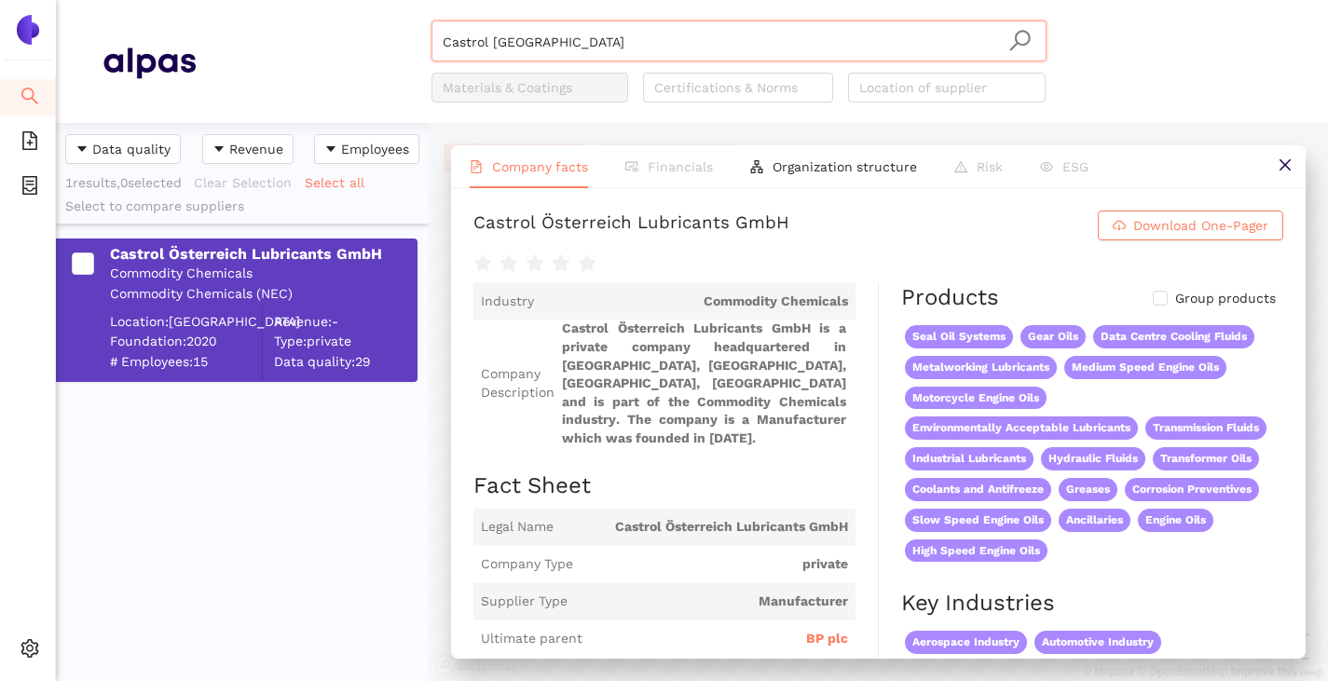
click at [595, 45] on input "Castrol [GEOGRAPHIC_DATA]" at bounding box center [739, 41] width 593 height 41
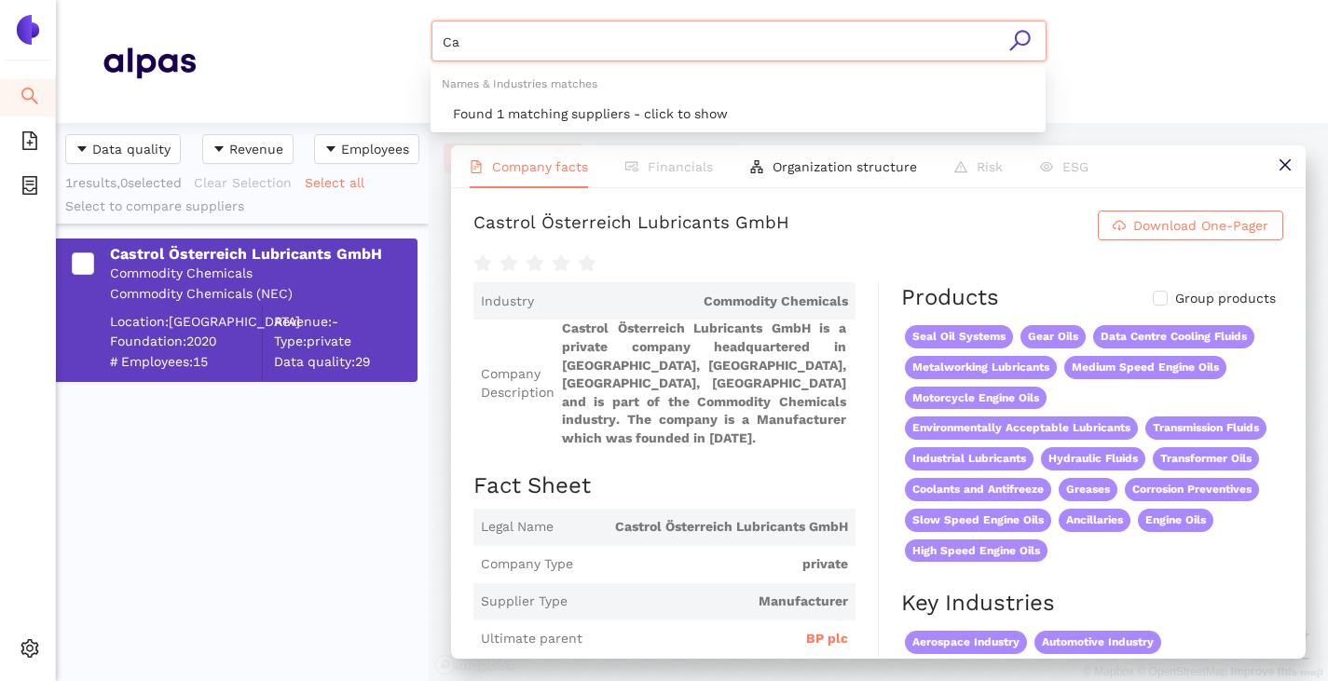
type input "C"
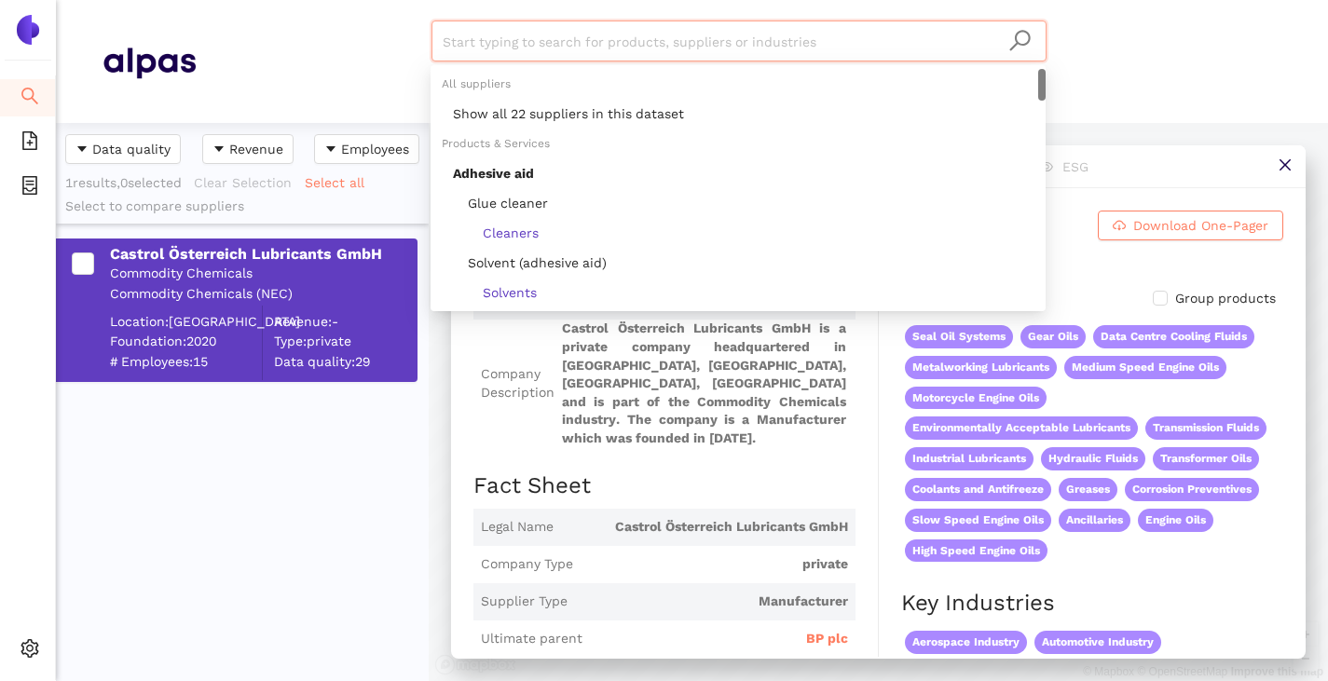
paste input "Condat SA"
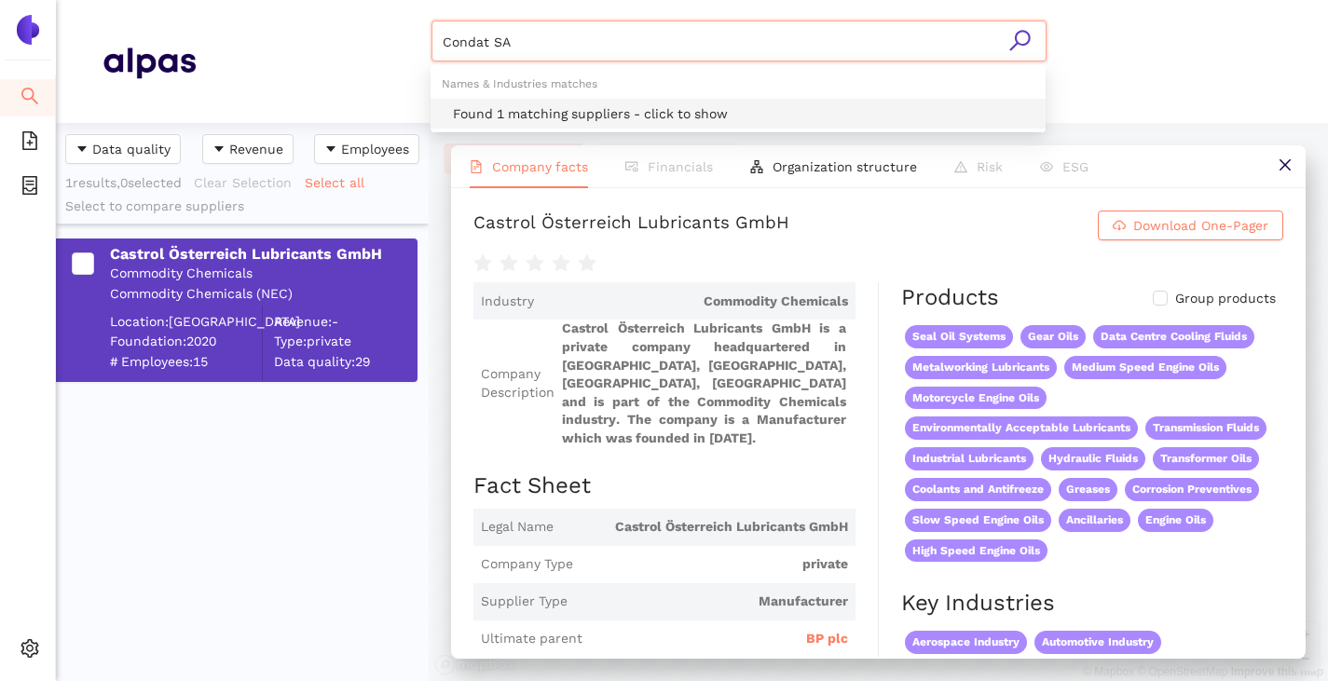
click at [534, 105] on div "Found 1 matching suppliers - click to show" at bounding box center [743, 113] width 581 height 21
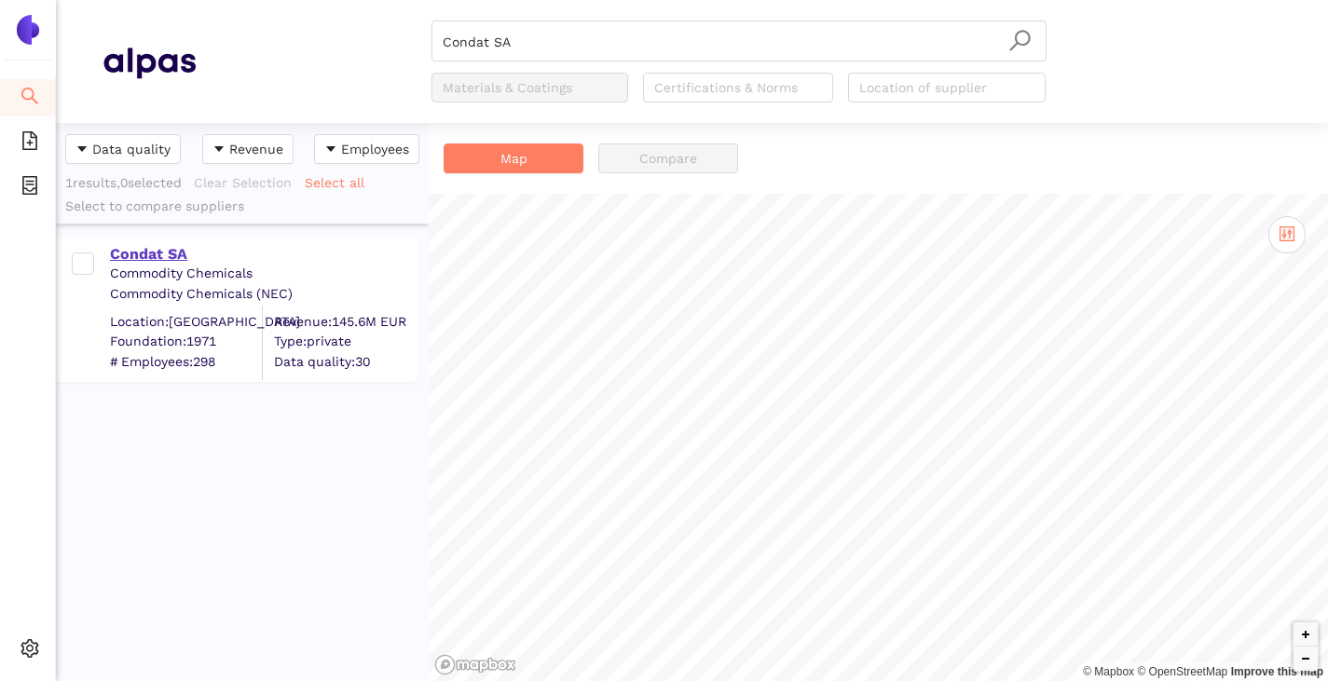
click at [176, 248] on div "Condat SA" at bounding box center [263, 254] width 306 height 21
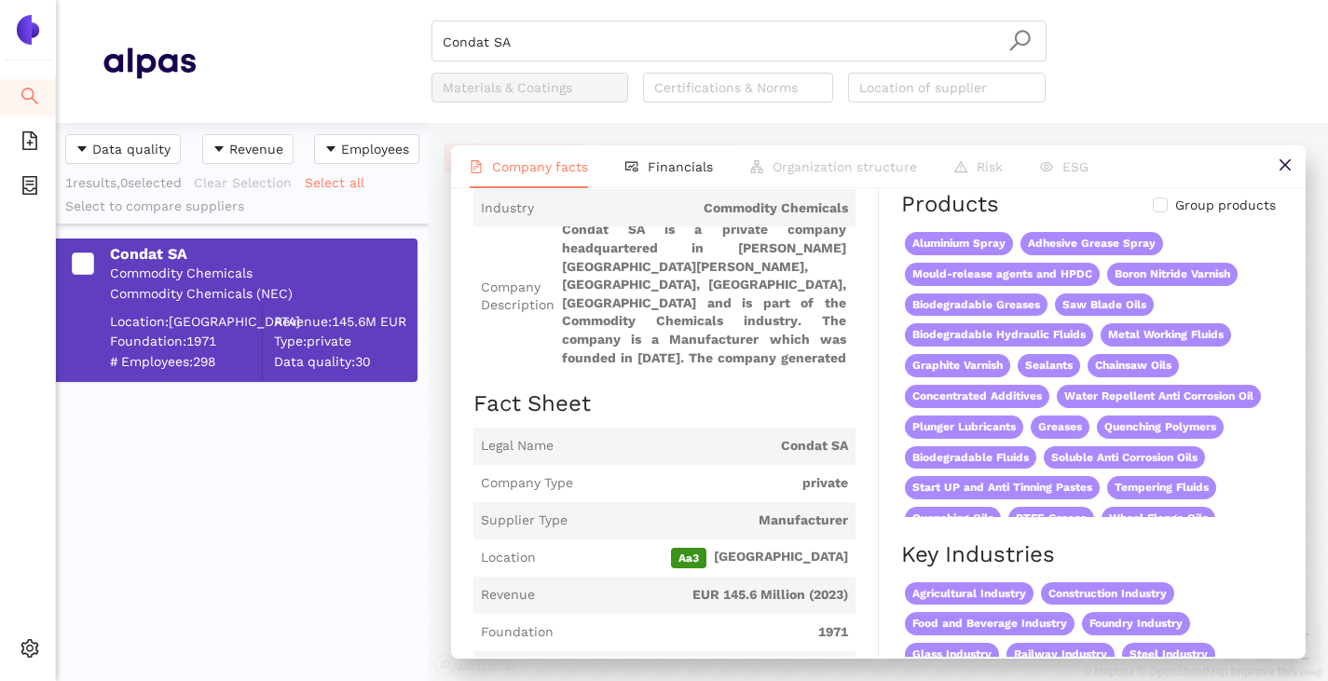
scroll to position [186, 0]
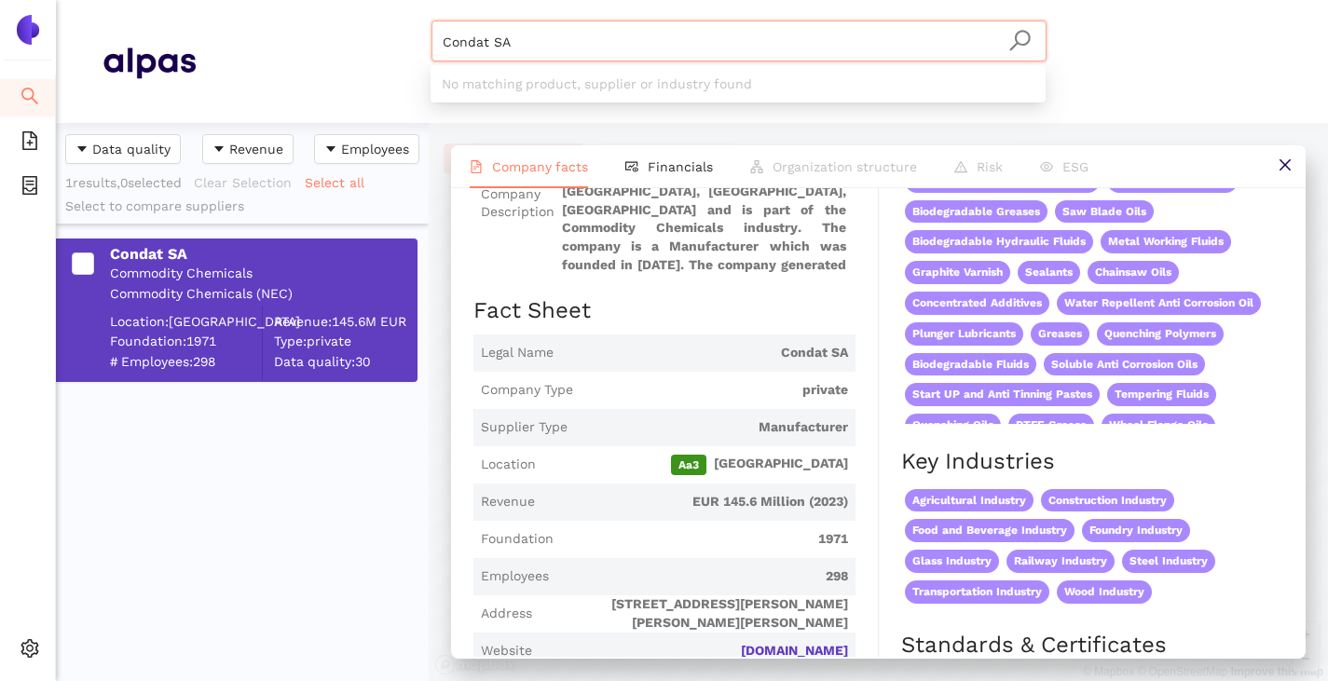
click at [536, 41] on input "Condat SA" at bounding box center [739, 41] width 593 height 41
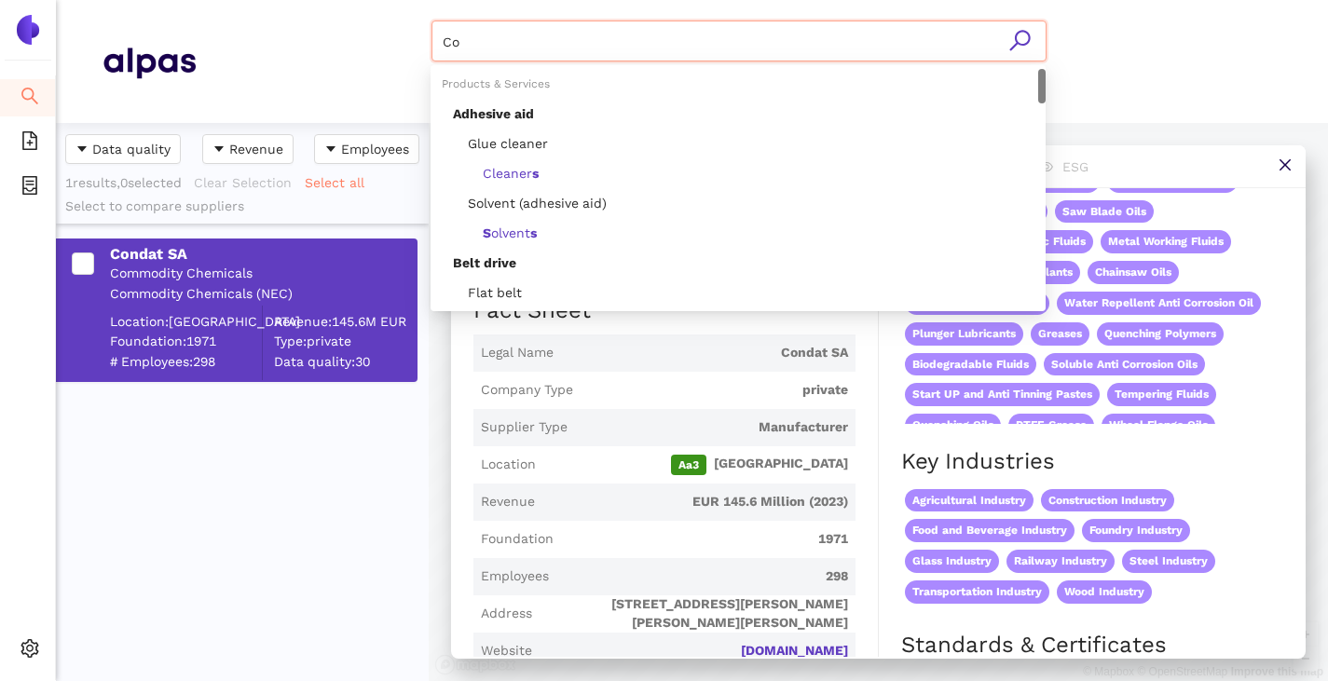
type input "C"
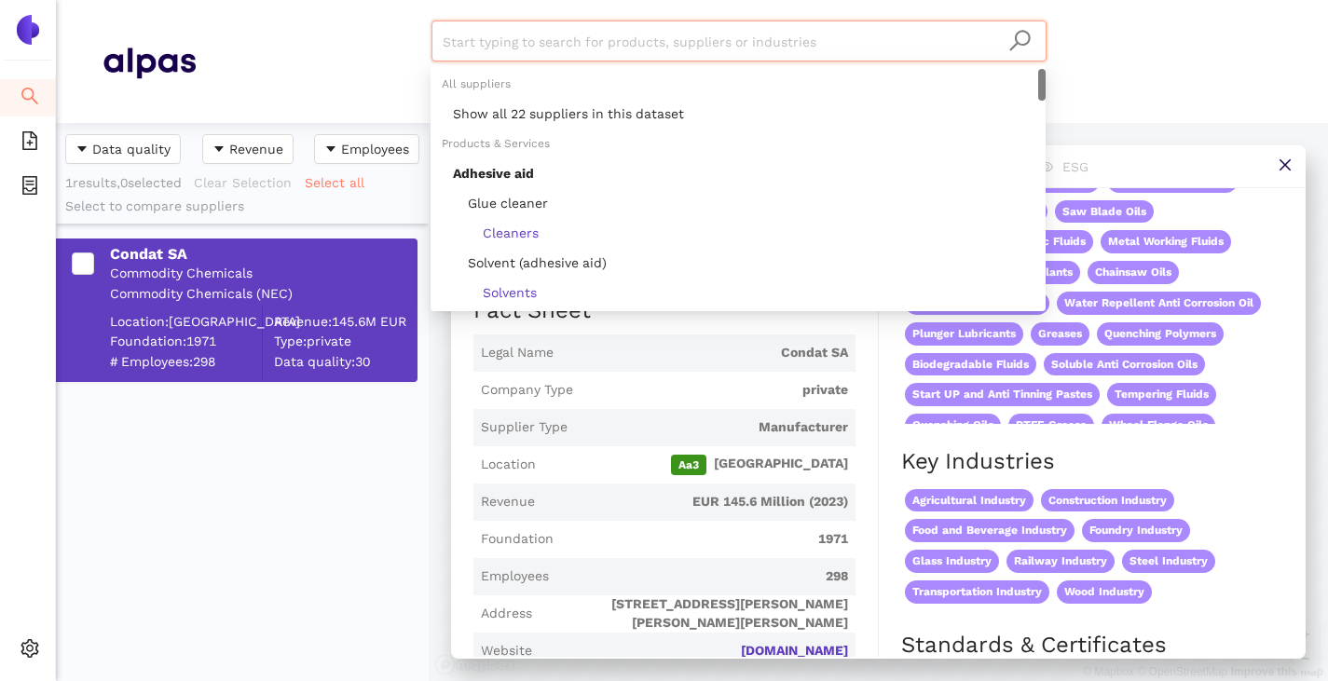
paste input "Eurol B.V."
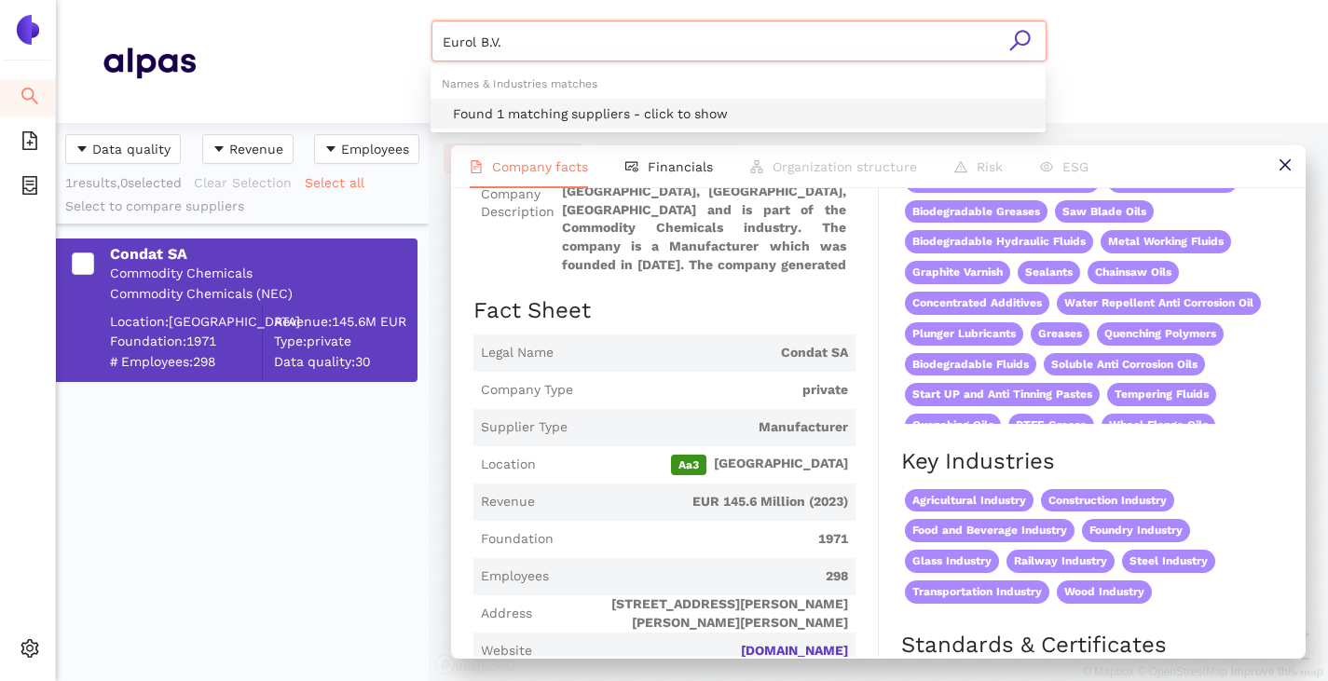
click at [500, 102] on div "Found 1 matching suppliers - click to show" at bounding box center [738, 114] width 615 height 30
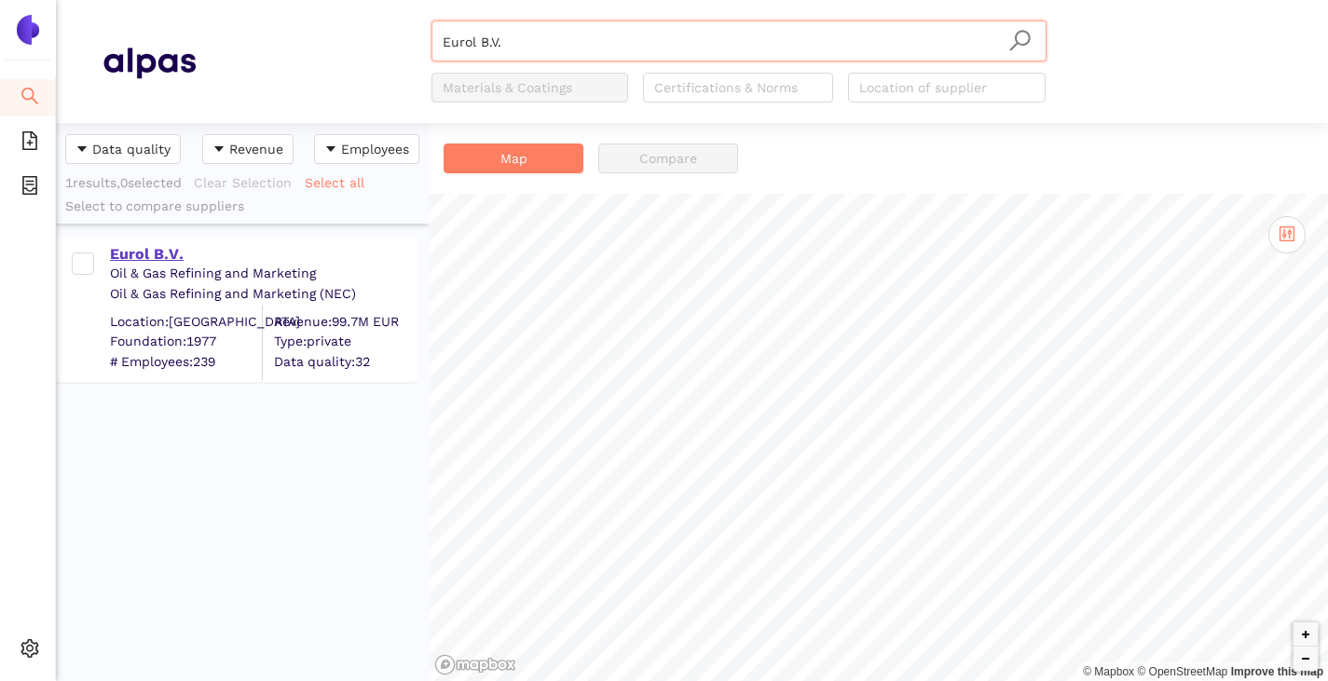
click at [156, 242] on div "Eurol B.V." at bounding box center [263, 252] width 306 height 24
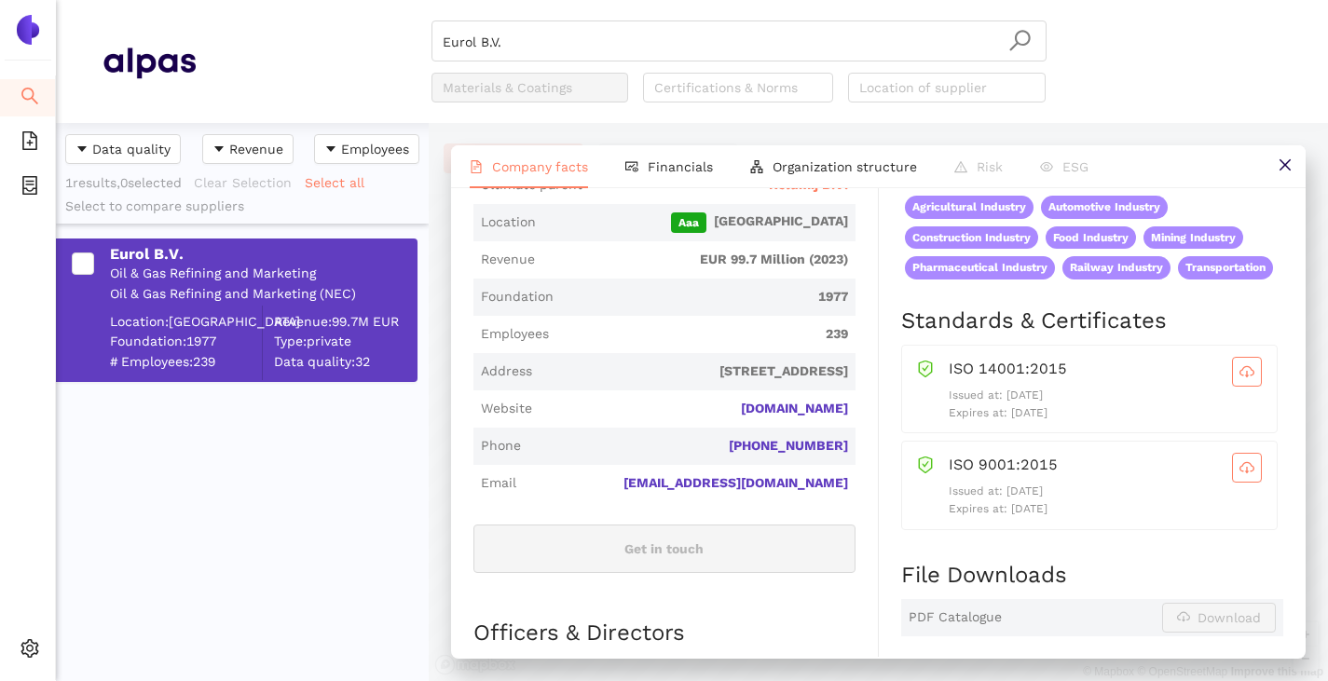
scroll to position [280, 0]
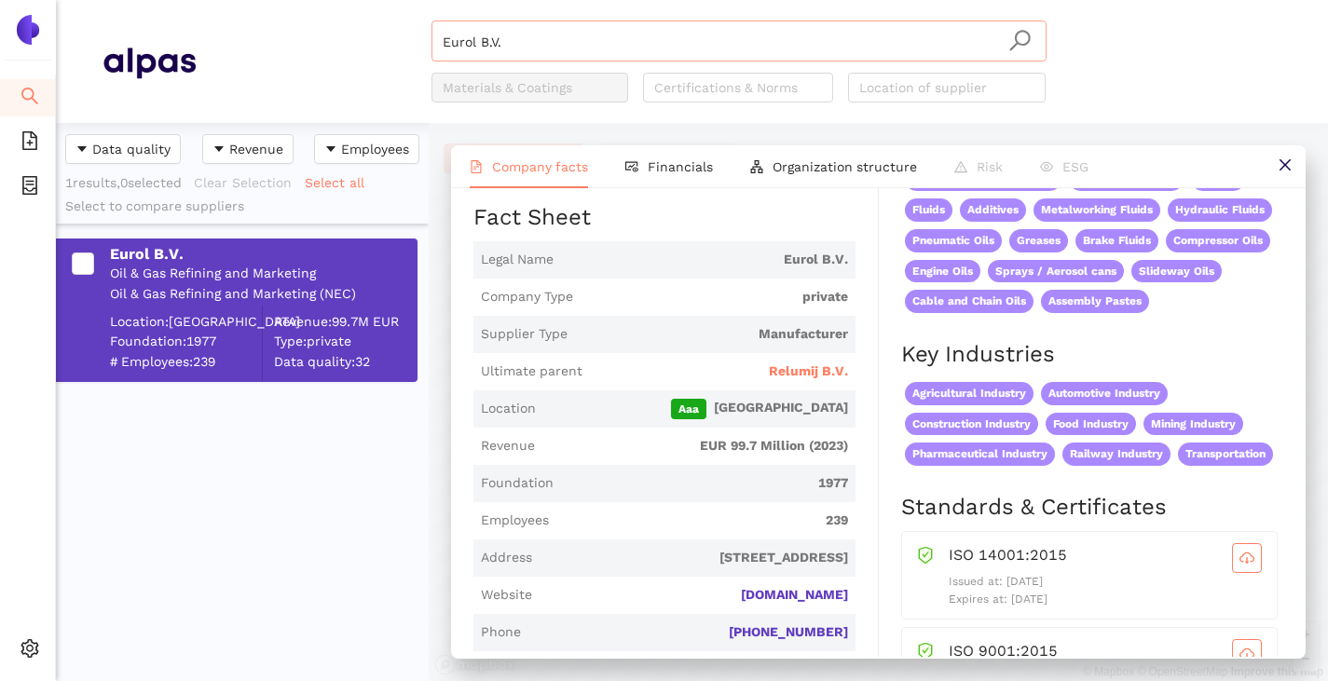
click at [553, 33] on input "Eurol B.V." at bounding box center [739, 41] width 593 height 41
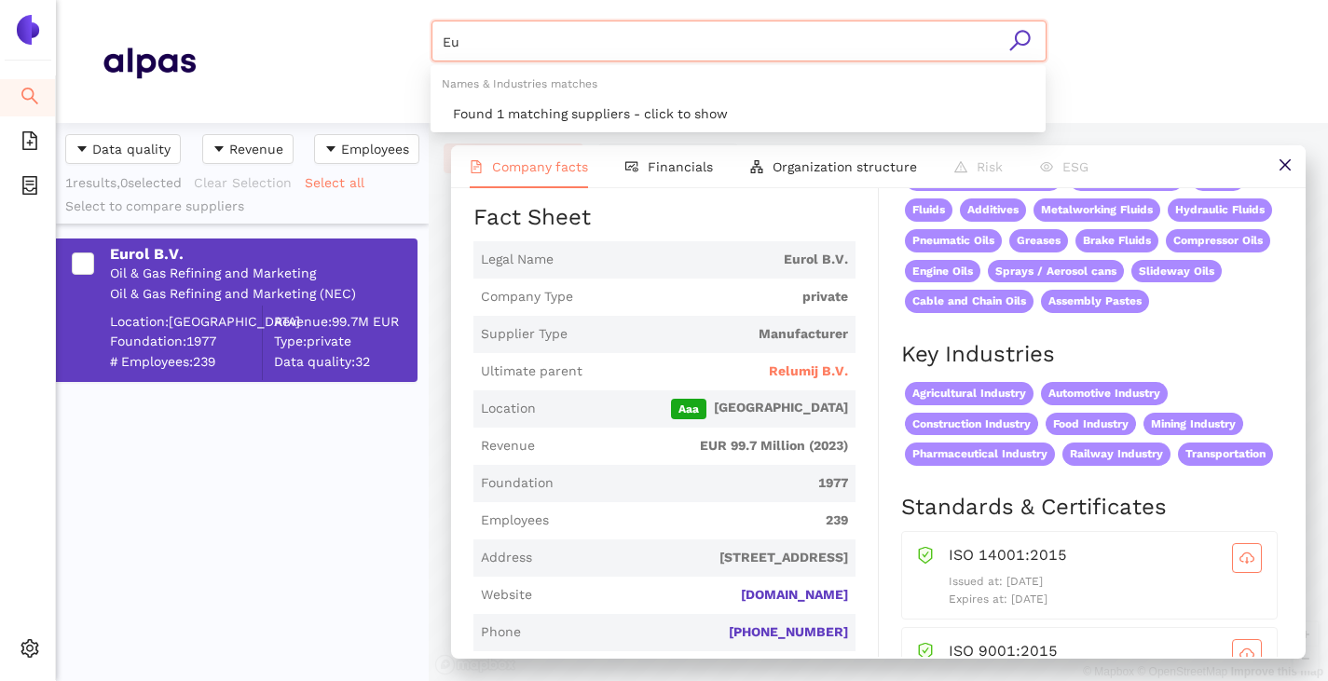
type input "E"
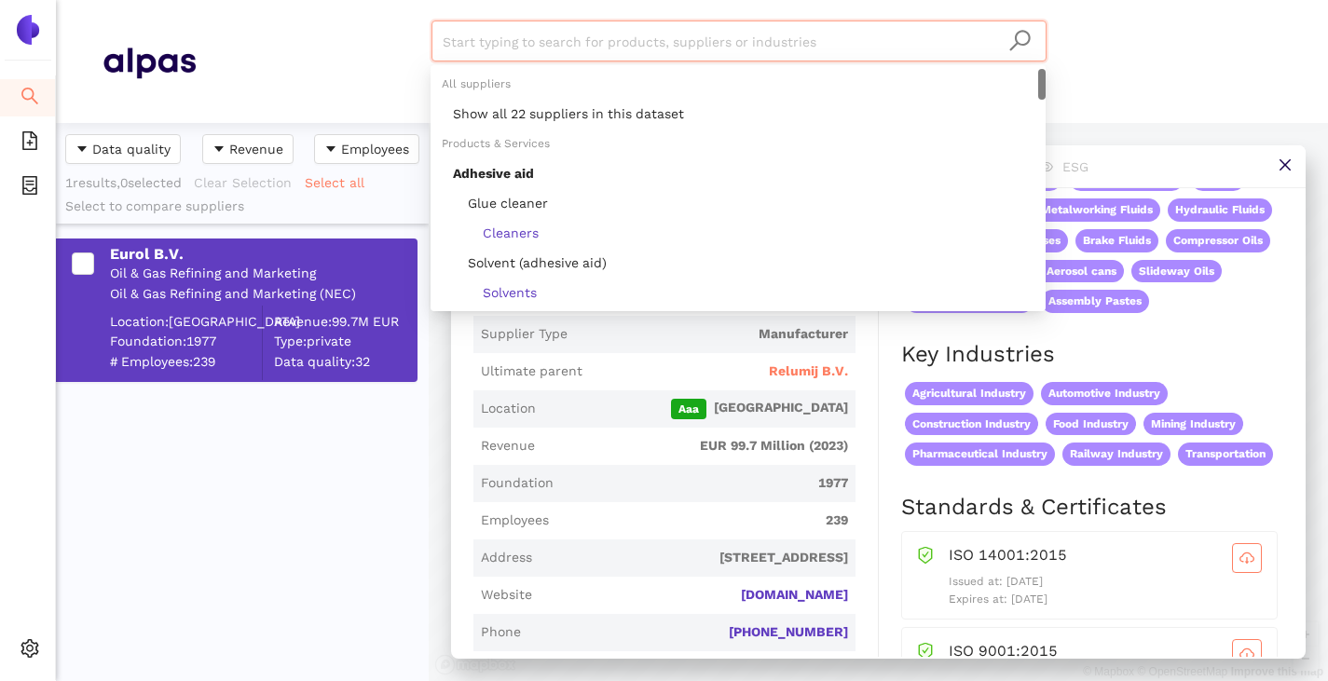
paste input "Gleitmo Technik AB"
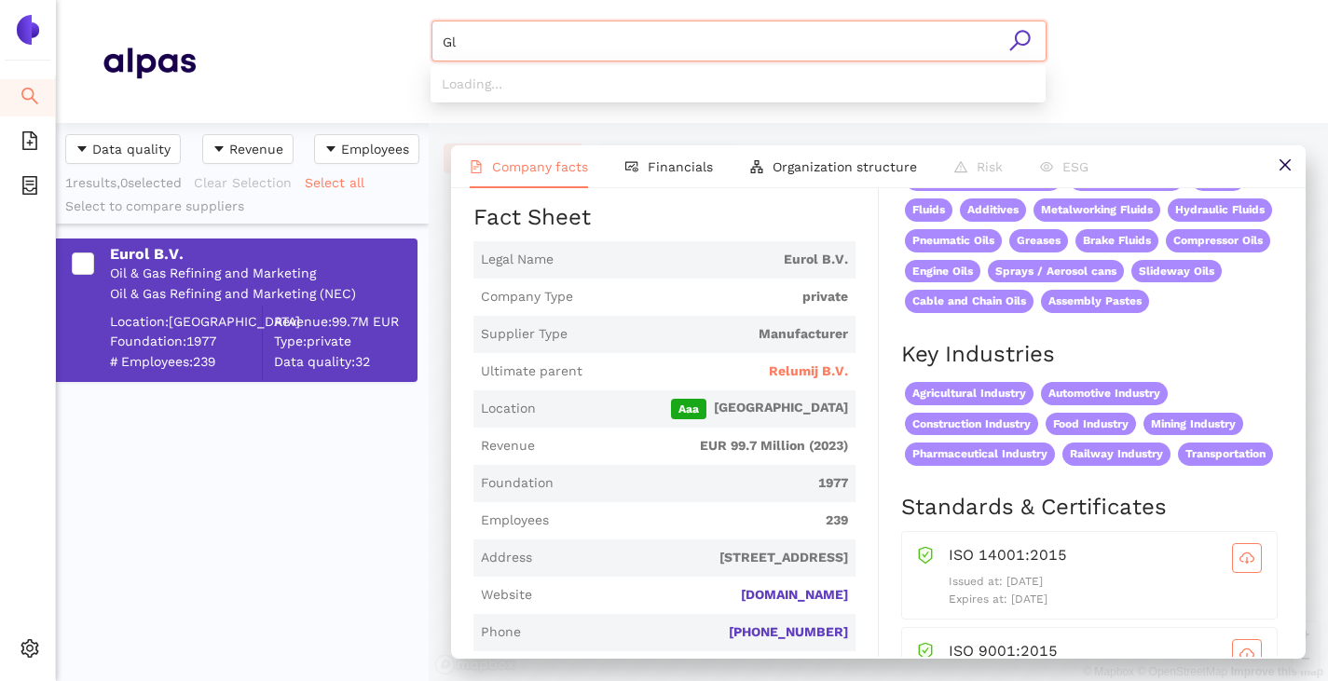
type input "G"
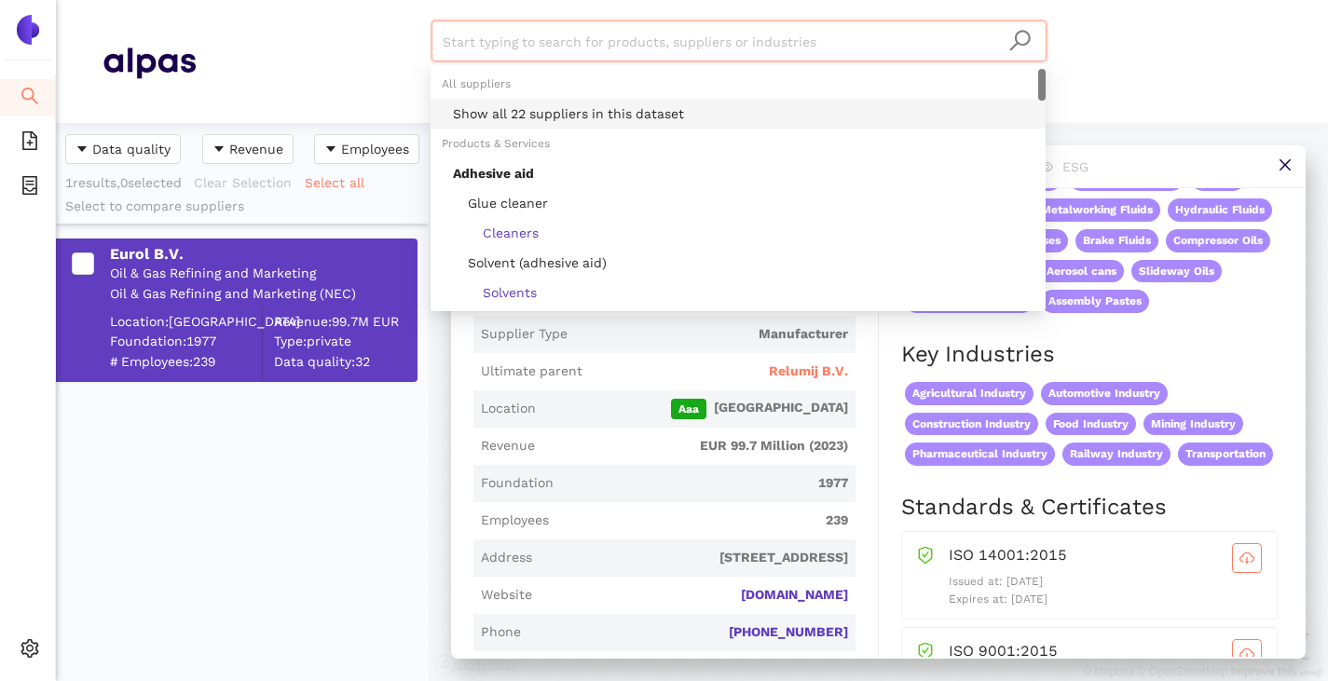
click at [518, 112] on div "Show all 22 suppliers in this dataset" at bounding box center [743, 113] width 581 height 21
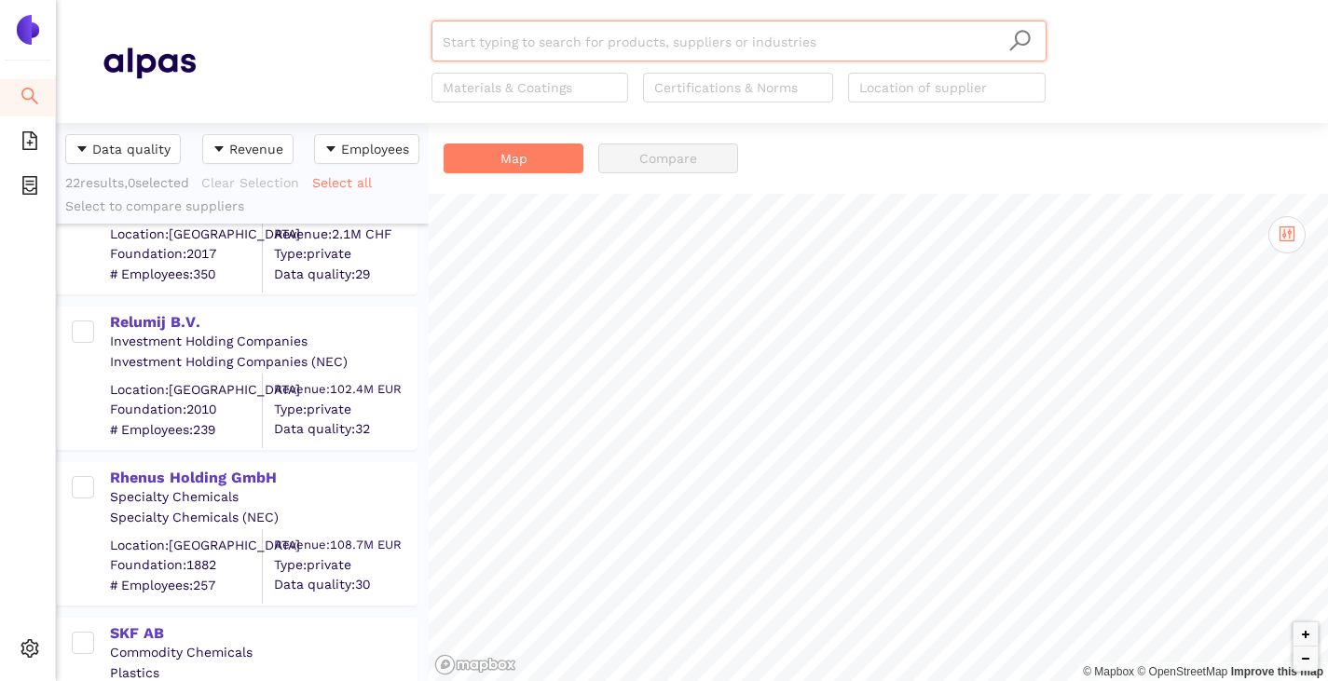
scroll to position [2968, 0]
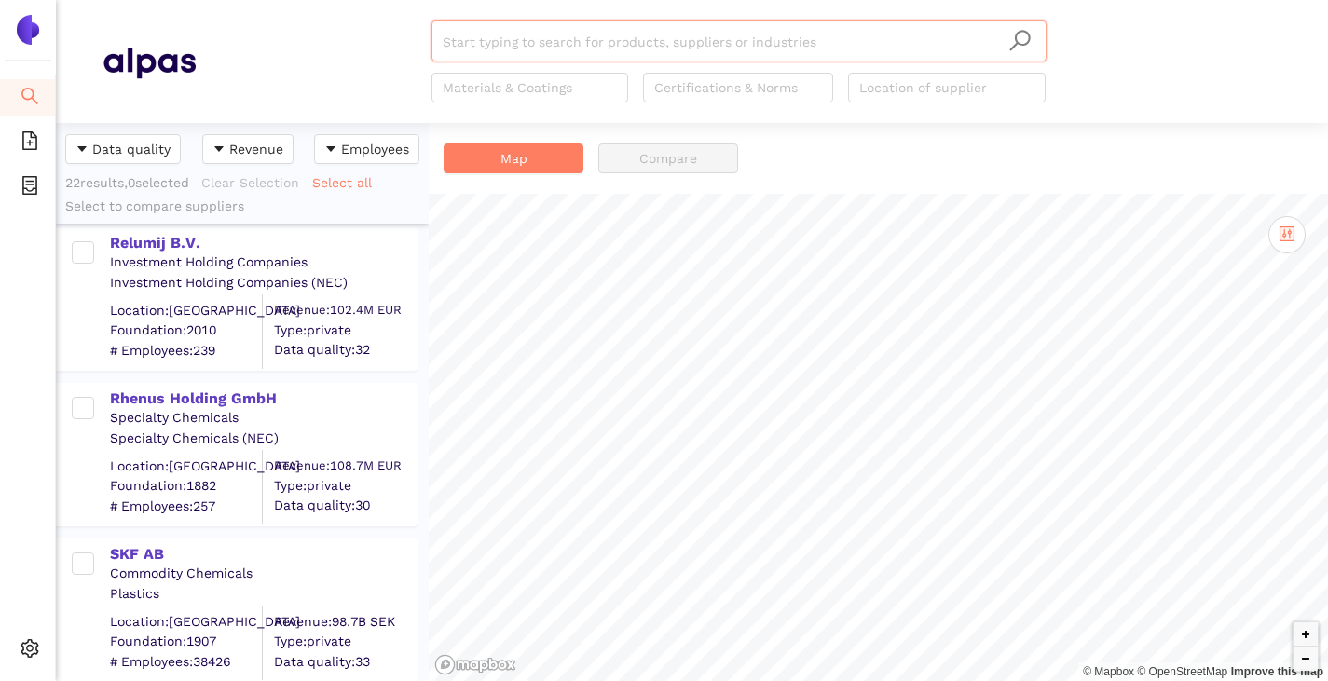
paste input "Igol France SAS"
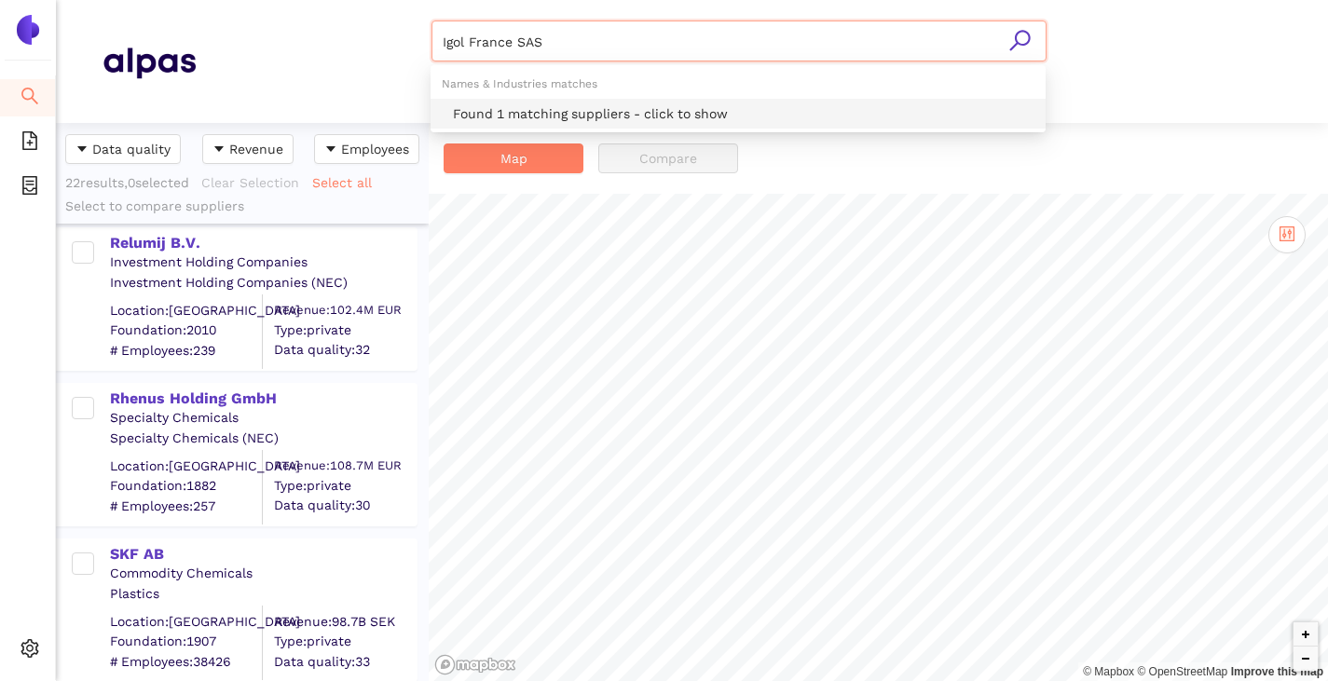
click at [489, 106] on div "Found 1 matching suppliers - click to show" at bounding box center [743, 113] width 581 height 21
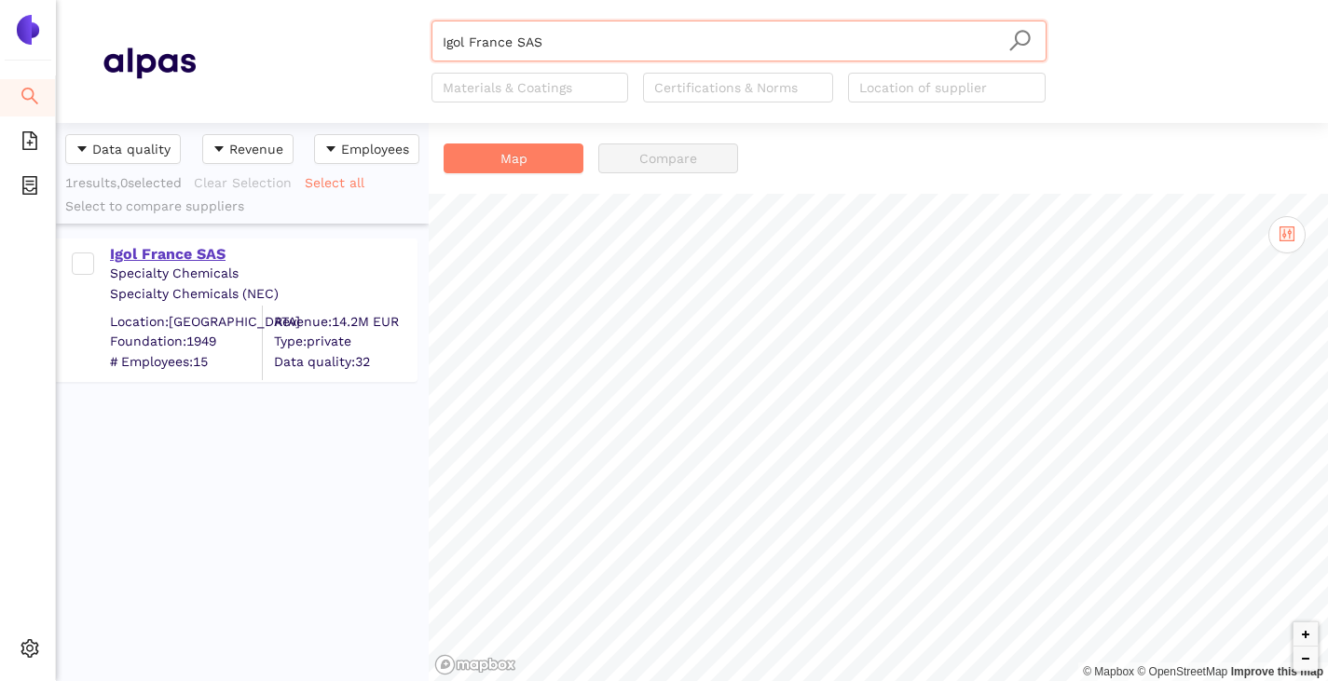
type input "Igol France SAS"
drag, startPoint x: 145, startPoint y: 255, endPoint x: 161, endPoint y: 259, distance: 16.3
click at [146, 255] on div "Igol France SAS" at bounding box center [263, 254] width 306 height 21
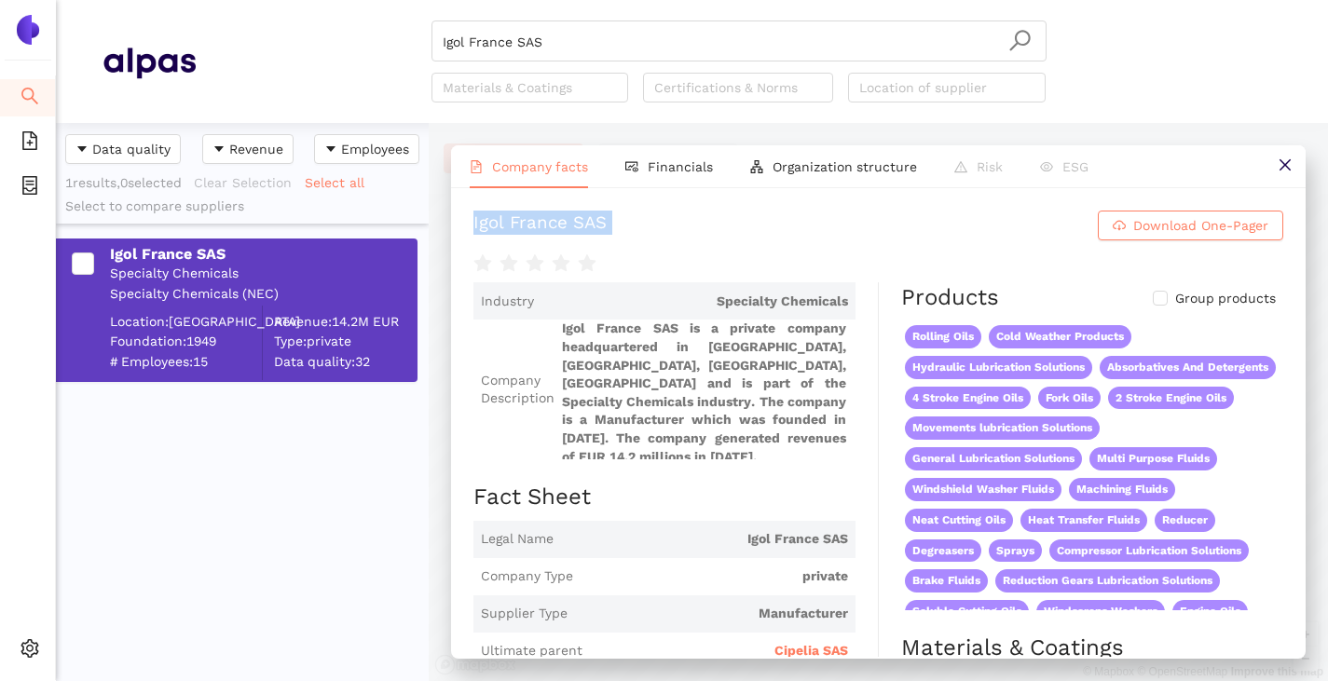
drag, startPoint x: 471, startPoint y: 240, endPoint x: 696, endPoint y: 253, distance: 225.8
click at [696, 253] on div "Igol France SAS Download One-Pager Industry Specialty Chemicals Company Descrip…" at bounding box center [878, 422] width 855 height 469
copy div "Igol France SAS Download One-Pager"
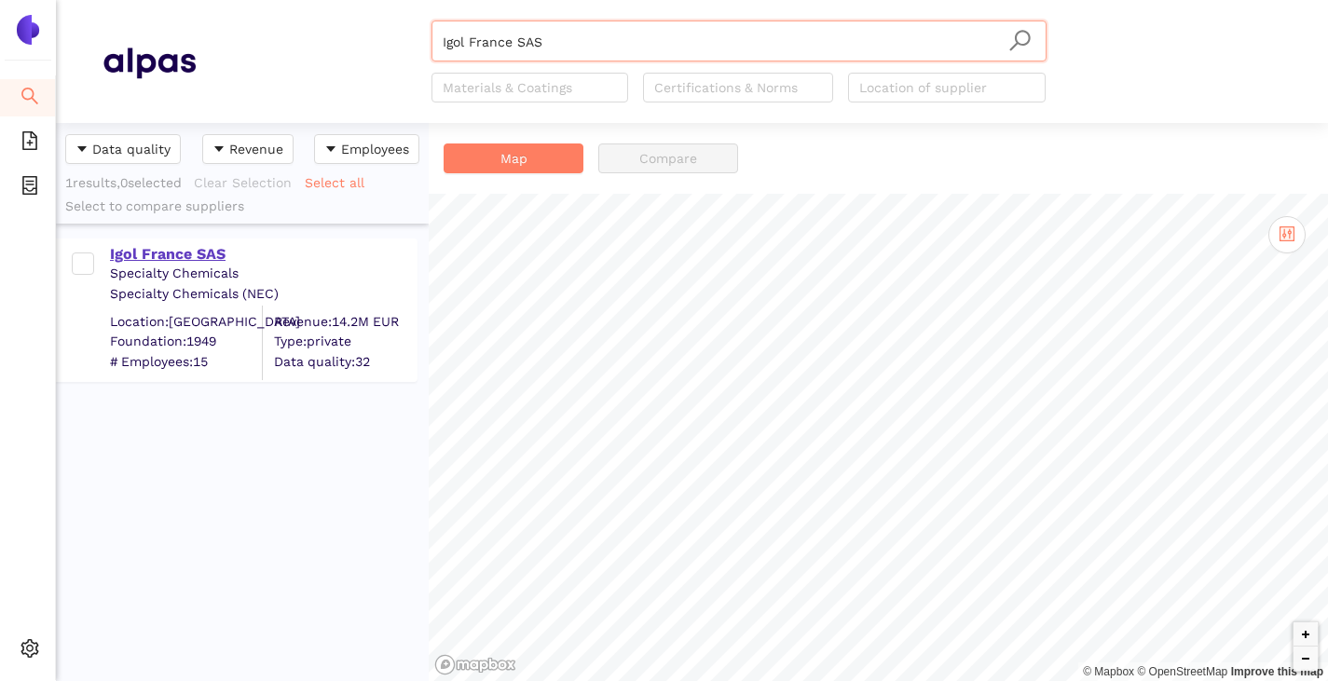
scroll to position [544, 359]
click at [569, 46] on input "Igol France SAS" at bounding box center [739, 41] width 593 height 41
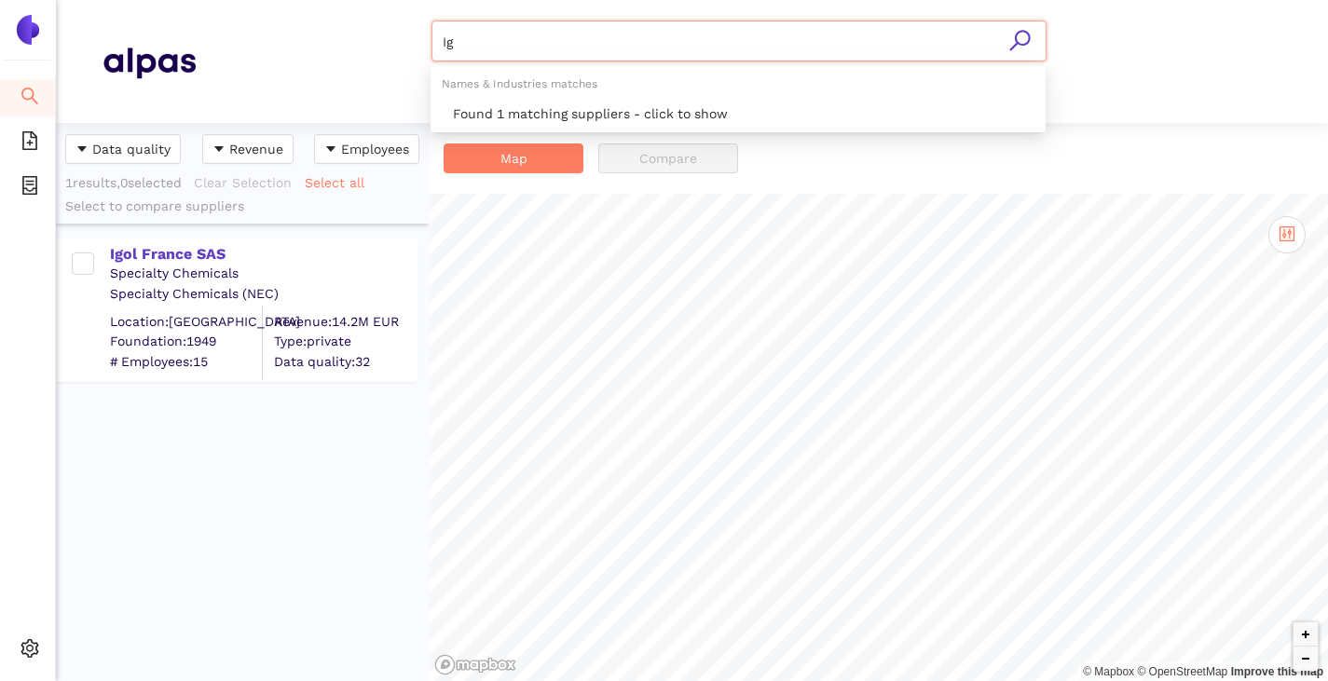
type input "I"
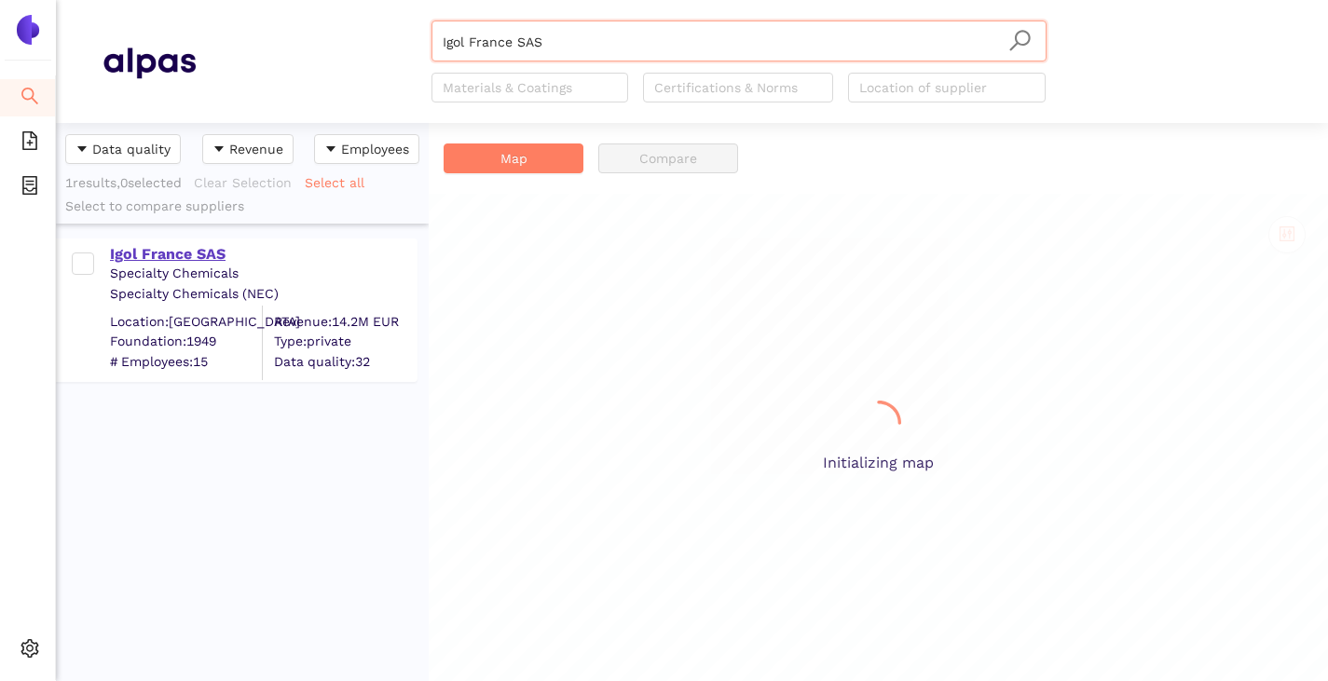
scroll to position [544, 359]
click at [176, 253] on div "Igol France SAS" at bounding box center [263, 254] width 306 height 21
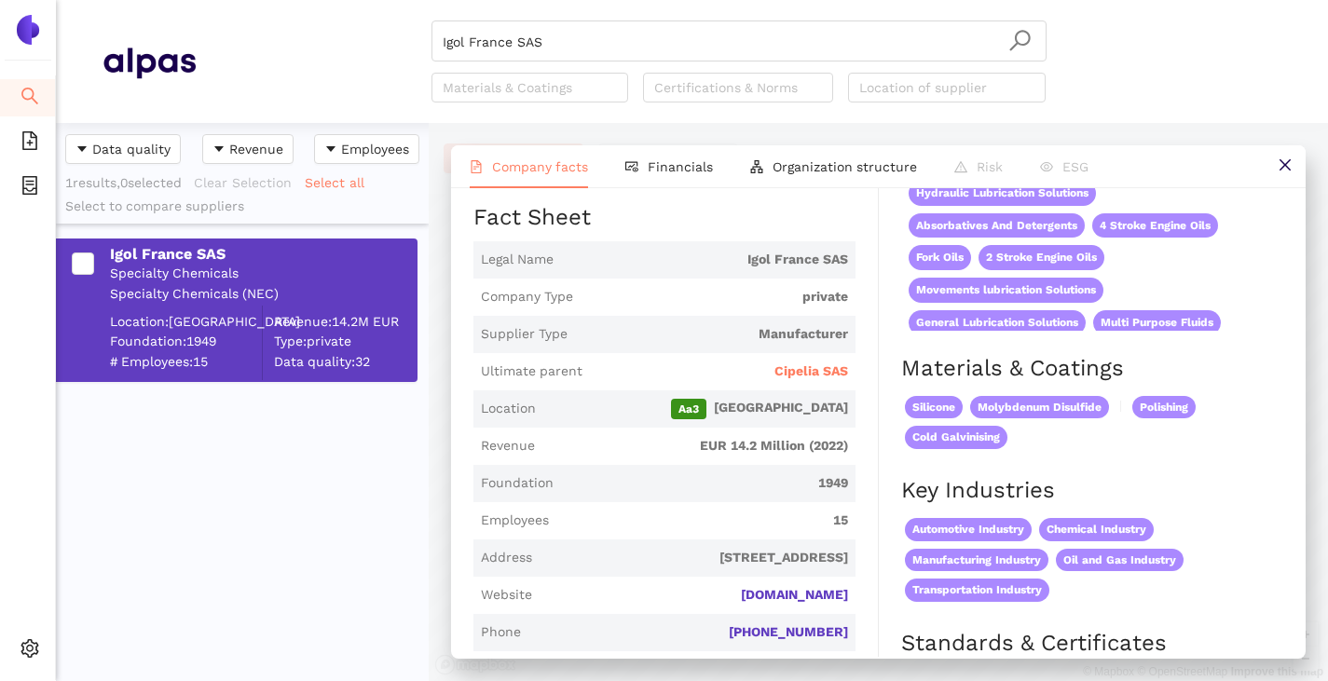
scroll to position [0, 0]
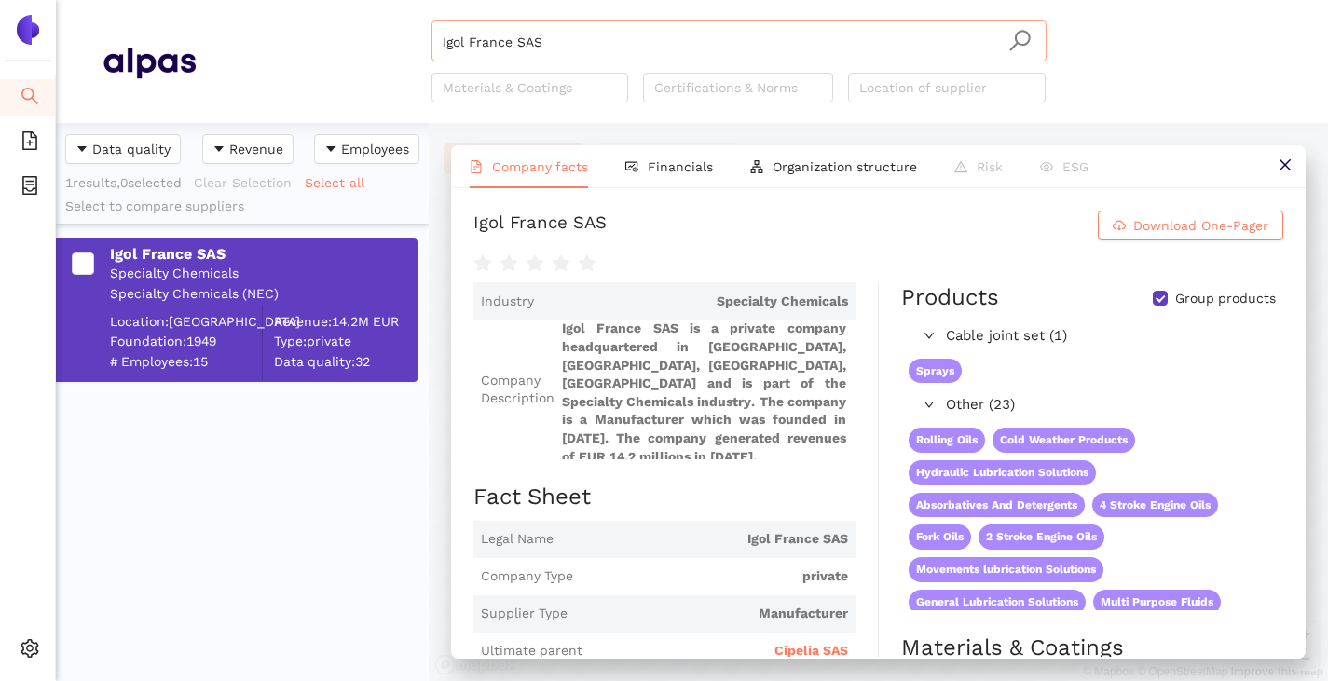
click at [554, 42] on input "Igol France SAS" at bounding box center [739, 41] width 593 height 41
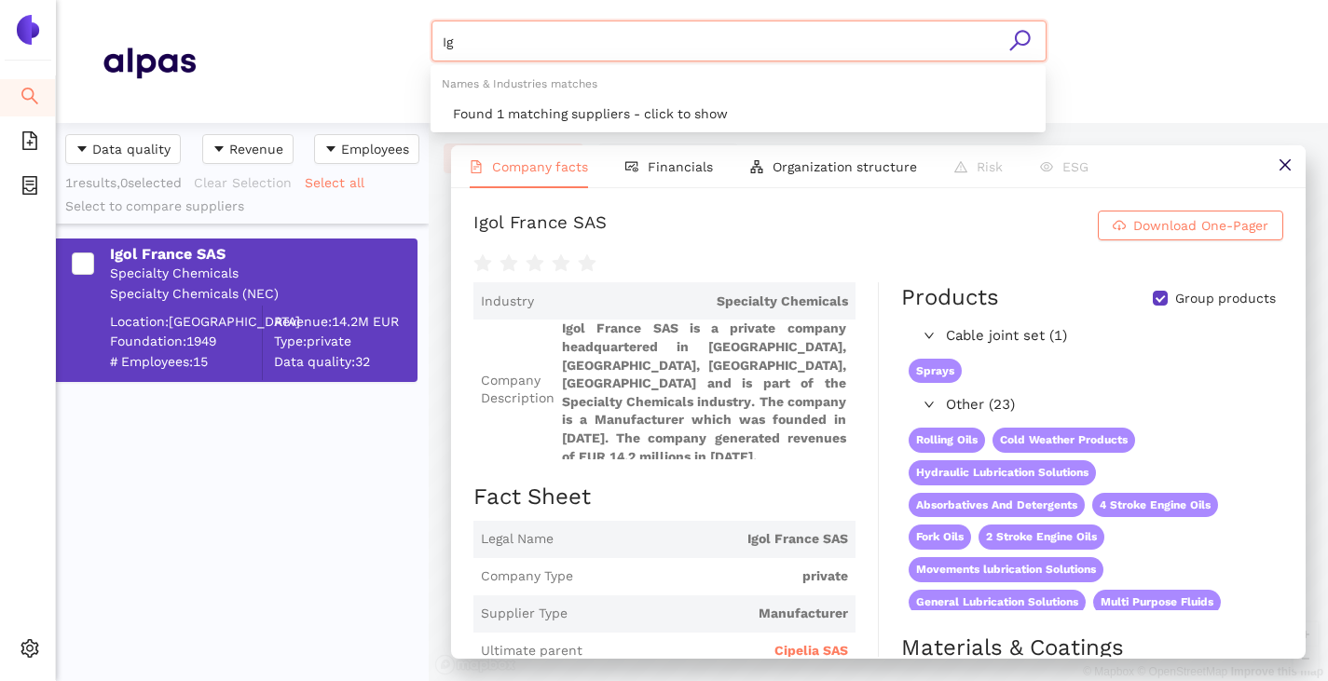
type input "I"
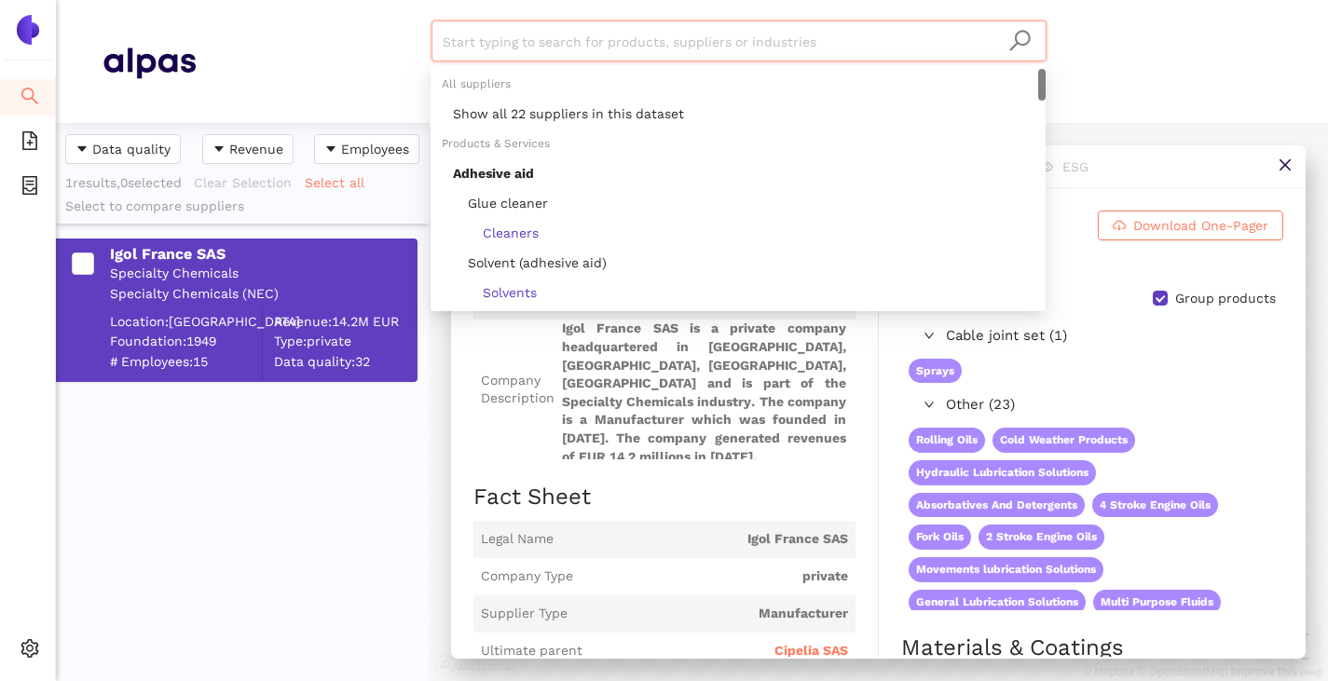
paste input "[PERSON_NAME] GmbH"
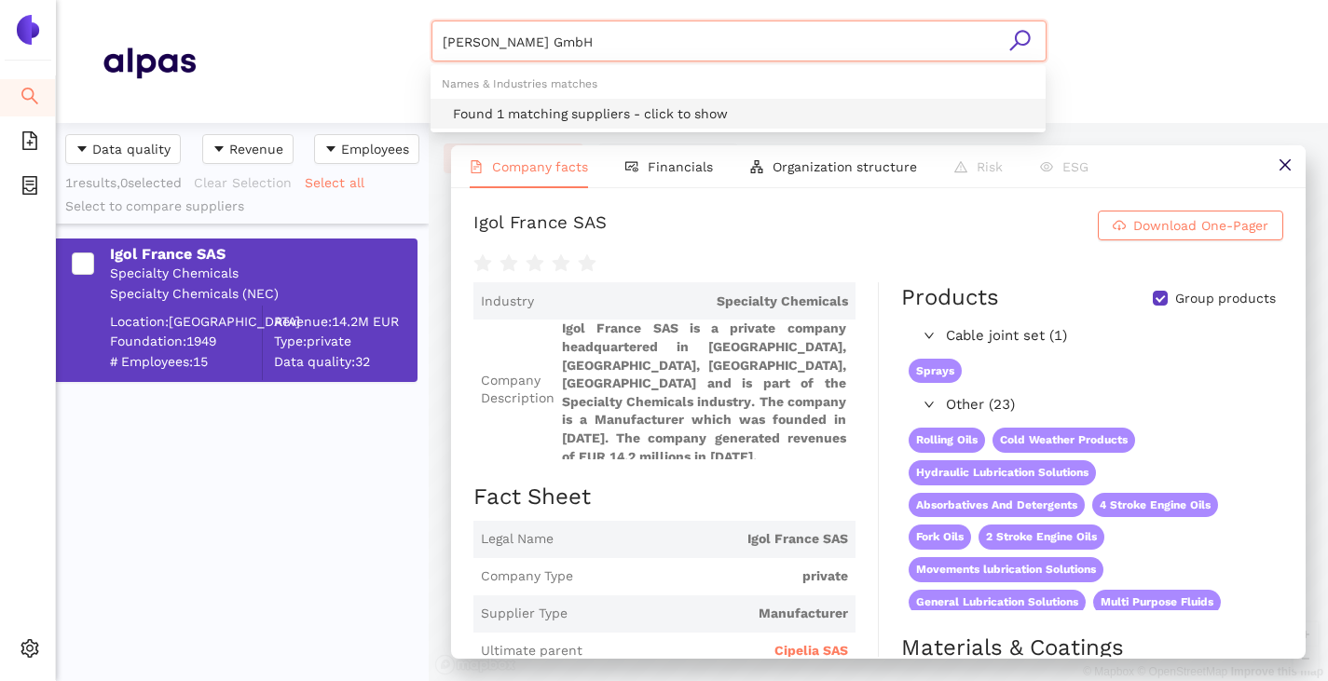
click at [530, 113] on div "Found 1 matching suppliers - click to show" at bounding box center [743, 113] width 581 height 21
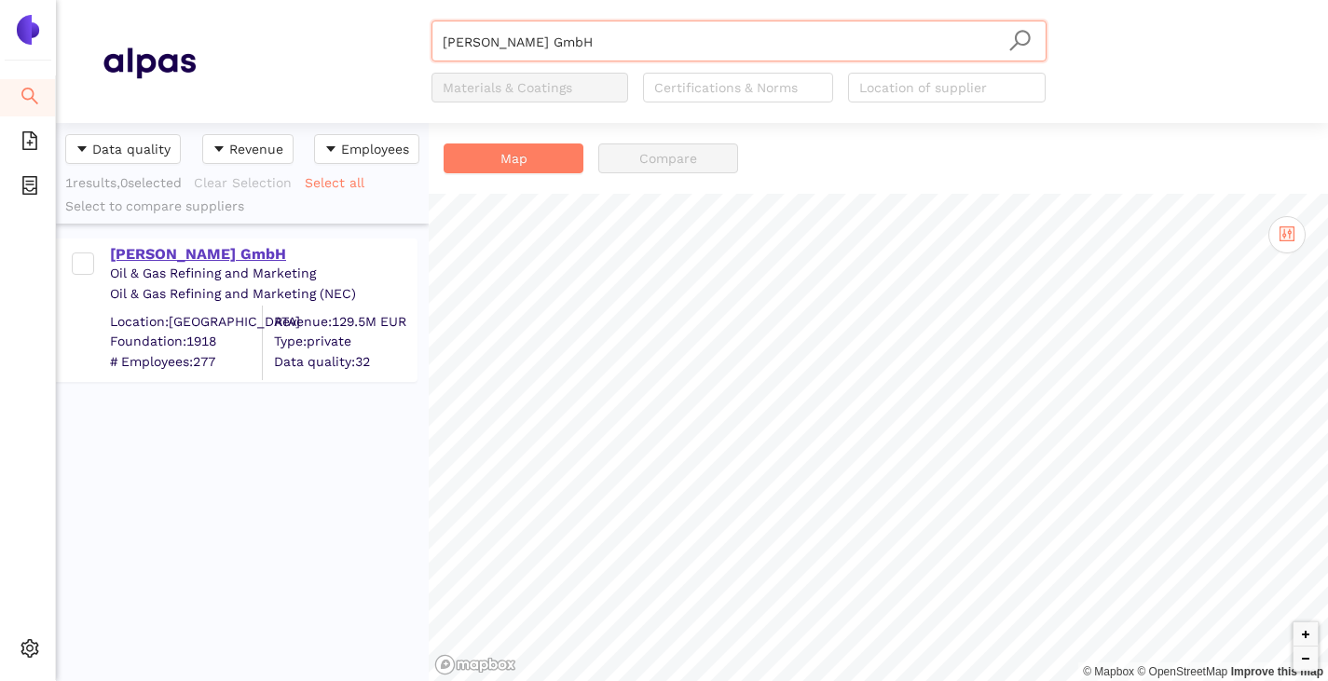
type input "[PERSON_NAME] GmbH"
click at [214, 263] on div "[PERSON_NAME] GmbH" at bounding box center [263, 254] width 306 height 21
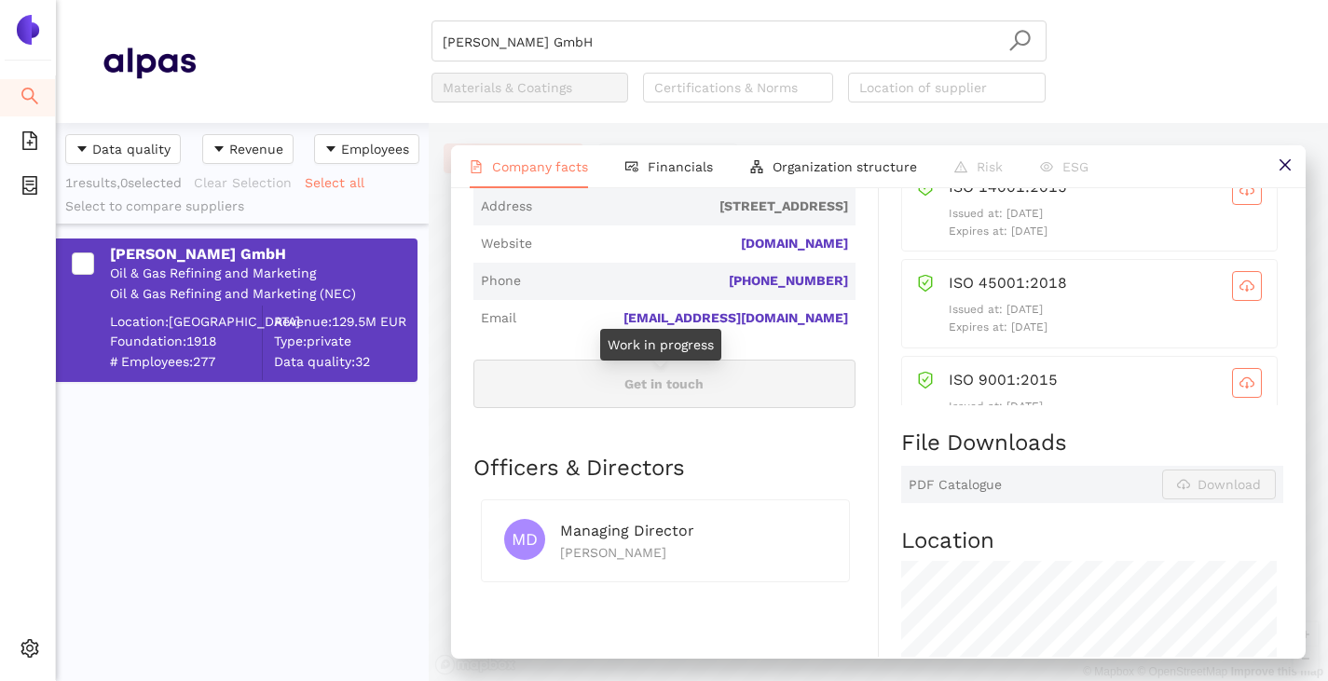
scroll to position [652, 0]
